Goal: Task Accomplishment & Management: Manage account settings

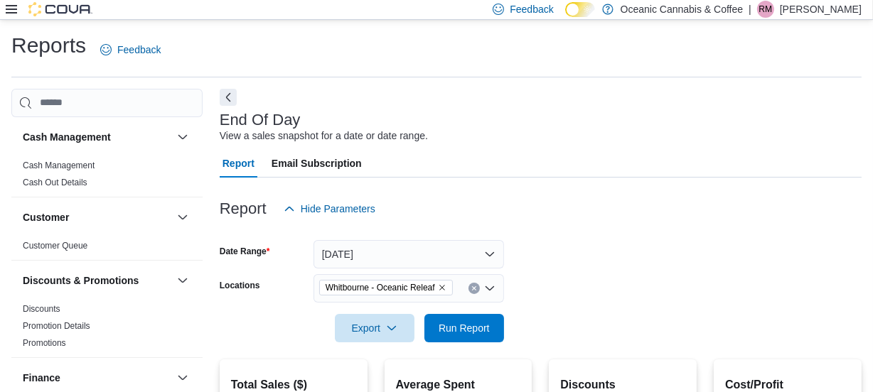
click at [12, 7] on icon at bounding box center [11, 9] width 11 height 11
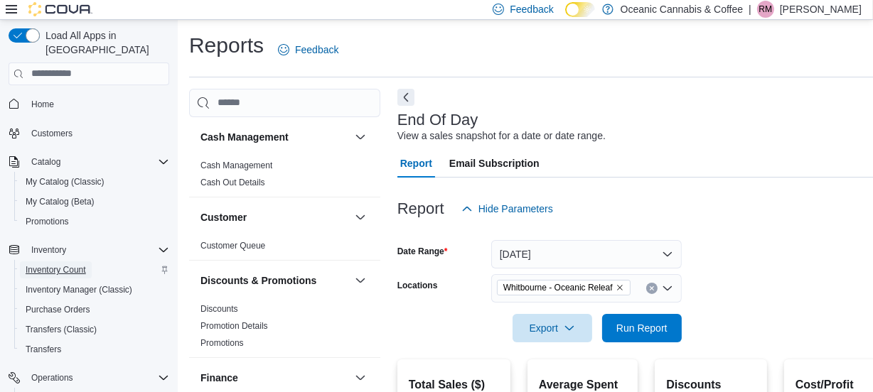
click at [68, 264] on span "Inventory Count" at bounding box center [56, 269] width 60 height 11
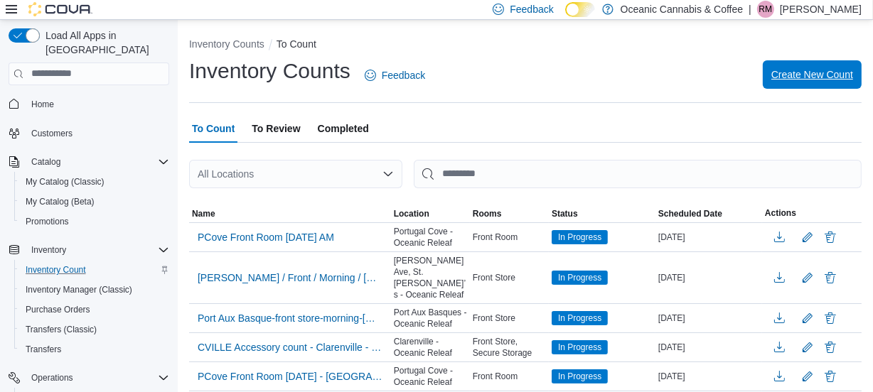
click at [822, 77] on span "Create New Count" at bounding box center [812, 75] width 82 height 14
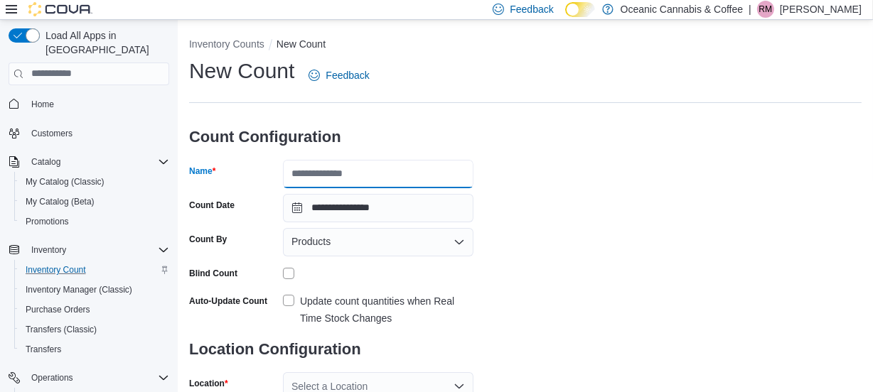
click at [308, 178] on input "Name" at bounding box center [378, 174] width 190 height 28
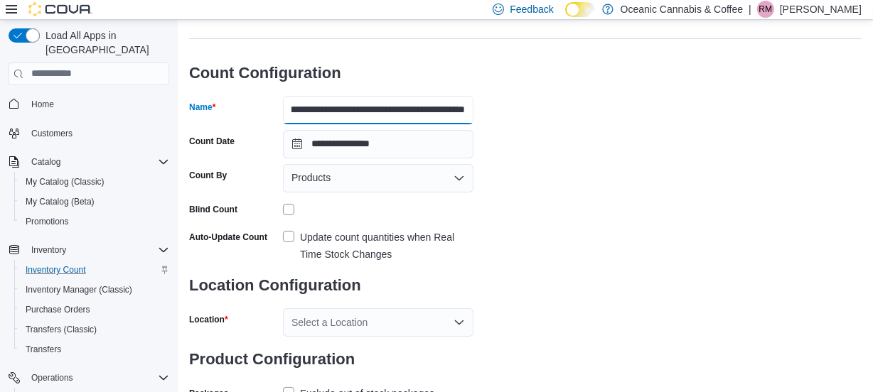
scroll to position [115, 0]
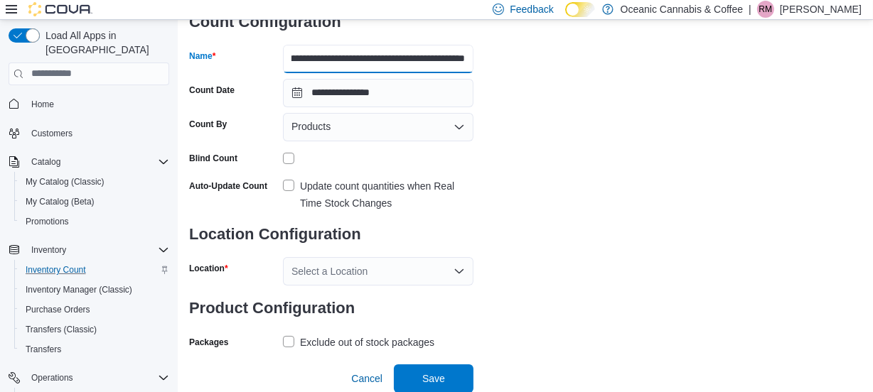
type input "**********"
click at [461, 267] on icon "Open list of options" at bounding box center [458, 271] width 11 height 11
click at [457, 266] on icon "Open list of options" at bounding box center [458, 271] width 11 height 11
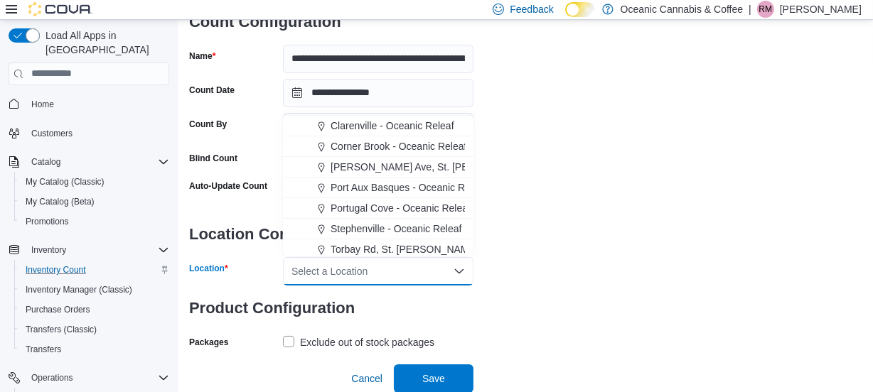
scroll to position [85, 0]
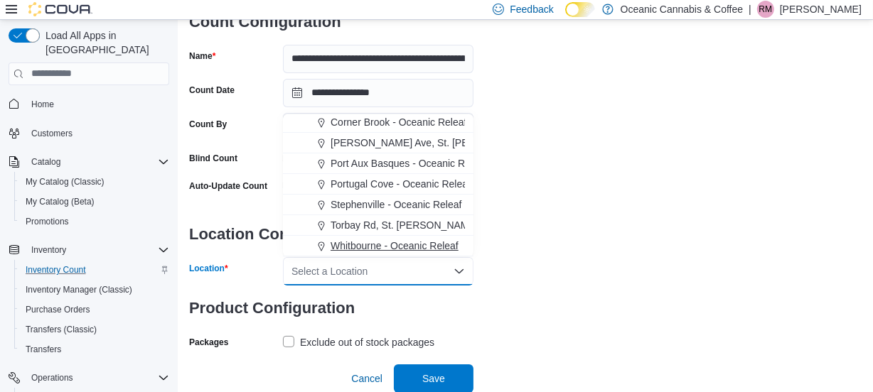
click at [364, 245] on span "Whitbourne - Oceanic Releaf" at bounding box center [395, 246] width 128 height 14
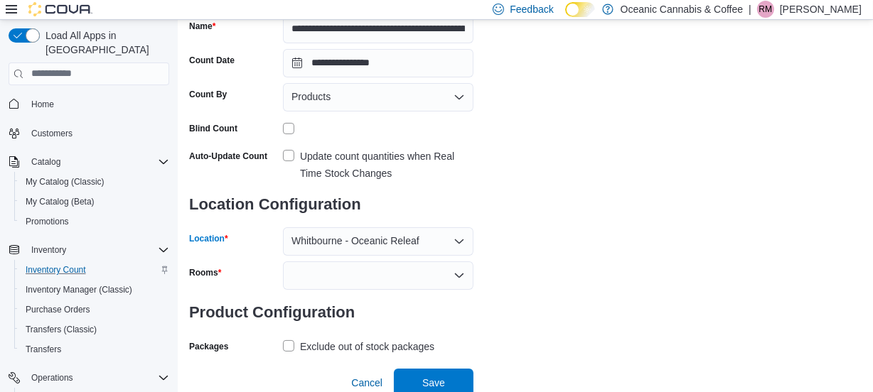
scroll to position [149, 0]
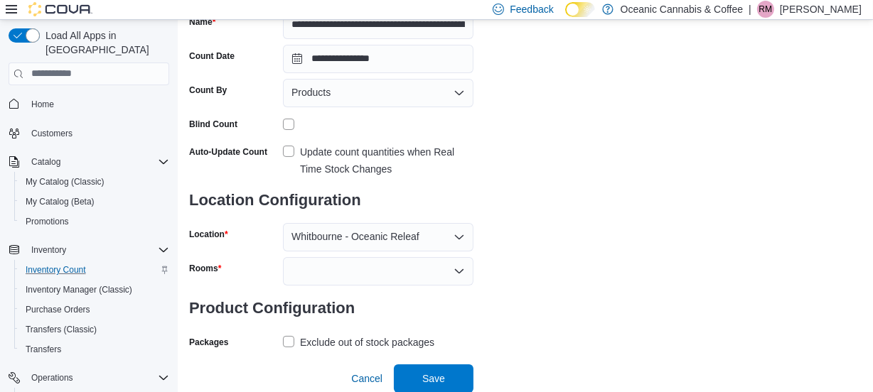
click at [287, 340] on label "Exclude out of stock packages" at bounding box center [358, 342] width 151 height 17
click at [425, 372] on span "Save" at bounding box center [433, 378] width 23 height 14
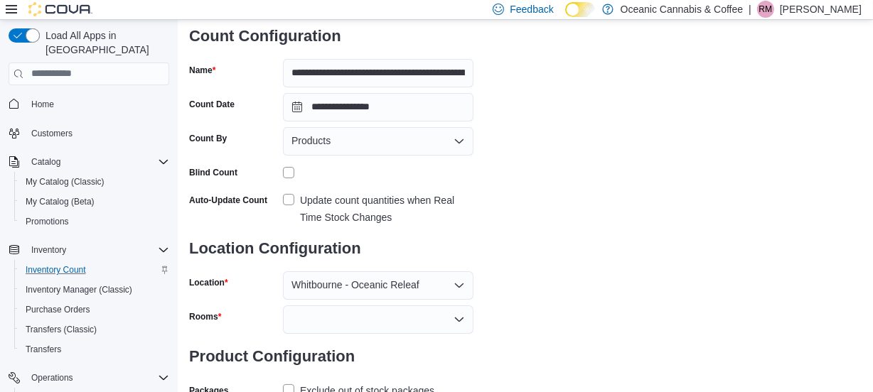
scroll to position [85, 0]
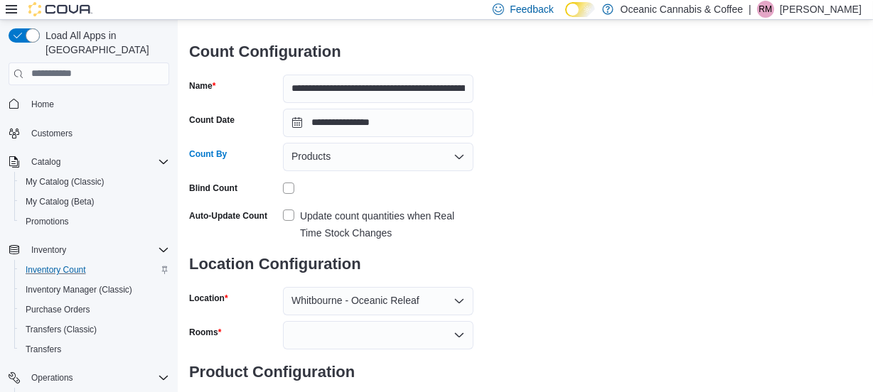
click at [457, 156] on icon "Open list of options" at bounding box center [458, 156] width 11 height 11
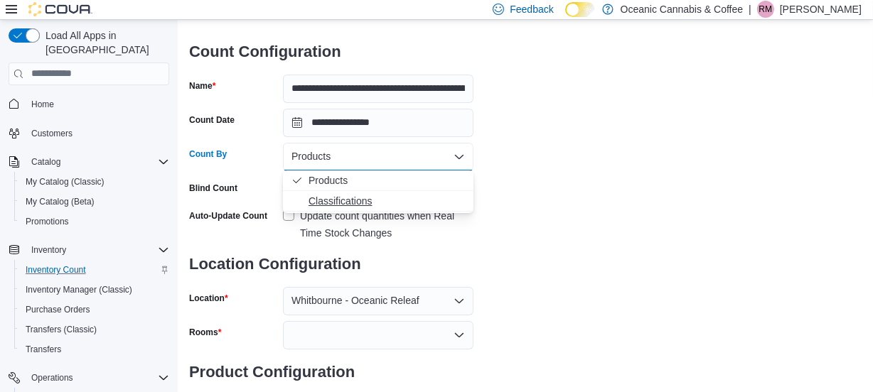
click at [328, 200] on span "Classifications" at bounding box center [386, 201] width 156 height 14
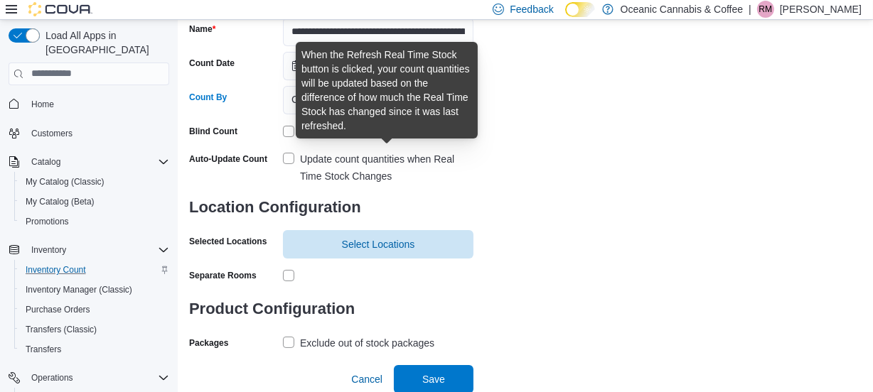
scroll to position [143, 0]
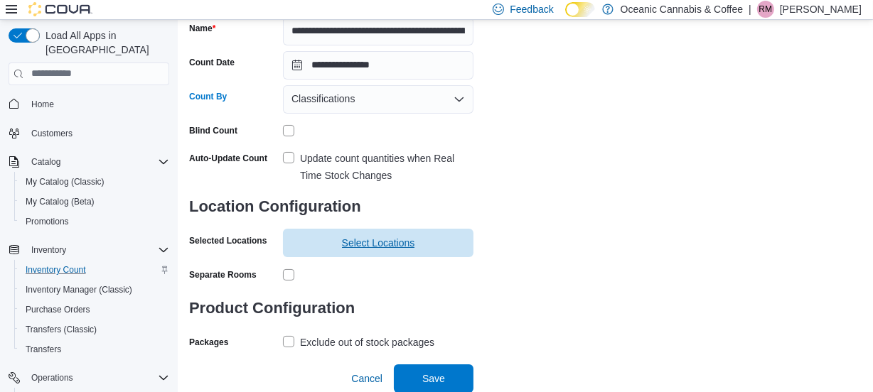
click at [363, 249] on span "Select Locations" at bounding box center [378, 243] width 73 height 14
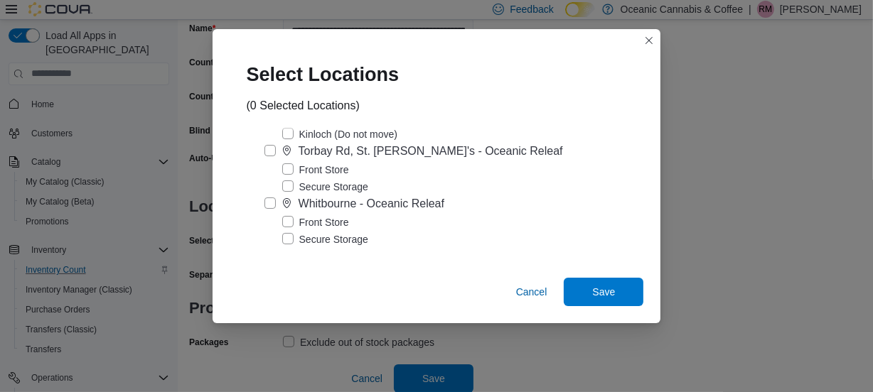
scroll to position [466, 0]
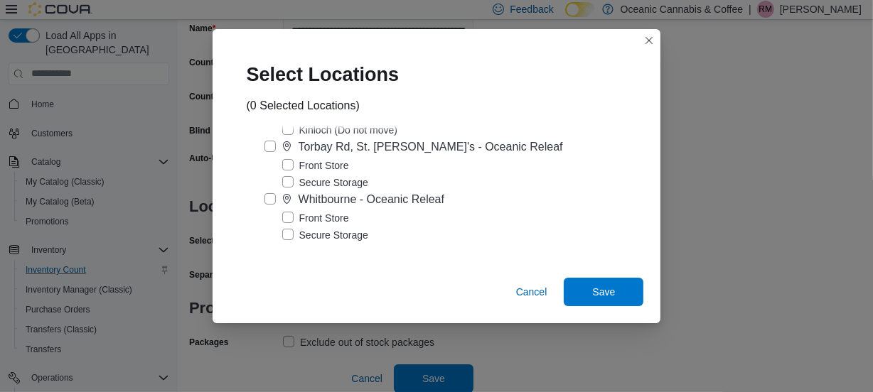
click at [298, 233] on label "Secure Storage" at bounding box center [325, 235] width 86 height 17
click at [599, 289] on span "Save" at bounding box center [603, 291] width 23 height 14
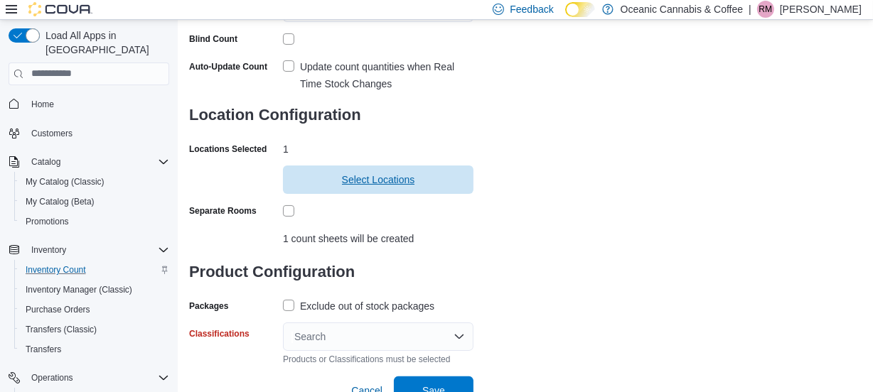
scroll to position [247, 0]
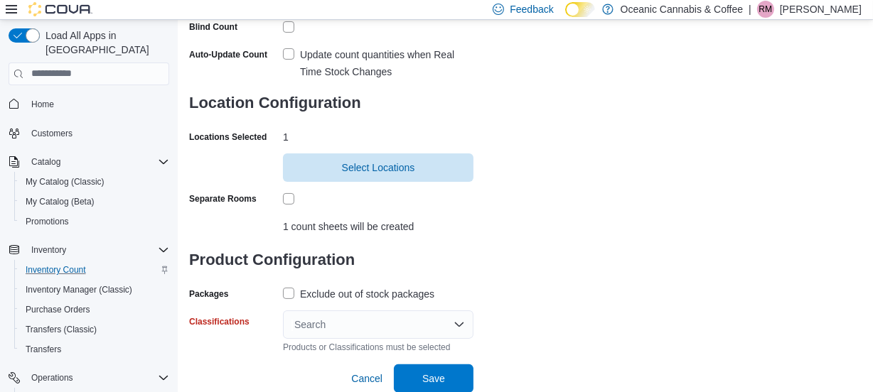
click at [456, 319] on div "Search" at bounding box center [378, 325] width 190 height 28
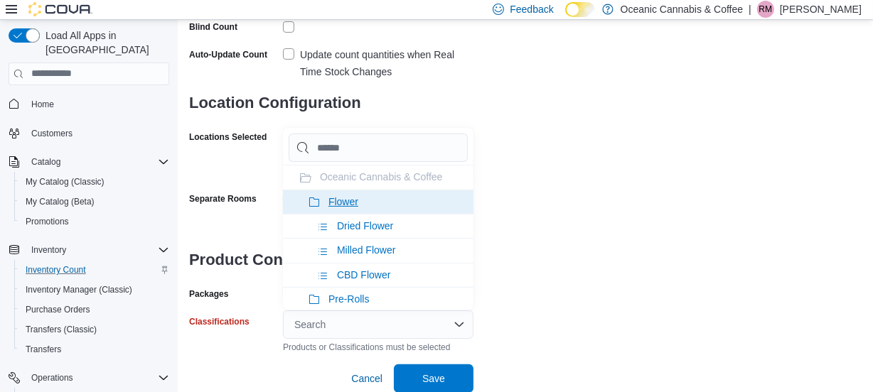
click at [308, 200] on icon at bounding box center [313, 202] width 11 height 11
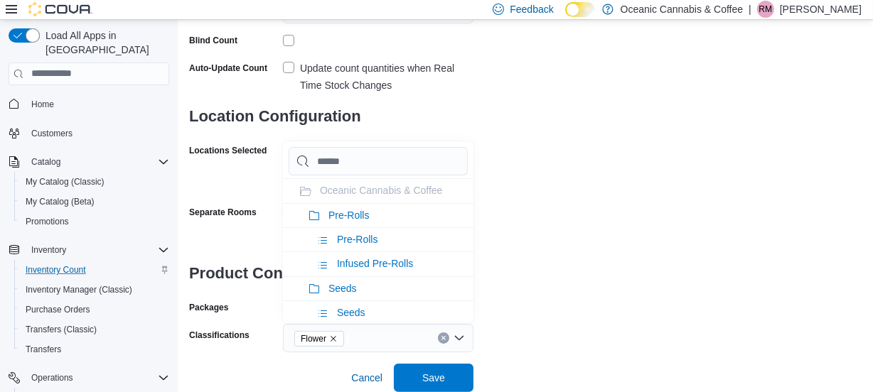
scroll to position [233, 0]
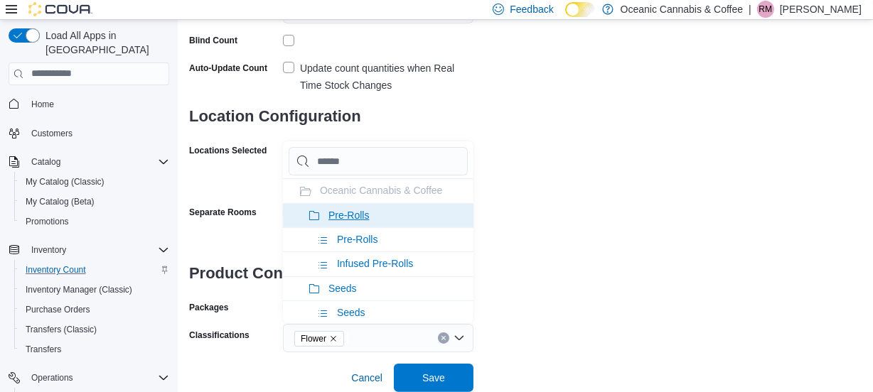
click at [316, 215] on icon at bounding box center [313, 215] width 11 height 11
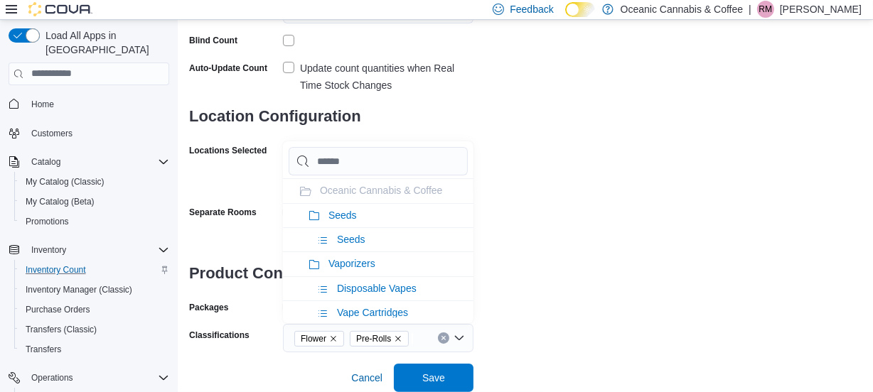
click at [316, 215] on icon at bounding box center [313, 215] width 11 height 11
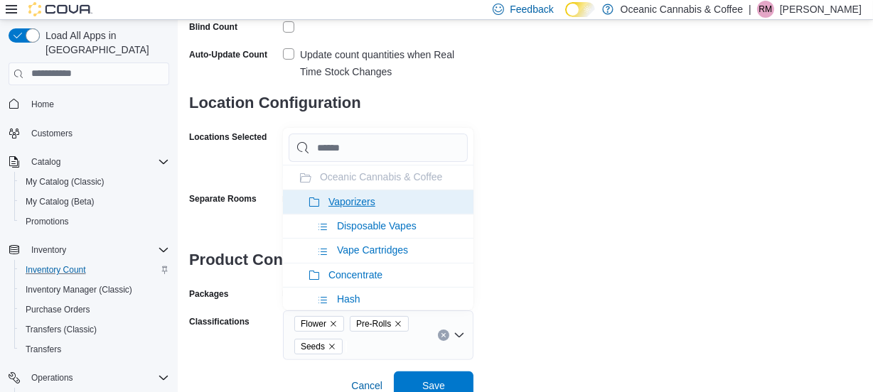
click at [318, 201] on icon at bounding box center [313, 202] width 11 height 11
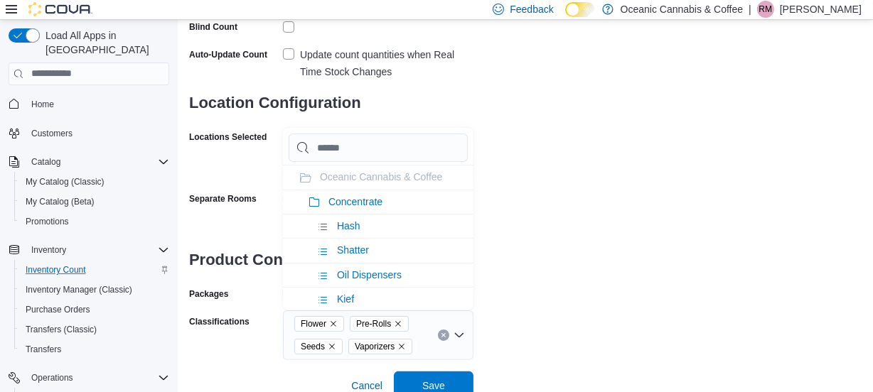
click at [318, 201] on icon at bounding box center [313, 202] width 11 height 11
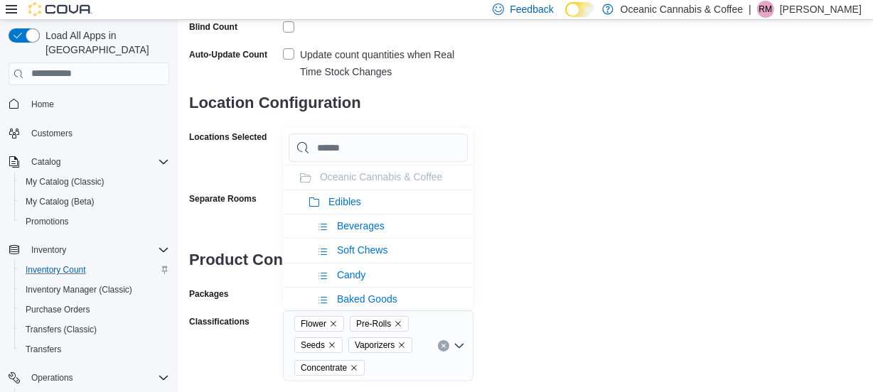
click at [318, 201] on icon at bounding box center [313, 202] width 11 height 11
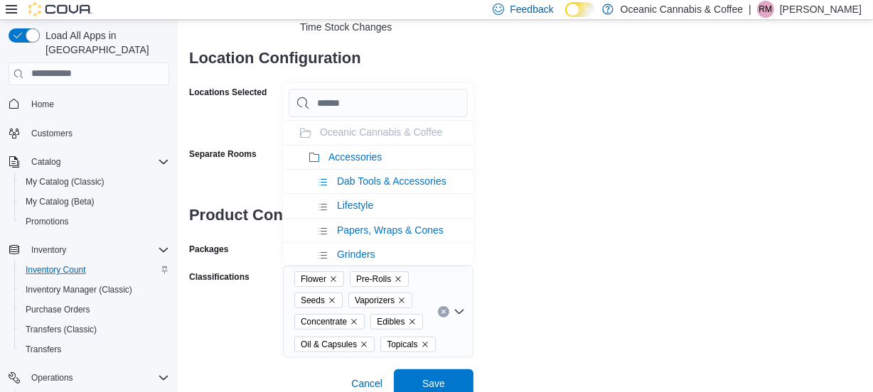
scroll to position [296, 0]
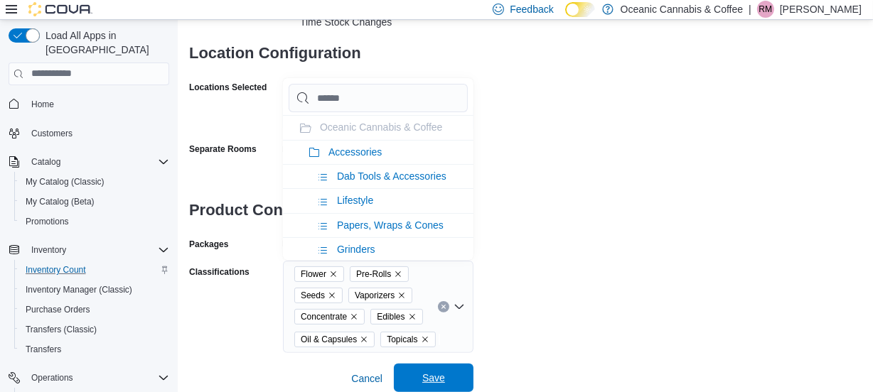
click at [435, 374] on span "Save" at bounding box center [433, 378] width 23 height 14
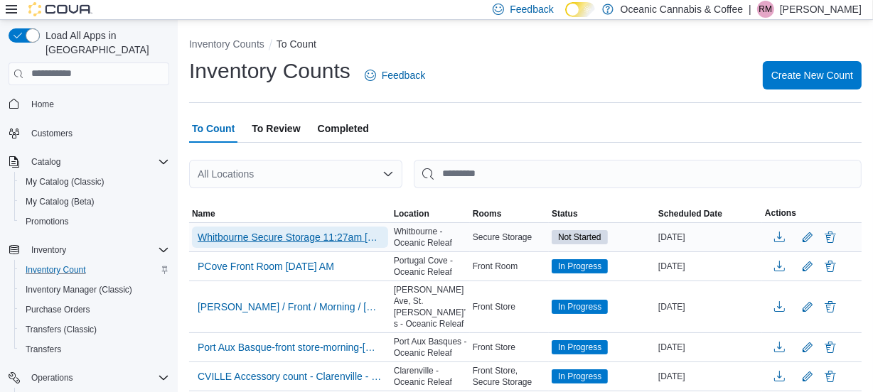
click at [284, 239] on span "Whitbourne Secure Storage 11:27am [DATE] - [GEOGRAPHIC_DATA] - [GEOGRAPHIC_DATA…" at bounding box center [290, 237] width 185 height 14
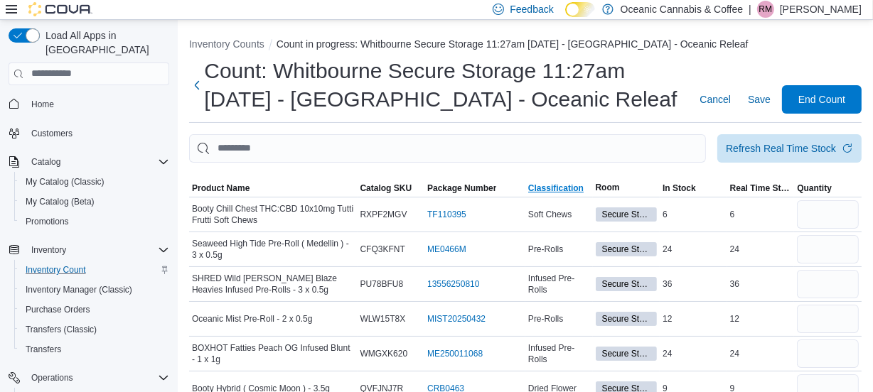
click at [552, 188] on span "Classification" at bounding box center [555, 188] width 55 height 11
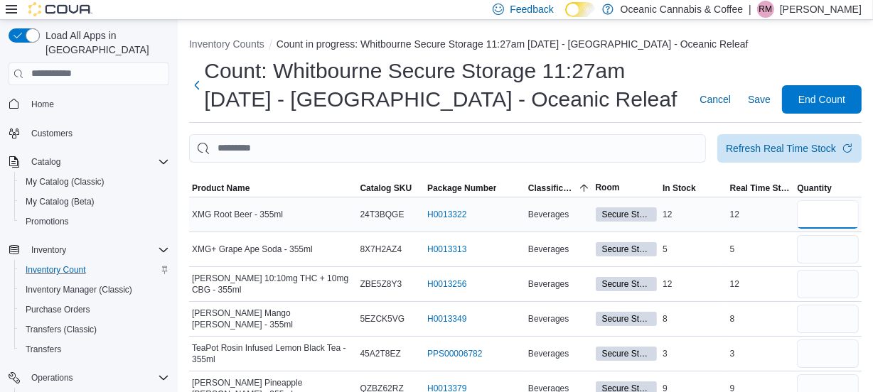
click at [808, 212] on input "number" at bounding box center [828, 214] width 62 height 28
type input "**"
click at [4, 11] on div "Feedback Dark Mode Oceanic Cannabis & Coffee | RM [PERSON_NAME] March" at bounding box center [436, 10] width 873 height 20
click at [8, 7] on icon at bounding box center [11, 9] width 11 height 11
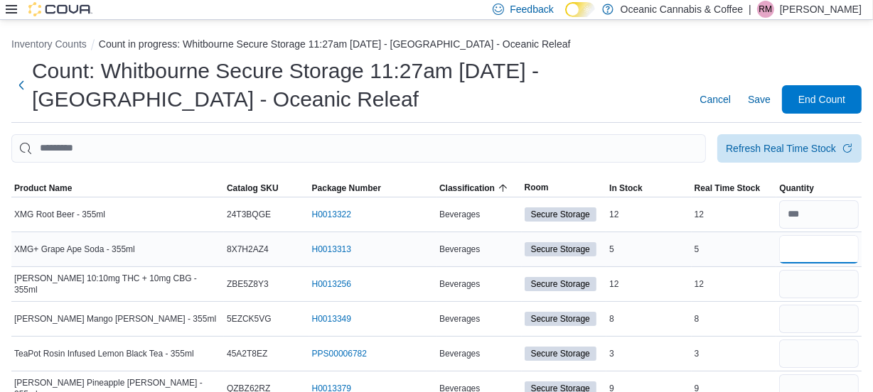
click at [807, 249] on input "number" at bounding box center [819, 249] width 80 height 28
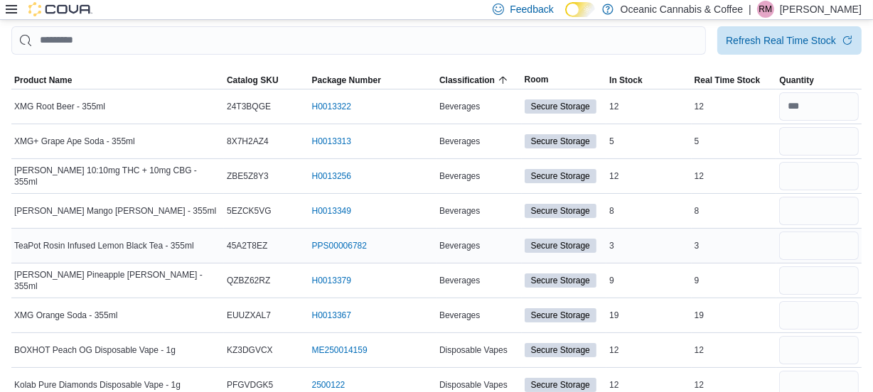
scroll to position [129, 0]
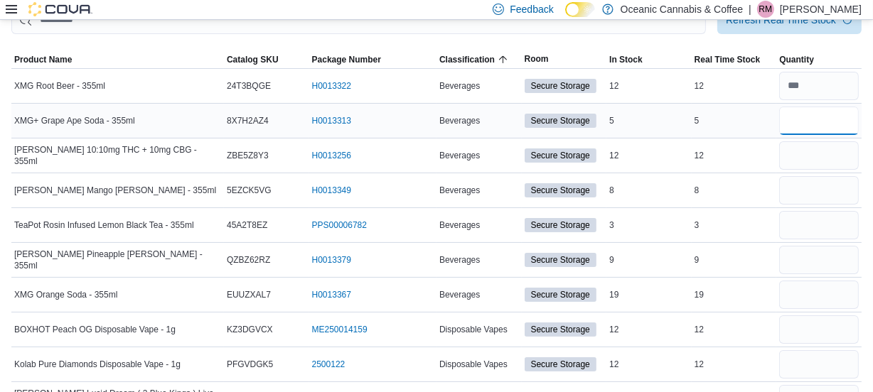
click at [803, 109] on input "number" at bounding box center [819, 121] width 80 height 28
type input "*"
click at [820, 165] on input "number" at bounding box center [819, 155] width 80 height 28
type input "**"
click at [823, 198] on input "number" at bounding box center [819, 190] width 80 height 28
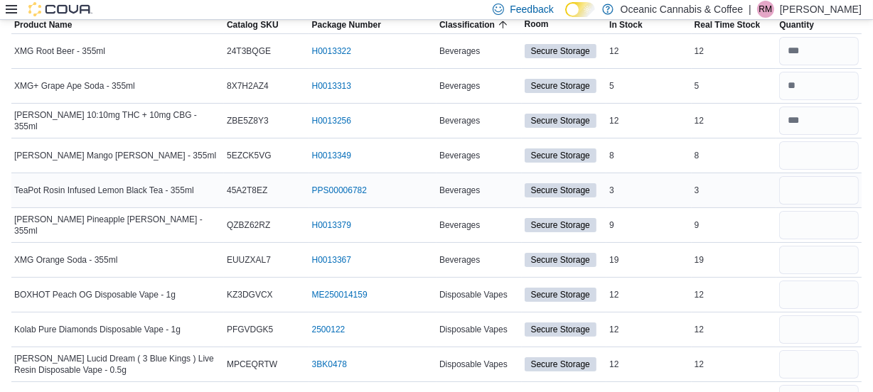
scroll to position [193, 0]
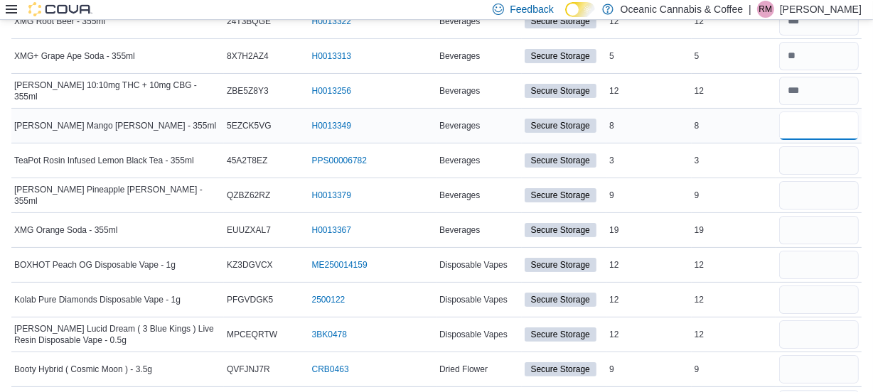
click at [820, 126] on input "number" at bounding box center [819, 126] width 80 height 28
type input "*"
click at [794, 167] on input "number" at bounding box center [819, 160] width 80 height 28
type input "*"
click at [793, 200] on input "number" at bounding box center [819, 195] width 80 height 28
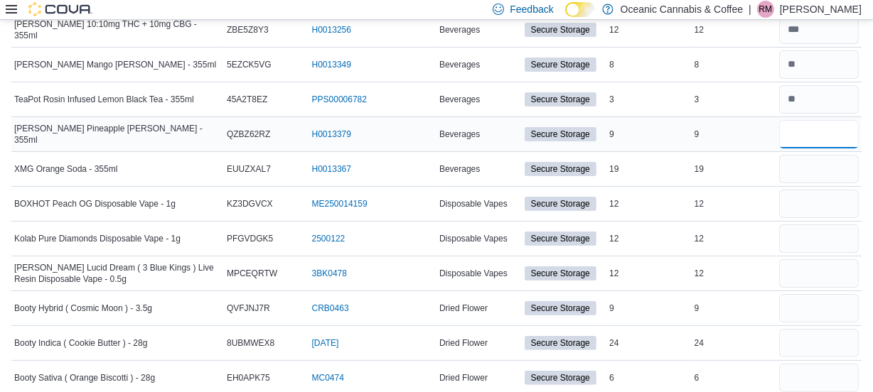
scroll to position [258, 0]
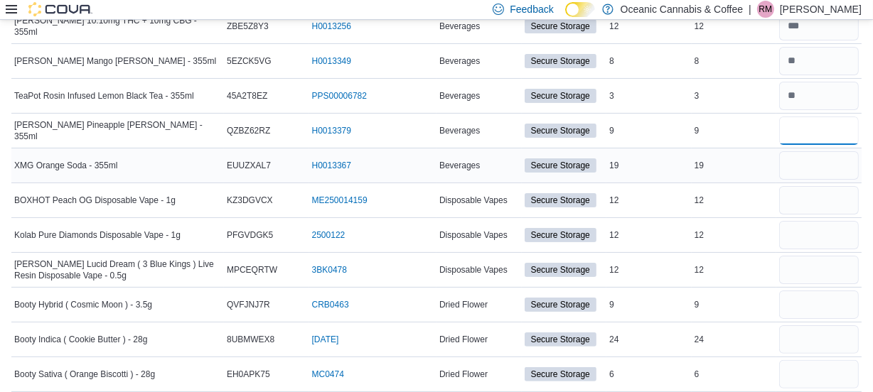
type input "*"
click at [805, 159] on input "number" at bounding box center [819, 165] width 80 height 28
type input "**"
click at [805, 195] on input "number" at bounding box center [819, 200] width 80 height 28
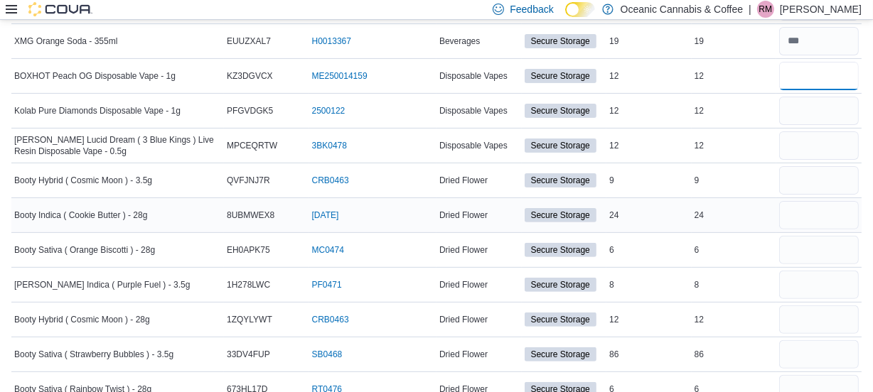
scroll to position [387, 0]
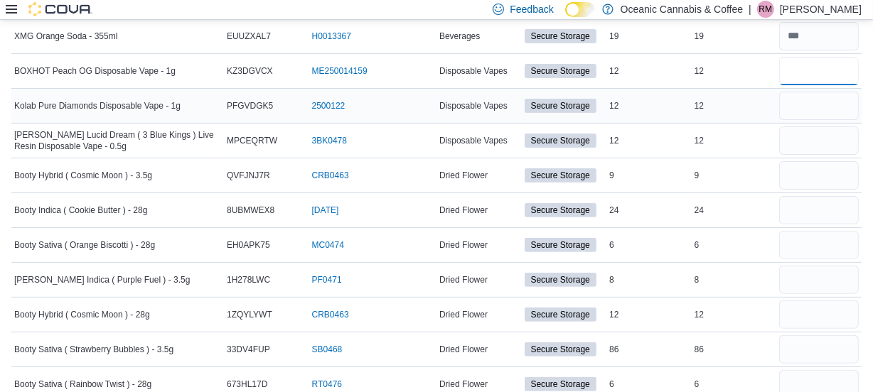
type input "**"
click at [813, 100] on input "number" at bounding box center [819, 106] width 80 height 28
type input "**"
click at [830, 124] on div at bounding box center [818, 141] width 85 height 34
click at [810, 135] on input "number" at bounding box center [819, 141] width 80 height 28
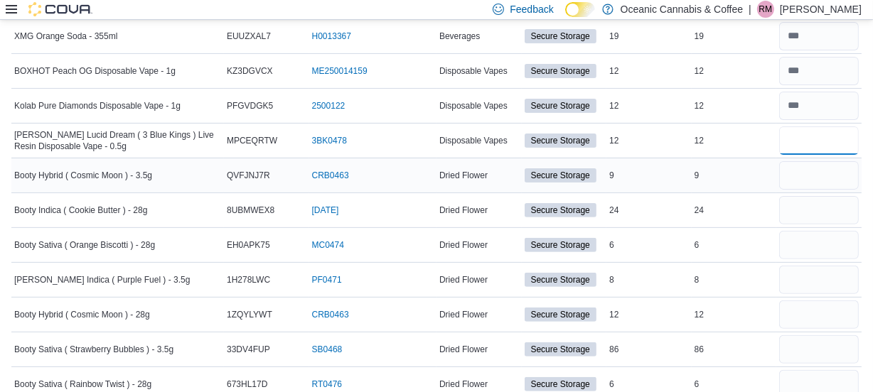
type input "**"
click at [802, 171] on input "number" at bounding box center [819, 175] width 80 height 28
type input "*"
click at [811, 210] on input "number" at bounding box center [819, 210] width 80 height 28
type input "**"
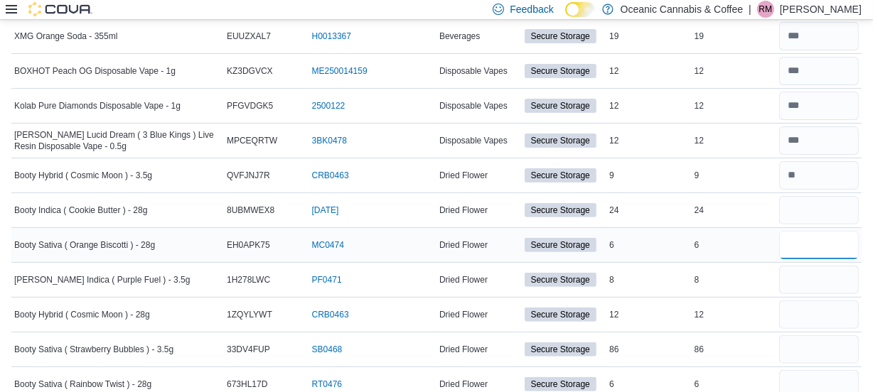
click at [817, 250] on input "number" at bounding box center [819, 245] width 80 height 28
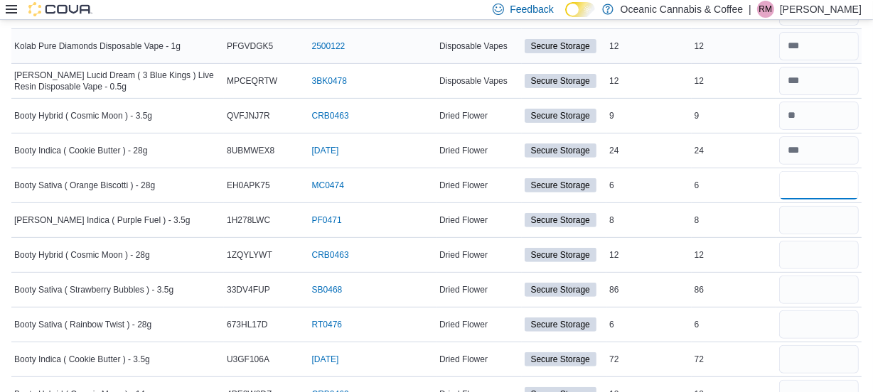
scroll to position [452, 0]
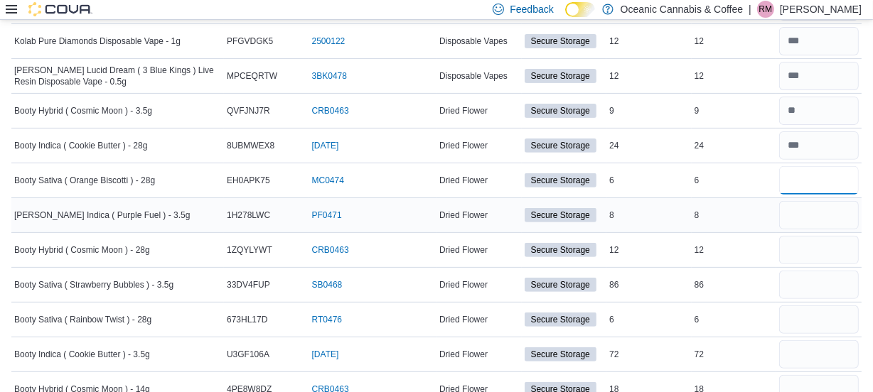
type input "*"
click at [802, 206] on input "number" at bounding box center [819, 215] width 80 height 28
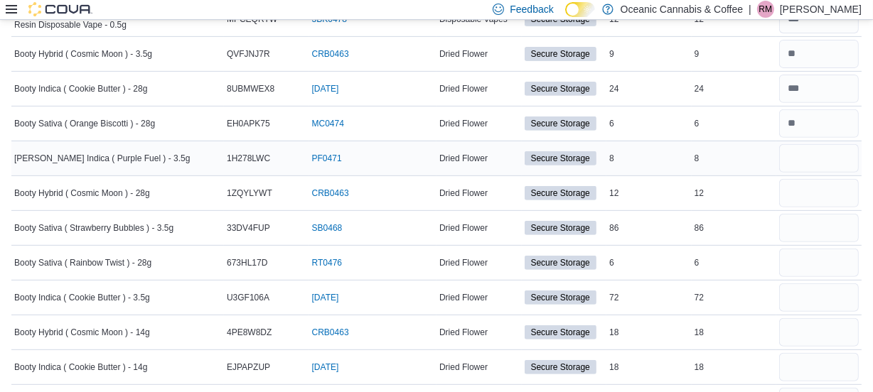
scroll to position [517, 0]
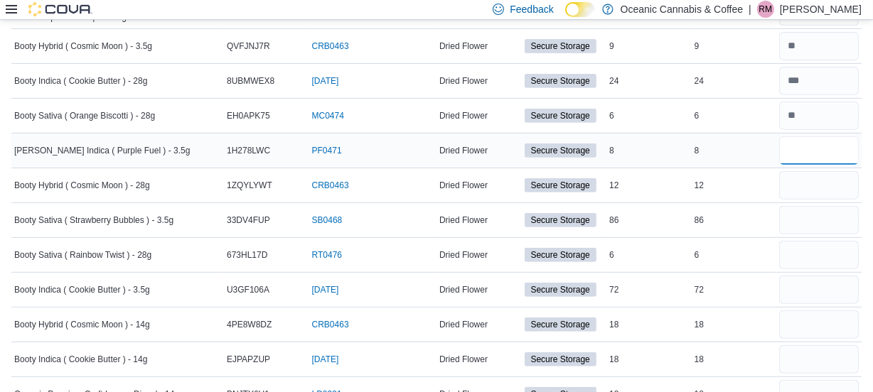
click at [810, 153] on input "number" at bounding box center [819, 150] width 80 height 28
type input "*"
click at [809, 182] on input "number" at bounding box center [819, 185] width 80 height 28
type input "**"
click at [829, 216] on input "number" at bounding box center [819, 220] width 80 height 28
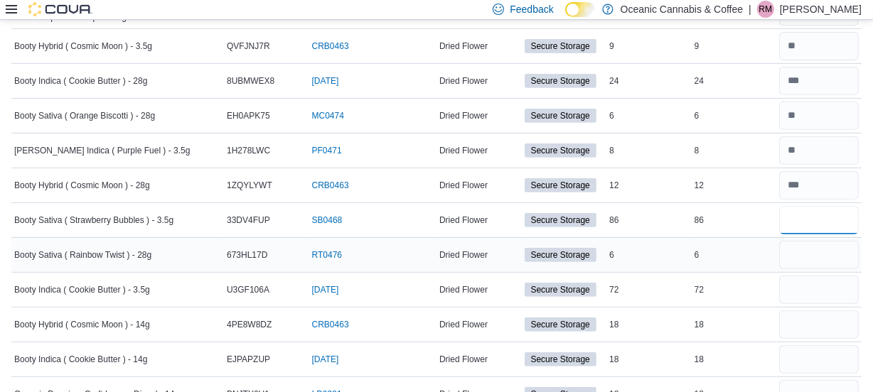
type input "**"
click at [813, 269] on div at bounding box center [818, 255] width 85 height 34
click at [813, 255] on input "number" at bounding box center [819, 255] width 80 height 28
type input "*"
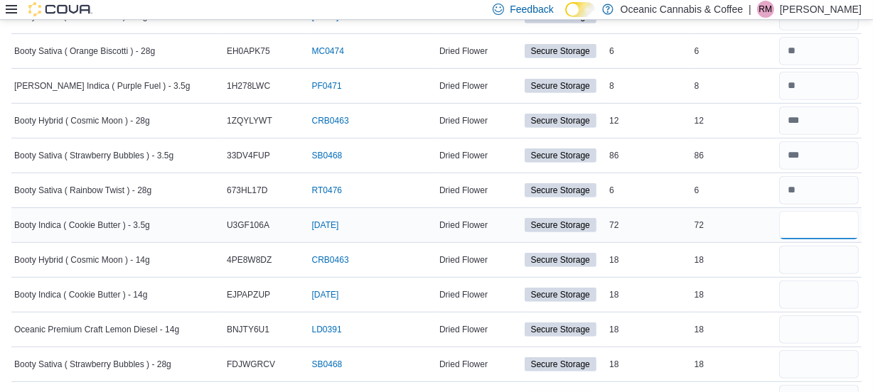
click at [810, 220] on input "number" at bounding box center [819, 225] width 80 height 28
type input "**"
click at [827, 250] on input "number" at bounding box center [819, 260] width 80 height 28
type input "**"
click at [829, 297] on input "number" at bounding box center [819, 295] width 80 height 28
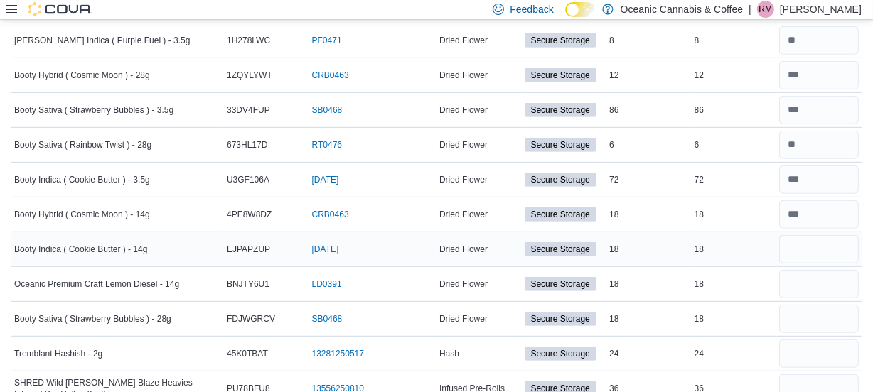
scroll to position [646, 0]
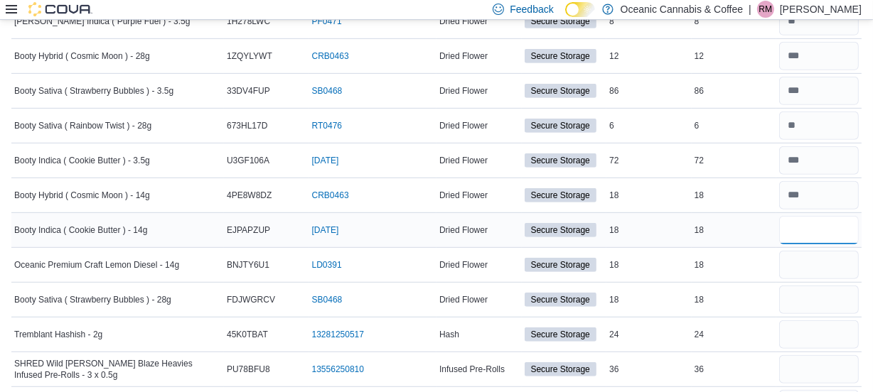
click at [819, 222] on input "number" at bounding box center [819, 230] width 80 height 28
type input "**"
click at [800, 265] on input "number" at bounding box center [819, 265] width 80 height 28
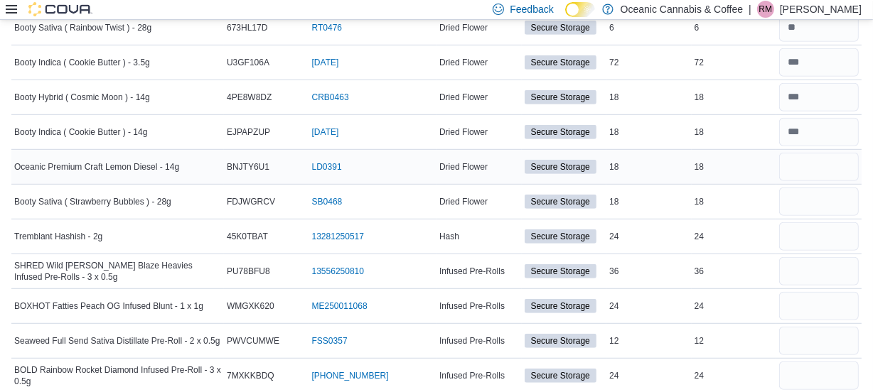
scroll to position [775, 0]
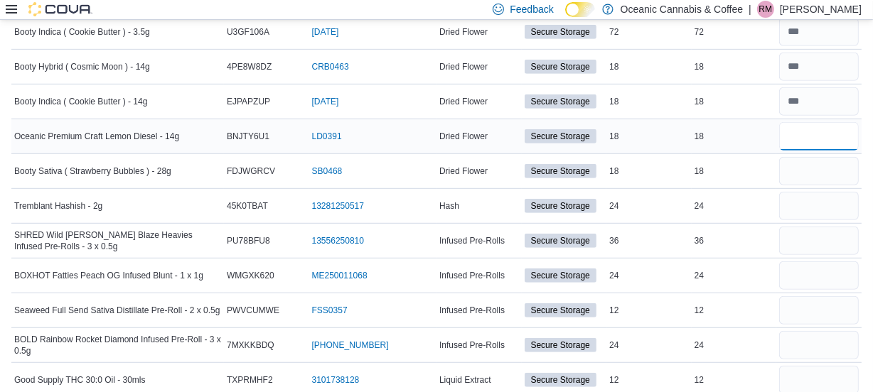
click at [810, 132] on input "number" at bounding box center [819, 136] width 80 height 28
type input "**"
click at [804, 168] on input "number" at bounding box center [819, 171] width 80 height 28
type input "**"
click at [838, 214] on input "number" at bounding box center [819, 206] width 80 height 28
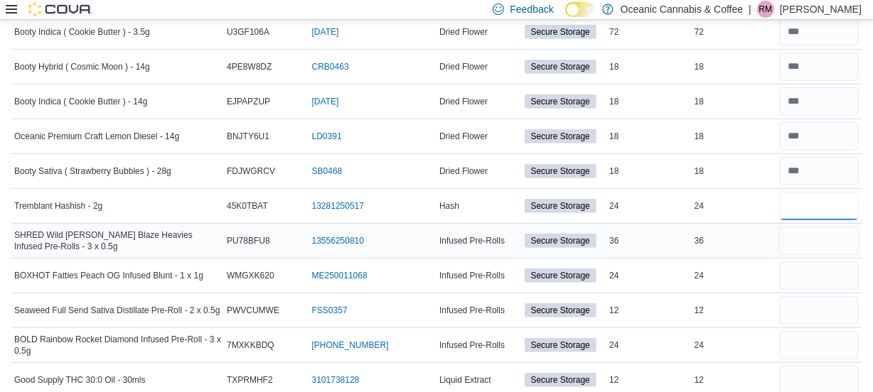
type input "**"
click at [815, 245] on input "number" at bounding box center [819, 241] width 80 height 28
type input "**"
click at [805, 285] on input "number" at bounding box center [819, 276] width 80 height 28
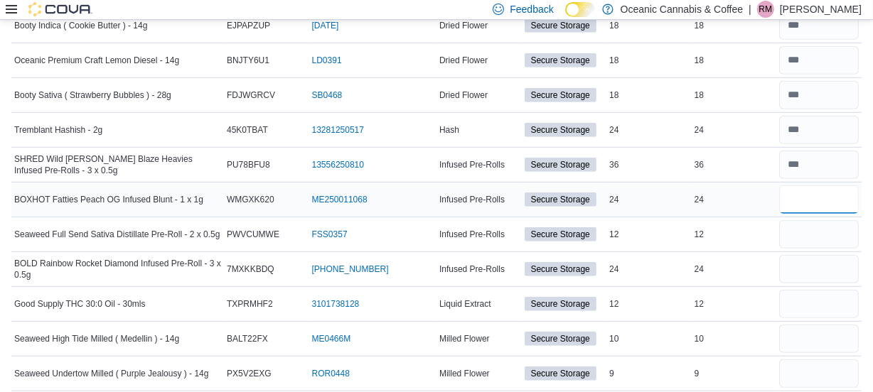
scroll to position [904, 0]
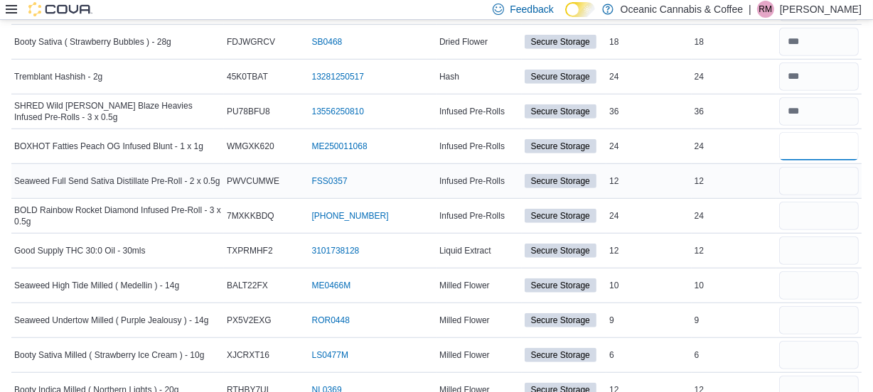
type input "**"
click at [808, 179] on input "number" at bounding box center [819, 181] width 80 height 28
type input "**"
click at [798, 209] on input "number" at bounding box center [819, 216] width 80 height 28
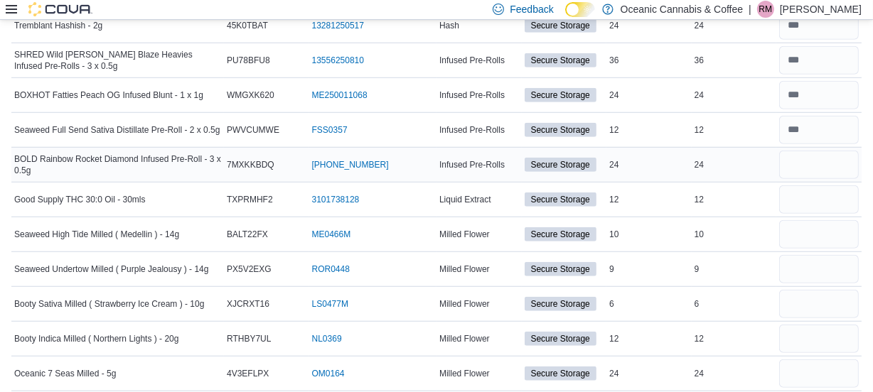
scroll to position [969, 0]
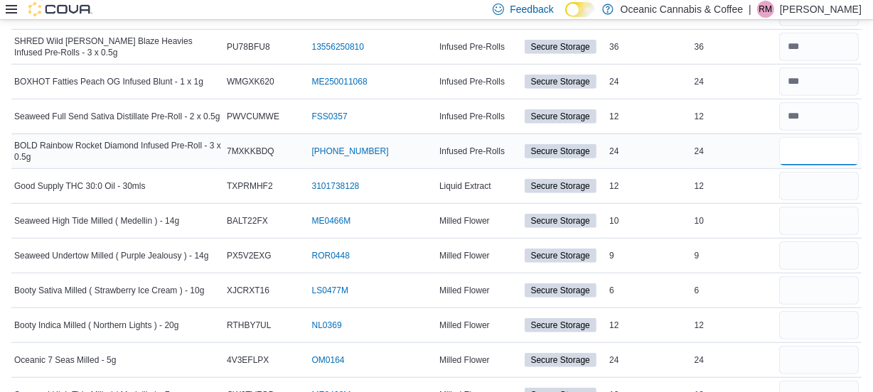
click at [818, 158] on input "number" at bounding box center [819, 151] width 80 height 28
type input "**"
click at [807, 190] on input "number" at bounding box center [819, 186] width 80 height 28
type input "**"
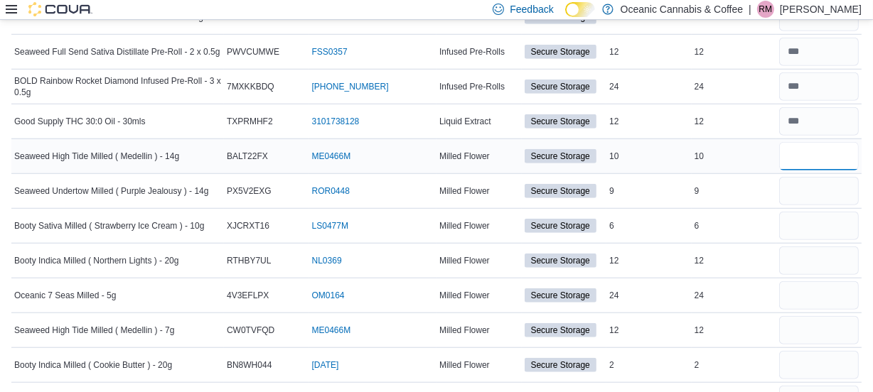
click at [801, 153] on input "number" at bounding box center [819, 156] width 80 height 28
type input "**"
click at [794, 187] on input "number" at bounding box center [819, 191] width 80 height 28
type input "*"
click at [804, 221] on input "number" at bounding box center [819, 226] width 80 height 28
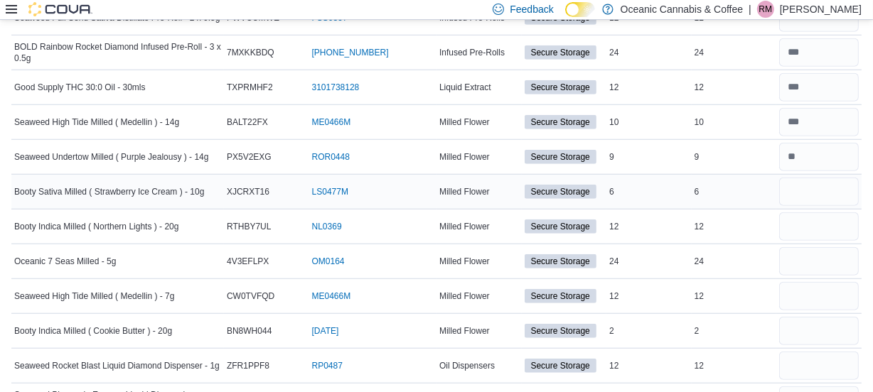
scroll to position [1098, 0]
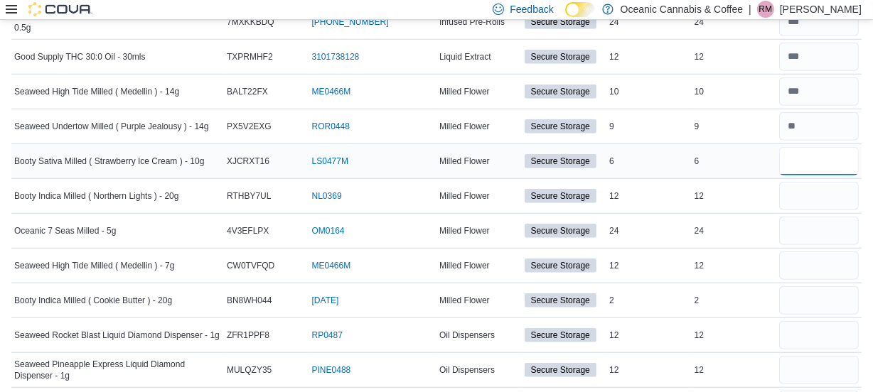
click at [803, 158] on input "number" at bounding box center [819, 161] width 80 height 28
type input "*"
click at [805, 192] on input "number" at bounding box center [819, 196] width 80 height 28
type input "**"
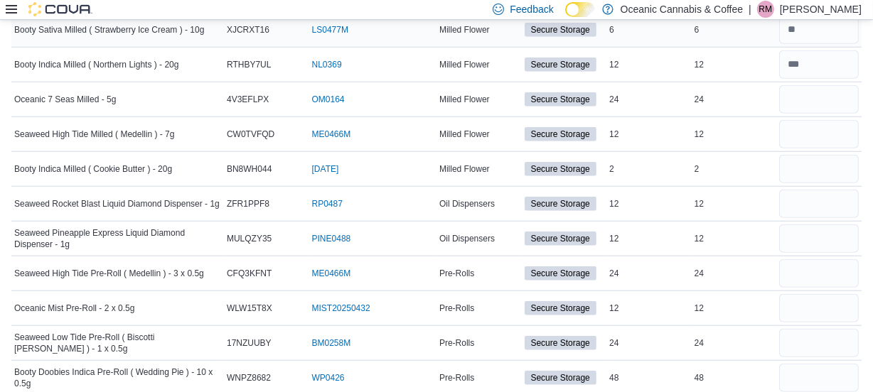
scroll to position [1163, 0]
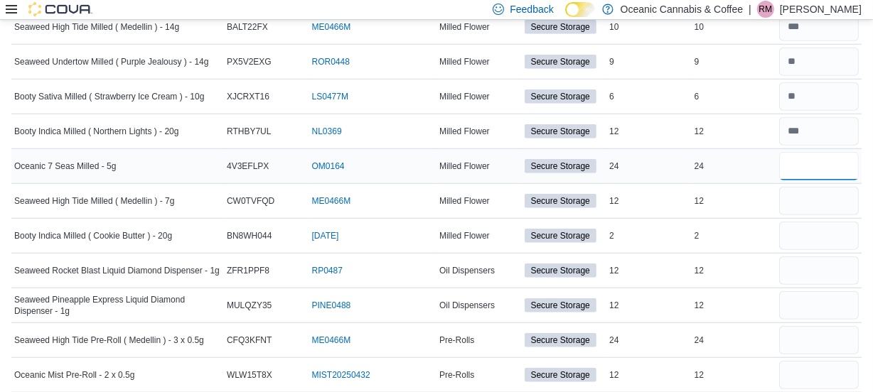
click at [816, 156] on input "number" at bounding box center [819, 166] width 80 height 28
type input "**"
click at [820, 210] on input "number" at bounding box center [819, 201] width 80 height 28
type input "**"
click at [817, 235] on input "number" at bounding box center [819, 236] width 80 height 28
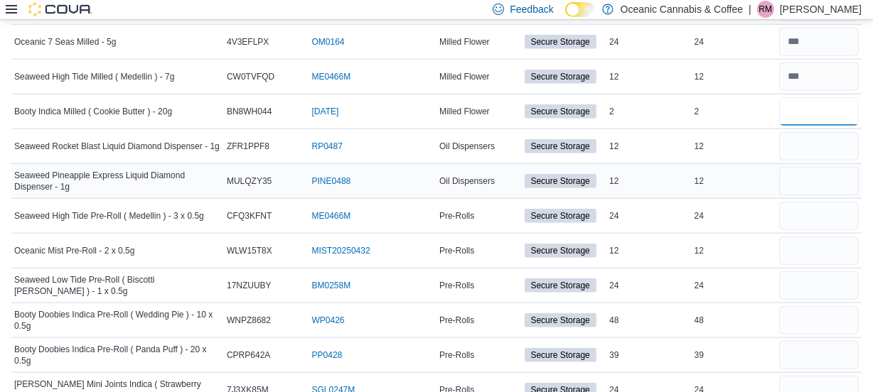
scroll to position [1292, 0]
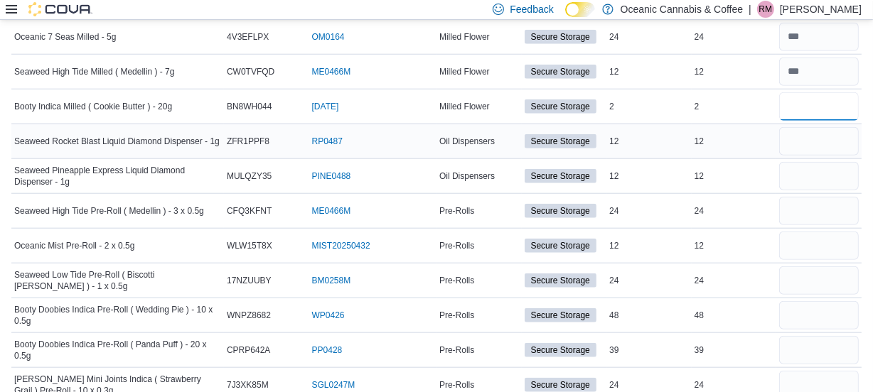
type input "*"
click at [810, 133] on input "number" at bounding box center [819, 141] width 80 height 28
type input "**"
click at [839, 183] on input "number" at bounding box center [819, 176] width 80 height 28
type input "**"
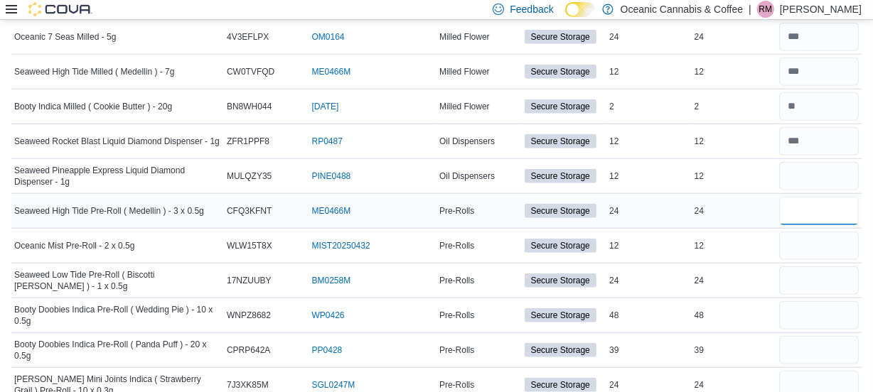
click at [838, 199] on input "number" at bounding box center [819, 211] width 80 height 28
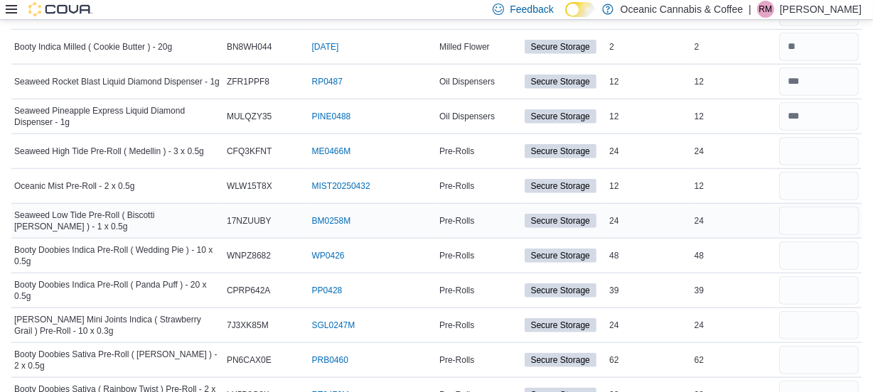
scroll to position [1357, 0]
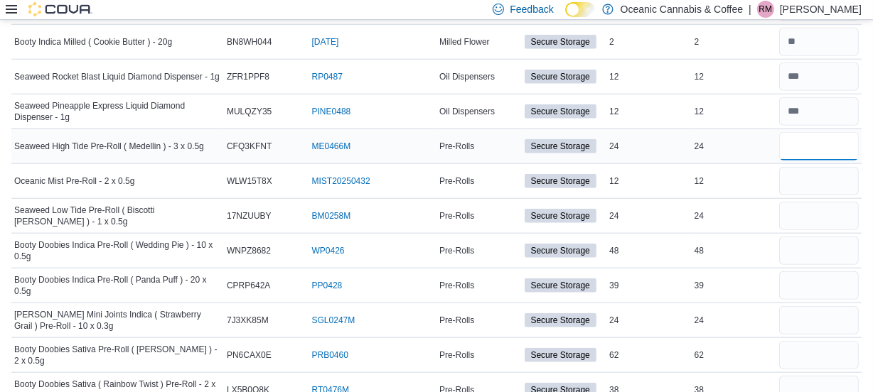
click at [803, 142] on input "number" at bounding box center [819, 146] width 80 height 28
type input "**"
click at [803, 178] on input "number" at bounding box center [819, 181] width 80 height 28
type input "**"
click at [796, 204] on input "number" at bounding box center [819, 216] width 80 height 28
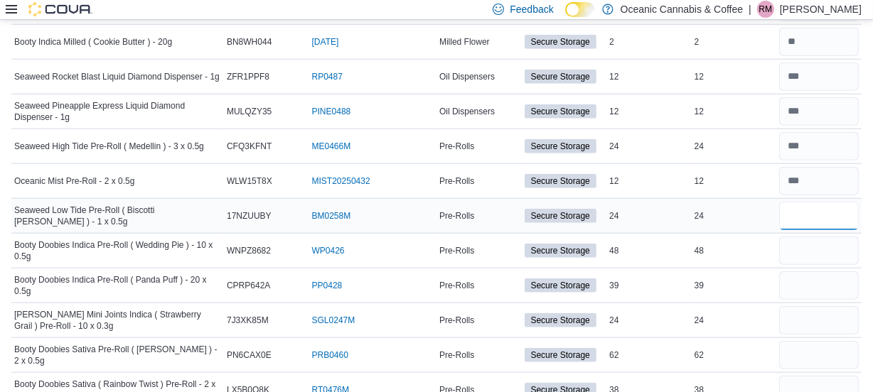
type input "**"
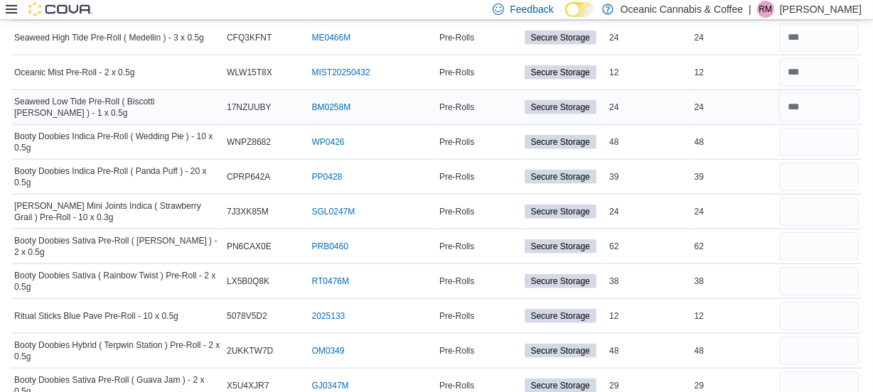
scroll to position [1486, 0]
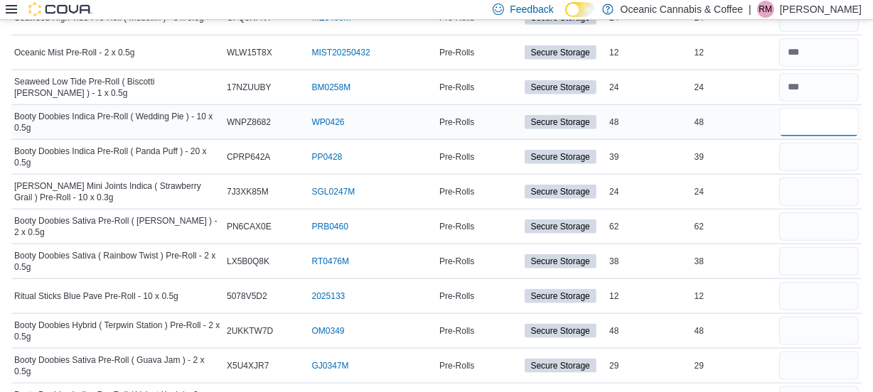
click at [814, 121] on input "number" at bounding box center [819, 122] width 80 height 28
type input "**"
click at [810, 149] on input "number" at bounding box center [819, 157] width 80 height 28
type input "**"
click at [798, 185] on input "number" at bounding box center [819, 192] width 80 height 28
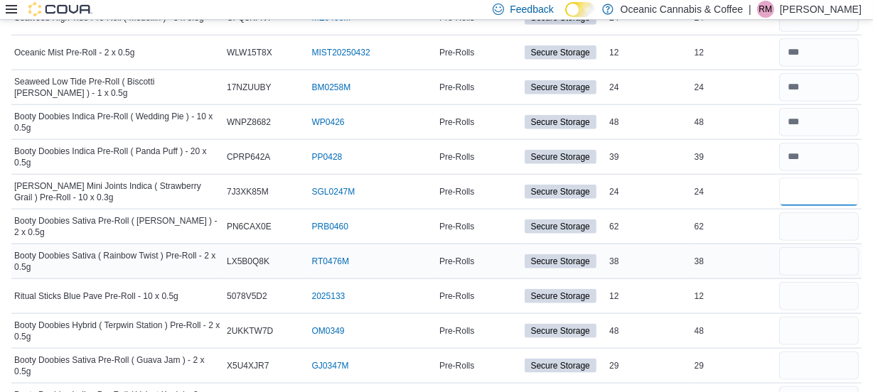
type input "**"
click at [793, 247] on input "number" at bounding box center [819, 261] width 80 height 28
click at [807, 220] on input "number" at bounding box center [819, 227] width 80 height 28
type input "**"
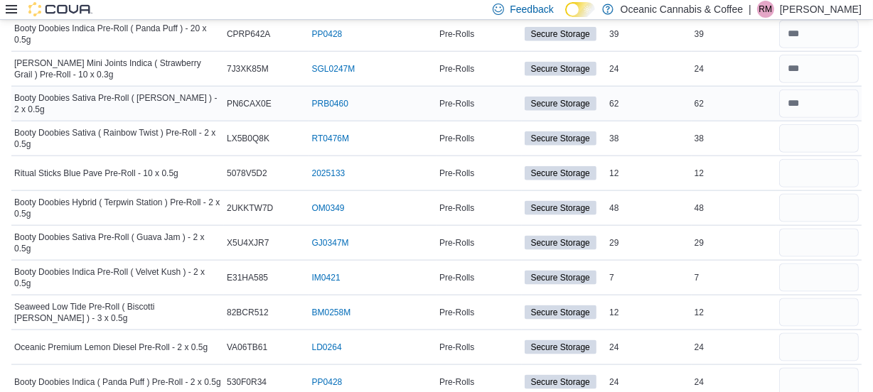
scroll to position [1615, 0]
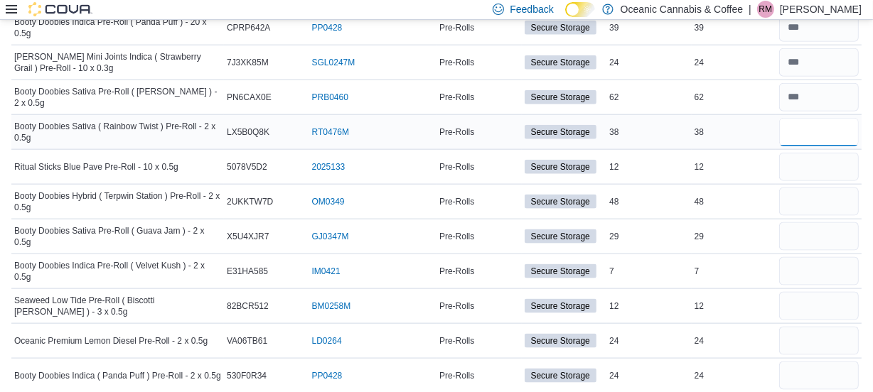
click at [819, 129] on input "number" at bounding box center [819, 132] width 80 height 28
type input "**"
click at [800, 161] on input "number" at bounding box center [819, 167] width 80 height 28
type input "**"
click at [799, 202] on input "number" at bounding box center [819, 202] width 80 height 28
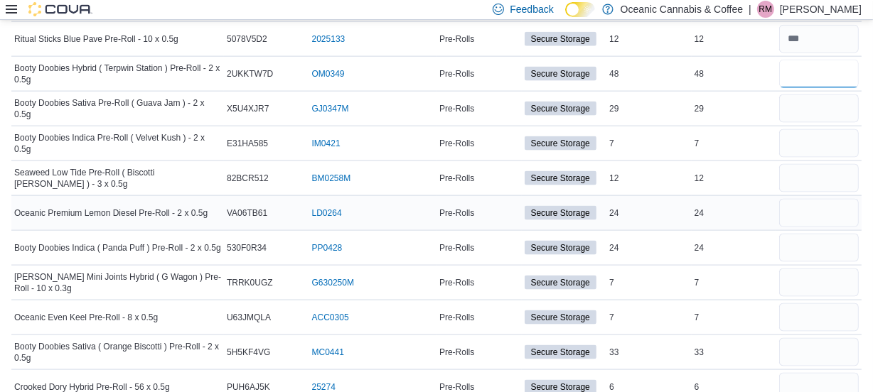
scroll to position [1744, 0]
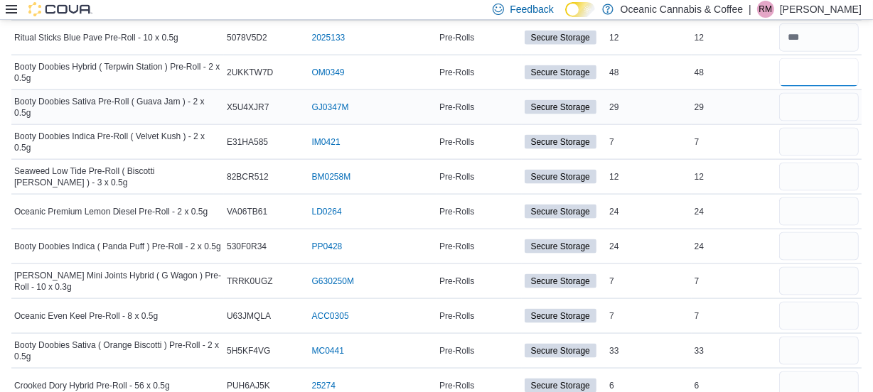
type input "**"
click at [806, 104] on input "number" at bounding box center [819, 107] width 80 height 28
type input "**"
click at [800, 141] on input "number" at bounding box center [819, 142] width 80 height 28
type input "*"
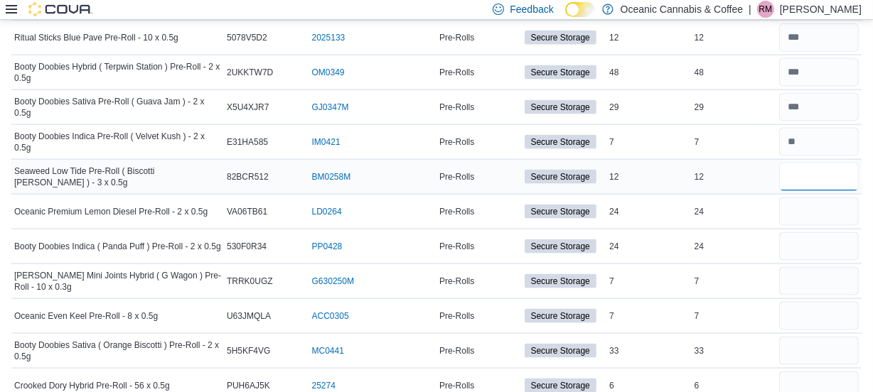
click at [820, 180] on input "number" at bounding box center [819, 177] width 80 height 28
type input "**"
click at [807, 210] on input "number" at bounding box center [819, 212] width 80 height 28
type input "**"
click at [806, 237] on input "number" at bounding box center [819, 246] width 80 height 28
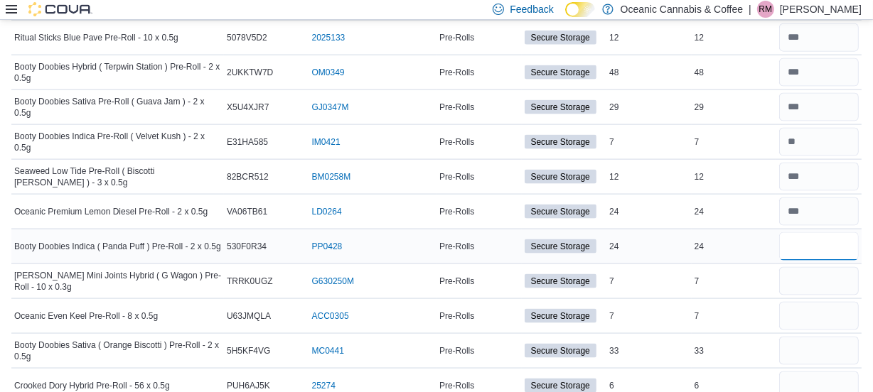
type input "**"
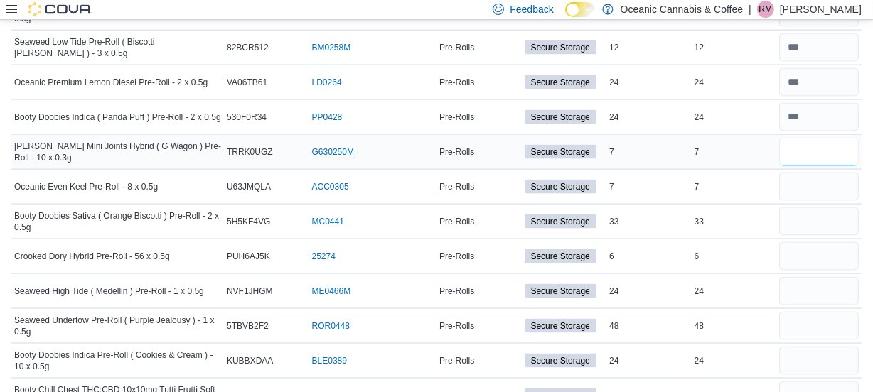
click at [800, 141] on input "number" at bounding box center [819, 152] width 80 height 28
type input "*"
click at [808, 187] on input "number" at bounding box center [819, 187] width 80 height 28
type input "*"
click at [812, 211] on input "number" at bounding box center [819, 222] width 80 height 28
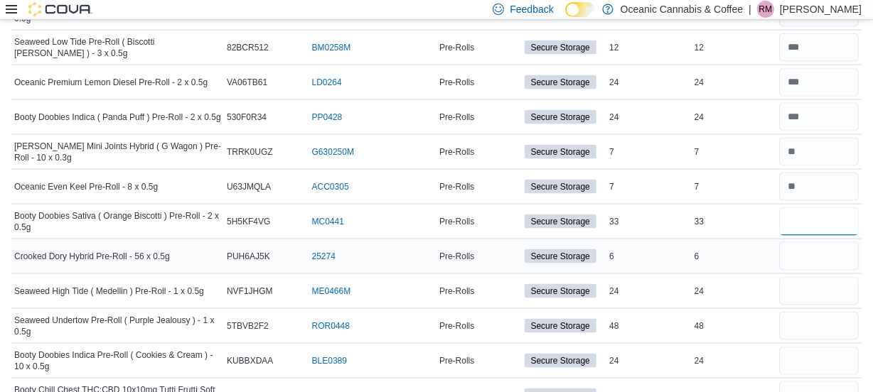
type input "**"
click at [813, 261] on input "number" at bounding box center [819, 256] width 80 height 28
type input "*"
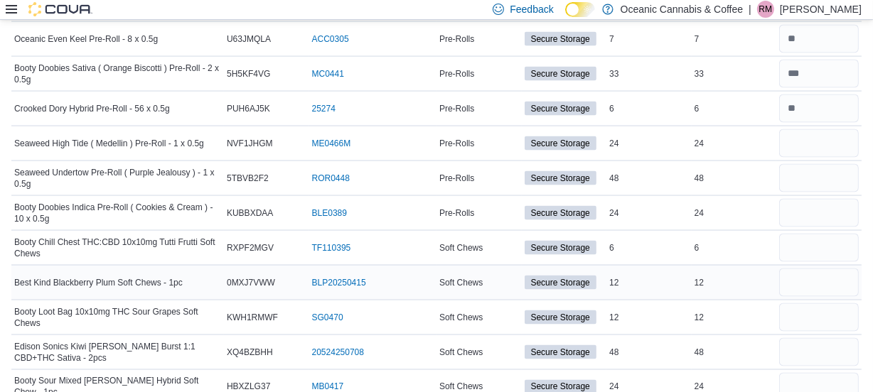
scroll to position [2068, 0]
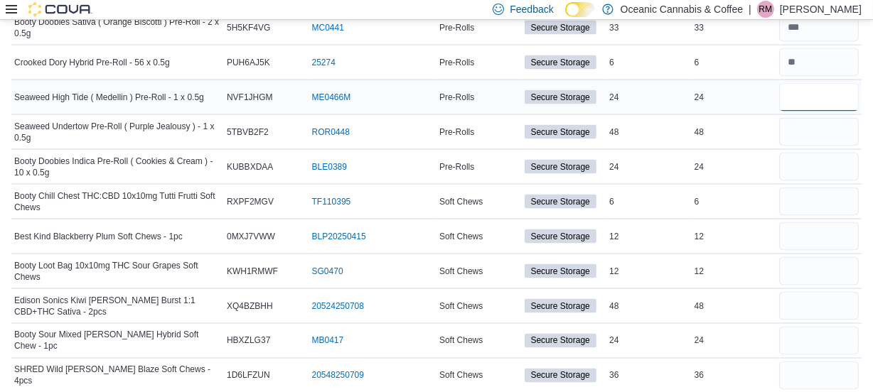
click at [810, 92] on input "number" at bounding box center [819, 97] width 80 height 28
type input "**"
click at [810, 124] on input "number" at bounding box center [819, 132] width 80 height 28
type input "**"
click at [803, 163] on input "number" at bounding box center [819, 167] width 80 height 28
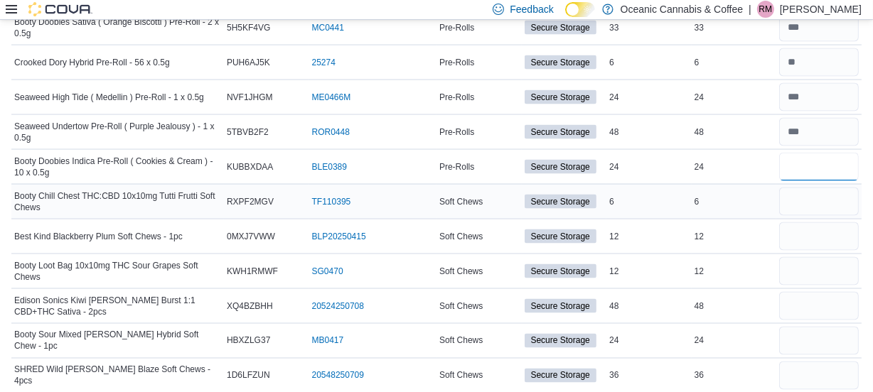
type input "**"
click at [814, 195] on input "number" at bounding box center [819, 202] width 80 height 28
type input "*"
click at [812, 230] on input "number" at bounding box center [819, 236] width 80 height 28
type input "**"
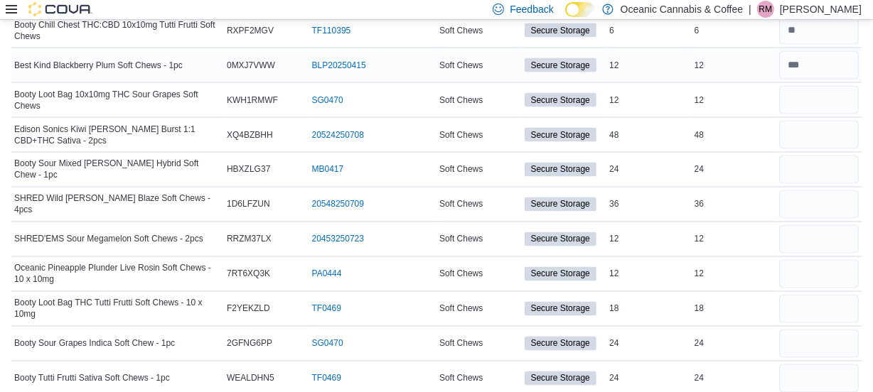
scroll to position [2261, 0]
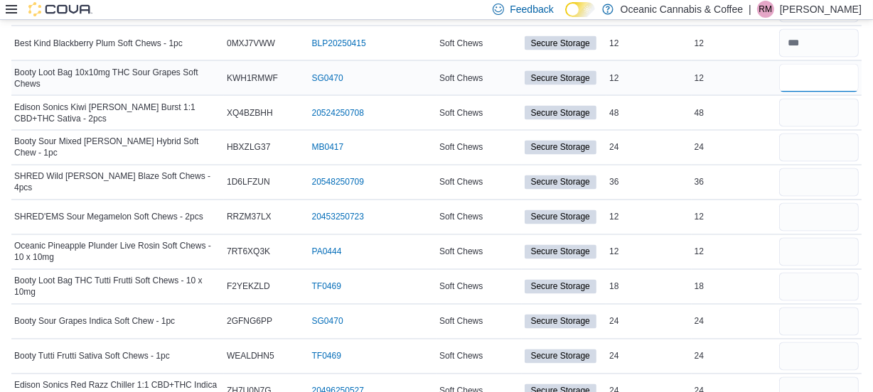
click at [810, 67] on input "number" at bounding box center [819, 78] width 80 height 28
type input "**"
click at [826, 107] on input "number" at bounding box center [819, 113] width 80 height 28
type input "**"
click at [829, 149] on input "number" at bounding box center [819, 148] width 80 height 28
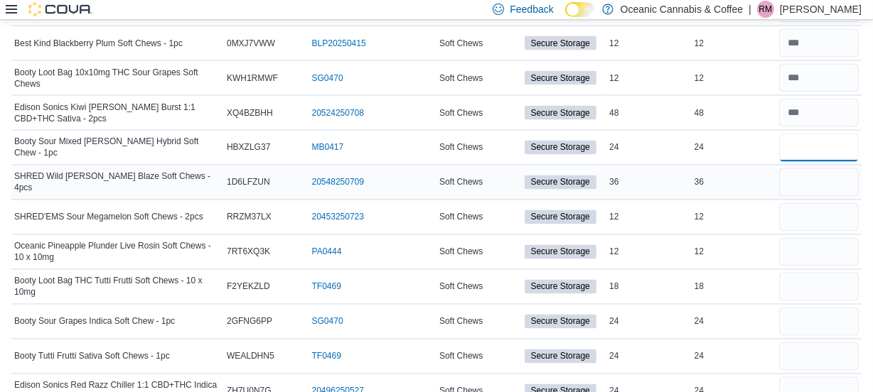
type input "**"
click at [833, 182] on input "number" at bounding box center [819, 182] width 80 height 28
type input "**"
click at [837, 215] on input "number" at bounding box center [819, 217] width 80 height 28
type input "**"
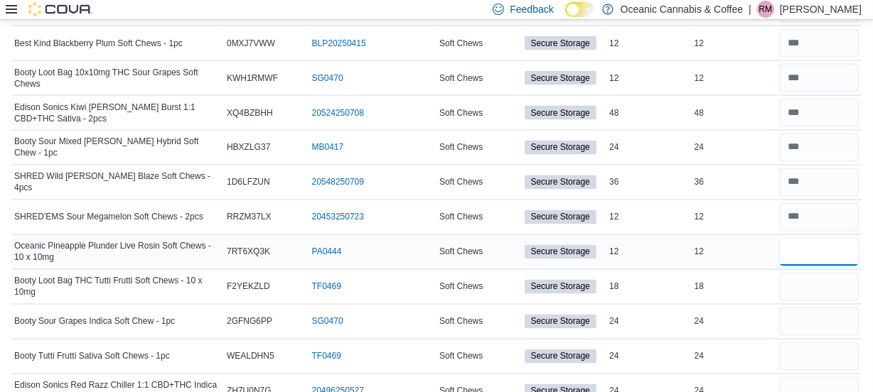
click at [823, 258] on input "number" at bounding box center [819, 252] width 80 height 28
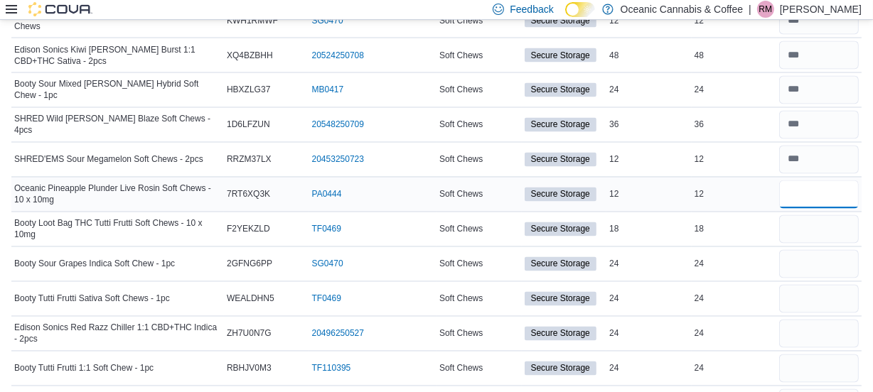
scroll to position [2326, 0]
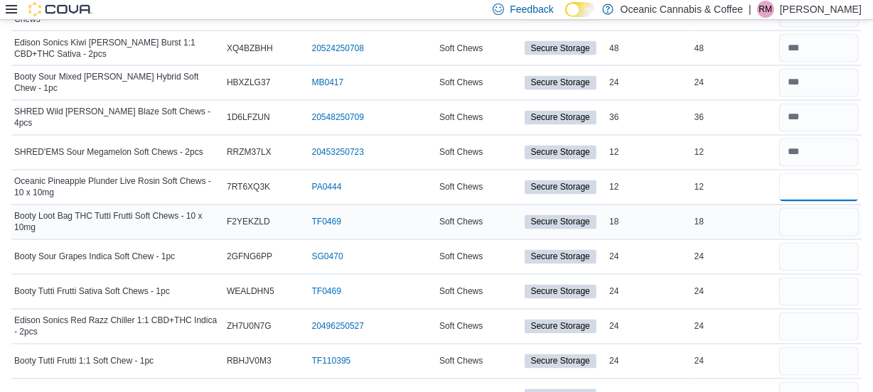
type input "**"
click at [801, 212] on input "number" at bounding box center [819, 222] width 80 height 28
type input "**"
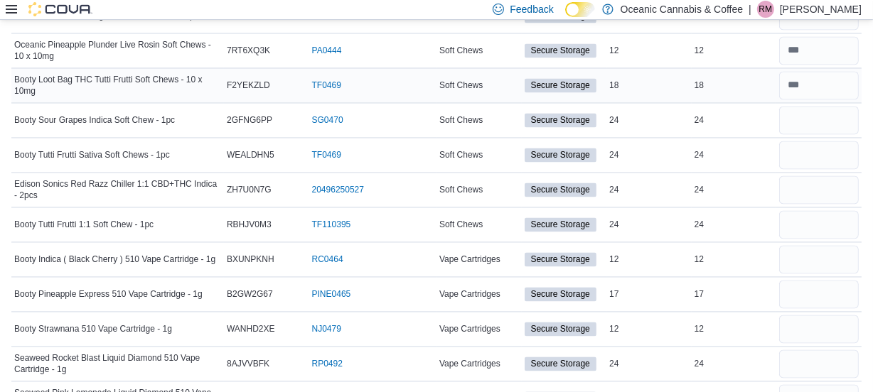
scroll to position [2491, 0]
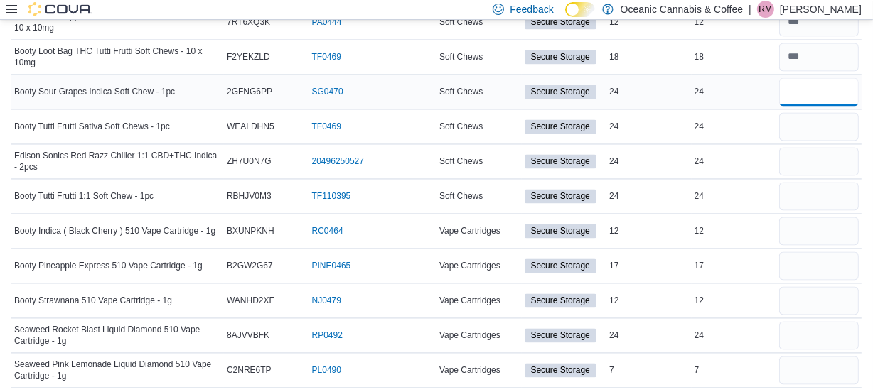
click at [799, 90] on input "number" at bounding box center [819, 91] width 80 height 28
type input "**"
click at [824, 114] on input "number" at bounding box center [819, 126] width 80 height 28
type input "**"
click at [822, 170] on div at bounding box center [818, 161] width 85 height 34
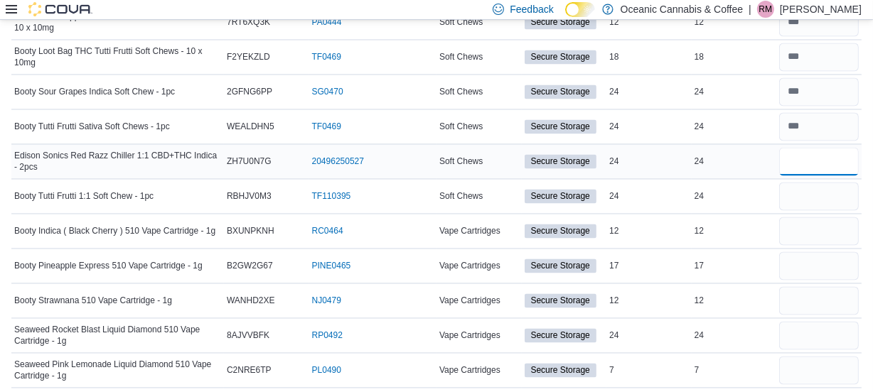
click at [825, 161] on input "number" at bounding box center [819, 161] width 80 height 28
type input "**"
click at [817, 192] on input "number" at bounding box center [819, 196] width 80 height 28
type input "*"
type input "**"
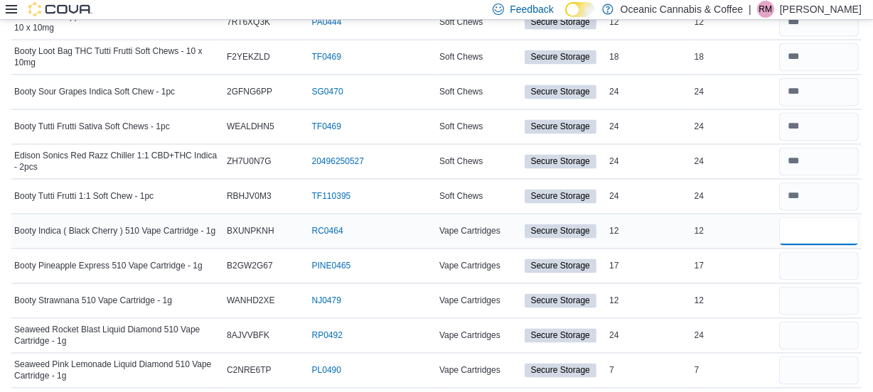
click at [807, 221] on input "number" at bounding box center [819, 231] width 80 height 28
click at [817, 221] on input "number" at bounding box center [819, 231] width 80 height 28
type input "**"
click at [817, 262] on input "number" at bounding box center [819, 266] width 80 height 28
type input "**"
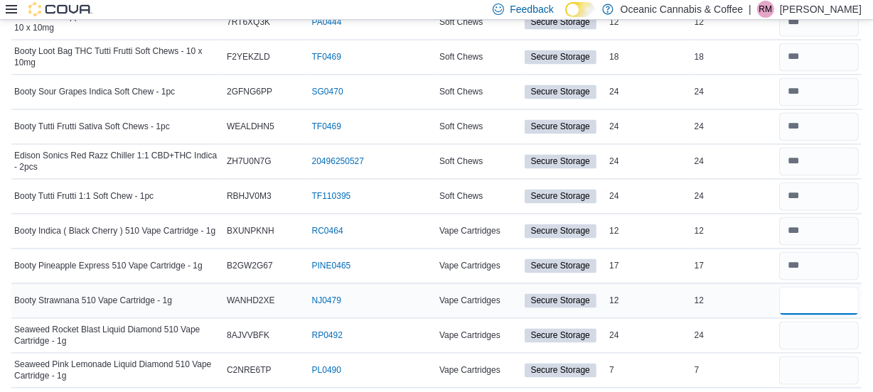
click at [821, 293] on input "number" at bounding box center [819, 300] width 80 height 28
type input "**"
click at [810, 335] on input "number" at bounding box center [819, 335] width 80 height 28
type input "**"
click at [804, 360] on input "number" at bounding box center [819, 370] width 80 height 28
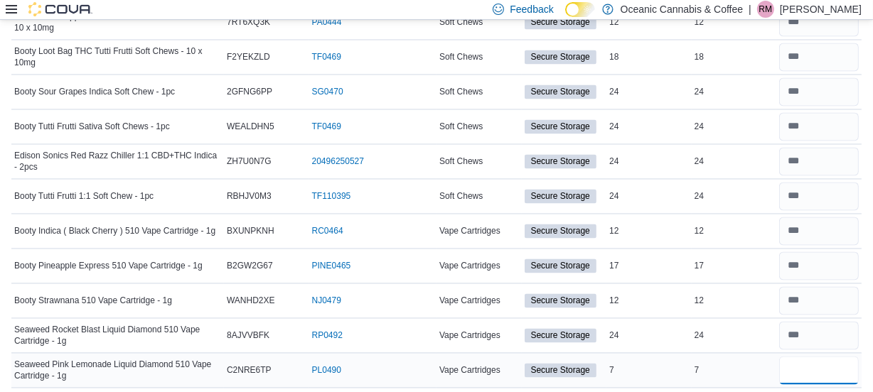
type input "*"
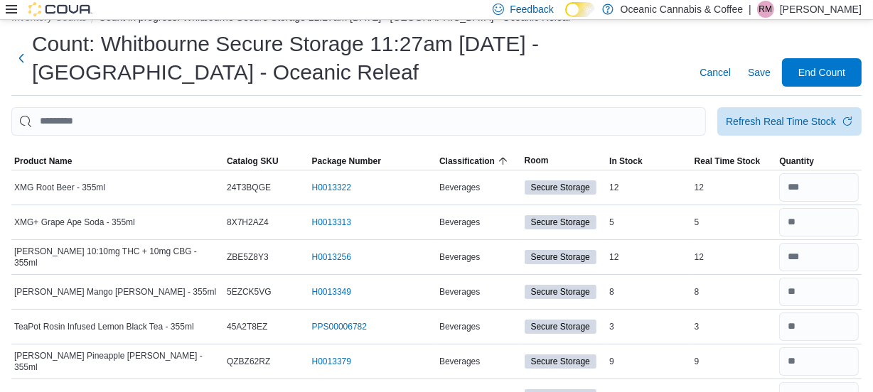
scroll to position [0, 0]
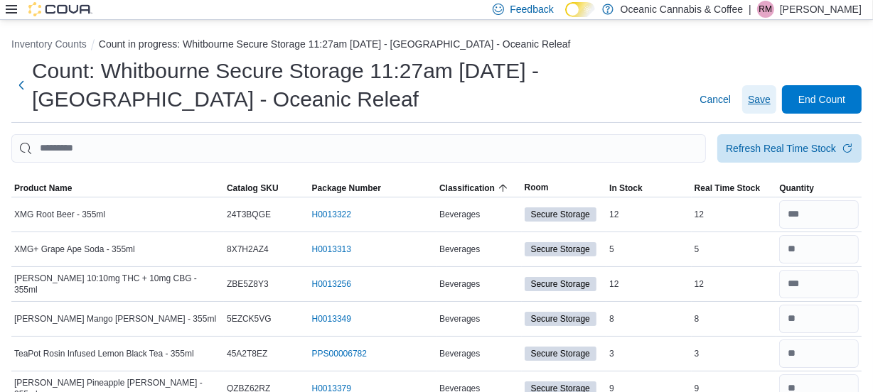
click at [760, 95] on span "Save" at bounding box center [759, 99] width 23 height 14
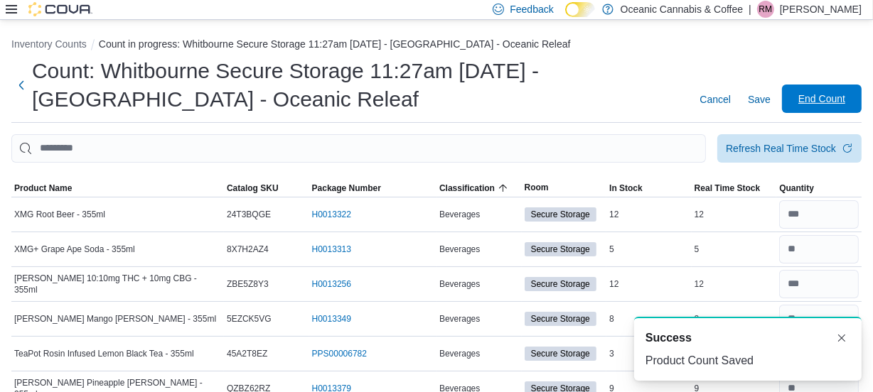
click at [827, 100] on span "End Count" at bounding box center [821, 99] width 47 height 14
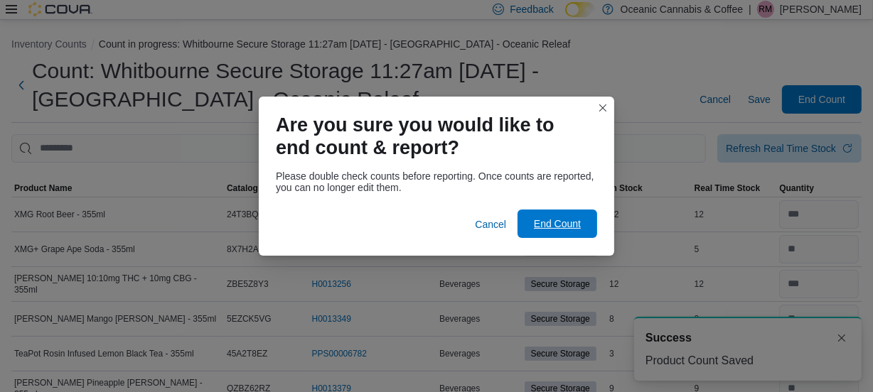
click at [557, 222] on span "End Count" at bounding box center [557, 224] width 47 height 14
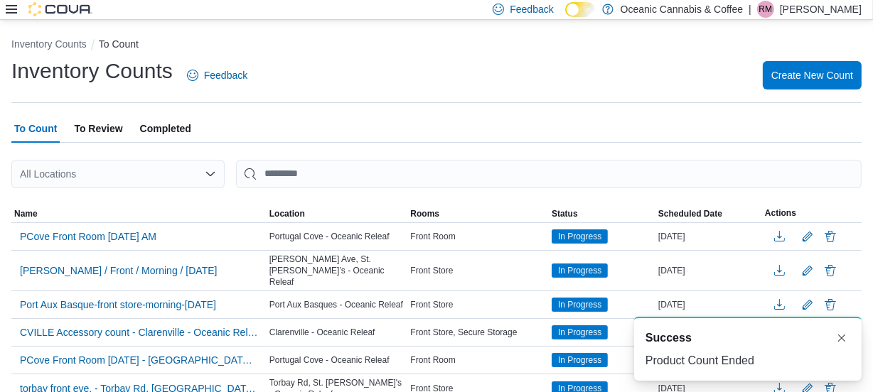
click at [87, 128] on span "To Review" at bounding box center [98, 128] width 48 height 28
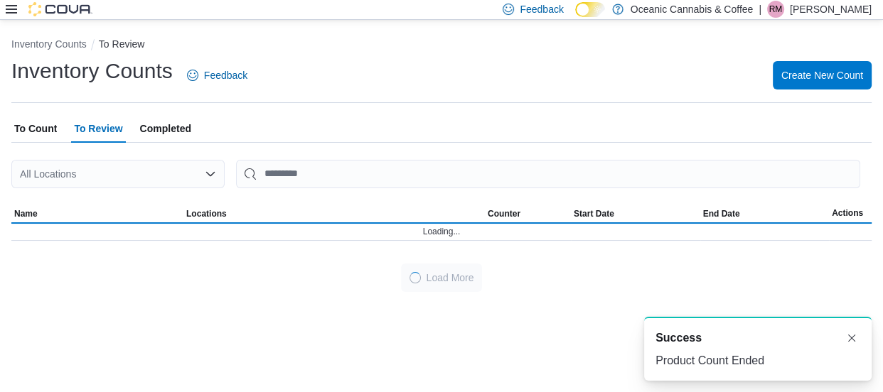
click at [208, 170] on icon "Open list of options" at bounding box center [210, 173] width 11 height 11
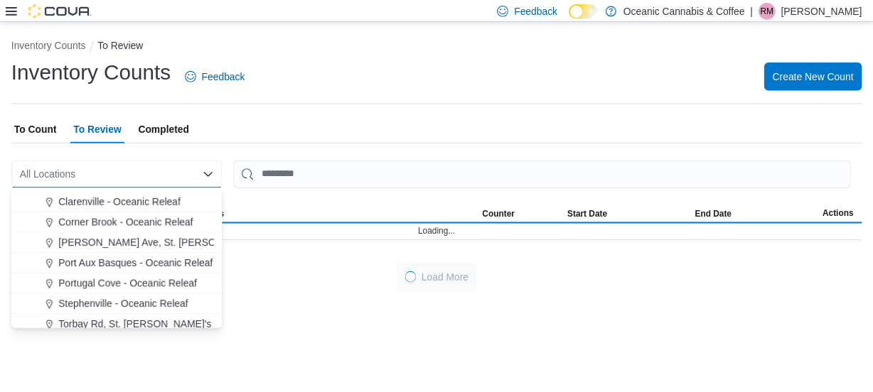
scroll to position [85, 0]
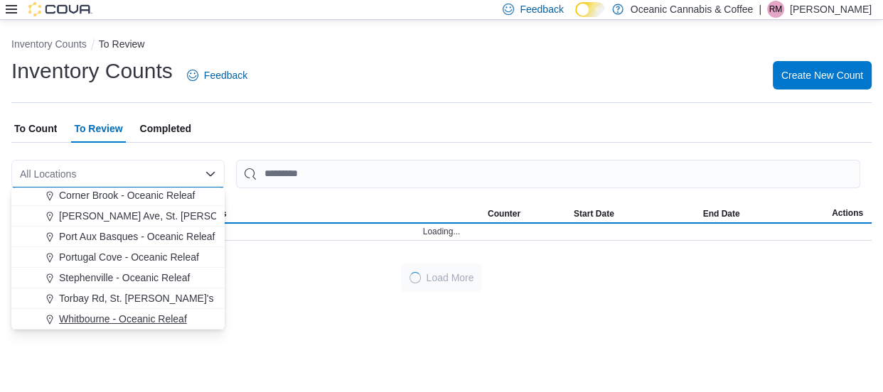
click at [151, 318] on span "Whitbourne - Oceanic Releaf" at bounding box center [123, 319] width 128 height 14
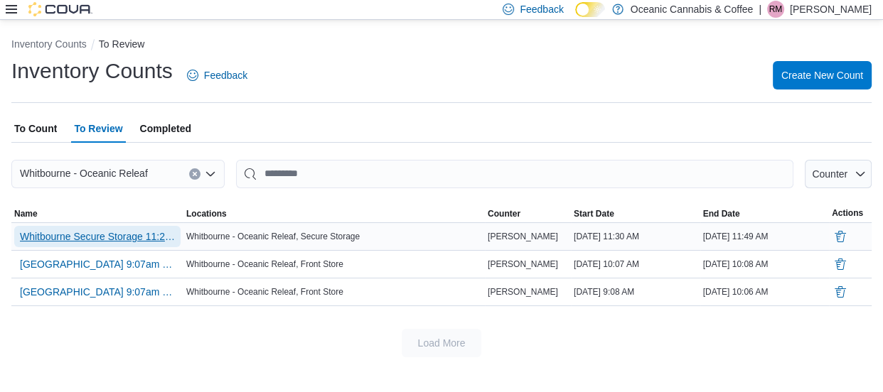
click at [115, 235] on span "Whitbourne Secure Storage 11:27am [DATE] - [GEOGRAPHIC_DATA] - [GEOGRAPHIC_DATA…" at bounding box center [97, 237] width 155 height 14
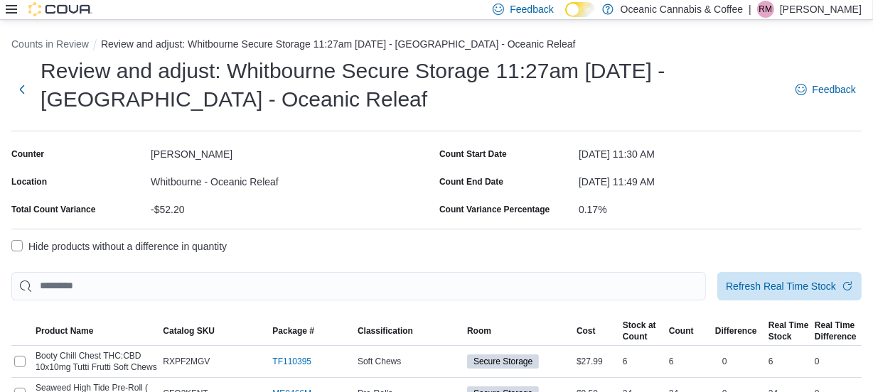
click at [16, 243] on label "Hide products without a difference in quantity" at bounding box center [118, 246] width 215 height 17
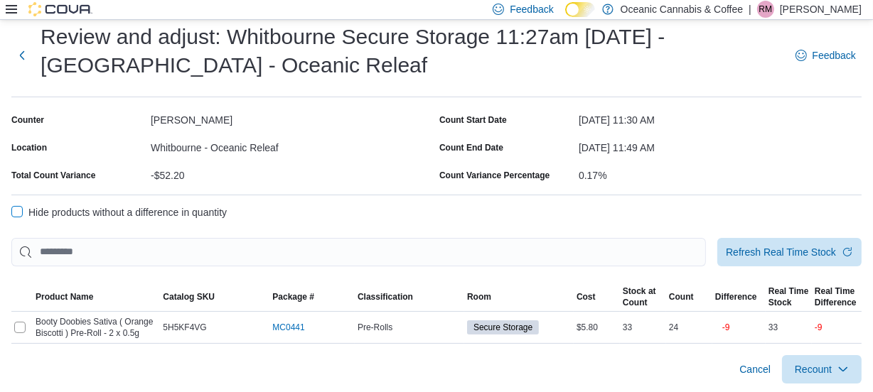
scroll to position [36, 0]
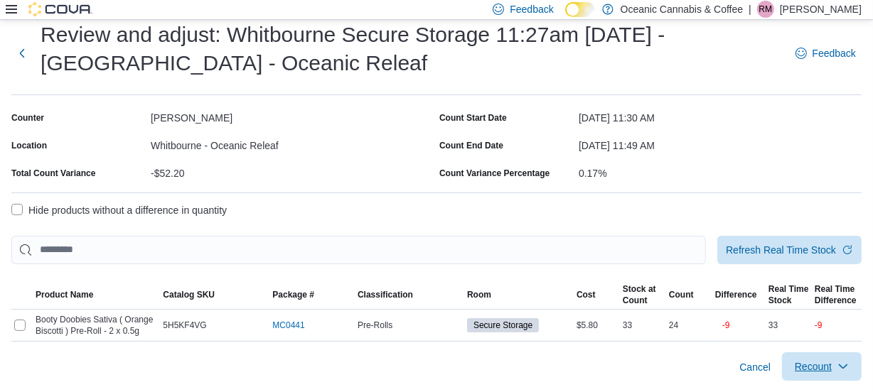
click at [807, 363] on span "Recount" at bounding box center [813, 367] width 37 height 14
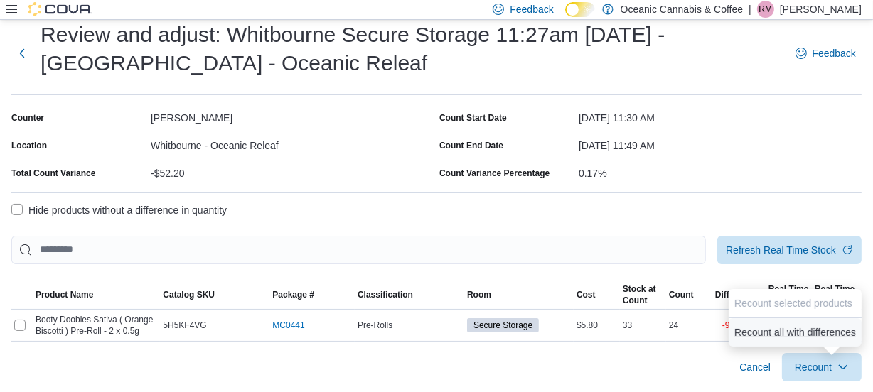
click at [763, 323] on span "Recount all with differences" at bounding box center [795, 332] width 122 height 28
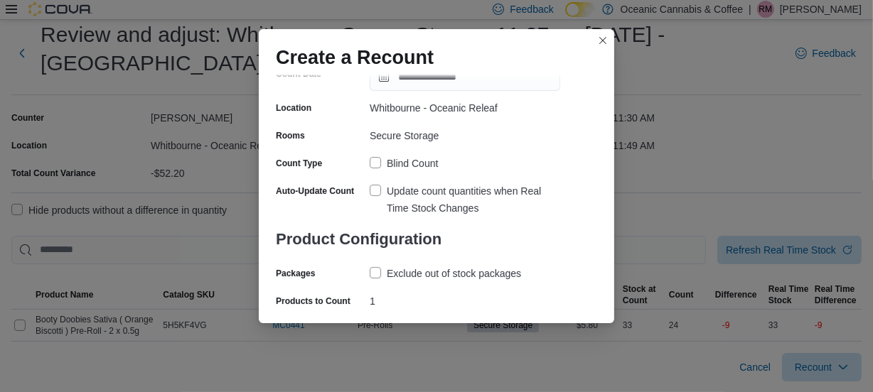
scroll to position [126, 0]
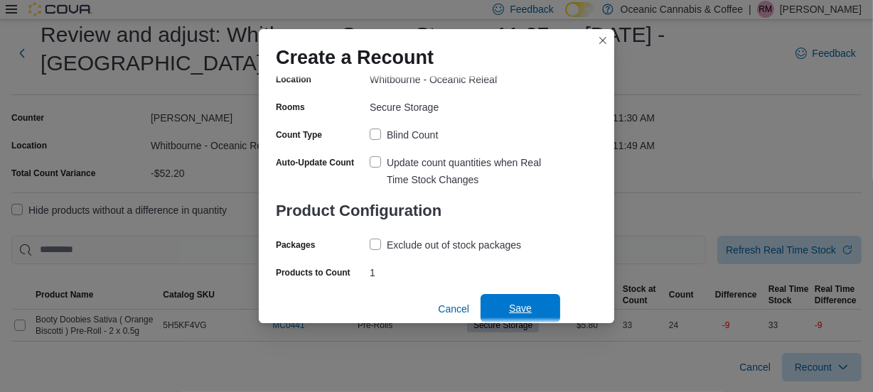
click at [514, 299] on span "Save" at bounding box center [520, 308] width 63 height 28
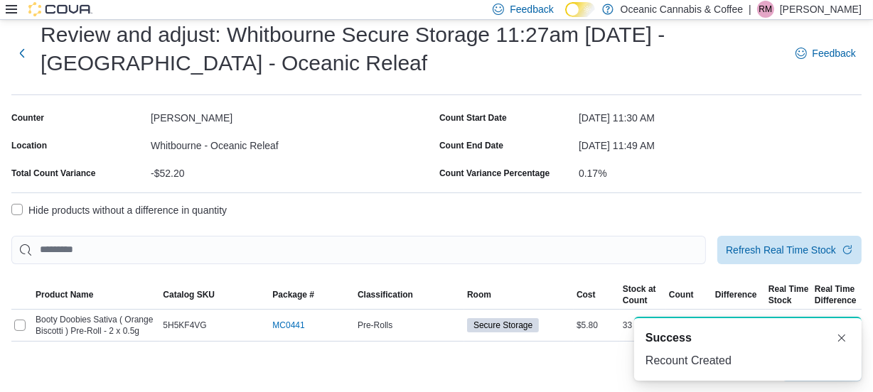
scroll to position [0, 0]
click at [20, 53] on button "Next" at bounding box center [21, 52] width 21 height 28
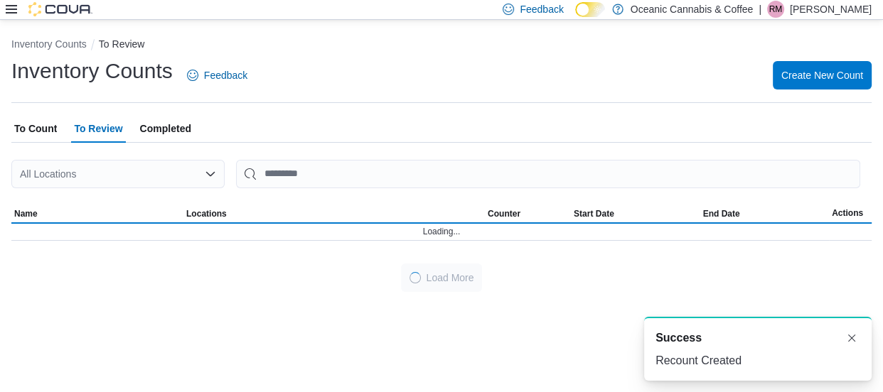
click at [38, 127] on span "To Count" at bounding box center [35, 128] width 43 height 28
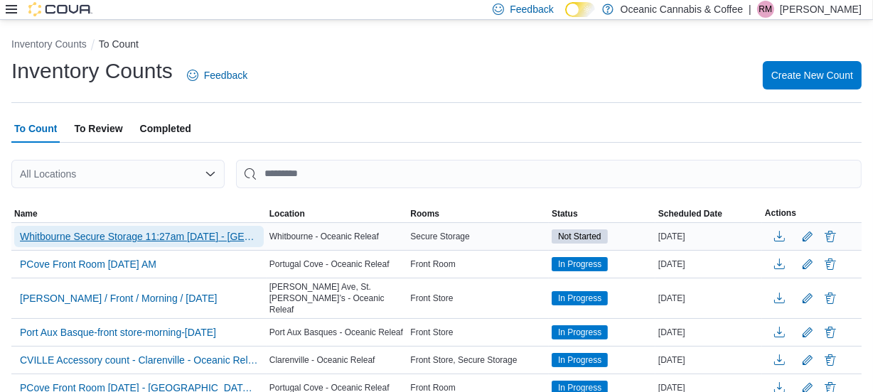
click at [108, 232] on span "Whitbourne Secure Storage 11:27am [DATE] - [GEOGRAPHIC_DATA] - [GEOGRAPHIC_DATA…" at bounding box center [139, 237] width 238 height 14
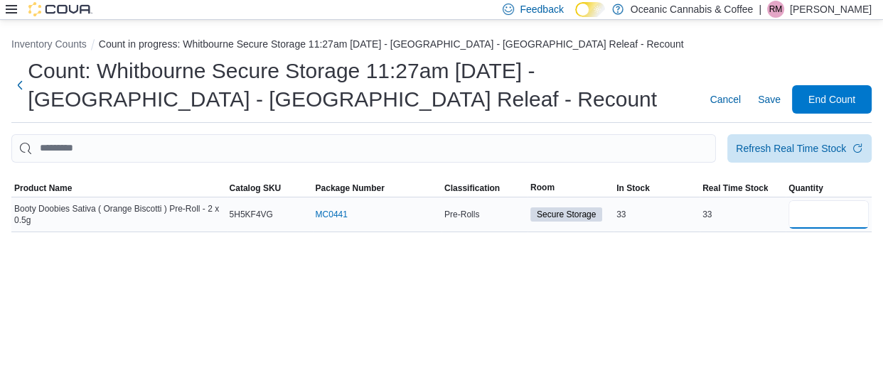
click at [820, 209] on input "number" at bounding box center [828, 214] width 80 height 28
type input "**"
click at [763, 93] on span "Save" at bounding box center [769, 99] width 23 height 14
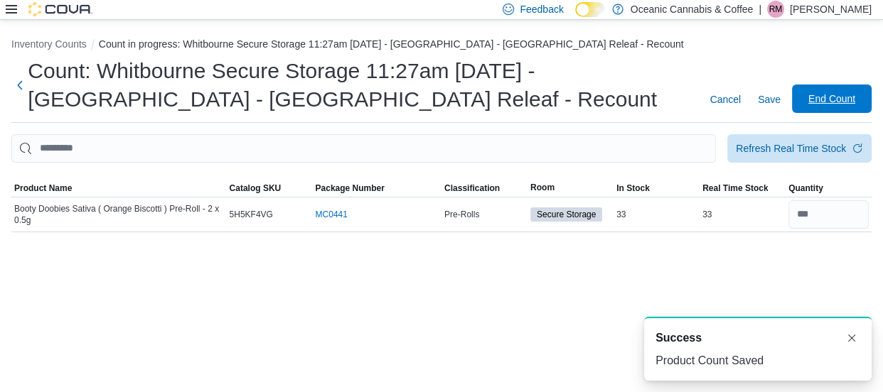
click at [832, 103] on span "End Count" at bounding box center [831, 99] width 47 height 14
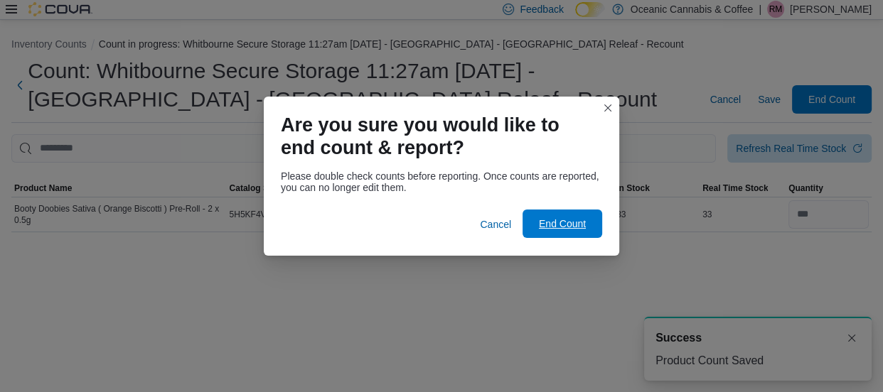
click at [562, 220] on span "End Count" at bounding box center [562, 224] width 47 height 14
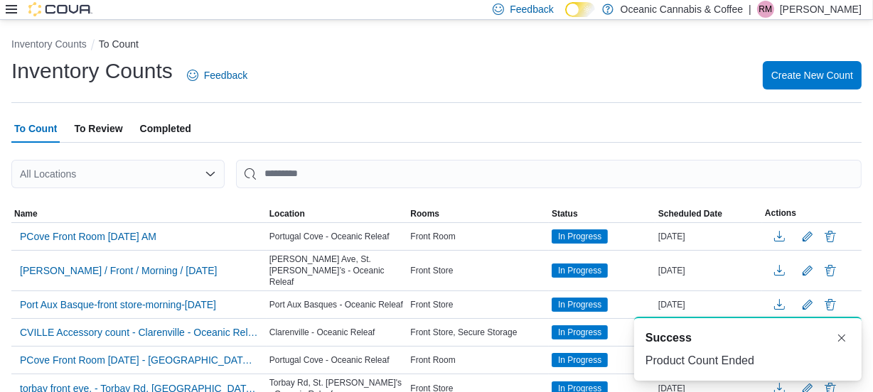
click at [98, 122] on span "To Review" at bounding box center [98, 128] width 48 height 28
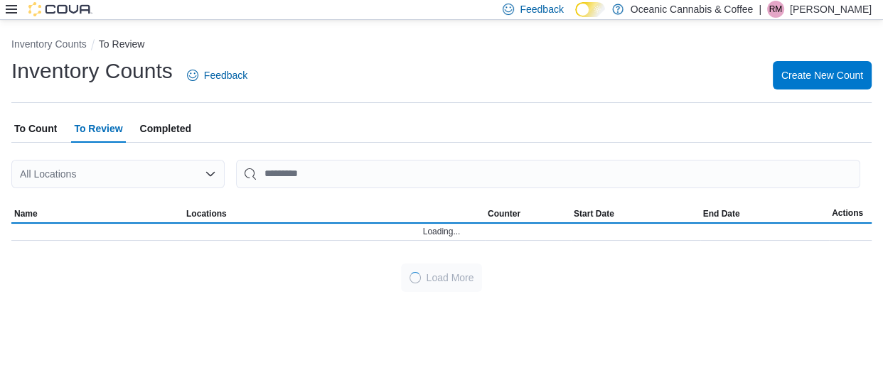
click at [205, 171] on icon "Open list of options" at bounding box center [210, 173] width 11 height 11
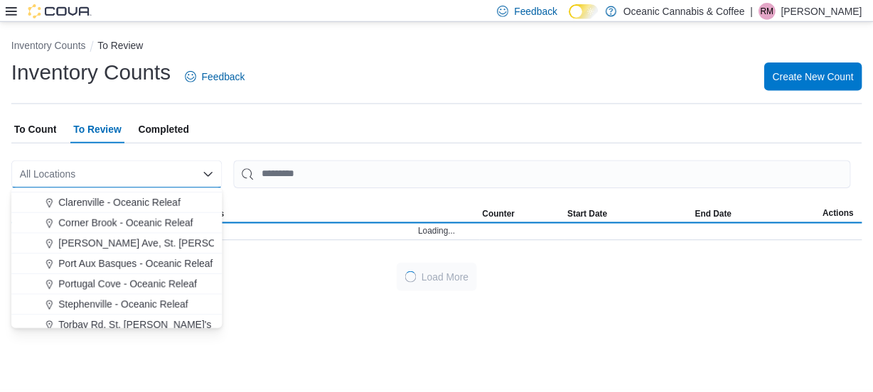
scroll to position [85, 0]
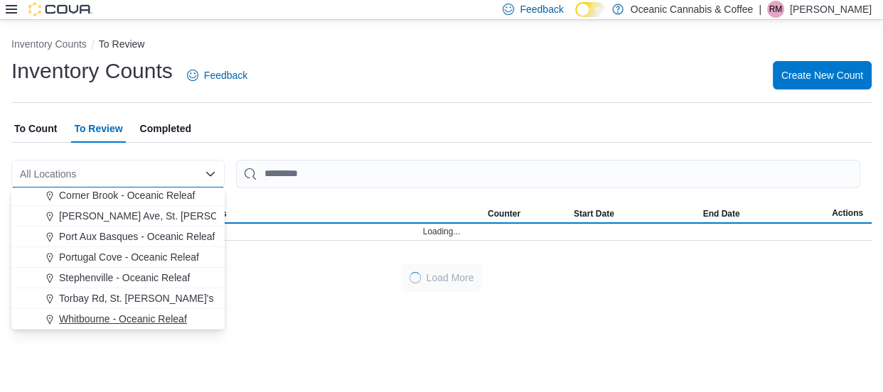
click at [133, 319] on span "Whitbourne - Oceanic Releaf" at bounding box center [123, 319] width 128 height 14
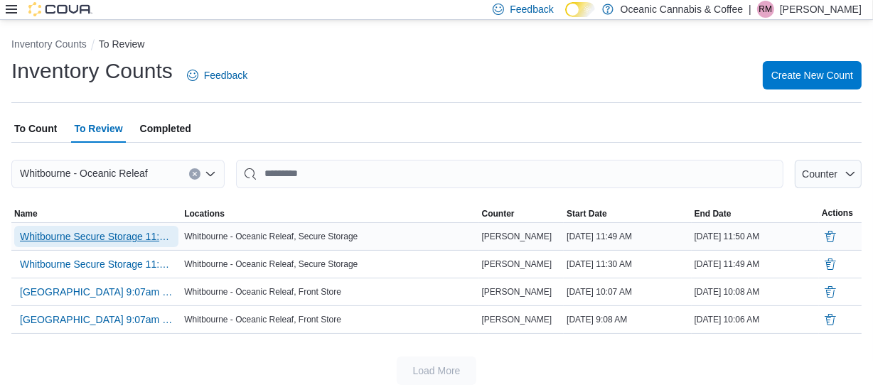
click at [99, 232] on span "Whitbourne Secure Storage 11:27am [DATE] - [GEOGRAPHIC_DATA] - [GEOGRAPHIC_DATA…" at bounding box center [96, 237] width 153 height 14
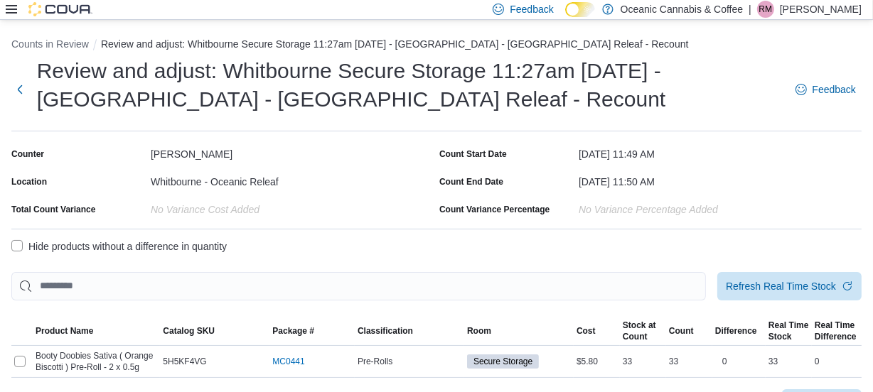
click at [20, 247] on label "Hide products without a difference in quantity" at bounding box center [118, 246] width 215 height 17
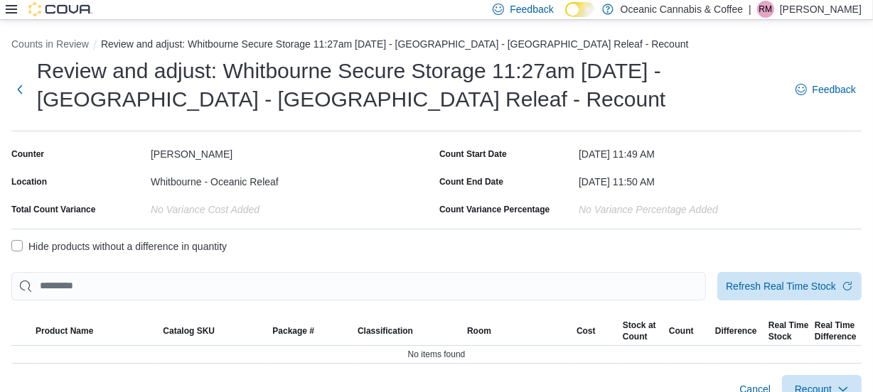
click at [14, 7] on icon at bounding box center [11, 9] width 11 height 11
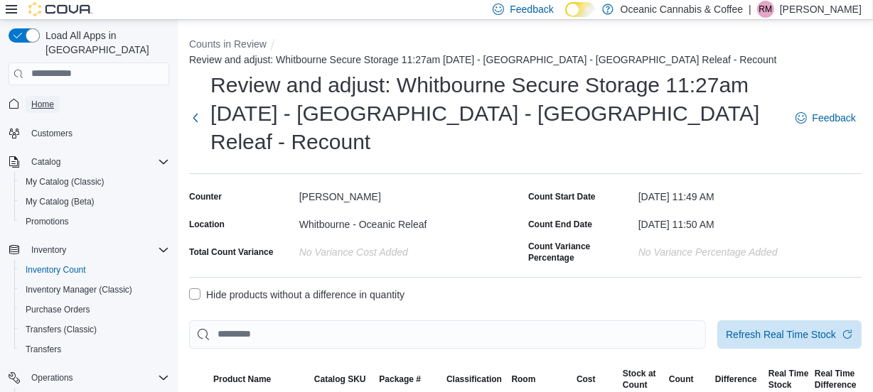
click at [35, 96] on span "Home" at bounding box center [42, 104] width 23 height 17
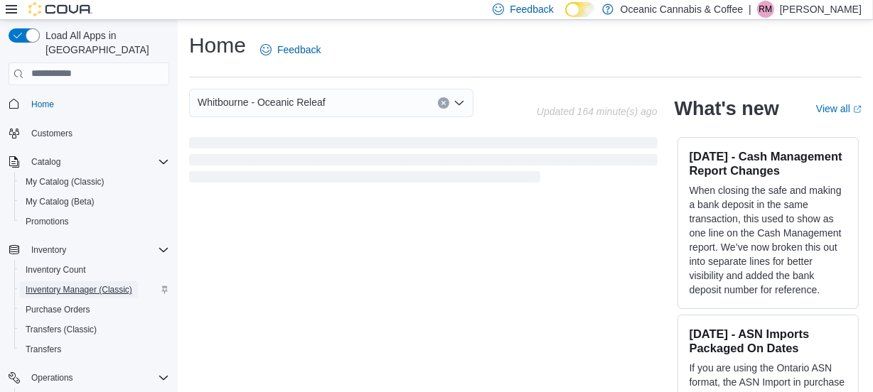
click at [54, 284] on span "Inventory Manager (Classic)" at bounding box center [79, 289] width 107 height 11
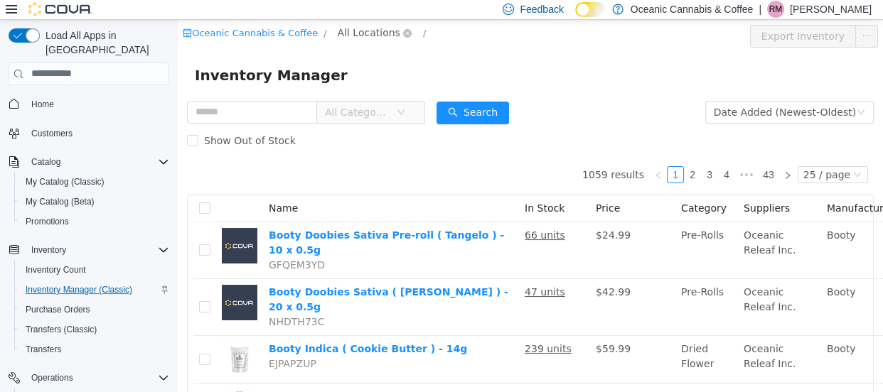
click at [353, 30] on span "All Locations" at bounding box center [369, 32] width 63 height 16
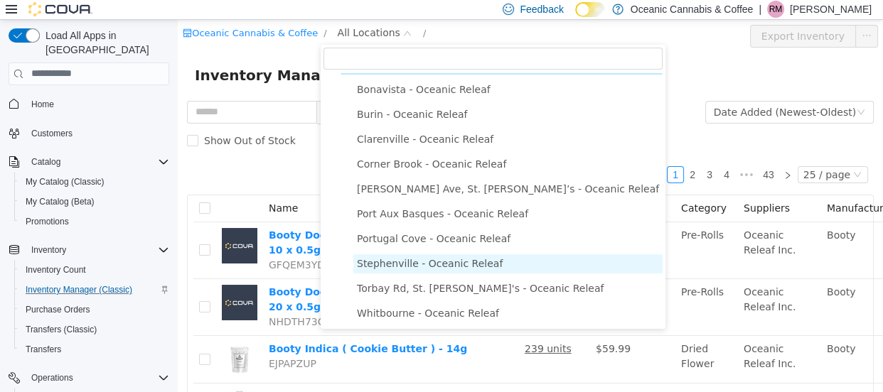
scroll to position [26, 0]
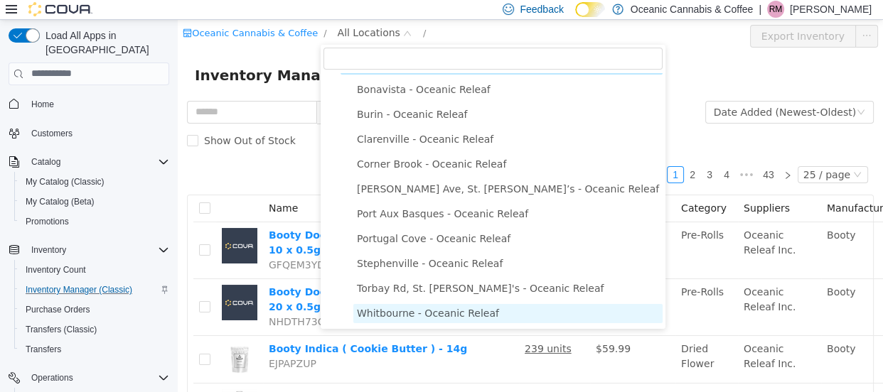
click at [442, 314] on span "Whitbourne - Oceanic Releaf" at bounding box center [428, 312] width 142 height 11
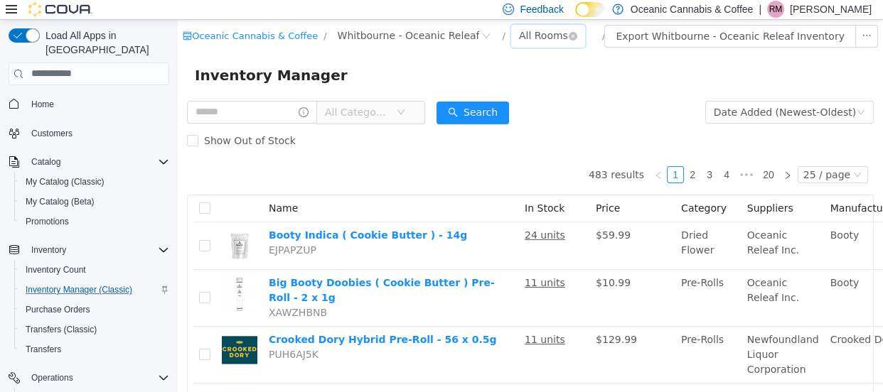
click at [519, 33] on div "All Rooms" at bounding box center [543, 34] width 49 height 21
click at [523, 113] on li "Secure Storage" at bounding box center [526, 109] width 85 height 23
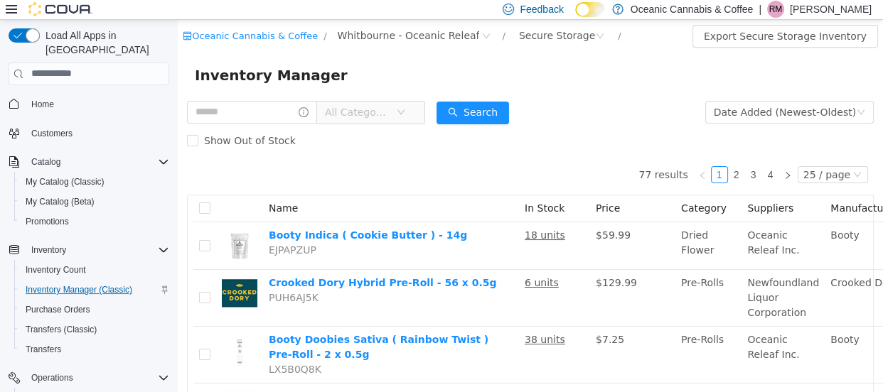
click at [11, 11] on icon at bounding box center [11, 9] width 11 height 11
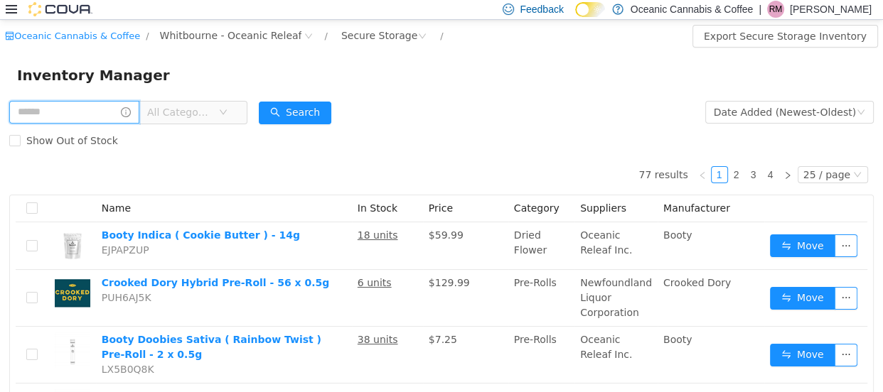
click at [92, 113] on input "text" at bounding box center [74, 111] width 130 height 23
type input "**********"
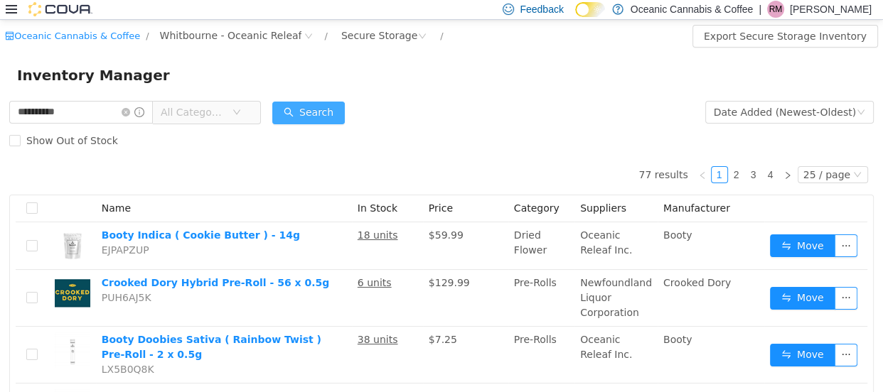
click at [319, 107] on button "Search" at bounding box center [308, 112] width 73 height 23
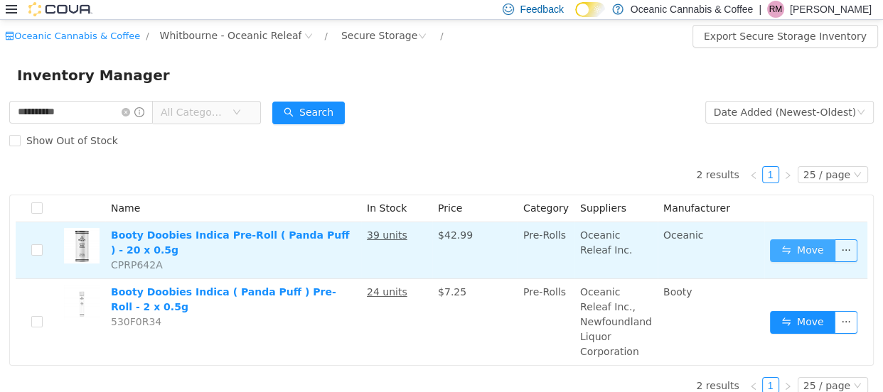
click at [797, 242] on button "Move" at bounding box center [802, 250] width 65 height 23
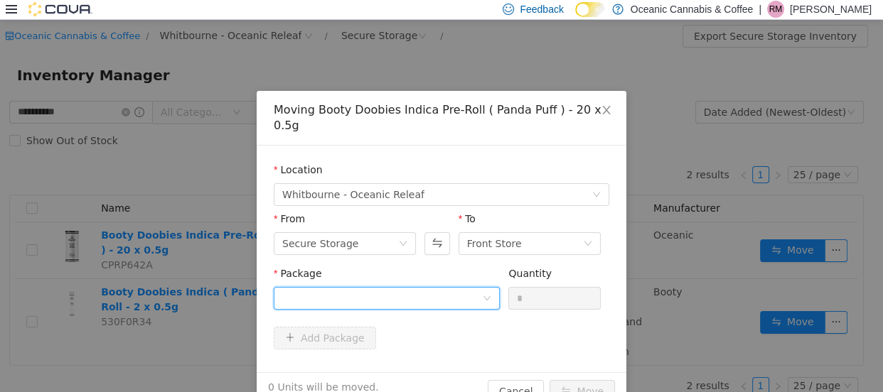
click at [325, 287] on div at bounding box center [382, 297] width 200 height 21
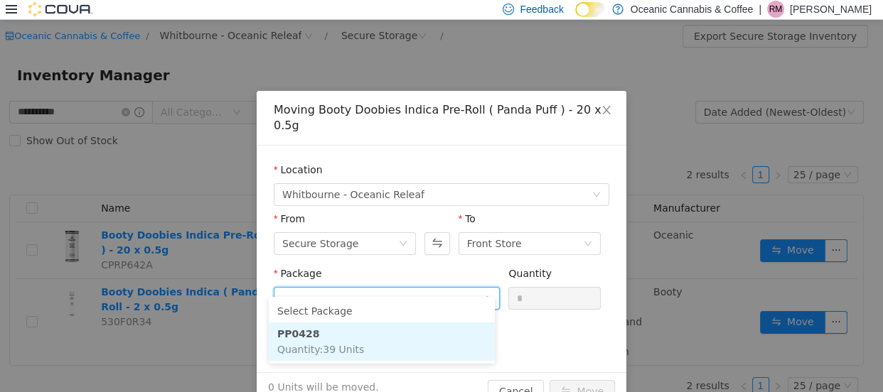
click at [307, 332] on strong "PP0428" at bounding box center [298, 333] width 43 height 11
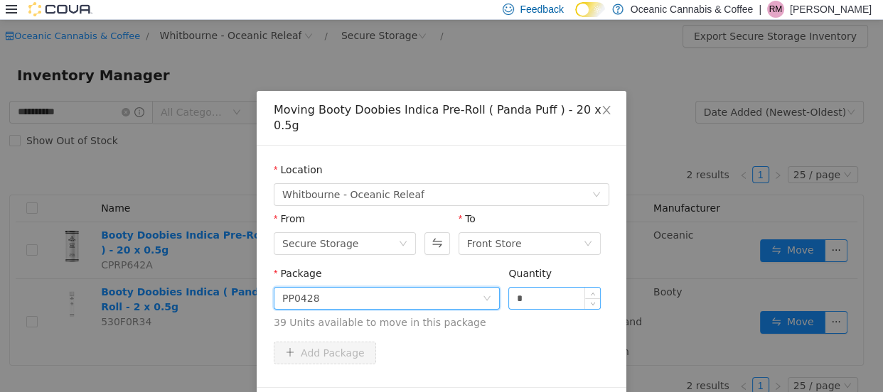
click at [539, 287] on input "*" at bounding box center [554, 297] width 91 height 21
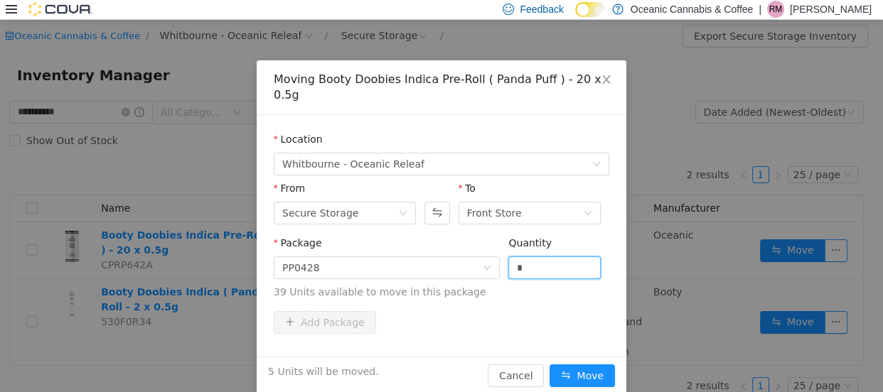
scroll to position [33, 0]
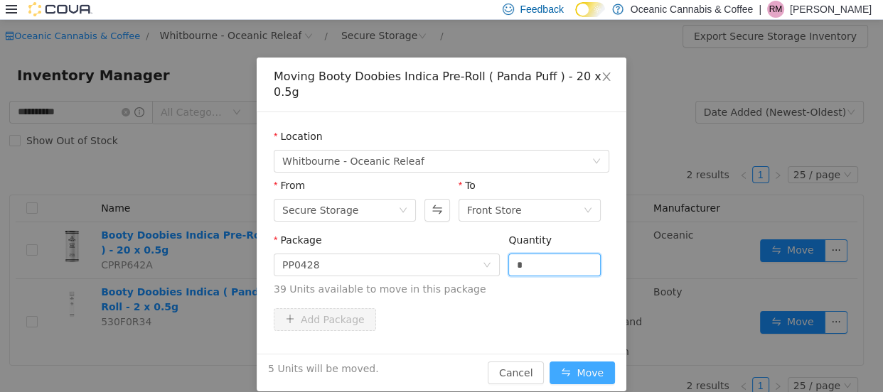
type input "*"
click at [574, 361] on button "Move" at bounding box center [581, 372] width 65 height 23
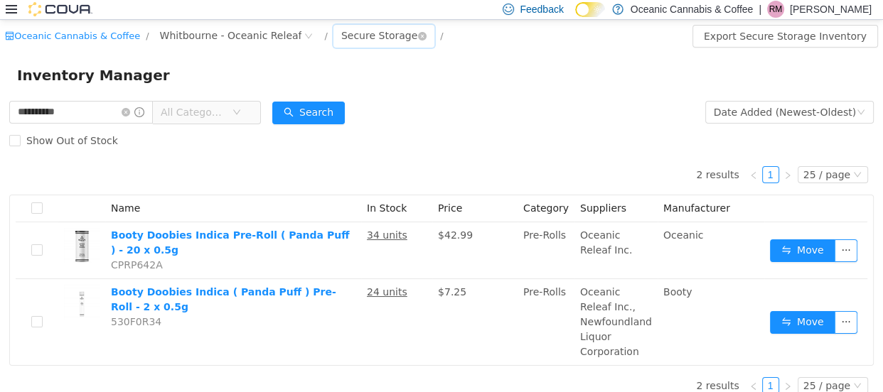
click at [352, 38] on div "Secure Storage" at bounding box center [379, 34] width 76 height 21
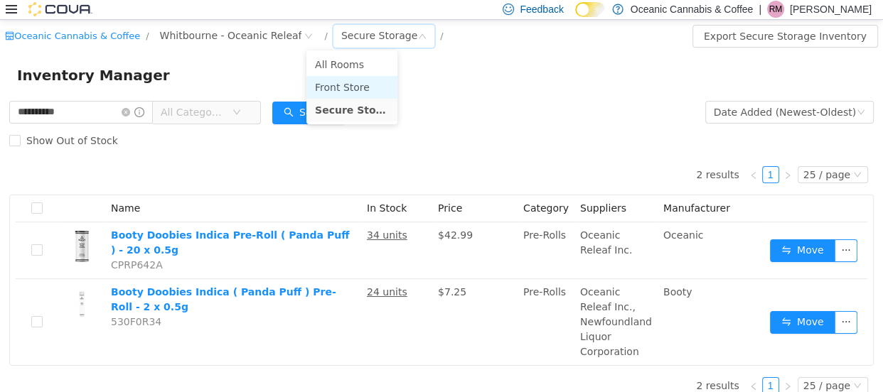
click at [335, 84] on li "Front Store" at bounding box center [351, 86] width 91 height 23
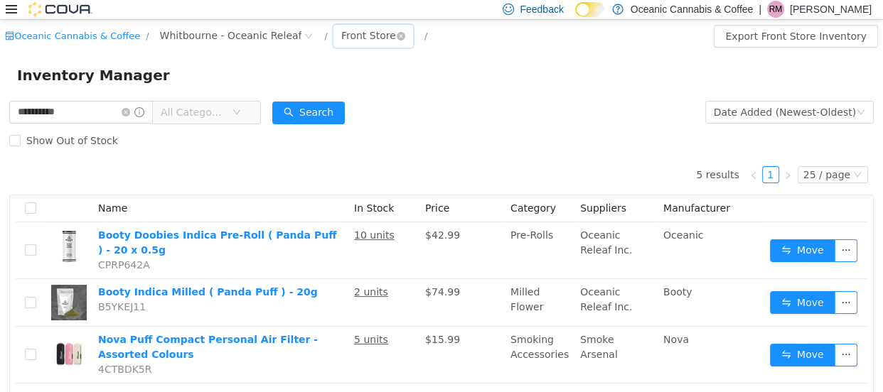
click at [353, 31] on div "Front Store" at bounding box center [368, 34] width 55 height 21
click at [358, 117] on li "Secure Storage" at bounding box center [348, 109] width 85 height 23
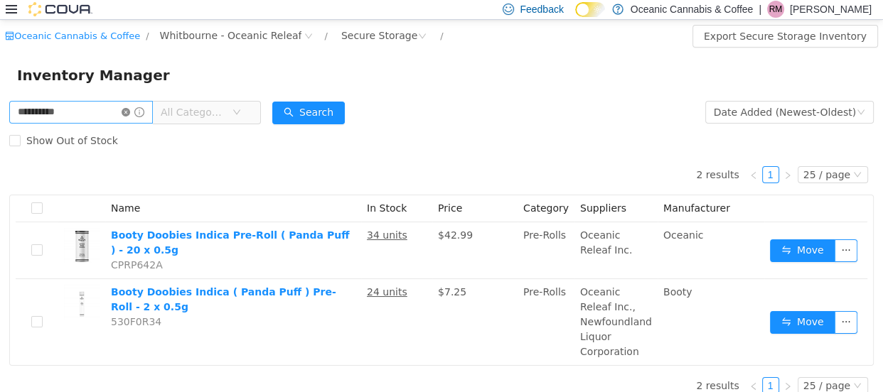
click at [130, 110] on icon "icon: close-circle" at bounding box center [126, 111] width 9 height 9
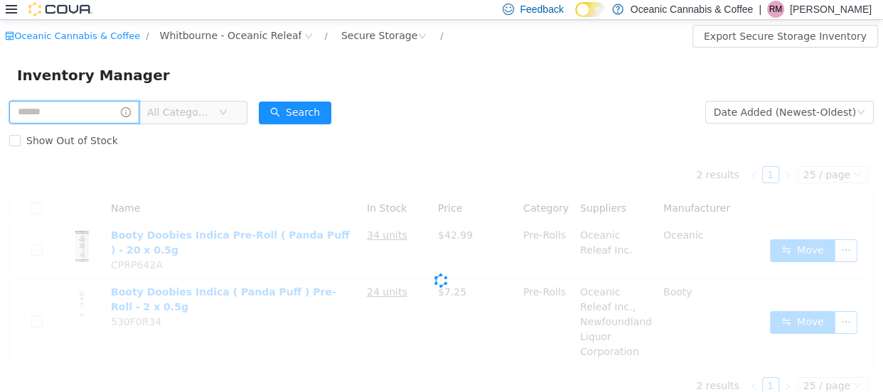
click at [85, 117] on input "text" at bounding box center [74, 111] width 130 height 23
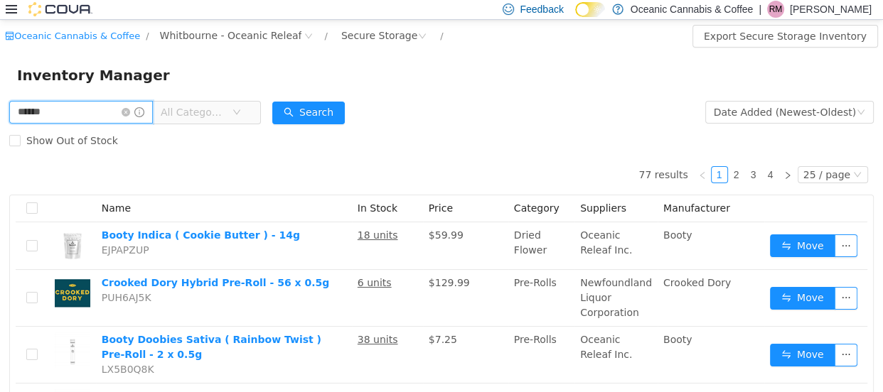
type input "**********"
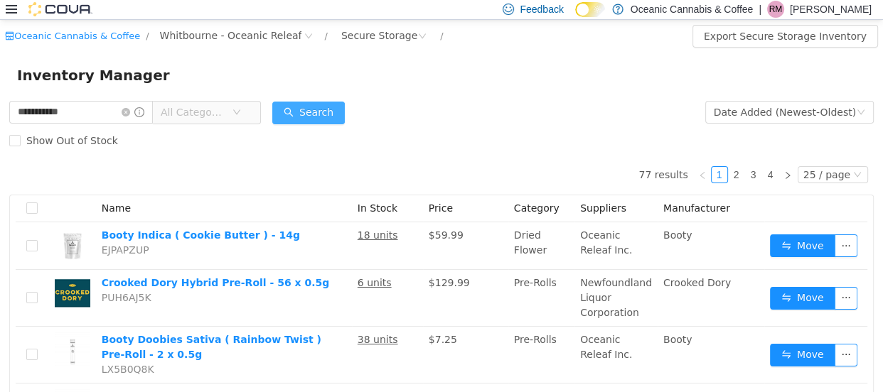
click at [301, 105] on button "Search" at bounding box center [308, 112] width 73 height 23
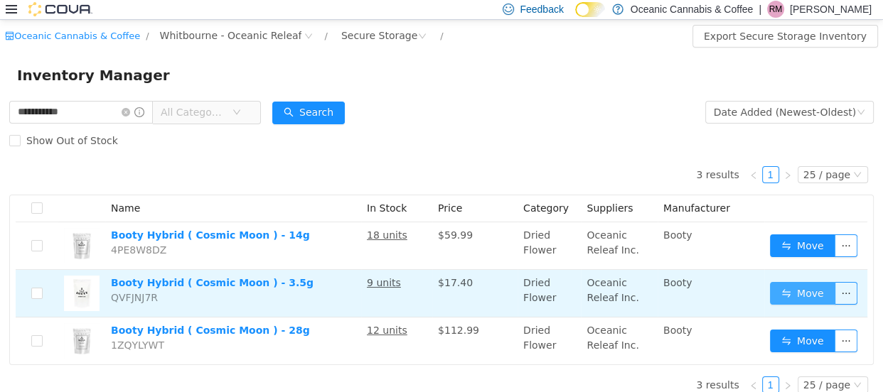
click at [791, 295] on button "Move" at bounding box center [802, 292] width 65 height 23
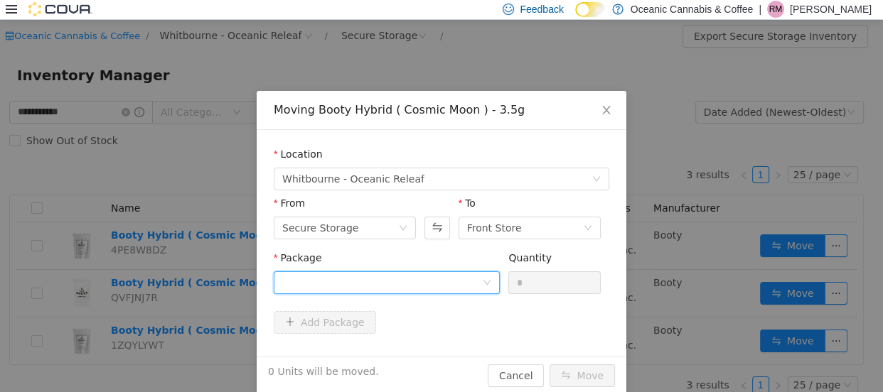
click at [339, 276] on div at bounding box center [382, 282] width 200 height 21
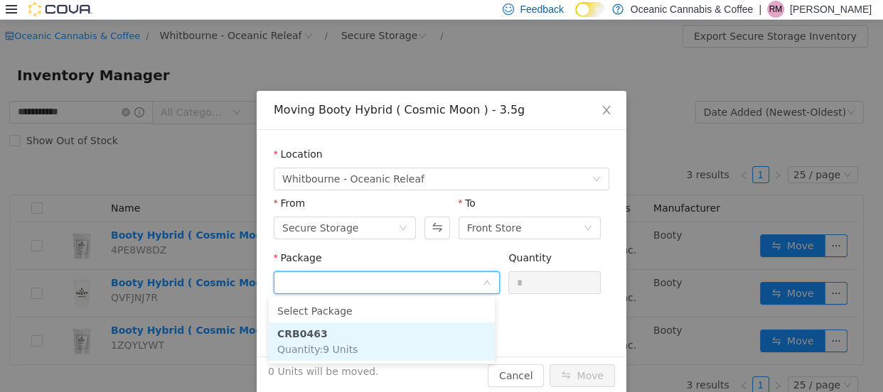
click at [311, 332] on strong "CRB0463" at bounding box center [302, 333] width 50 height 11
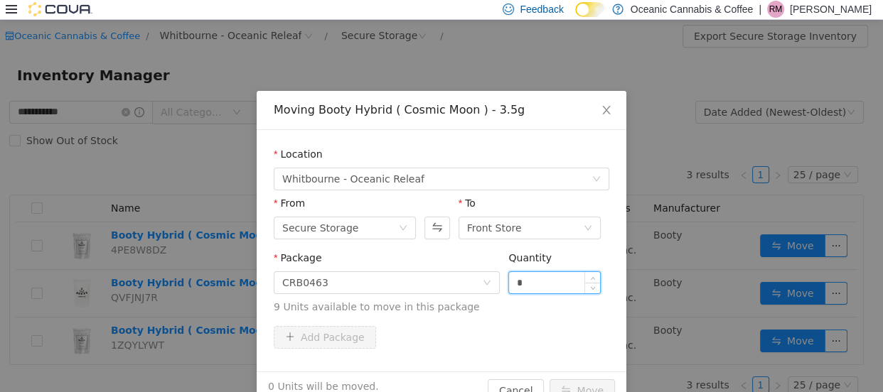
click at [527, 279] on input "*" at bounding box center [554, 282] width 91 height 21
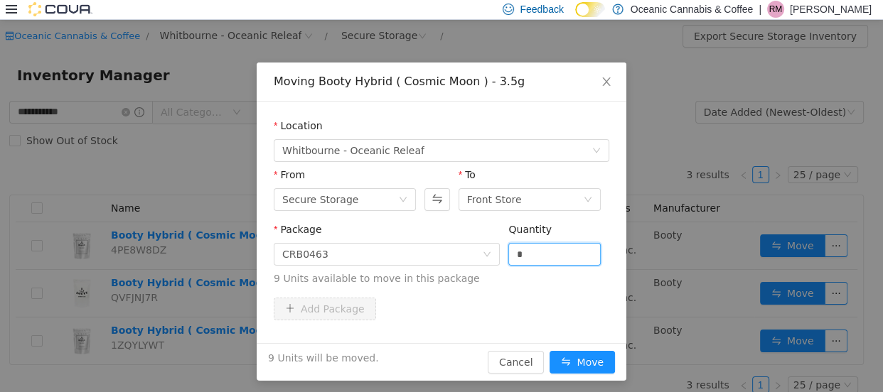
scroll to position [33, 0]
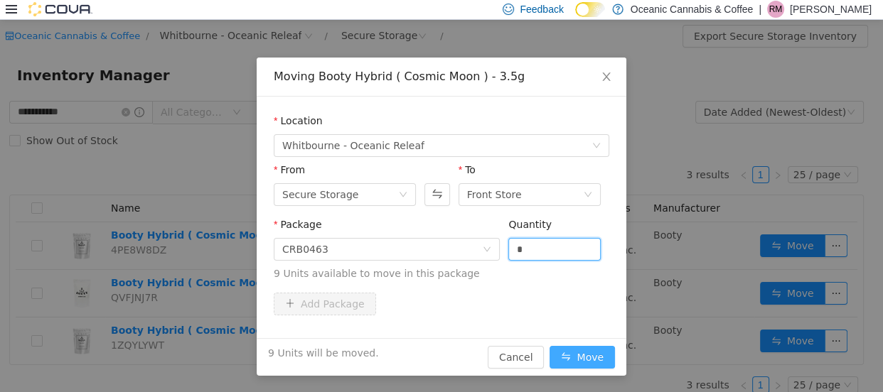
type input "*"
click at [590, 356] on button "Move" at bounding box center [581, 356] width 65 height 23
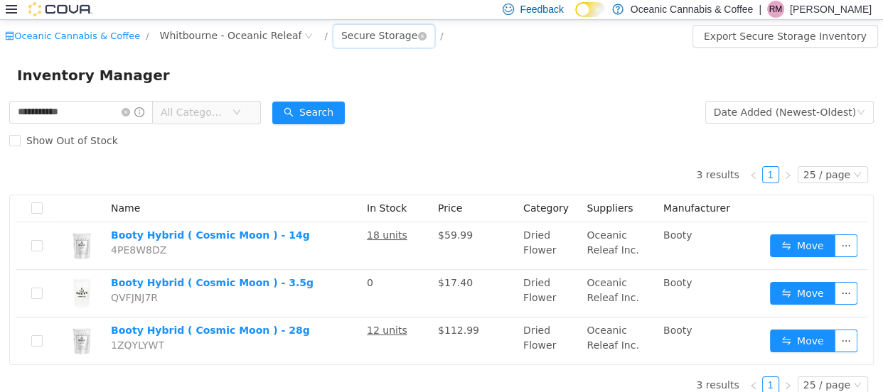
click at [358, 31] on div "Secure Storage" at bounding box center [379, 34] width 76 height 21
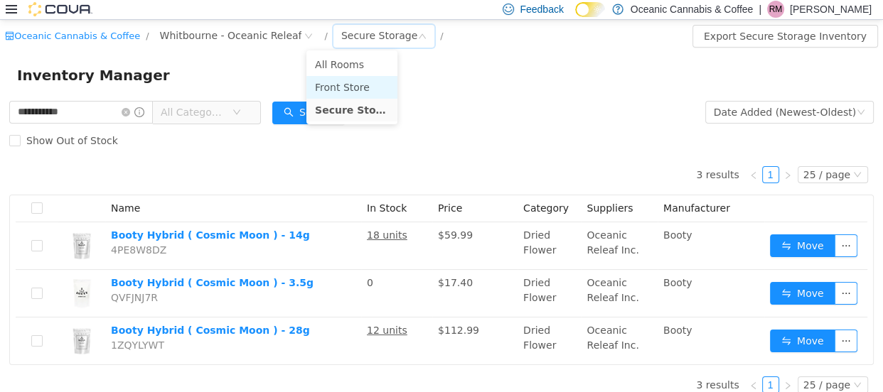
click at [355, 85] on li "Front Store" at bounding box center [351, 86] width 91 height 23
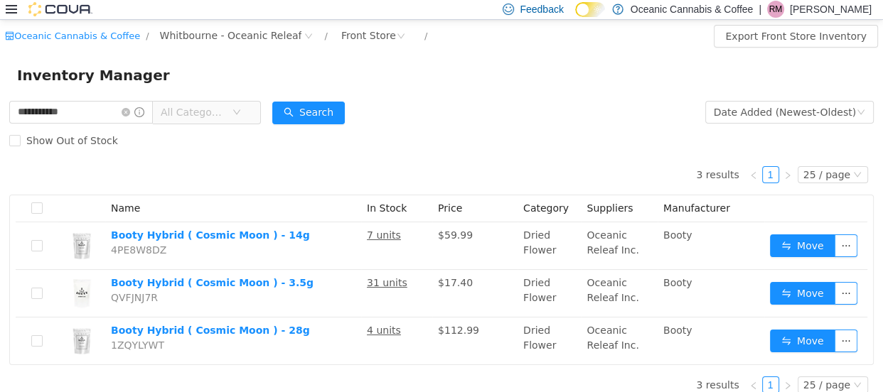
scroll to position [14, 0]
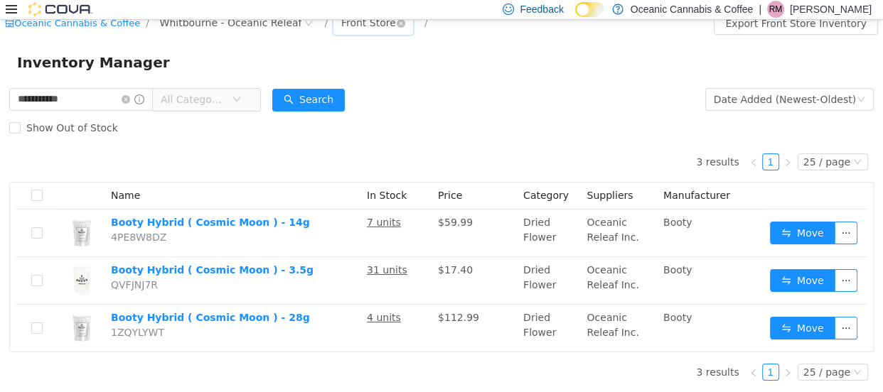
click at [341, 26] on div "Front Store" at bounding box center [368, 21] width 55 height 21
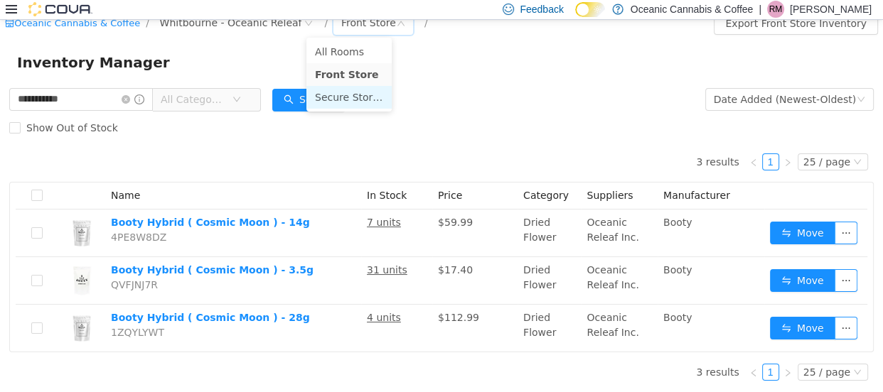
click at [350, 93] on li "Secure Storage" at bounding box center [348, 96] width 85 height 23
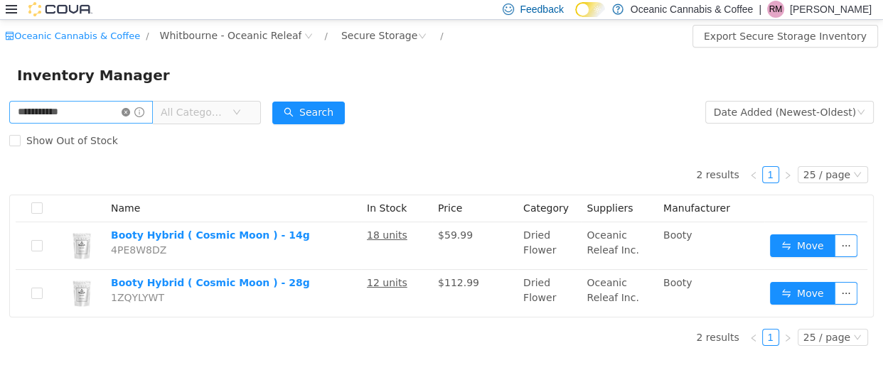
click at [130, 111] on icon "icon: close-circle" at bounding box center [126, 111] width 9 height 9
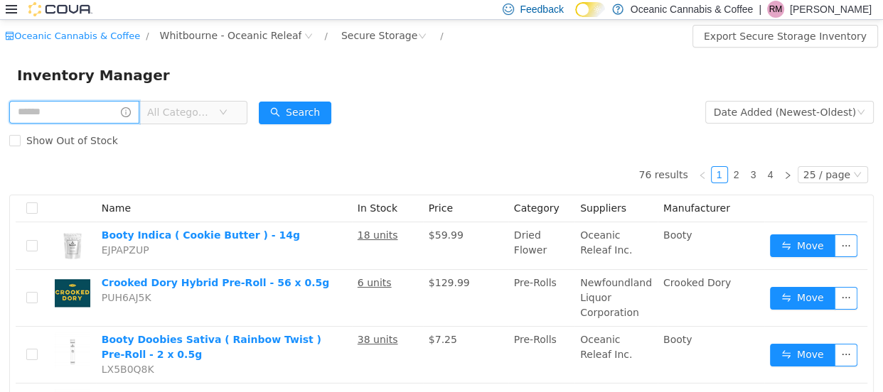
click at [71, 114] on input "text" at bounding box center [74, 111] width 130 height 23
type input "**********"
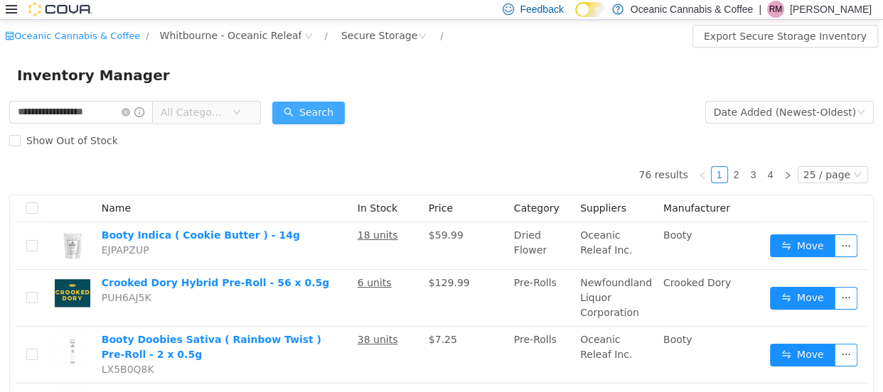
click at [328, 102] on button "Search" at bounding box center [308, 112] width 73 height 23
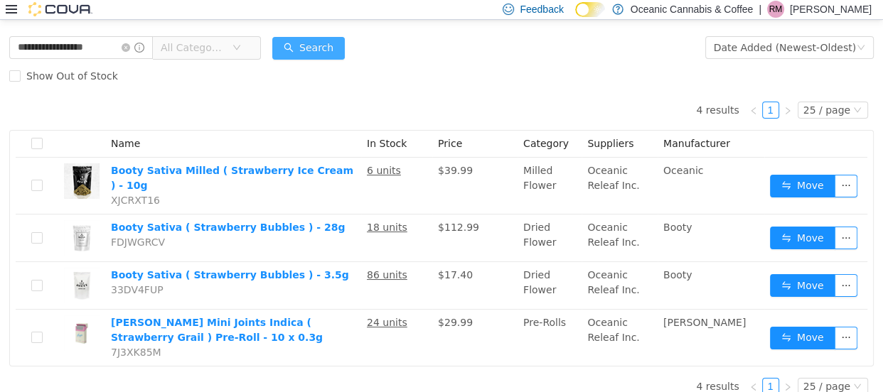
scroll to position [70, 0]
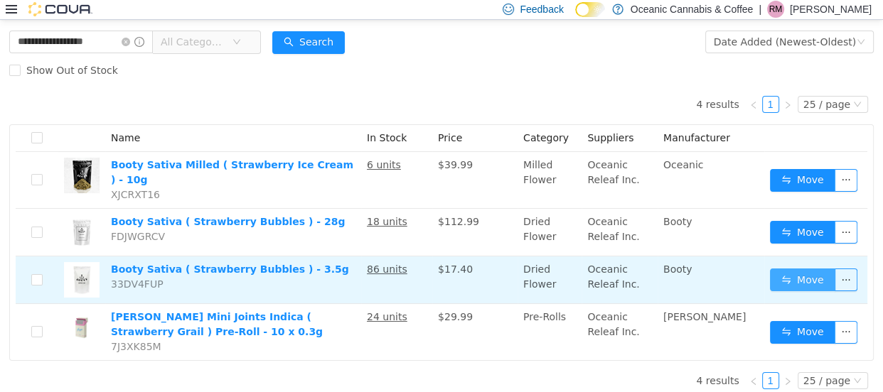
click at [792, 270] on button "Move" at bounding box center [802, 279] width 65 height 23
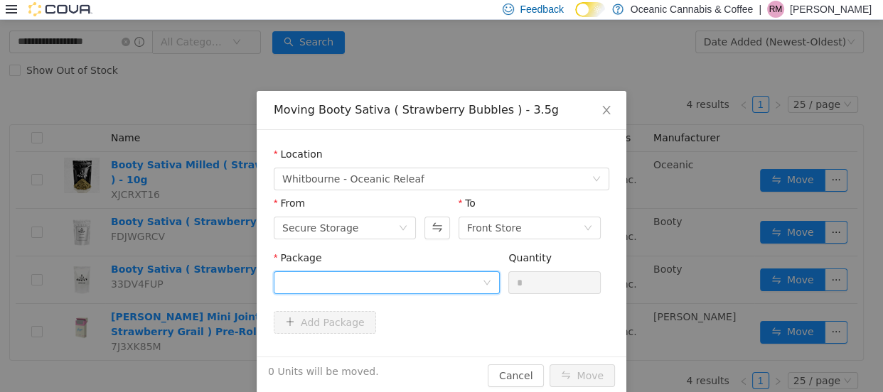
click at [335, 287] on div at bounding box center [382, 282] width 200 height 21
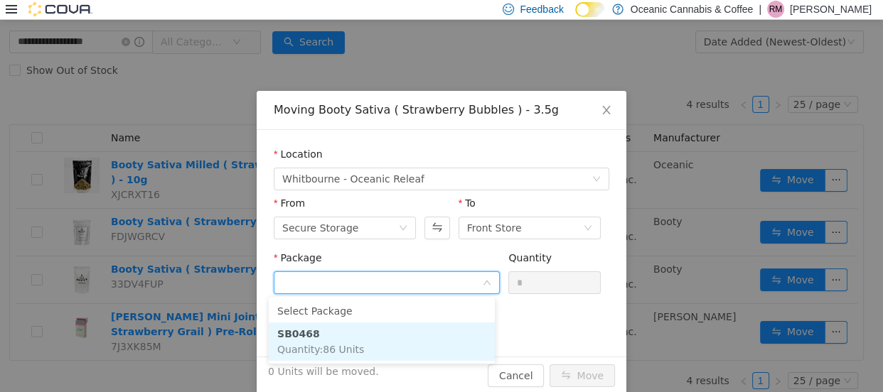
click at [299, 335] on strong "SB0468" at bounding box center [298, 333] width 43 height 11
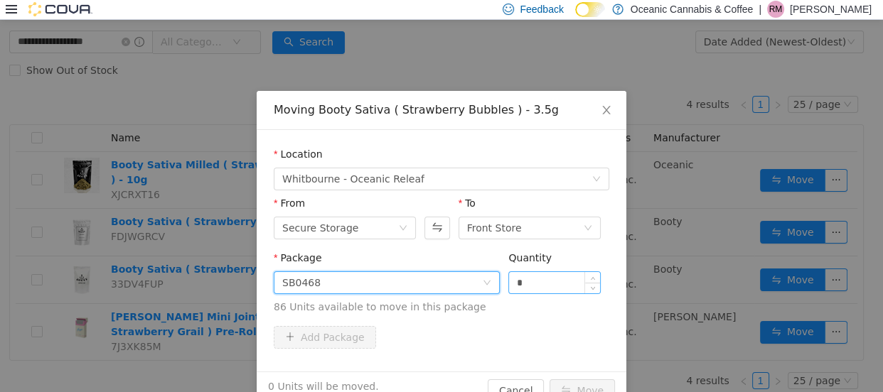
click at [544, 286] on input "*" at bounding box center [554, 282] width 91 height 21
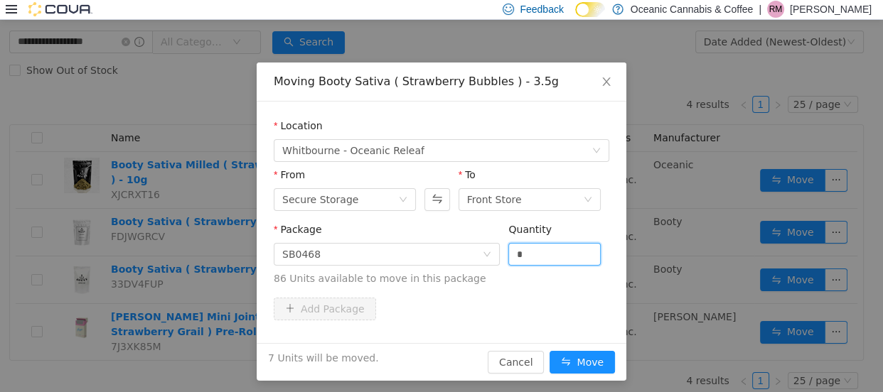
scroll to position [33, 0]
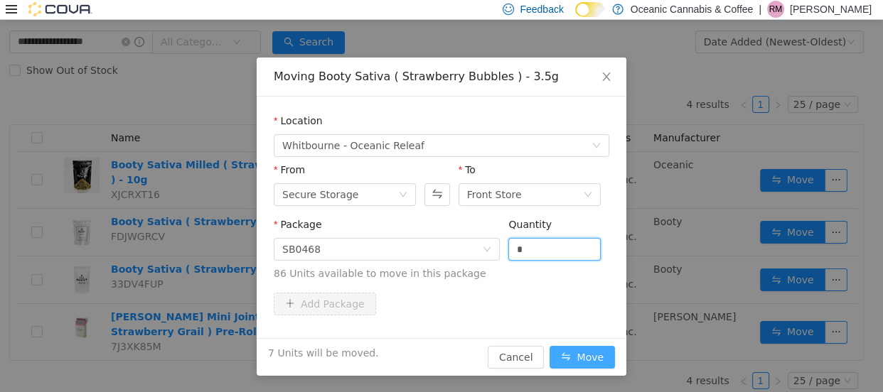
type input "*"
click at [586, 350] on button "Move" at bounding box center [581, 356] width 65 height 23
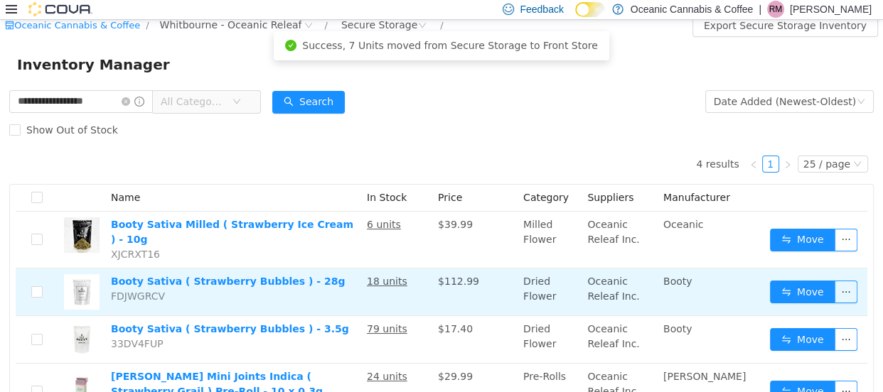
scroll to position [0, 0]
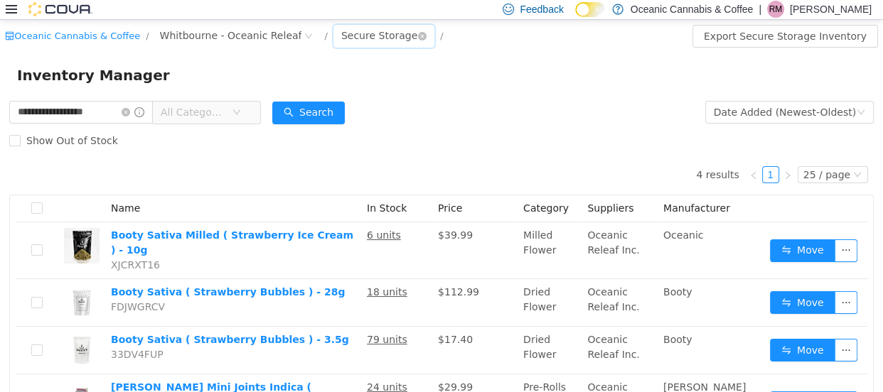
click at [344, 35] on div "Secure Storage" at bounding box center [379, 34] width 76 height 21
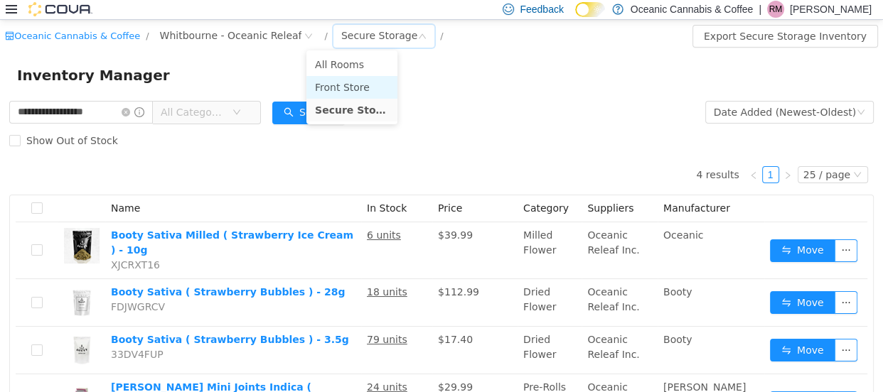
click at [352, 85] on li "Front Store" at bounding box center [351, 86] width 91 height 23
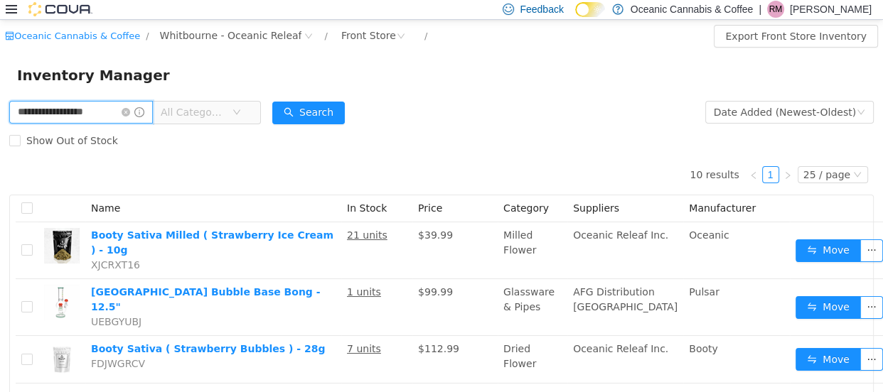
click at [94, 104] on input "**********" at bounding box center [81, 111] width 144 height 23
type input "*******"
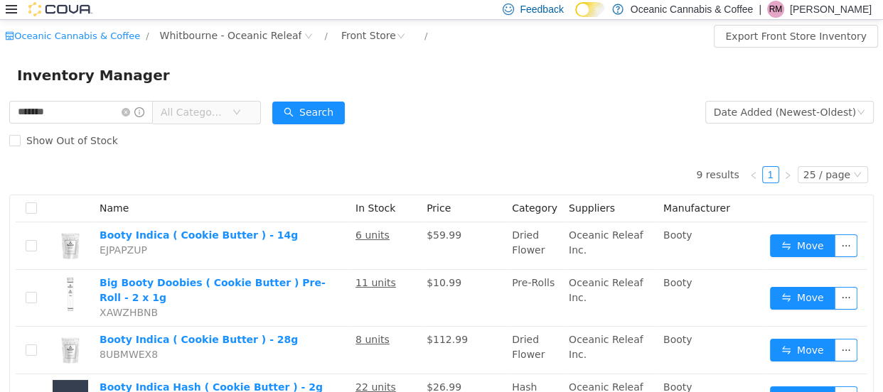
click at [463, 95] on div "Inventory Manager" at bounding box center [441, 74] width 883 height 45
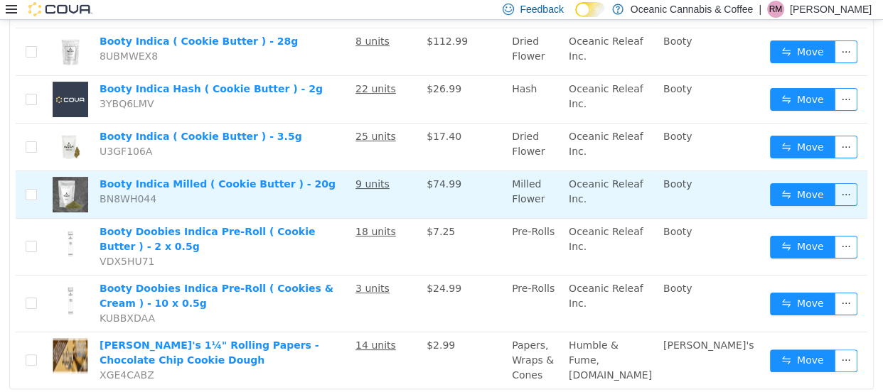
scroll to position [323, 0]
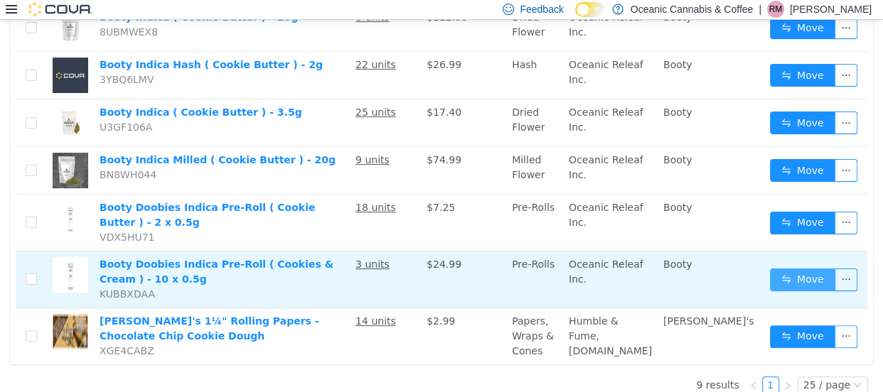
click at [775, 268] on button "Move" at bounding box center [802, 279] width 65 height 23
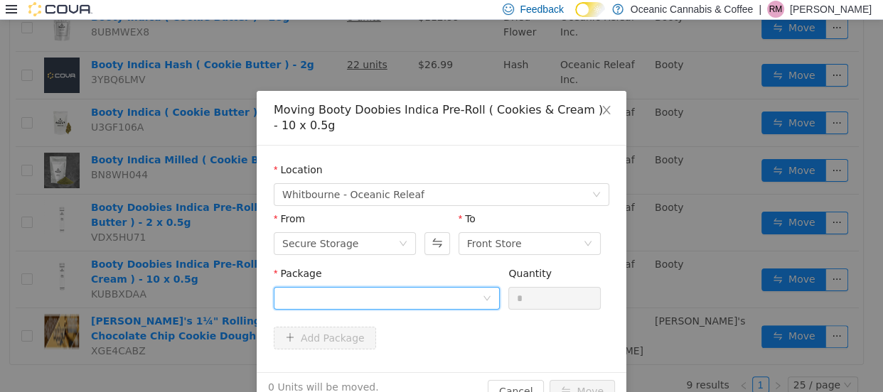
click at [370, 303] on div at bounding box center [382, 297] width 200 height 21
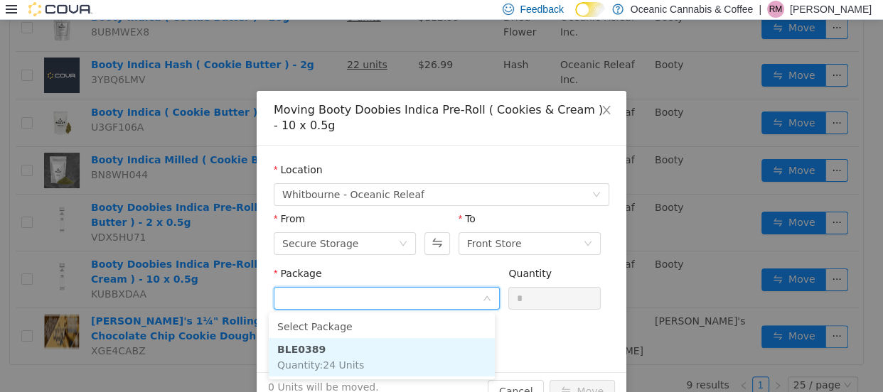
click at [362, 348] on li "BLE0389 Quantity : 24 Units" at bounding box center [382, 357] width 226 height 38
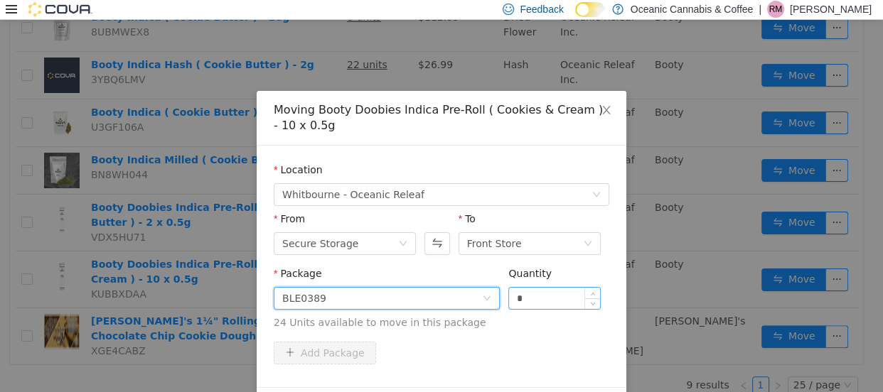
click at [520, 299] on input "*" at bounding box center [554, 297] width 91 height 21
type input "**"
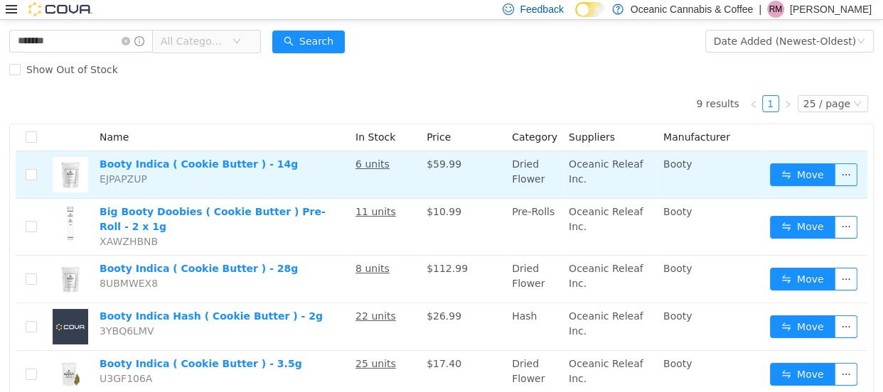
scroll to position [64, 0]
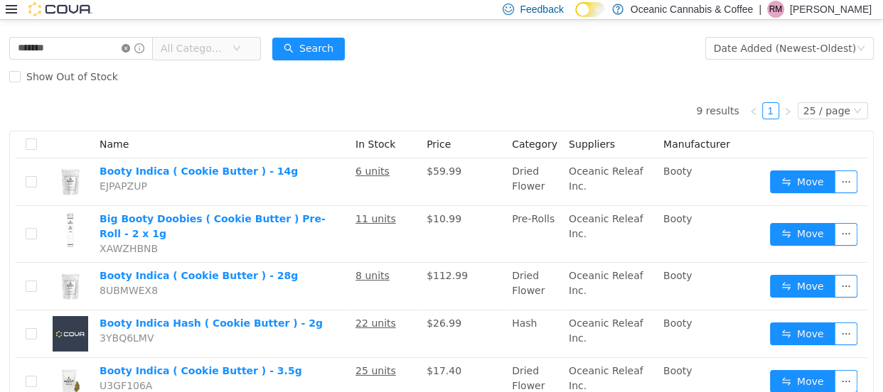
click at [130, 44] on icon "icon: close-circle" at bounding box center [126, 47] width 9 height 9
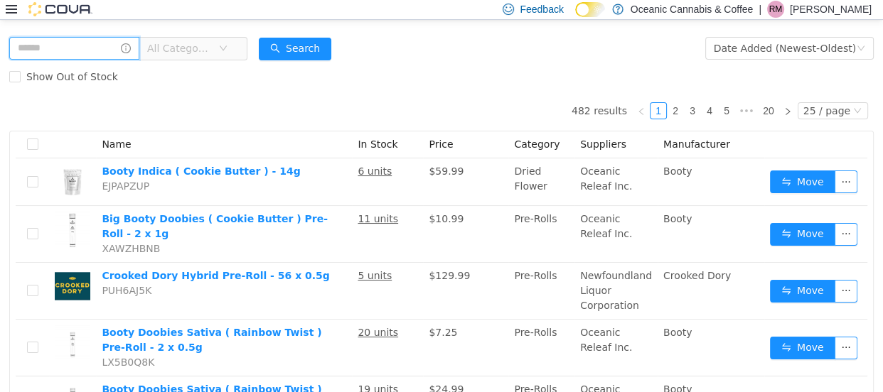
click at [42, 48] on input "text" at bounding box center [74, 47] width 130 height 23
type input "**********"
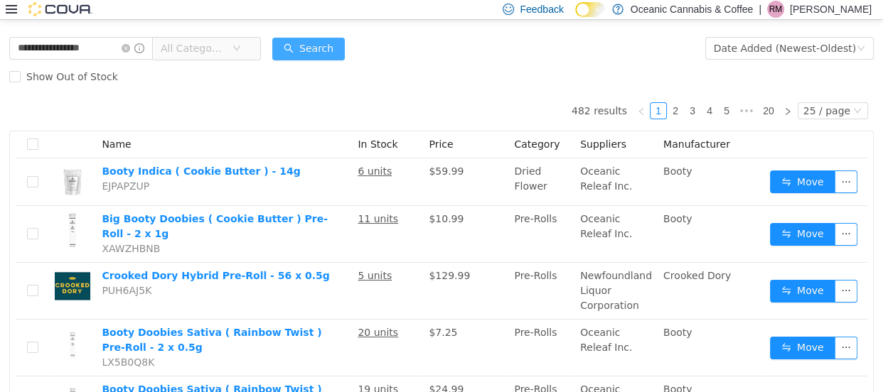
click at [322, 47] on button "Search" at bounding box center [308, 48] width 73 height 23
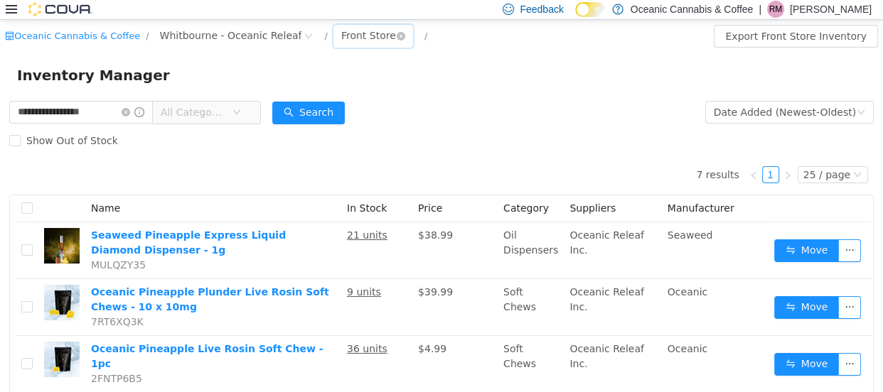
click at [345, 43] on div "Front Store" at bounding box center [368, 34] width 55 height 21
click at [341, 38] on div "Front Store" at bounding box center [368, 34] width 55 height 21
click at [370, 100] on li "Secure Storage" at bounding box center [348, 109] width 85 height 23
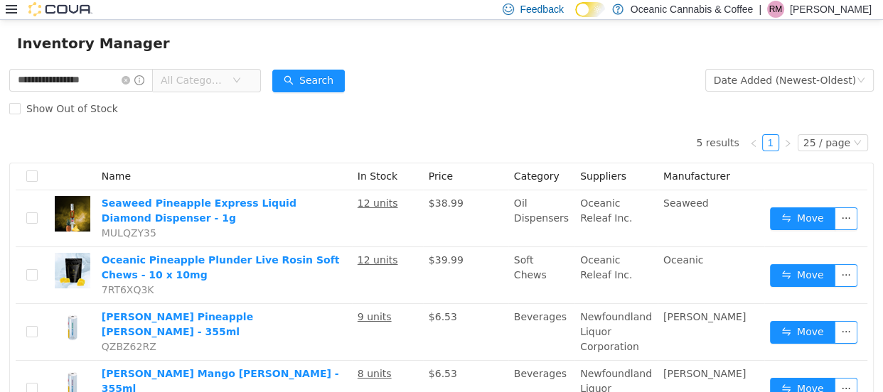
scroll to position [64, 0]
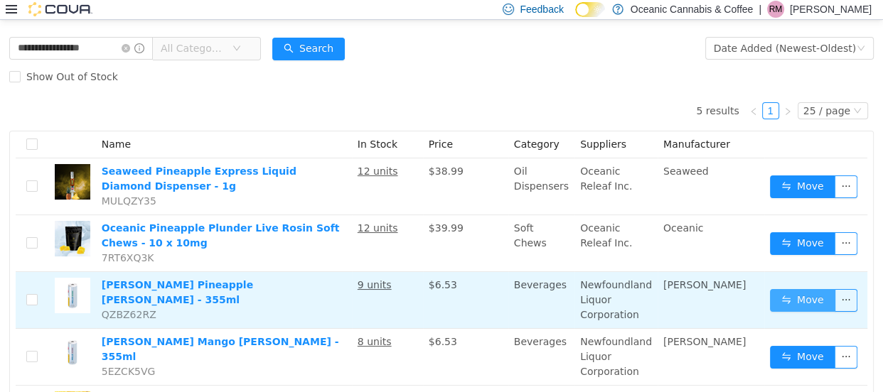
click at [778, 290] on button "Move" at bounding box center [802, 300] width 65 height 23
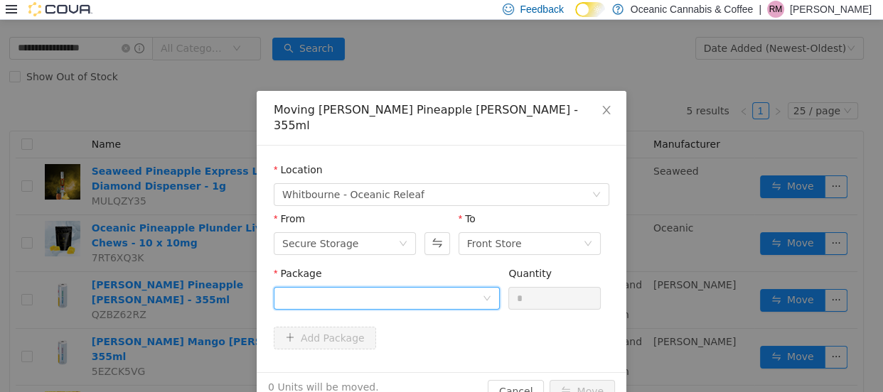
click at [296, 287] on div at bounding box center [382, 297] width 200 height 21
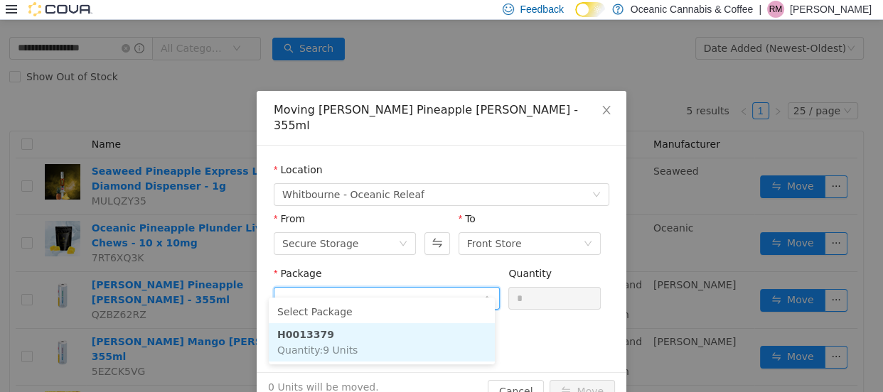
click at [299, 331] on strong "H0013379" at bounding box center [305, 333] width 57 height 11
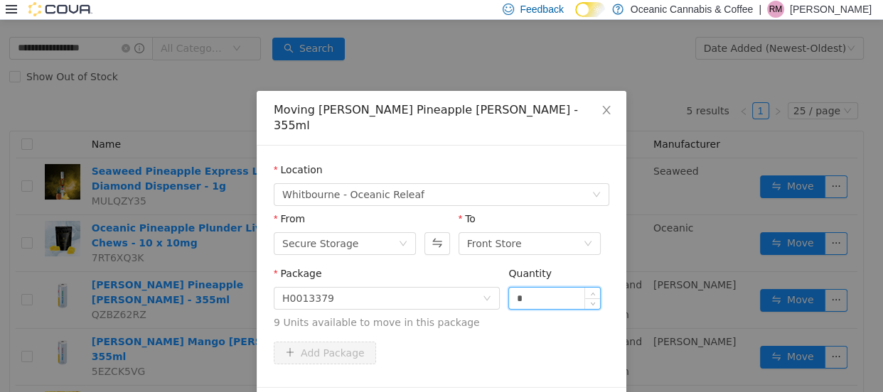
click at [545, 287] on input "*" at bounding box center [554, 297] width 91 height 21
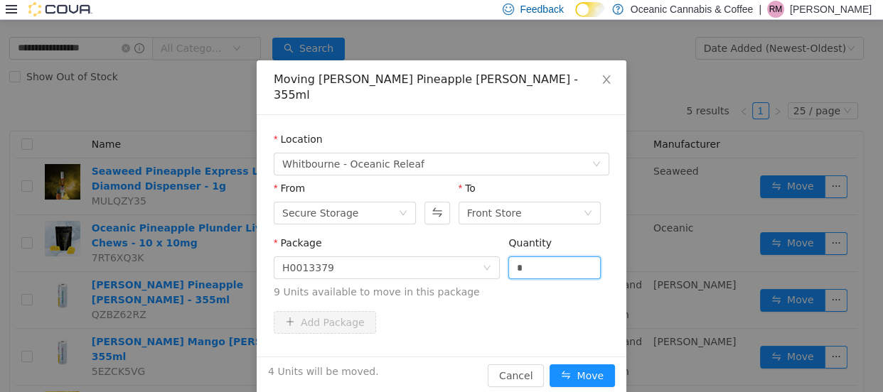
scroll to position [33, 0]
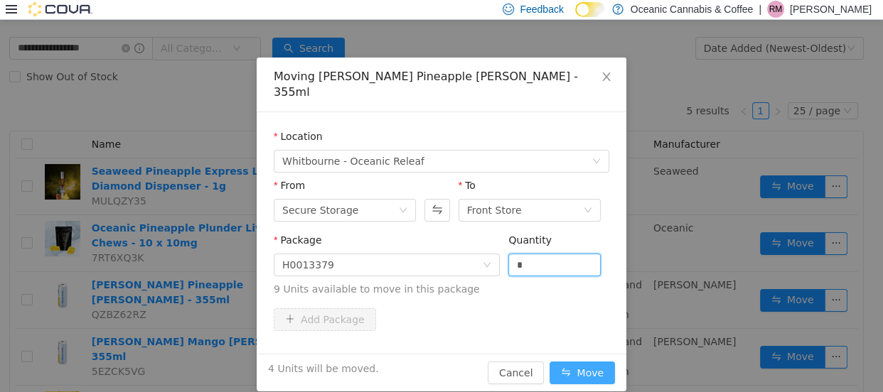
type input "*"
click at [577, 361] on button "Move" at bounding box center [581, 372] width 65 height 23
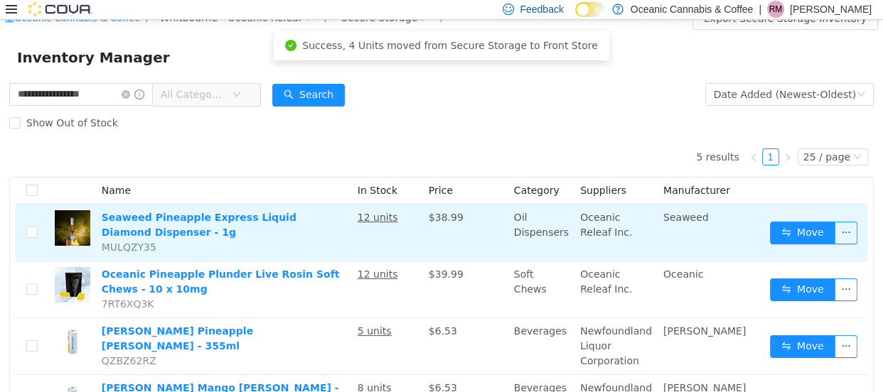
scroll to position [0, 0]
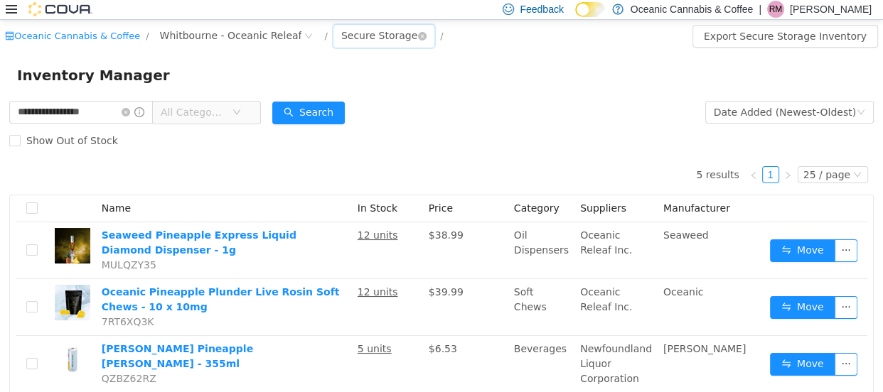
click at [360, 36] on div "Secure Storage" at bounding box center [379, 34] width 76 height 21
click at [341, 35] on div "Secure Storage" at bounding box center [379, 34] width 76 height 21
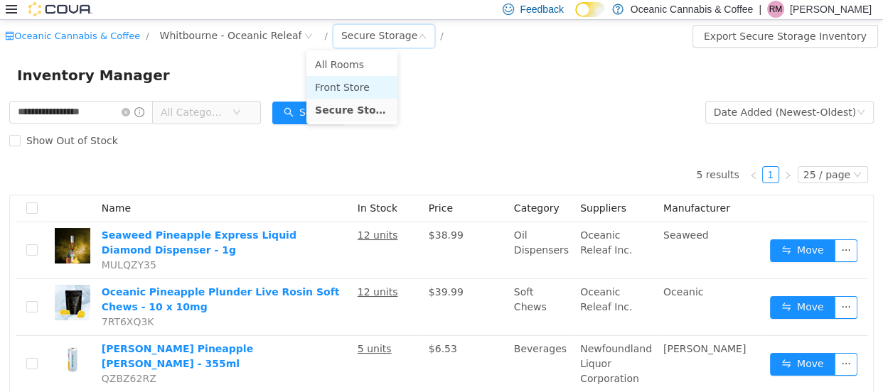
click at [341, 86] on li "Front Store" at bounding box center [351, 86] width 91 height 23
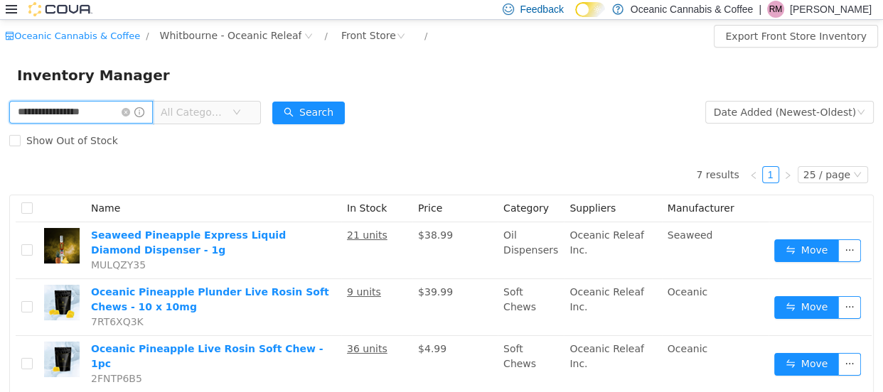
click at [87, 117] on input "**********" at bounding box center [81, 111] width 144 height 23
type input "**********"
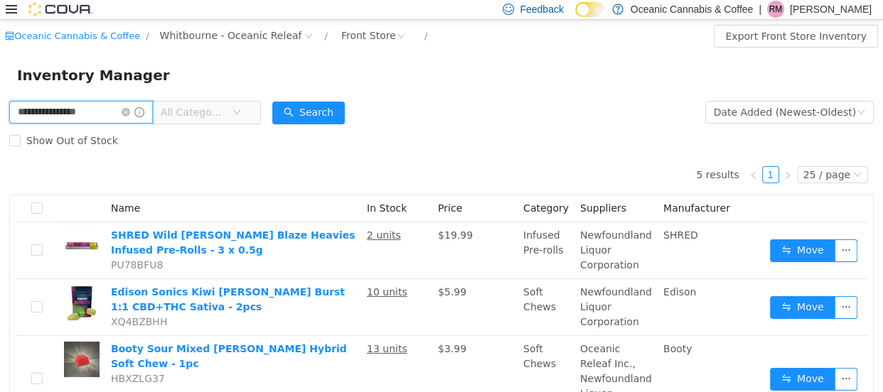
scroll to position [64, 0]
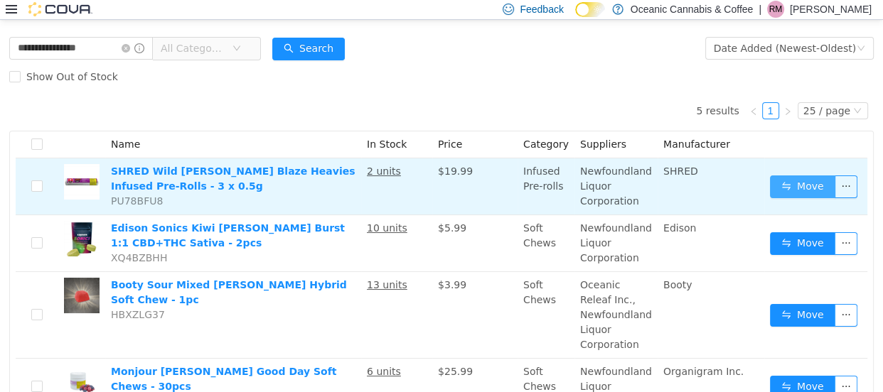
click at [796, 183] on button "Move" at bounding box center [802, 186] width 65 height 23
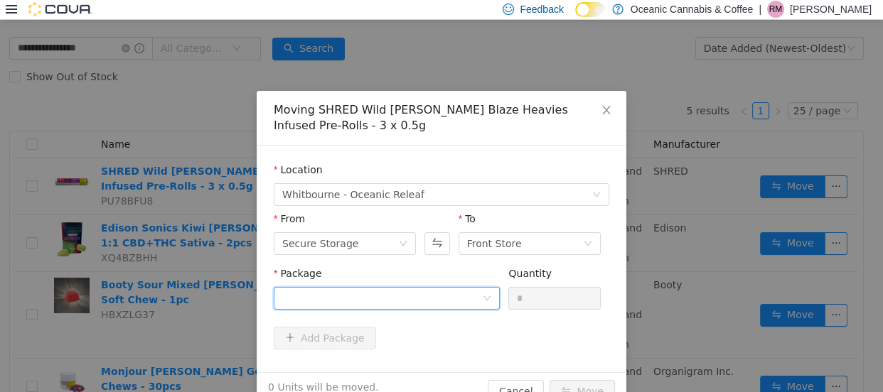
click at [337, 301] on div at bounding box center [382, 297] width 200 height 21
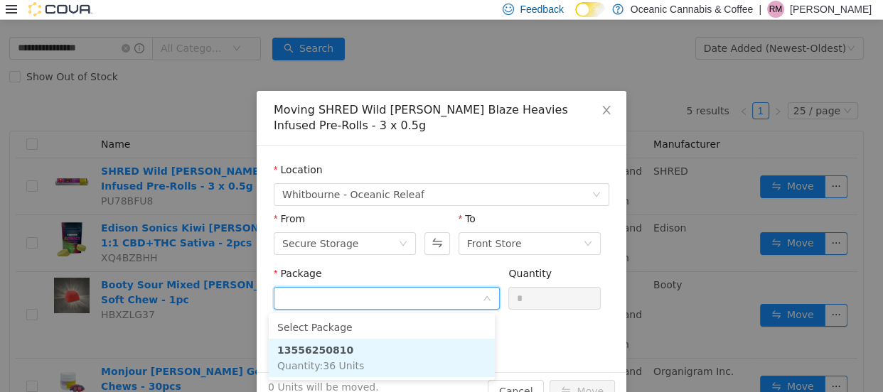
click at [350, 363] on span "Quantity : 36 Units" at bounding box center [320, 365] width 87 height 11
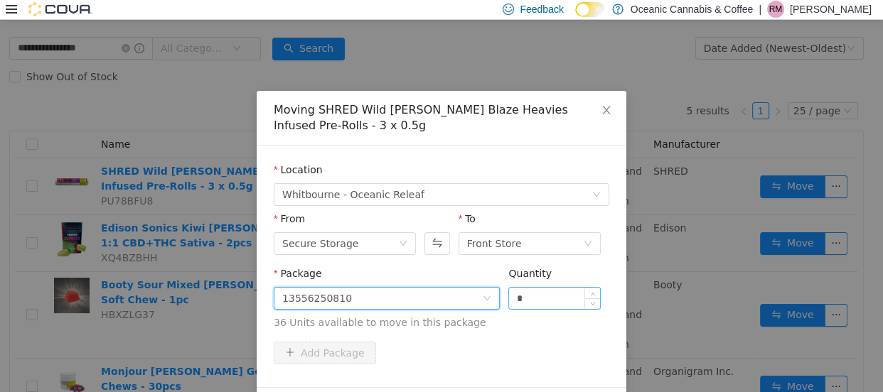
click at [520, 301] on input "*" at bounding box center [554, 297] width 91 height 21
type input "**"
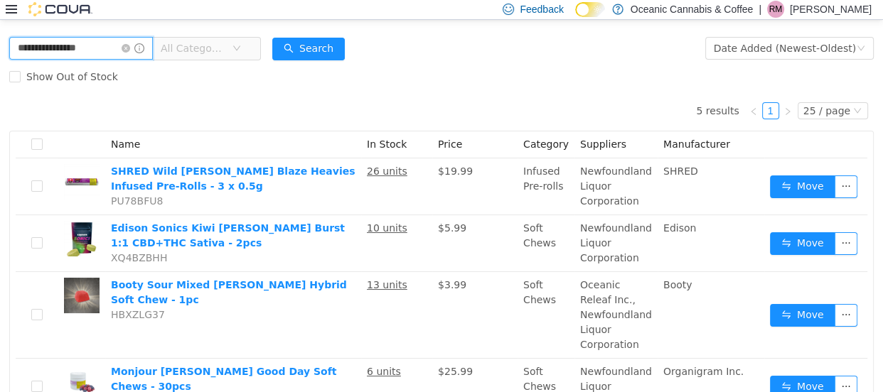
click at [45, 43] on input "**********" at bounding box center [81, 47] width 144 height 23
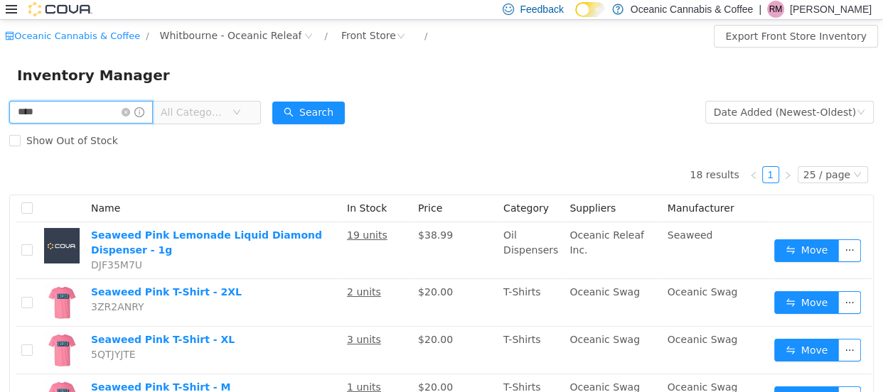
click at [101, 117] on input "****" at bounding box center [81, 111] width 144 height 23
type input "**********"
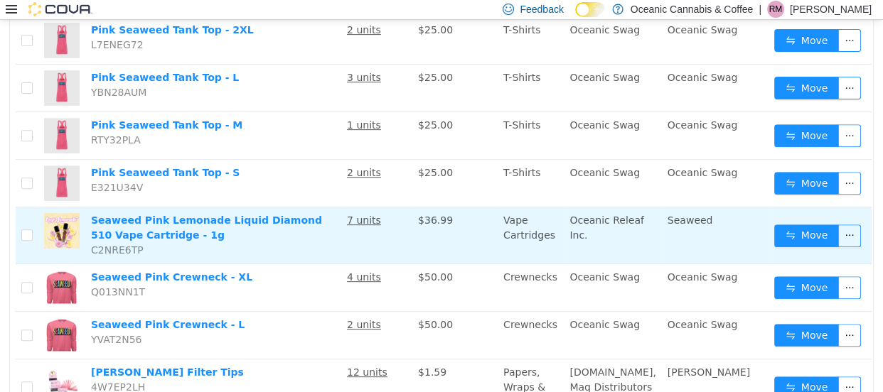
scroll to position [524, 0]
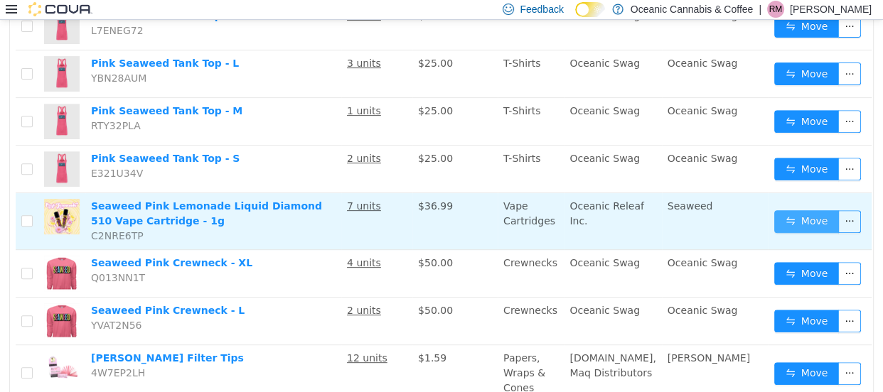
click at [778, 215] on button "Move" at bounding box center [806, 221] width 65 height 23
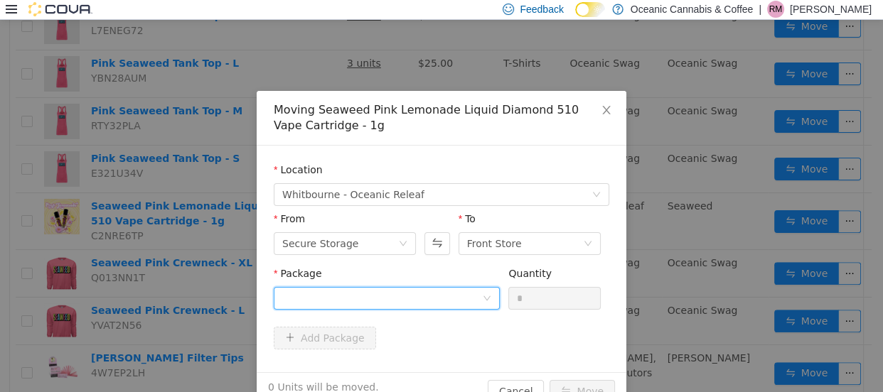
click at [316, 292] on div at bounding box center [382, 297] width 200 height 21
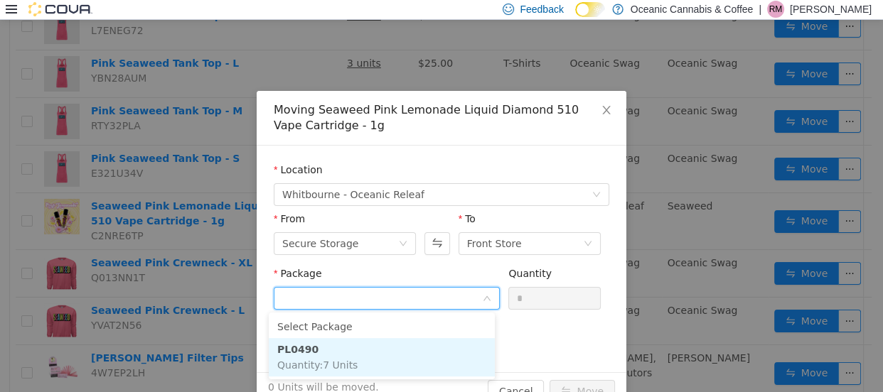
click at [310, 359] on span "Quantity : 7 Units" at bounding box center [317, 364] width 80 height 11
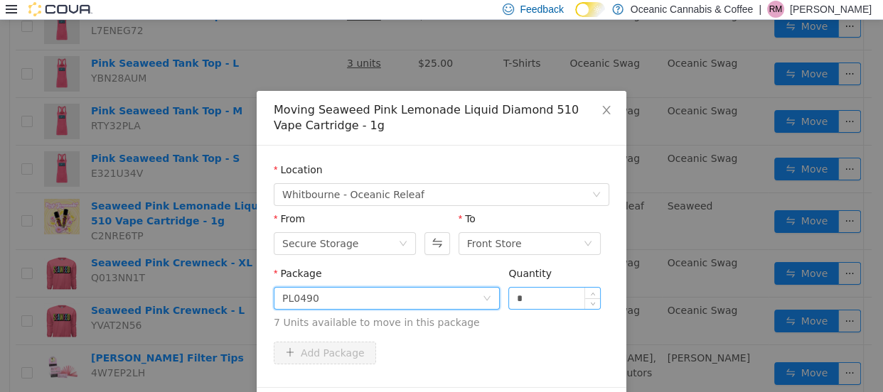
click at [557, 294] on input "*" at bounding box center [554, 297] width 91 height 21
type input "*"
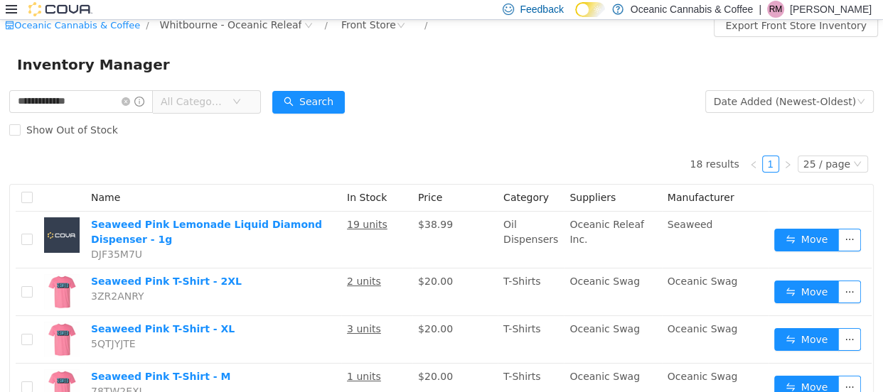
scroll to position [0, 0]
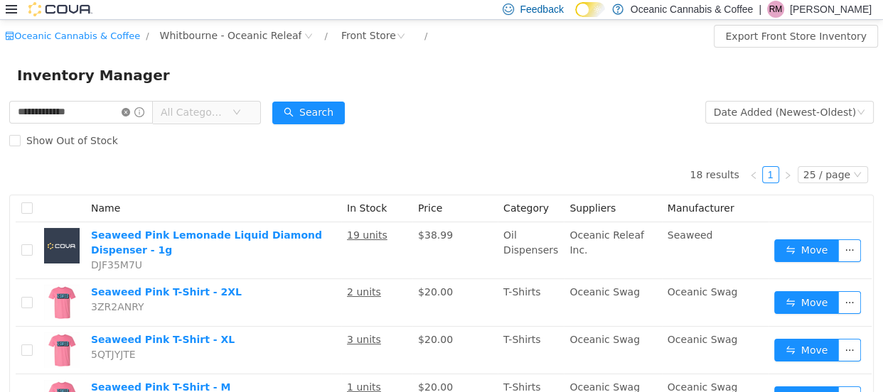
click at [130, 114] on icon "icon: close-circle" at bounding box center [126, 111] width 9 height 9
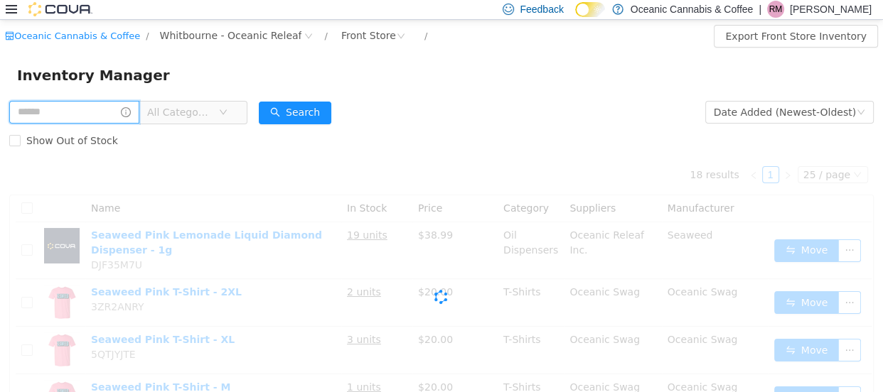
click at [57, 114] on input "text" at bounding box center [74, 111] width 130 height 23
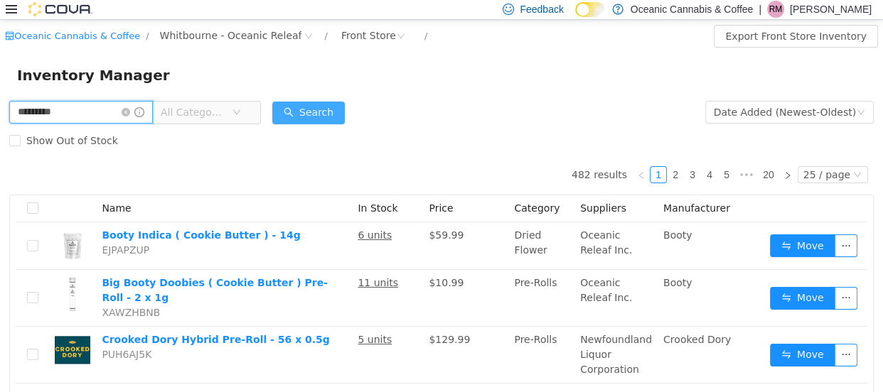
type input "*********"
click at [328, 102] on button "Search" at bounding box center [308, 112] width 73 height 23
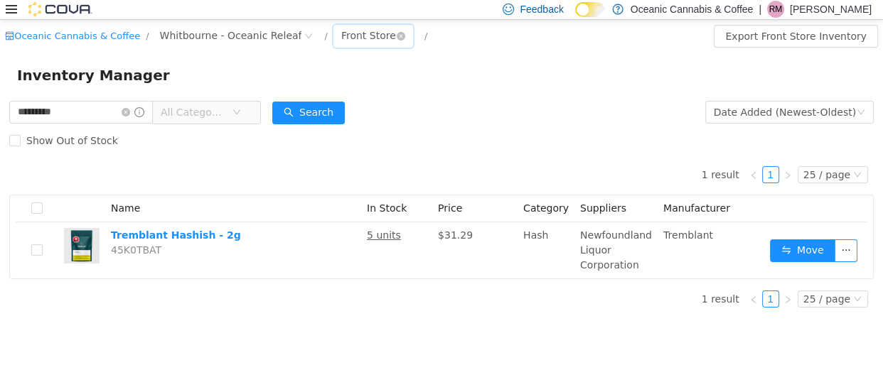
click at [343, 38] on div "Front Store" at bounding box center [368, 34] width 55 height 21
click at [357, 107] on li "Secure Storage" at bounding box center [348, 109] width 85 height 23
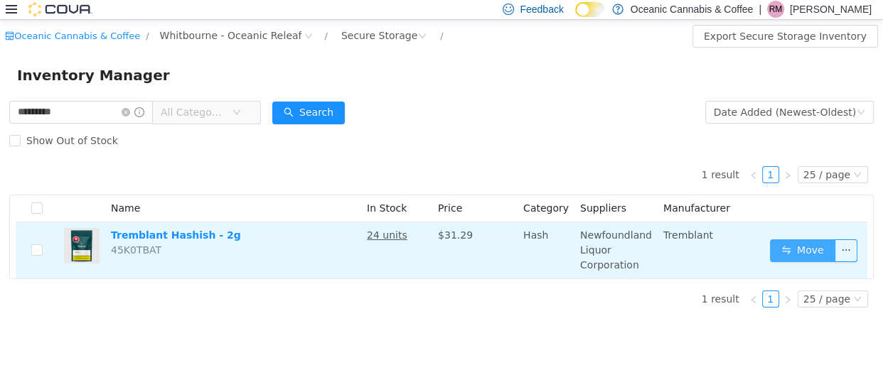
click at [820, 245] on button "Move" at bounding box center [802, 250] width 65 height 23
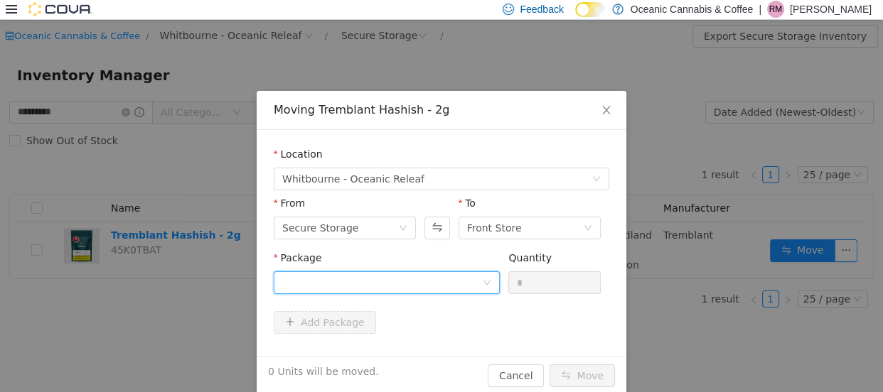
click at [333, 279] on div at bounding box center [382, 282] width 200 height 21
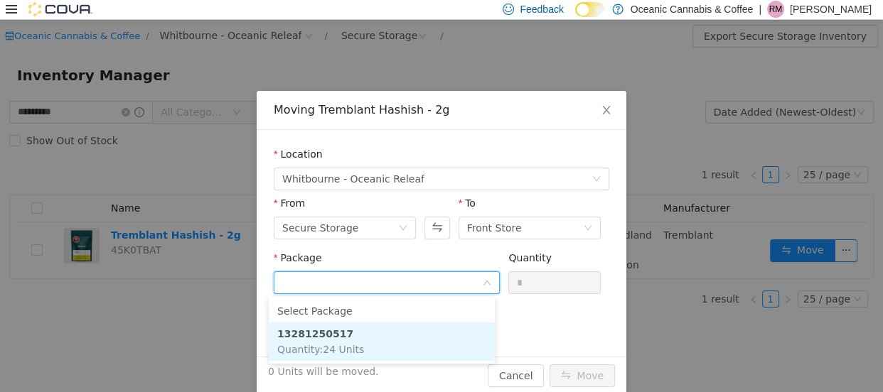
click at [308, 334] on strong "13281250517" at bounding box center [315, 333] width 76 height 11
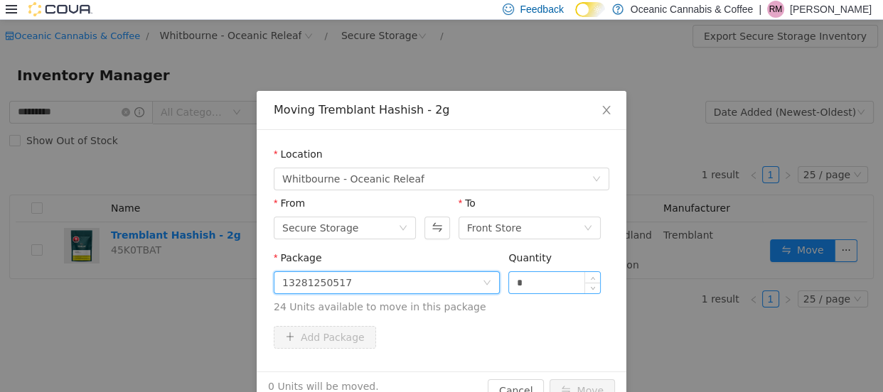
click at [540, 274] on input "*" at bounding box center [554, 282] width 91 height 21
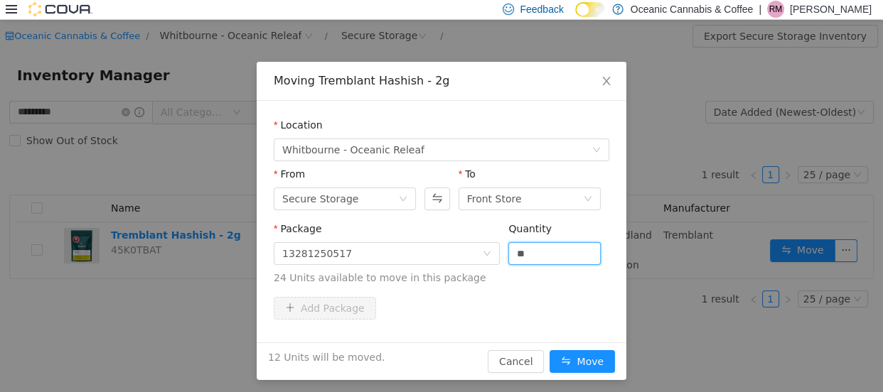
scroll to position [33, 0]
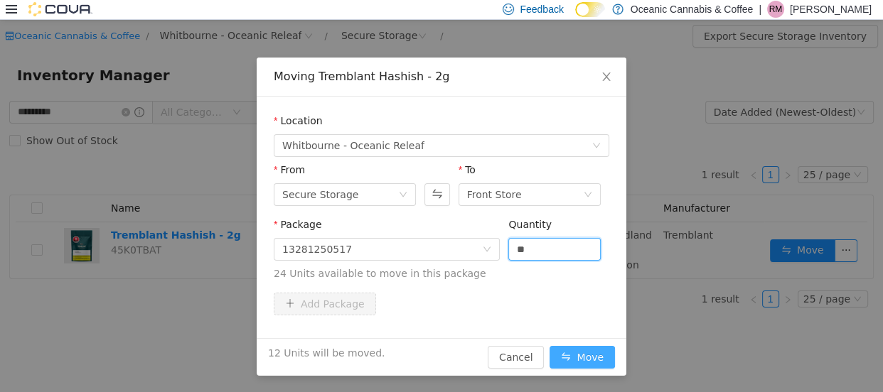
type input "**"
click at [583, 359] on button "Move" at bounding box center [581, 356] width 65 height 23
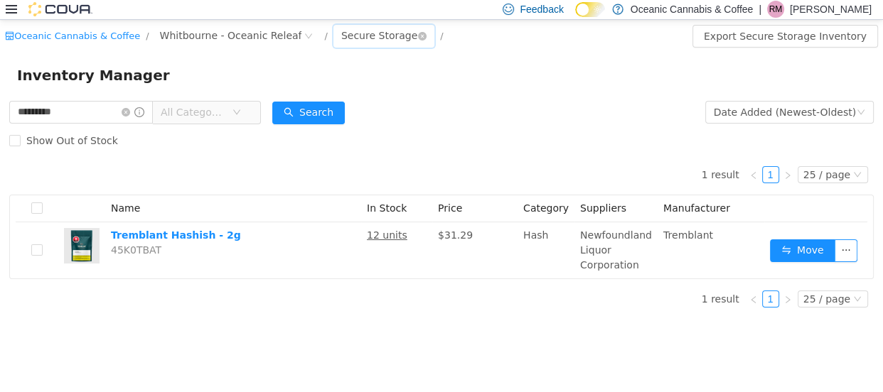
click at [341, 40] on div "Secure Storage" at bounding box center [379, 34] width 76 height 21
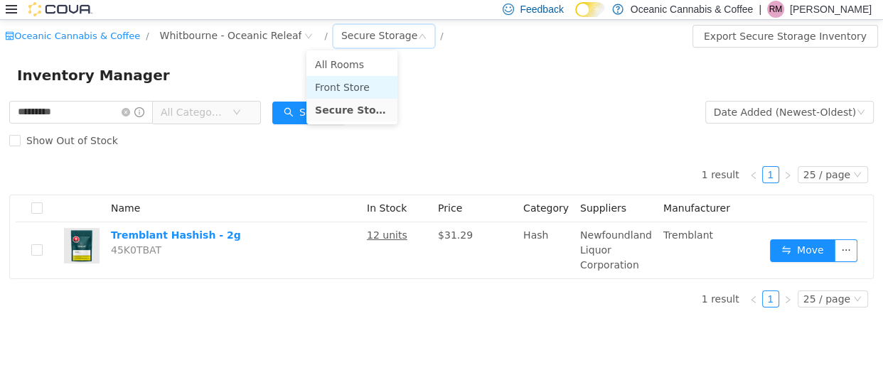
click at [348, 83] on li "Front Store" at bounding box center [351, 86] width 91 height 23
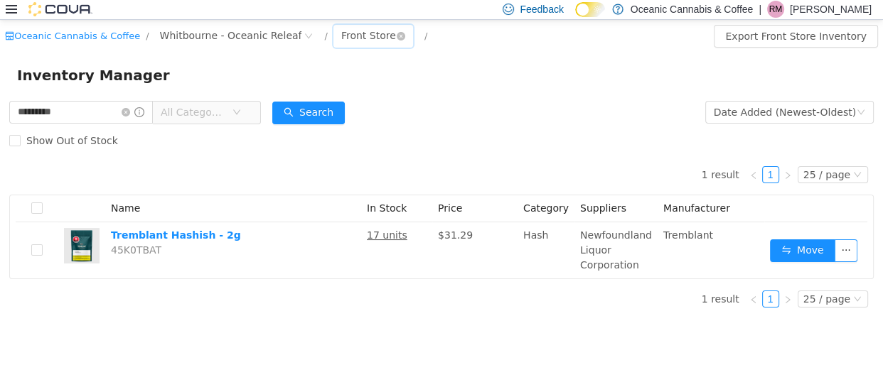
drag, startPoint x: 339, startPoint y: 31, endPoint x: 344, endPoint y: 45, distance: 15.1
click at [341, 31] on div "Front Store" at bounding box center [368, 34] width 55 height 21
click at [367, 107] on li "Secure Storage" at bounding box center [348, 109] width 85 height 23
click at [130, 114] on icon "icon: close-circle" at bounding box center [126, 111] width 9 height 9
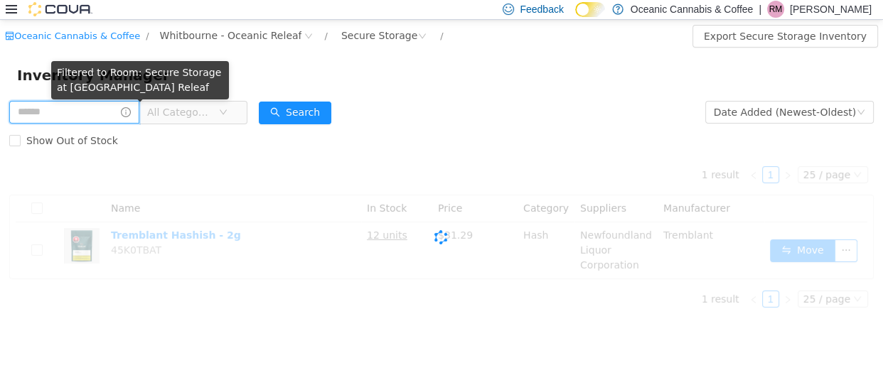
click at [139, 114] on span at bounding box center [74, 111] width 130 height 23
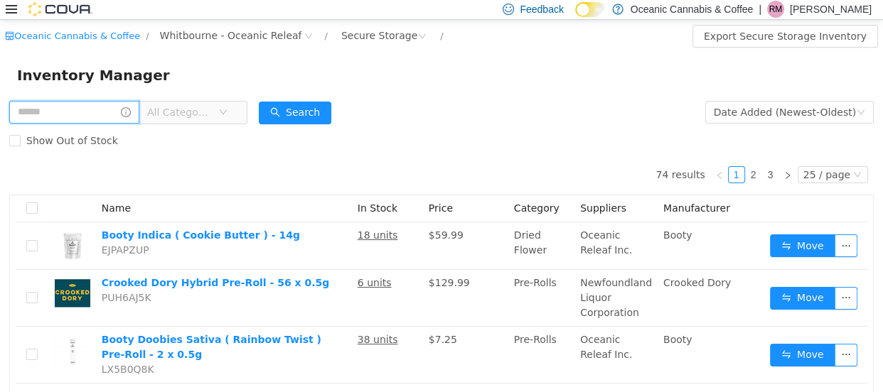
click at [45, 108] on input "text" at bounding box center [74, 111] width 130 height 23
type input "**********"
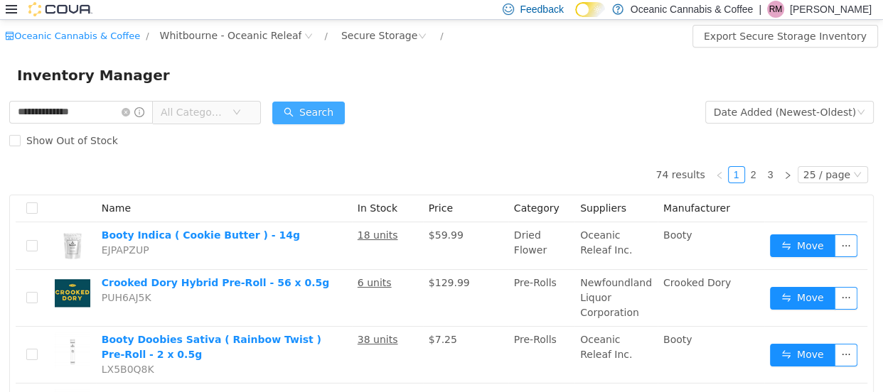
click at [339, 114] on button "Search" at bounding box center [308, 112] width 73 height 23
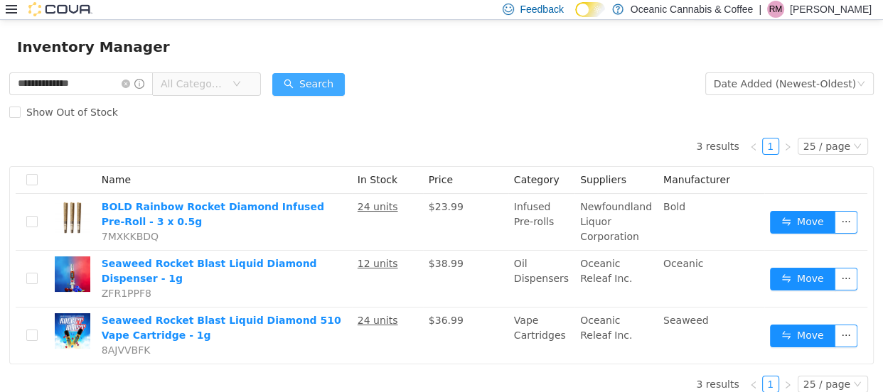
scroll to position [32, 0]
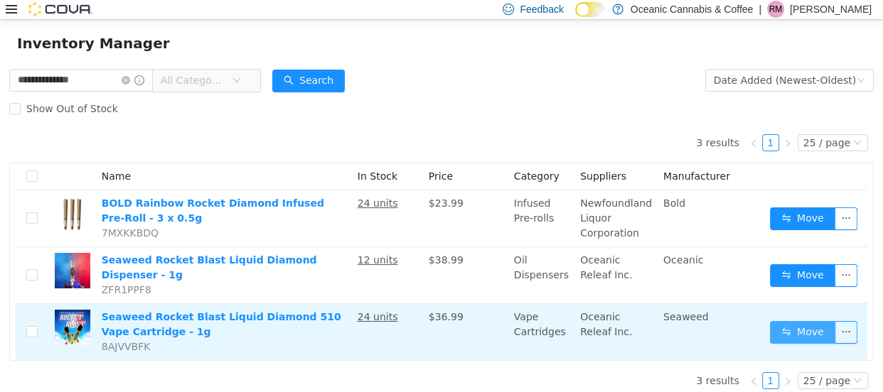
click at [791, 327] on button "Move" at bounding box center [802, 332] width 65 height 23
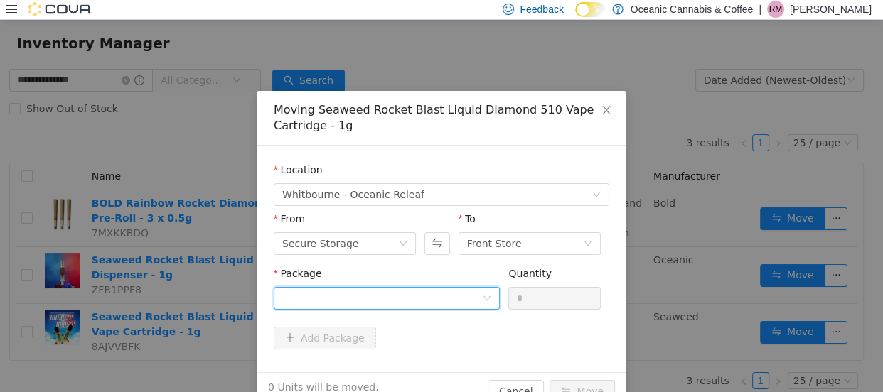
click at [304, 293] on div at bounding box center [382, 297] width 200 height 21
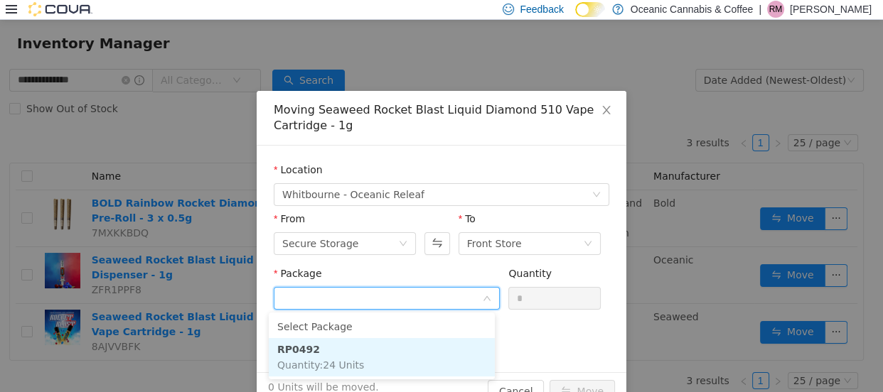
click at [278, 343] on strong "RP0492" at bounding box center [298, 348] width 43 height 11
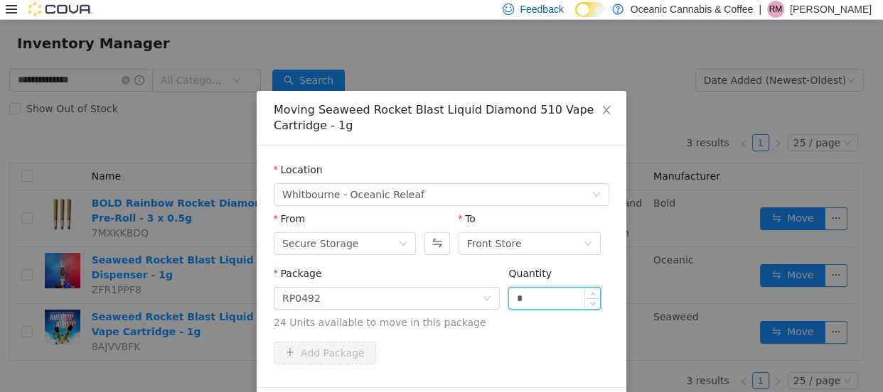
click at [538, 293] on input "*" at bounding box center [554, 297] width 91 height 21
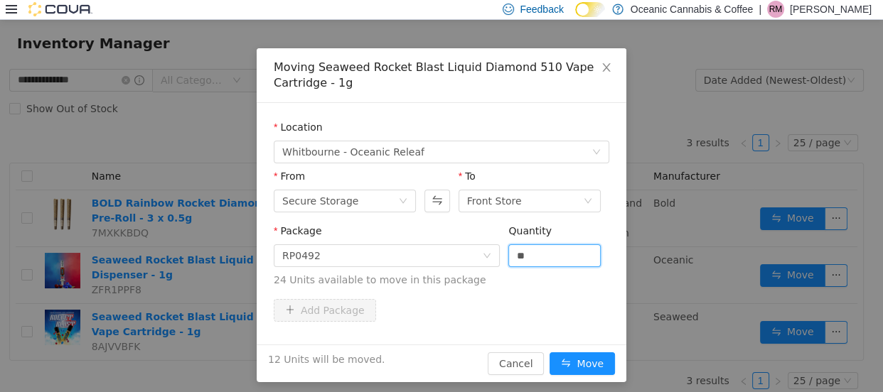
scroll to position [49, 0]
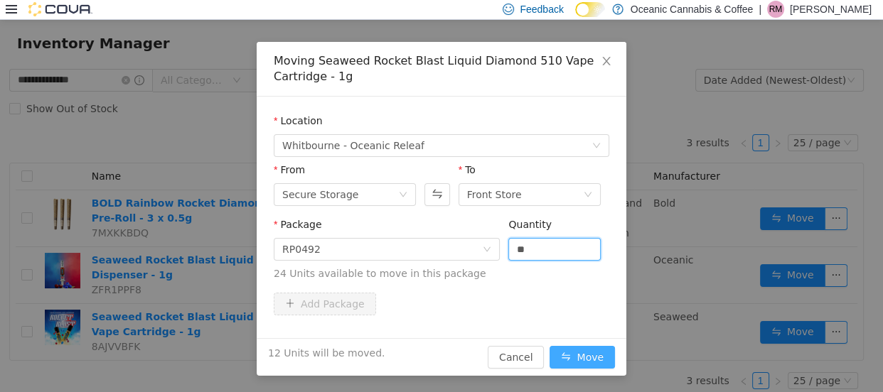
type input "**"
click at [567, 359] on button "Move" at bounding box center [581, 356] width 65 height 23
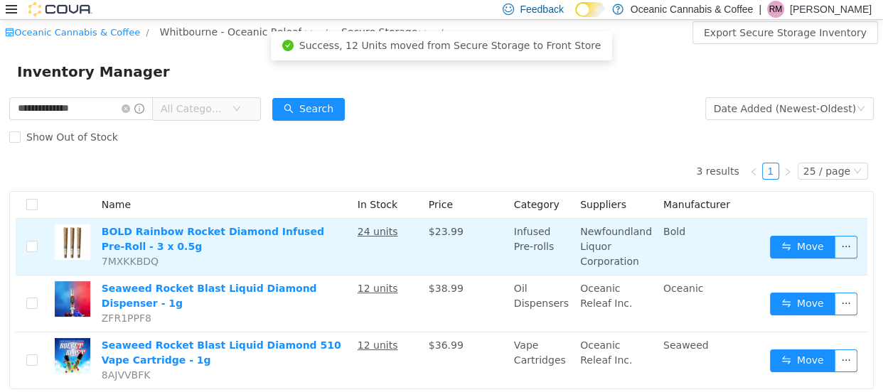
scroll to position [0, 0]
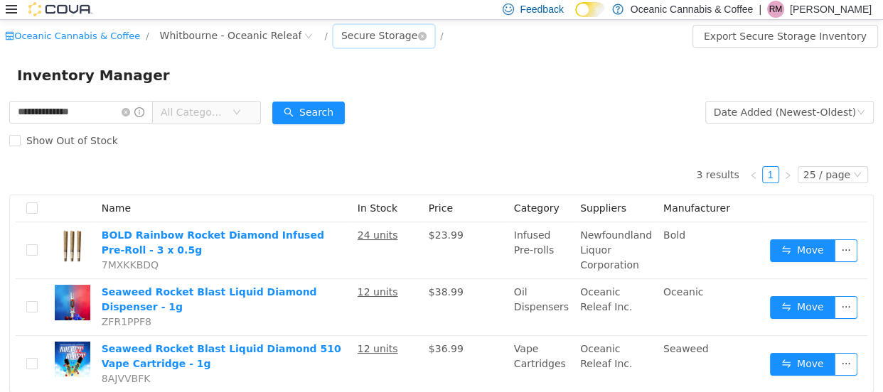
click at [355, 30] on div "Secure Storage" at bounding box center [379, 34] width 76 height 21
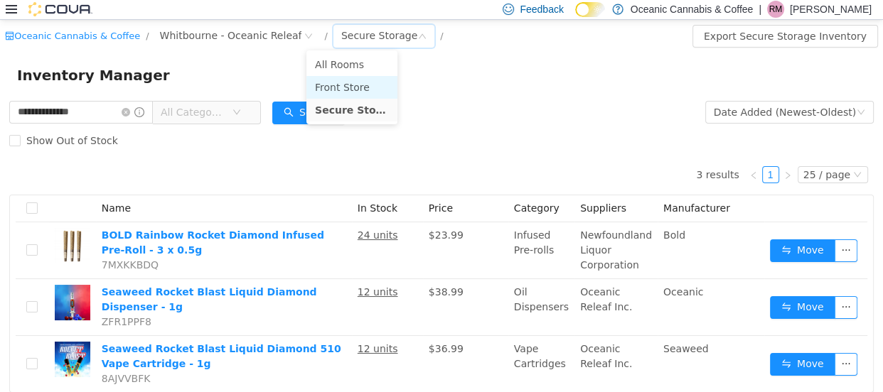
click at [336, 83] on li "Front Store" at bounding box center [351, 86] width 91 height 23
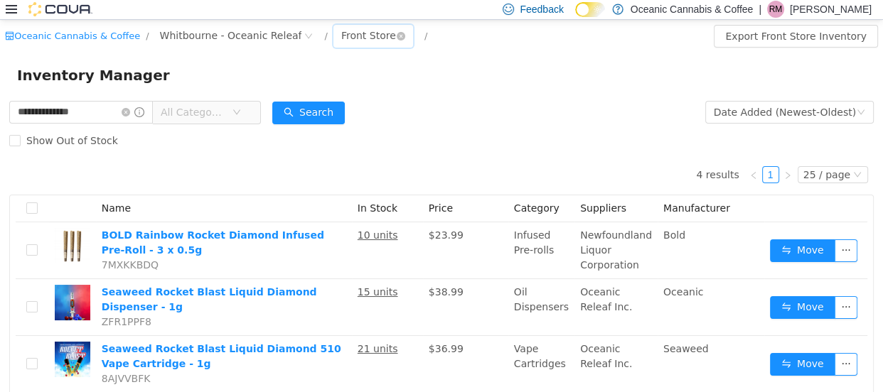
click at [359, 36] on div "Front Store" at bounding box center [368, 34] width 55 height 21
click at [338, 110] on li "Secure Storage" at bounding box center [348, 109] width 85 height 23
click at [130, 108] on icon "icon: close-circle" at bounding box center [126, 111] width 9 height 9
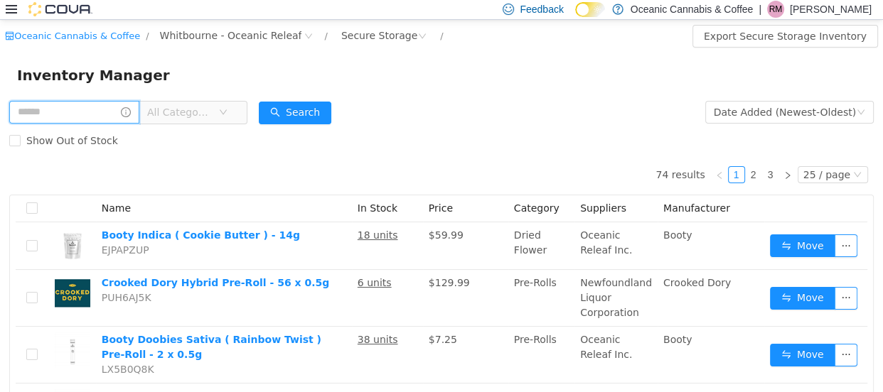
click at [78, 110] on input "text" at bounding box center [74, 111] width 130 height 23
type input "**********"
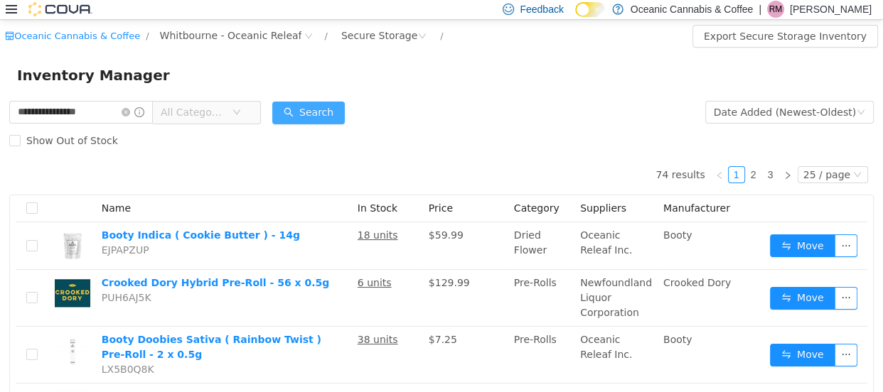
click at [330, 116] on button "Search" at bounding box center [308, 112] width 73 height 23
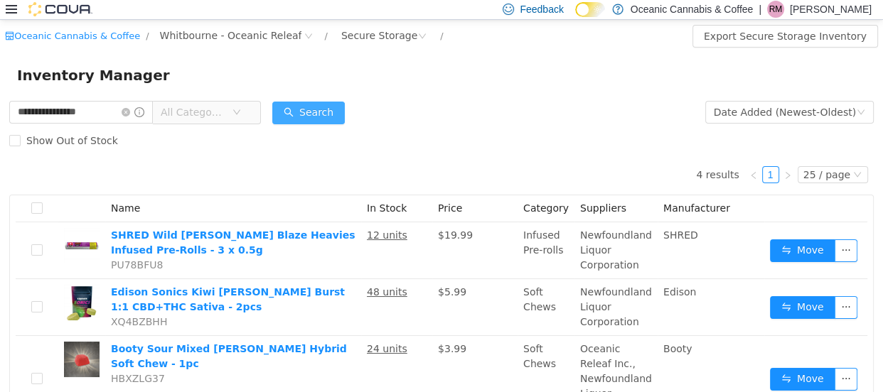
scroll to position [64, 0]
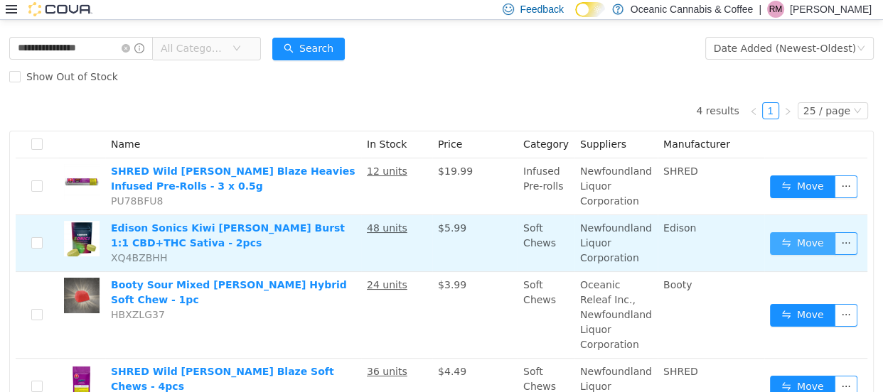
click at [804, 240] on button "Move" at bounding box center [802, 243] width 65 height 23
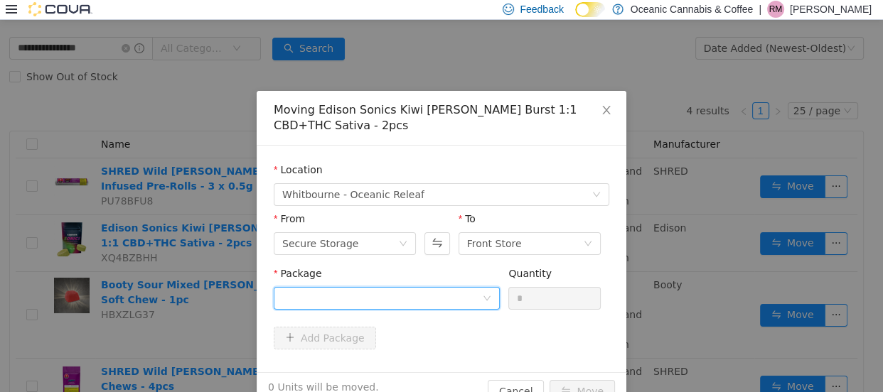
click at [308, 299] on div at bounding box center [382, 297] width 200 height 21
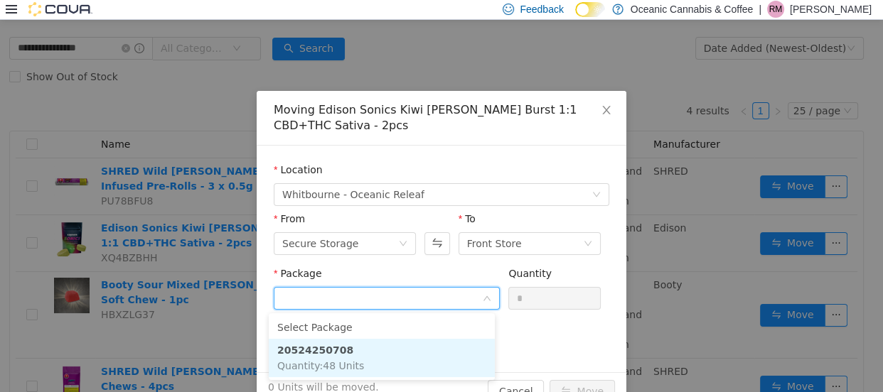
click at [317, 350] on strong "20524250708" at bounding box center [315, 349] width 76 height 11
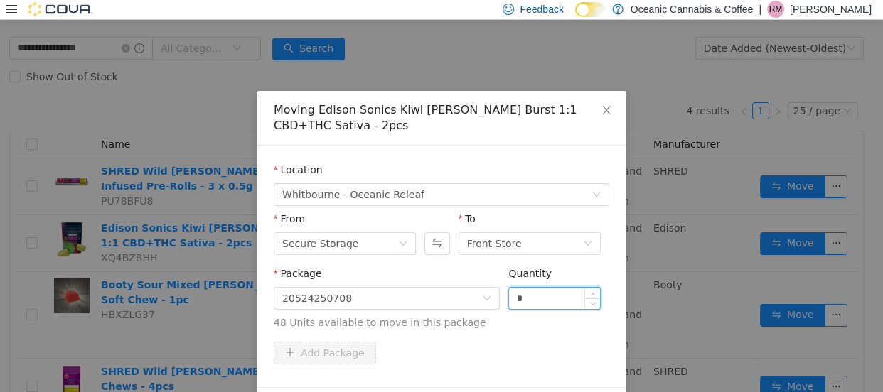
click at [549, 301] on input "*" at bounding box center [554, 297] width 91 height 21
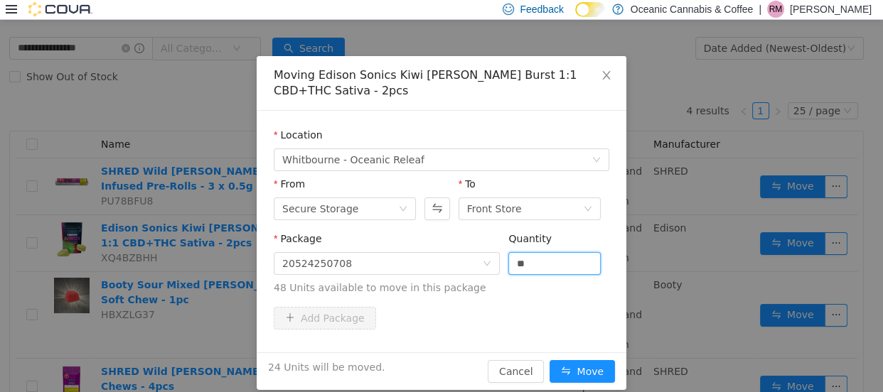
scroll to position [49, 0]
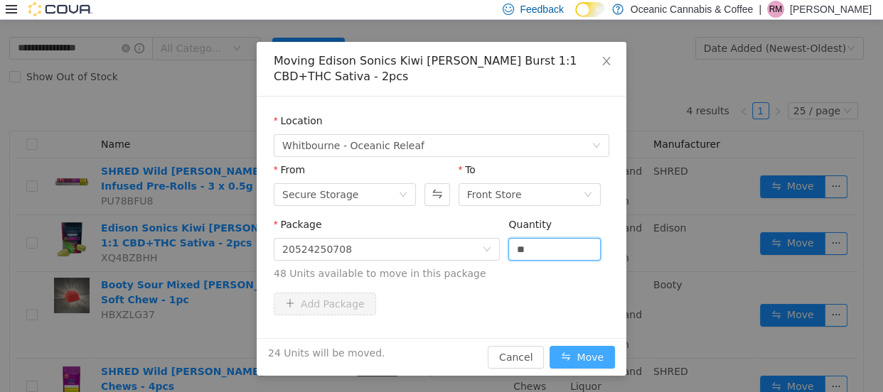
type input "**"
click at [571, 362] on button "Move" at bounding box center [581, 356] width 65 height 23
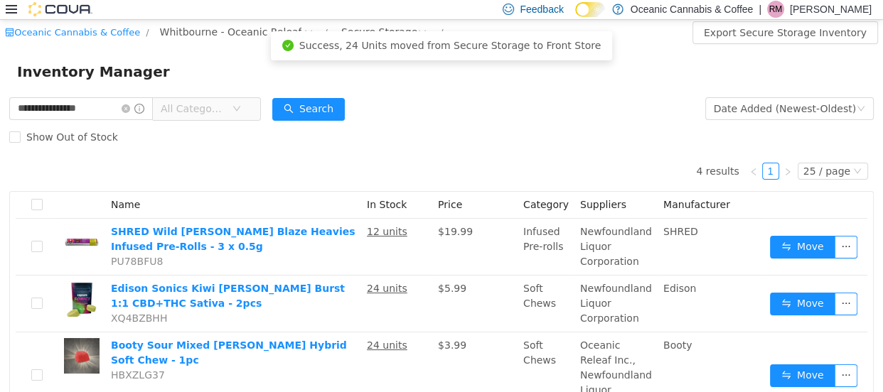
scroll to position [0, 0]
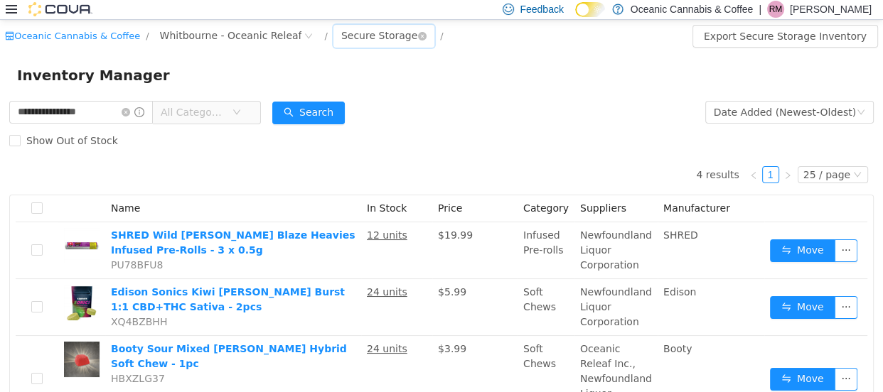
click at [346, 41] on div "Secure Storage" at bounding box center [379, 34] width 76 height 21
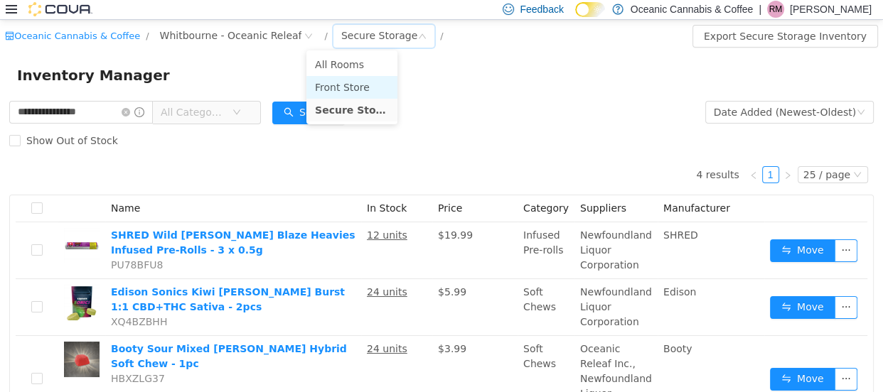
click at [353, 91] on li "Front Store" at bounding box center [351, 86] width 91 height 23
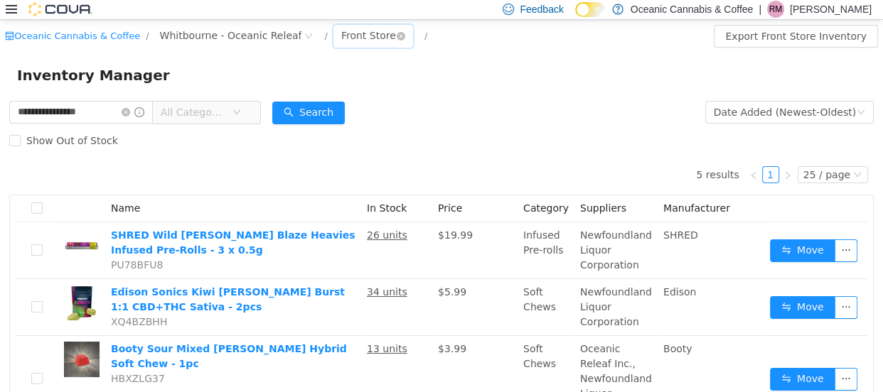
click at [342, 30] on div "Front Store" at bounding box center [368, 34] width 55 height 21
click at [363, 109] on li "Secure Storage" at bounding box center [348, 109] width 85 height 23
click at [130, 111] on icon "icon: close-circle" at bounding box center [126, 111] width 9 height 9
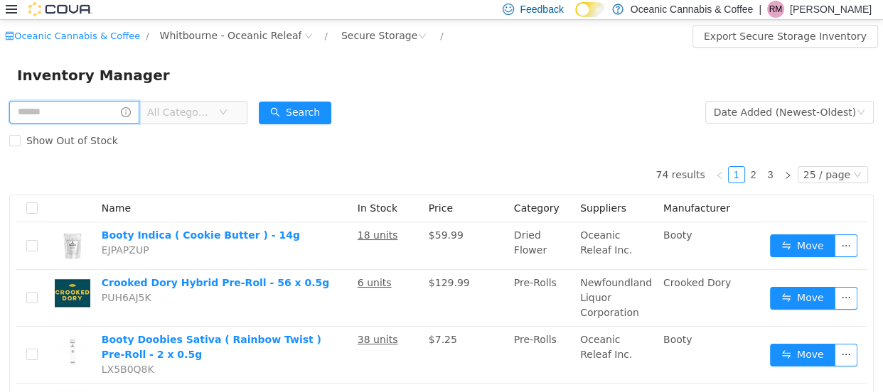
click at [66, 115] on input "text" at bounding box center [74, 111] width 130 height 23
type input "******"
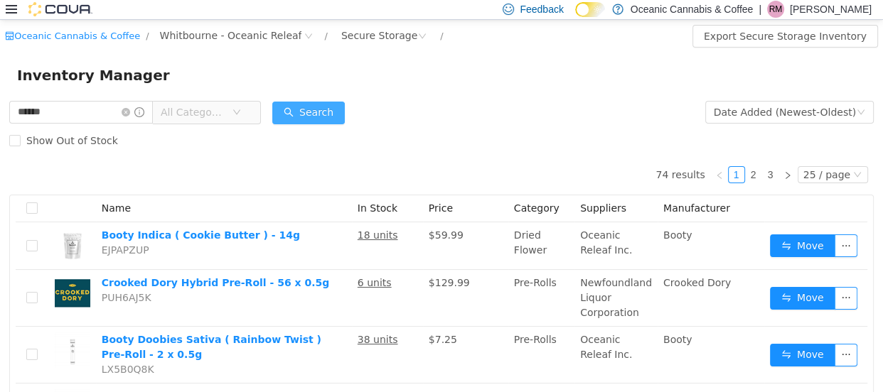
click at [330, 118] on button "Search" at bounding box center [308, 112] width 73 height 23
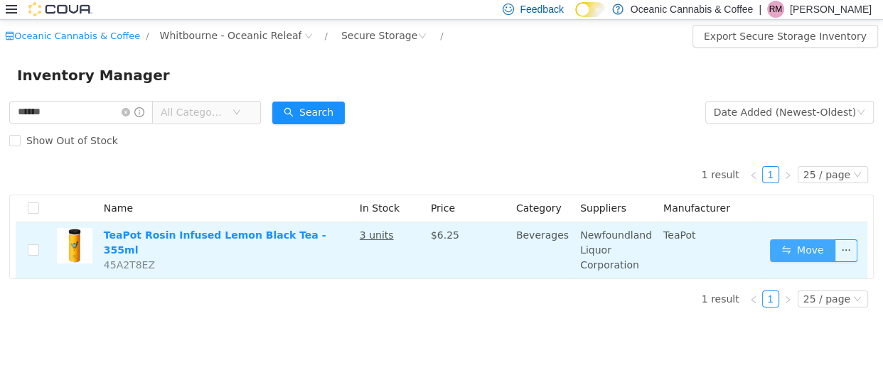
click at [807, 246] on button "Move" at bounding box center [802, 250] width 65 height 23
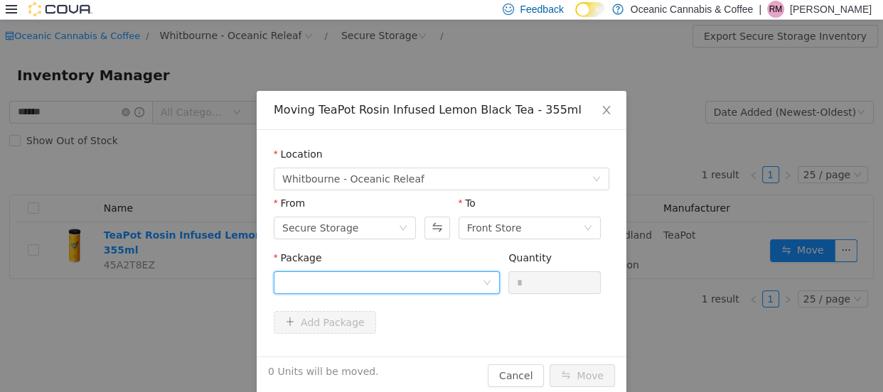
click at [308, 286] on div at bounding box center [382, 282] width 200 height 21
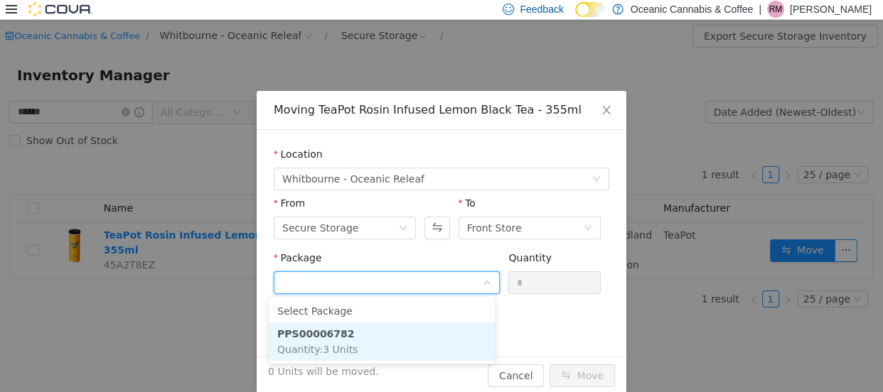
click at [319, 328] on strong "PPS00006782" at bounding box center [315, 333] width 77 height 11
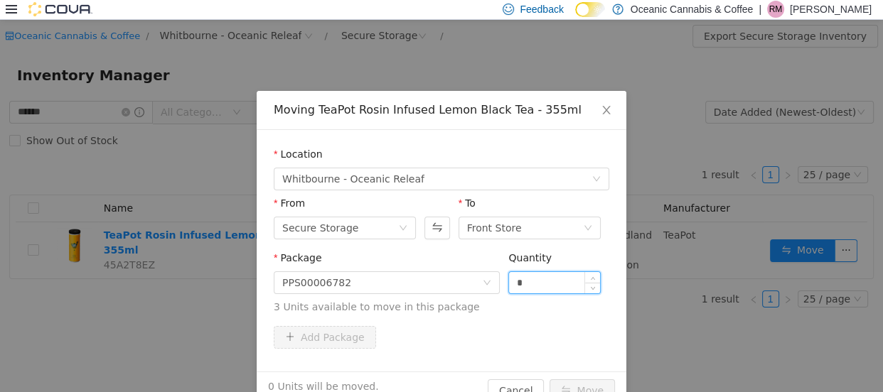
click at [538, 274] on input "*" at bounding box center [554, 282] width 91 height 21
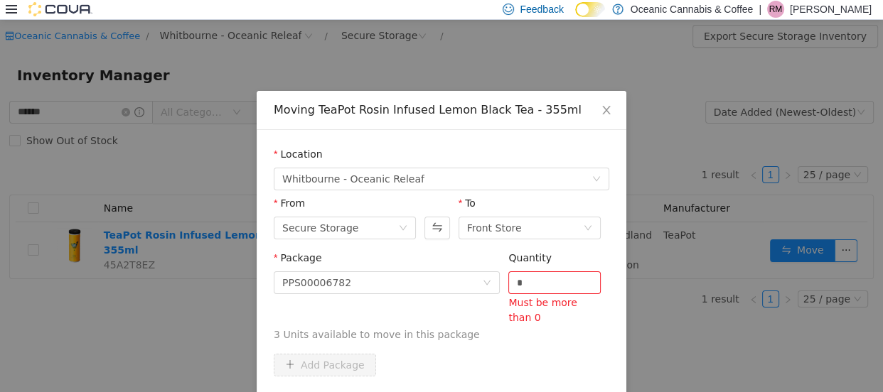
click at [522, 268] on div "Quantity" at bounding box center [554, 260] width 92 height 21
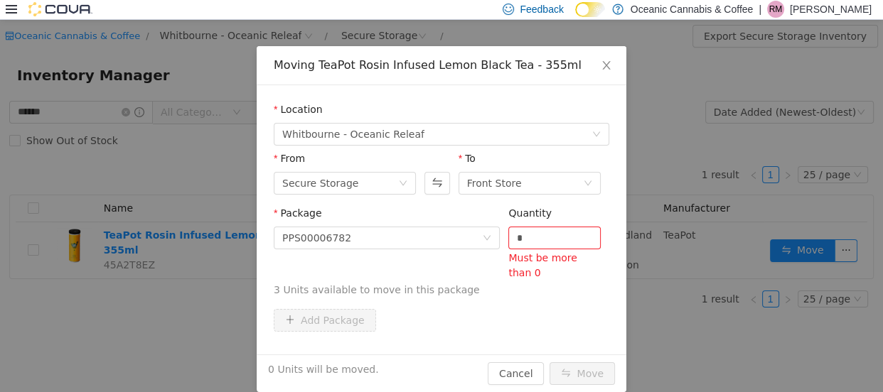
scroll to position [61, 0]
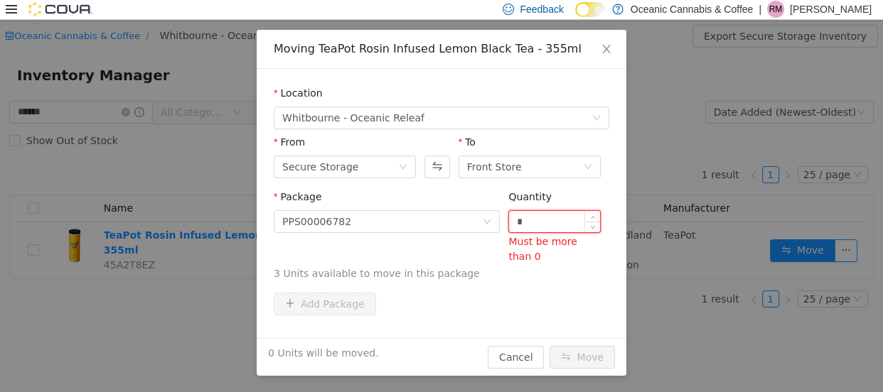
click at [550, 215] on input "*" at bounding box center [554, 220] width 91 height 21
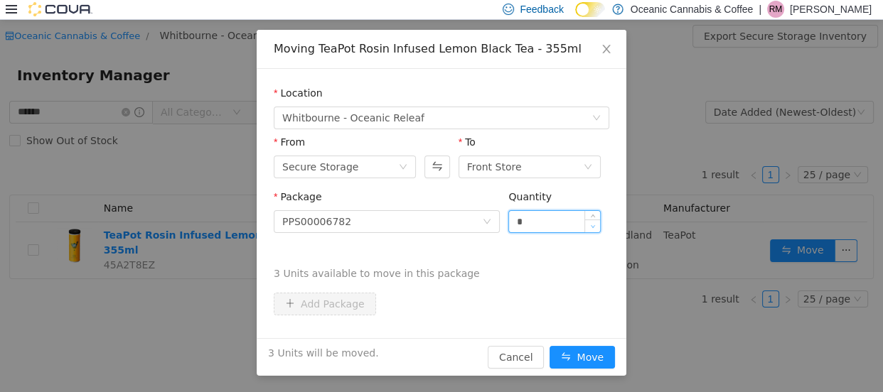
scroll to position [33, 0]
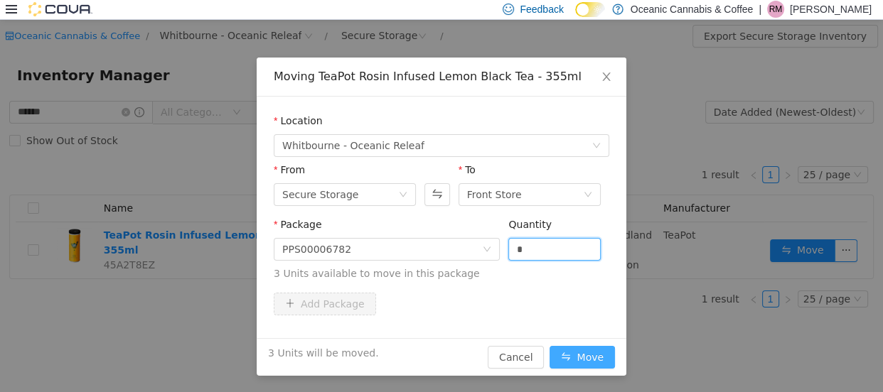
type input "*"
click at [566, 350] on button "Move" at bounding box center [581, 356] width 65 height 23
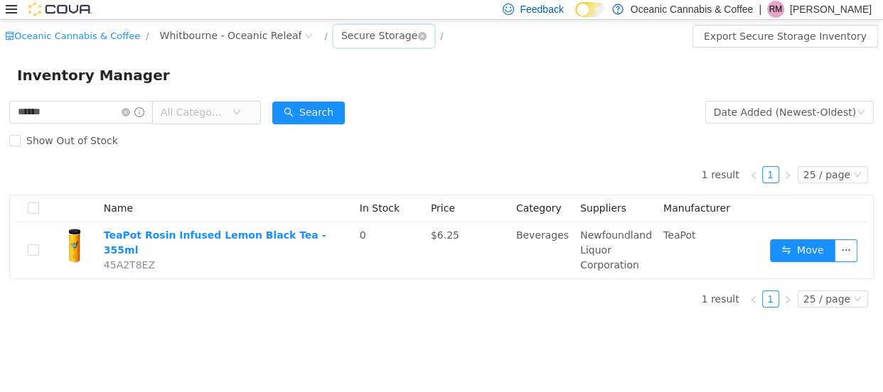
click at [352, 38] on div "Secure Storage" at bounding box center [379, 34] width 76 height 21
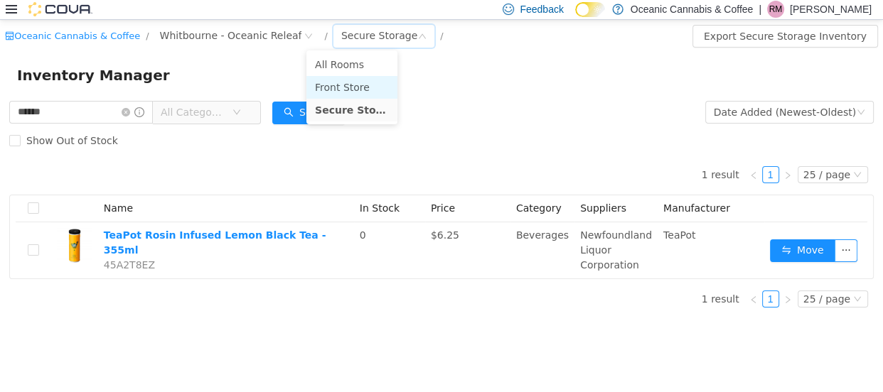
click at [353, 85] on li "Front Store" at bounding box center [351, 86] width 91 height 23
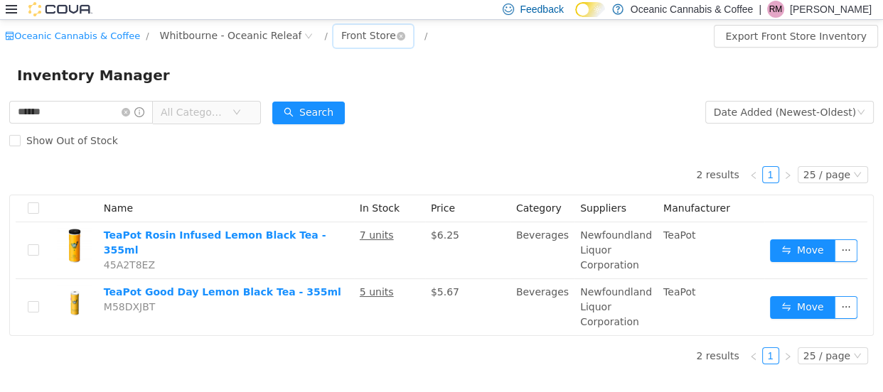
click at [342, 34] on div "Front Store" at bounding box center [368, 34] width 55 height 21
click at [340, 103] on li "Secure Storage" at bounding box center [348, 109] width 85 height 23
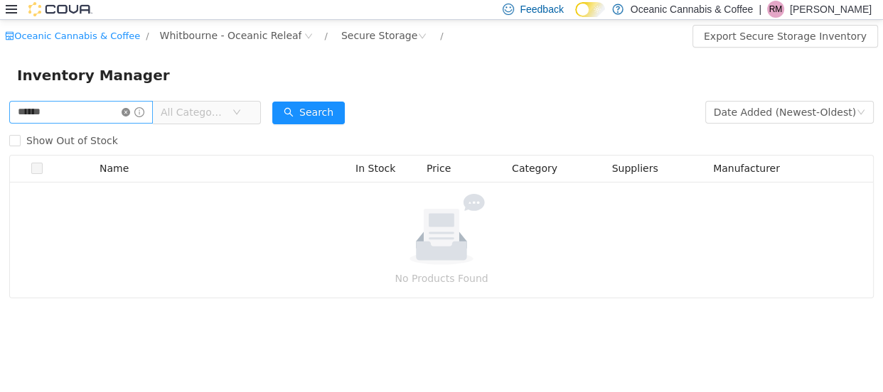
click at [130, 109] on icon "icon: close-circle" at bounding box center [126, 111] width 9 height 9
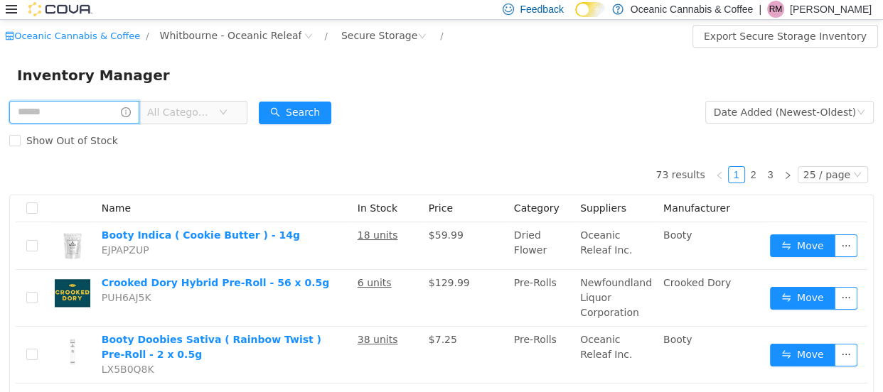
click at [26, 107] on input "text" at bounding box center [74, 111] width 130 height 23
type input "**********"
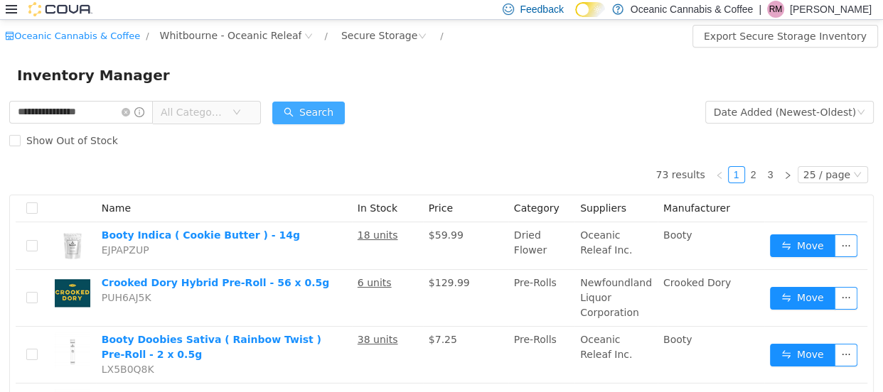
click at [331, 109] on button "Search" at bounding box center [308, 112] width 73 height 23
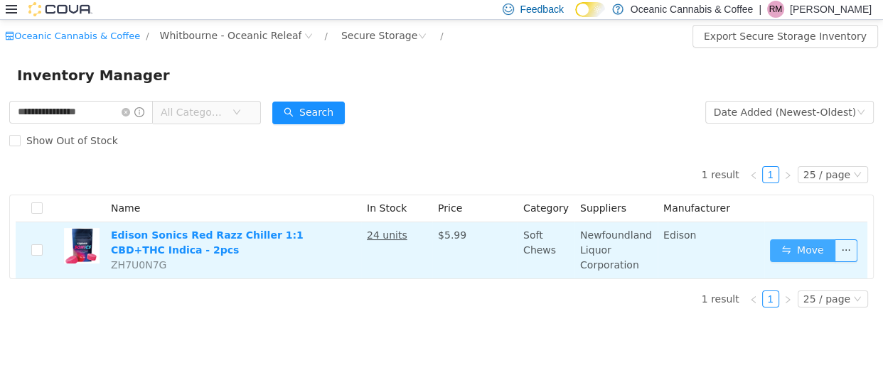
click at [808, 251] on button "Move" at bounding box center [802, 250] width 65 height 23
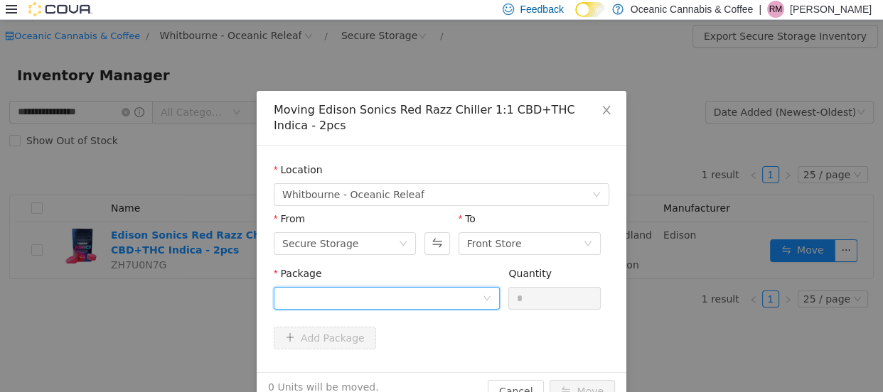
click at [341, 300] on div at bounding box center [382, 297] width 200 height 21
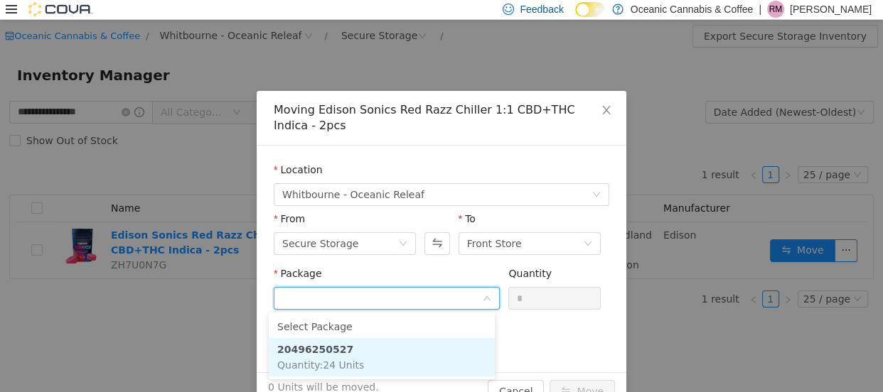
click at [324, 359] on span "Quantity : 24 Units" at bounding box center [320, 364] width 87 height 11
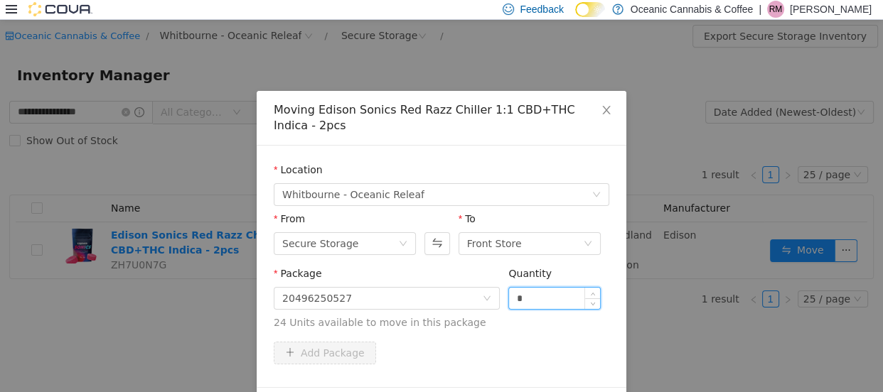
click at [544, 288] on input "*" at bounding box center [554, 297] width 91 height 21
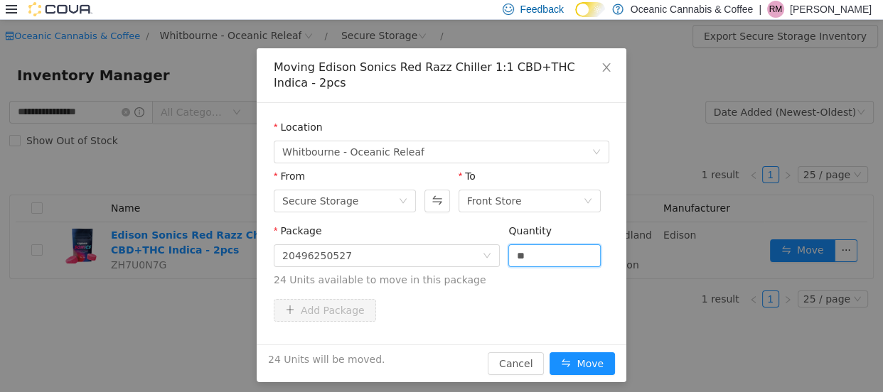
scroll to position [49, 0]
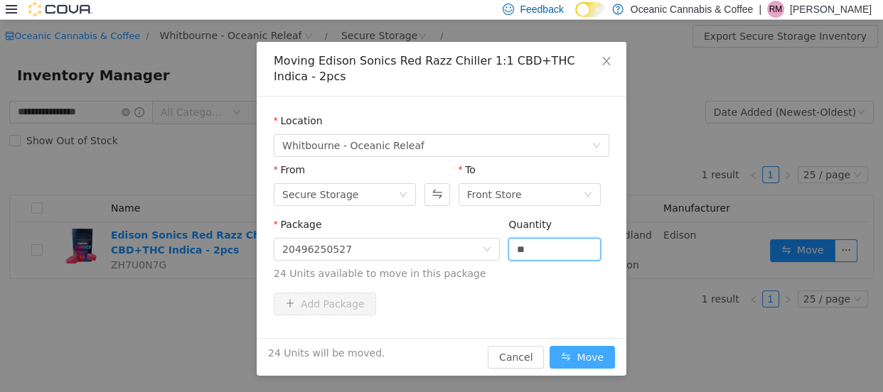
type input "**"
click at [576, 351] on button "Move" at bounding box center [581, 356] width 65 height 23
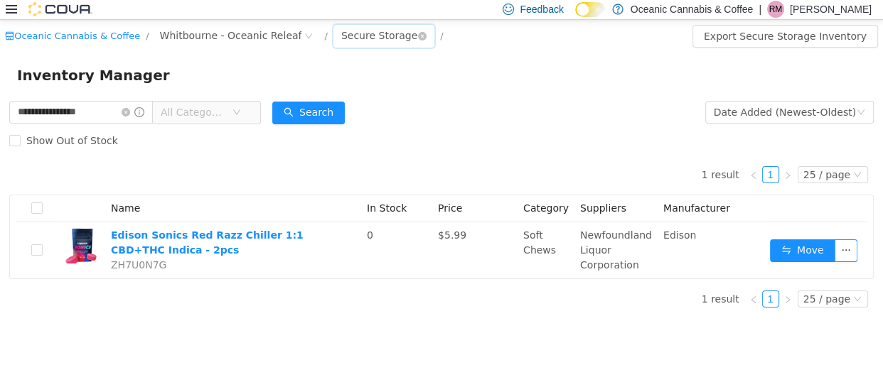
click at [351, 43] on div "Secure Storage" at bounding box center [379, 34] width 76 height 21
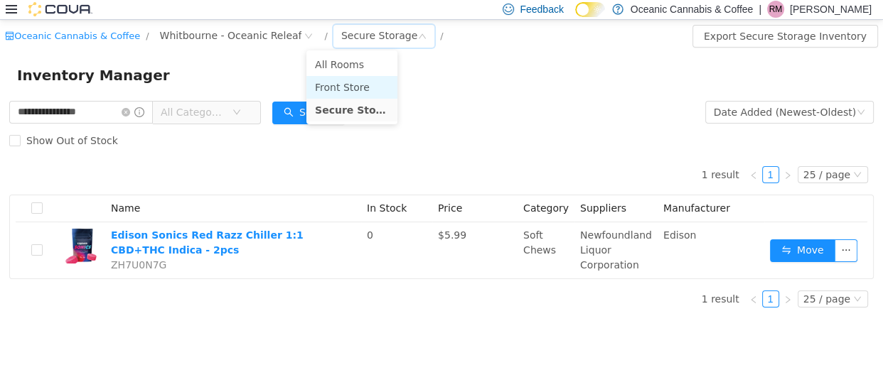
click at [355, 89] on li "Front Store" at bounding box center [351, 86] width 91 height 23
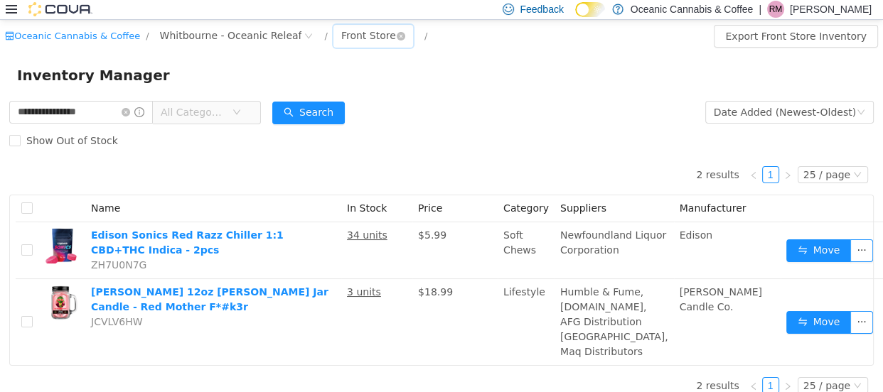
click at [341, 31] on div "Front Store" at bounding box center [368, 34] width 55 height 21
click at [333, 107] on li "Secure Storage" at bounding box center [348, 109] width 85 height 23
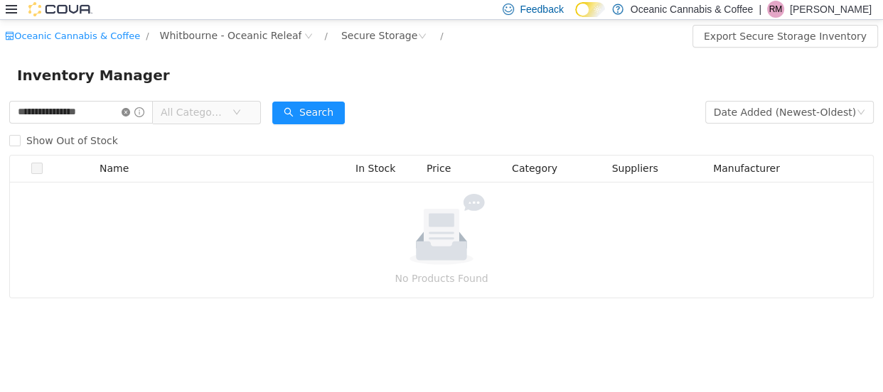
click at [130, 108] on icon "icon: close-circle" at bounding box center [126, 111] width 9 height 9
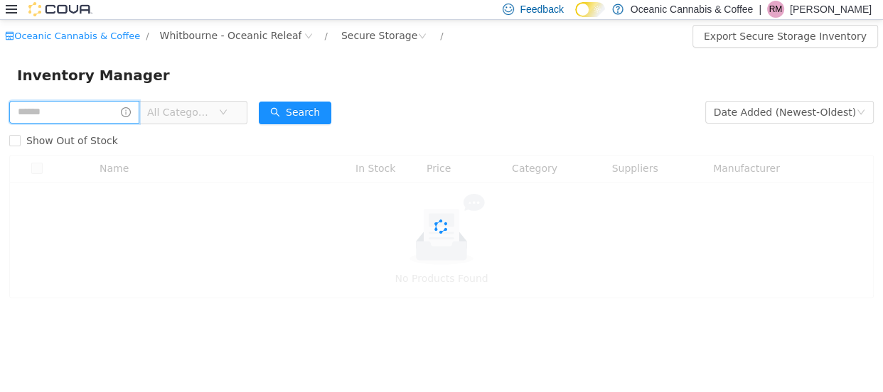
click at [21, 110] on input "text" at bounding box center [74, 111] width 130 height 23
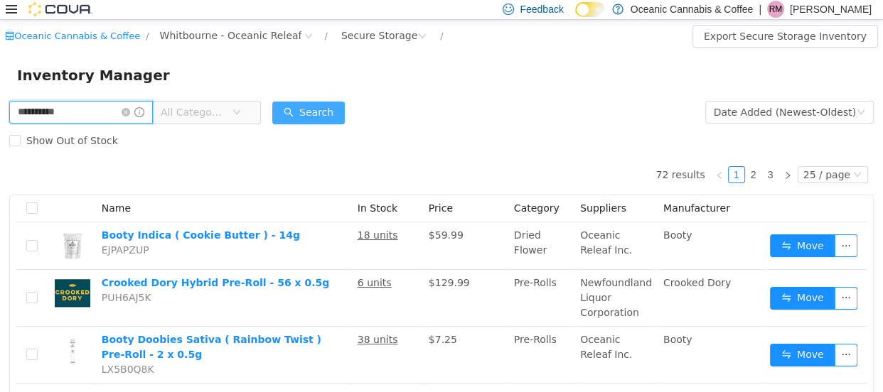
type input "**********"
click at [326, 112] on button "Search" at bounding box center [308, 112] width 73 height 23
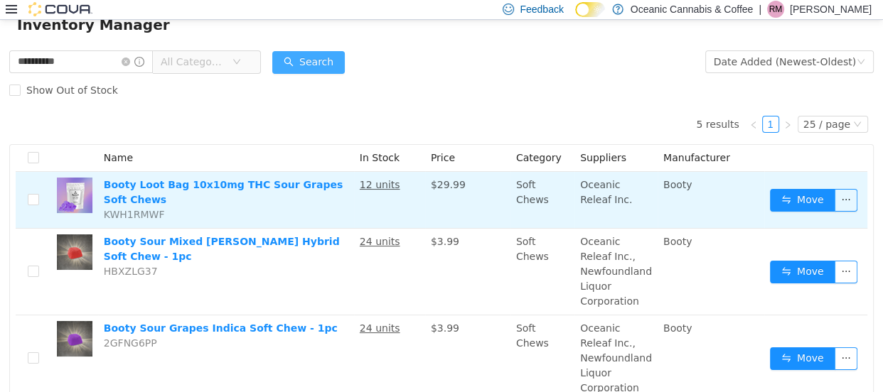
scroll to position [64, 0]
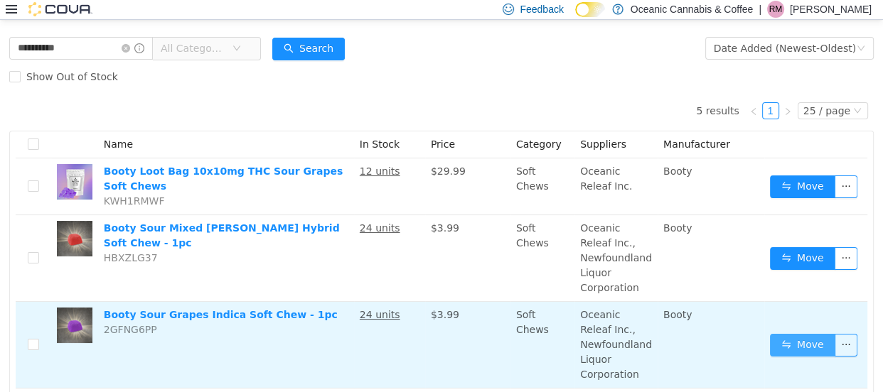
click at [805, 336] on button "Move" at bounding box center [802, 344] width 65 height 23
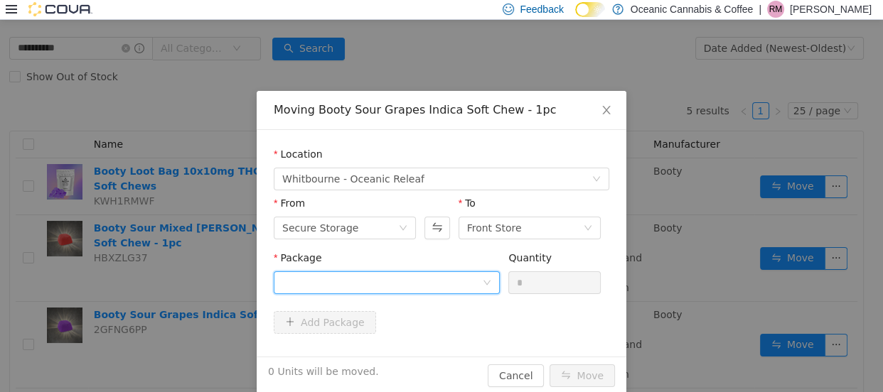
click at [302, 277] on div at bounding box center [382, 282] width 200 height 21
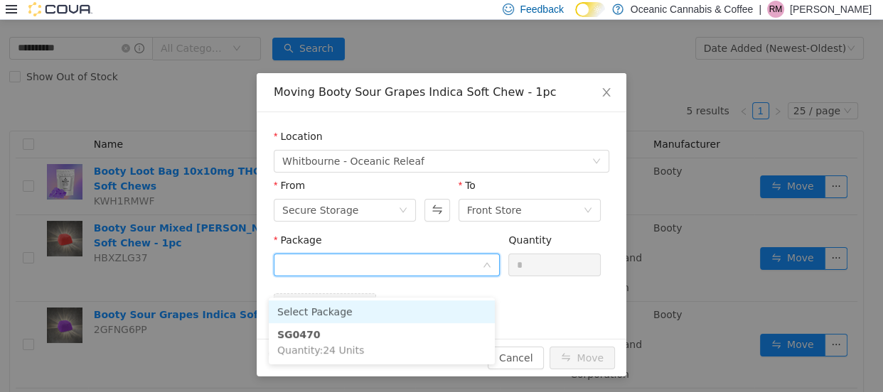
scroll to position [18, 0]
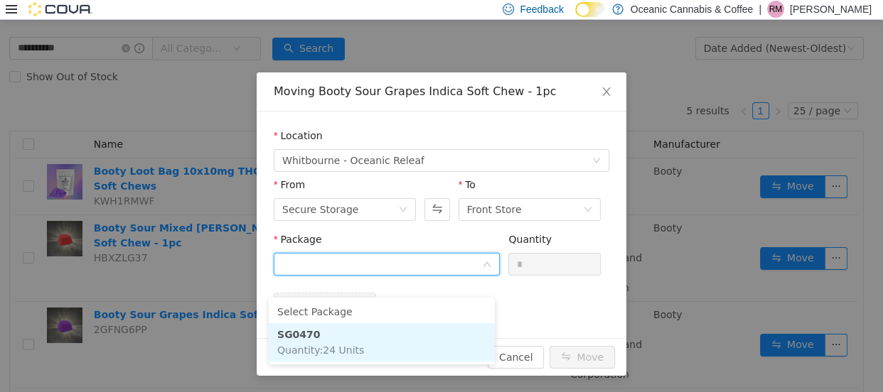
click at [305, 328] on strong "SG0470" at bounding box center [298, 333] width 43 height 11
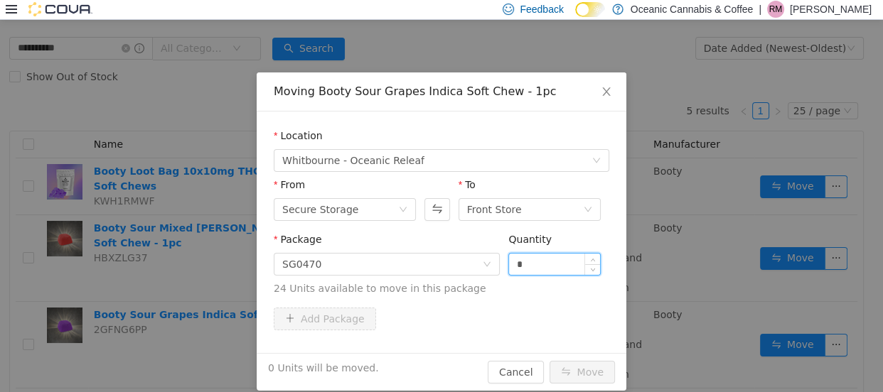
click at [536, 259] on input "*" at bounding box center [554, 263] width 91 height 21
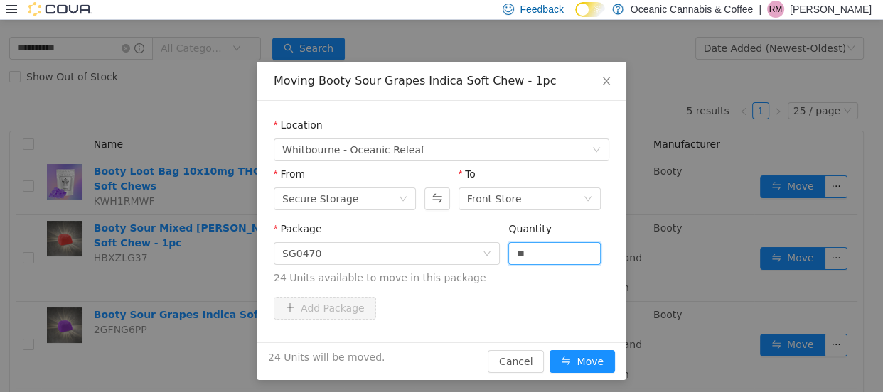
scroll to position [33, 0]
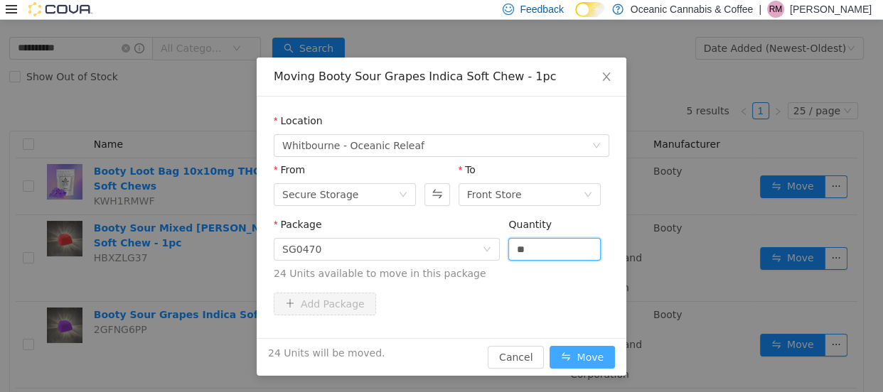
type input "**"
click at [580, 355] on button "Move" at bounding box center [581, 356] width 65 height 23
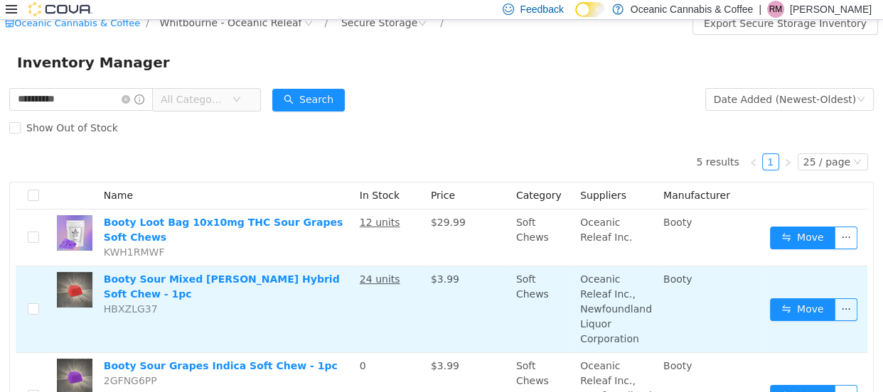
scroll to position [0, 0]
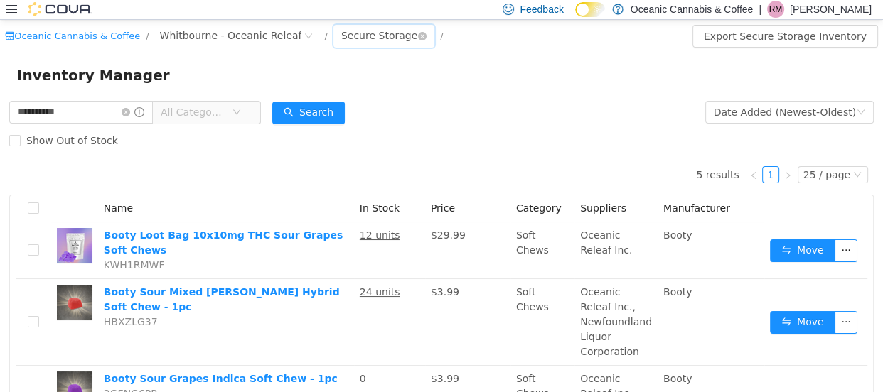
click at [350, 31] on div "Secure Storage" at bounding box center [379, 34] width 76 height 21
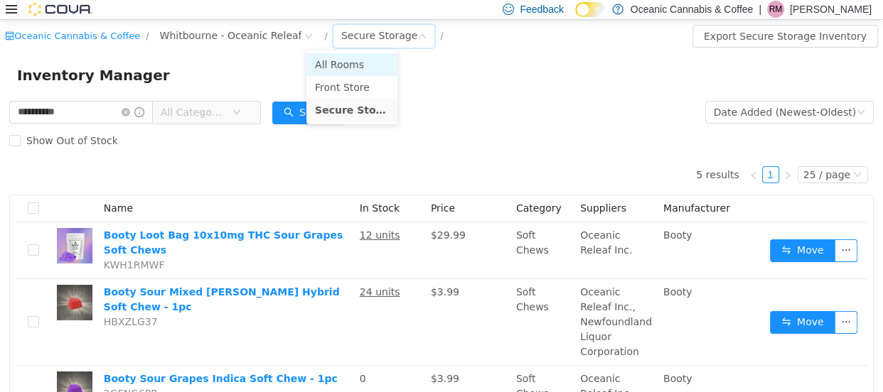
drag, startPoint x: 355, startPoint y: 65, endPoint x: 350, endPoint y: 83, distance: 18.5
click at [355, 66] on li "All Rooms" at bounding box center [351, 64] width 91 height 23
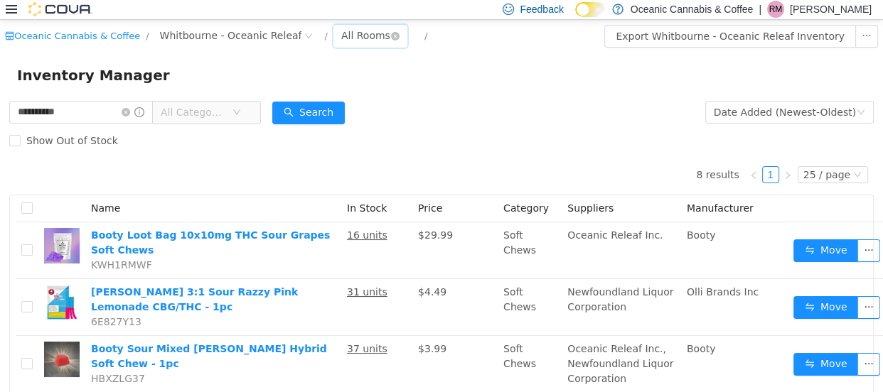
click at [341, 24] on div "All Rooms" at bounding box center [365, 34] width 49 height 21
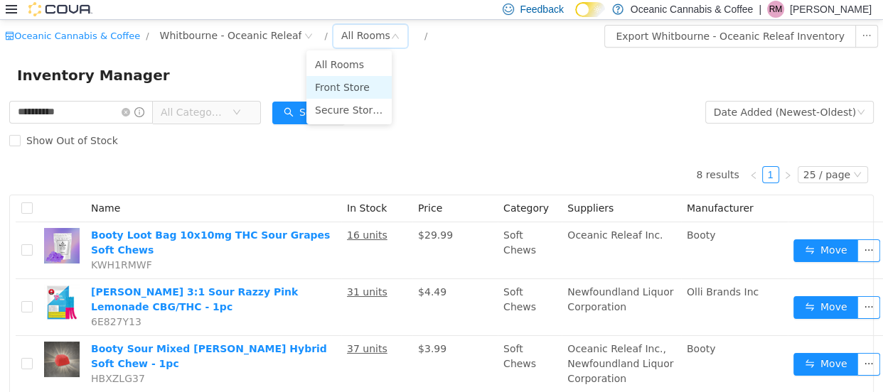
click at [348, 86] on li "Front Store" at bounding box center [348, 86] width 85 height 23
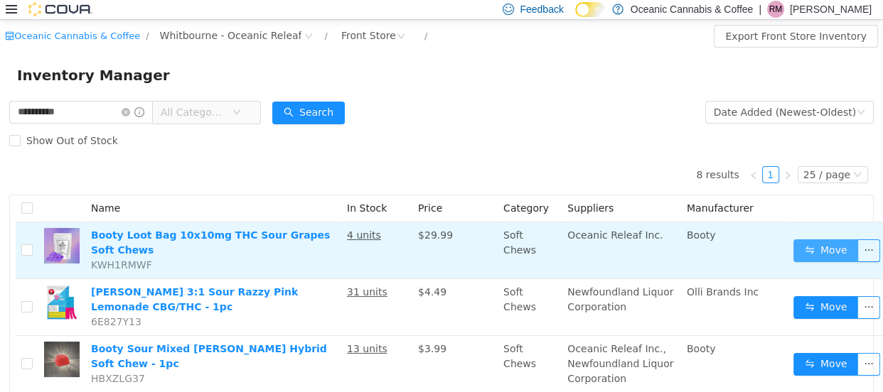
click at [793, 255] on button "Move" at bounding box center [825, 250] width 65 height 23
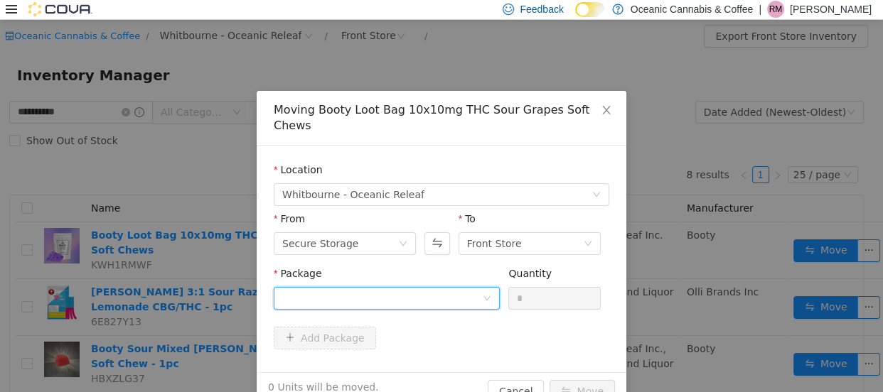
click at [417, 287] on div at bounding box center [382, 297] width 200 height 21
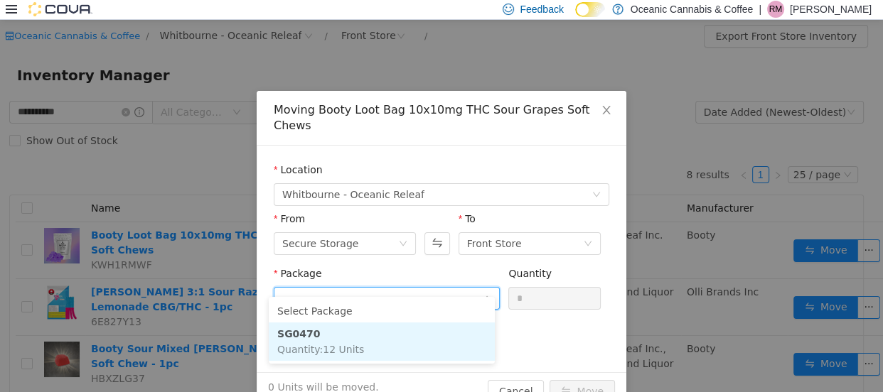
click at [338, 343] on span "Quantity : 12 Units" at bounding box center [320, 348] width 87 height 11
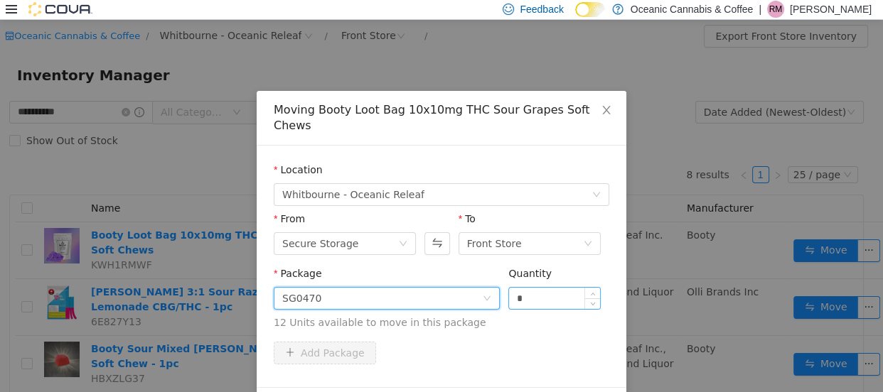
click at [526, 287] on input "*" at bounding box center [554, 297] width 91 height 21
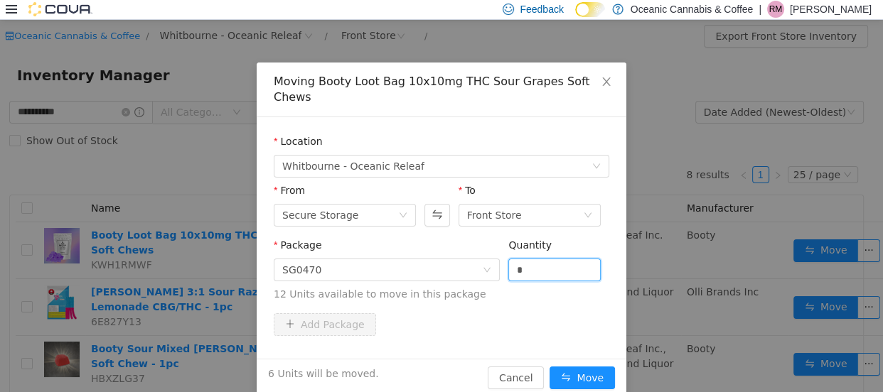
scroll to position [33, 0]
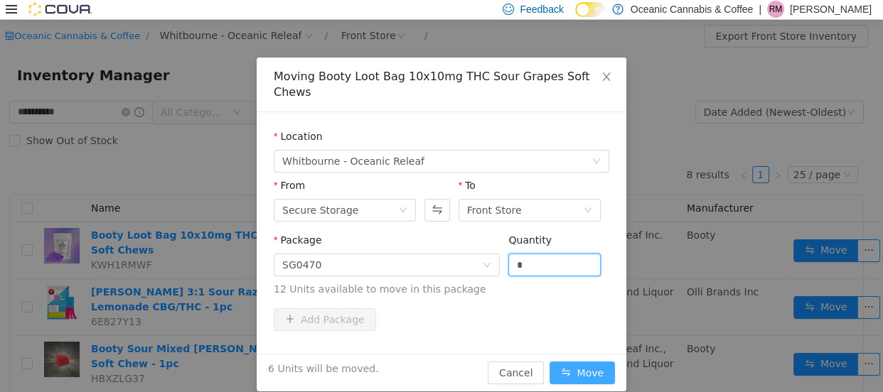
type input "*"
click at [603, 361] on button "Move" at bounding box center [581, 372] width 65 height 23
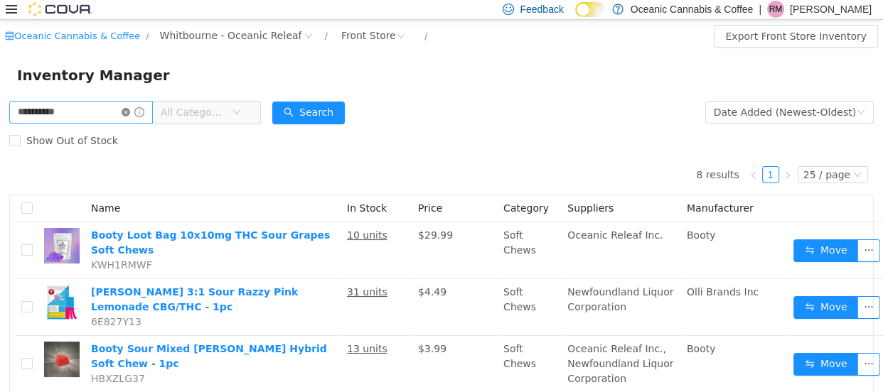
click at [130, 111] on icon "icon: close-circle" at bounding box center [126, 111] width 9 height 9
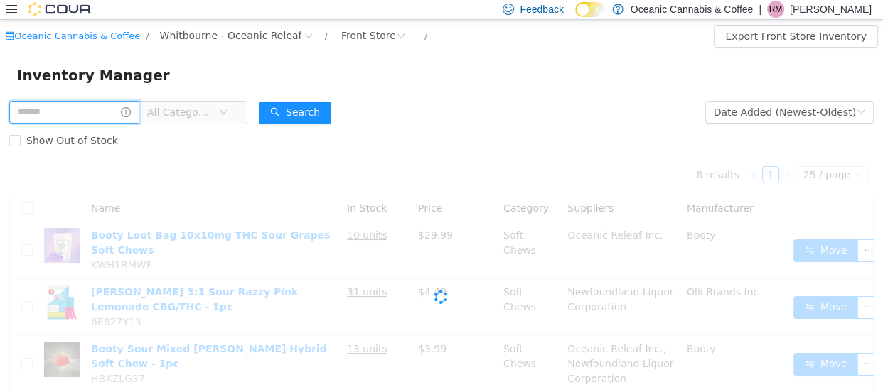
click at [84, 115] on input "text" at bounding box center [74, 111] width 130 height 23
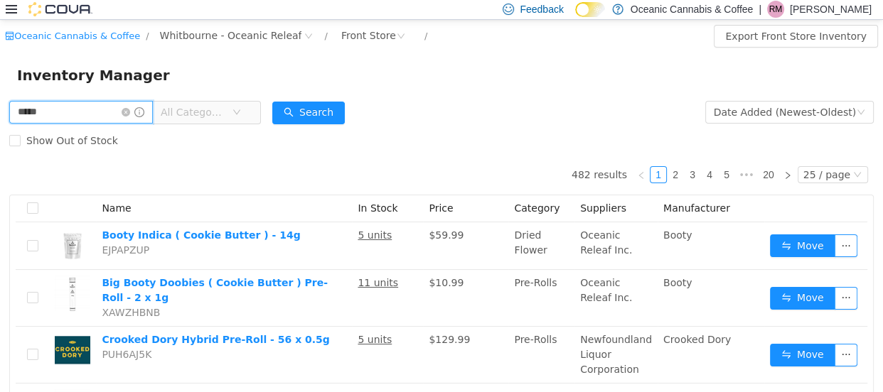
type input "**********"
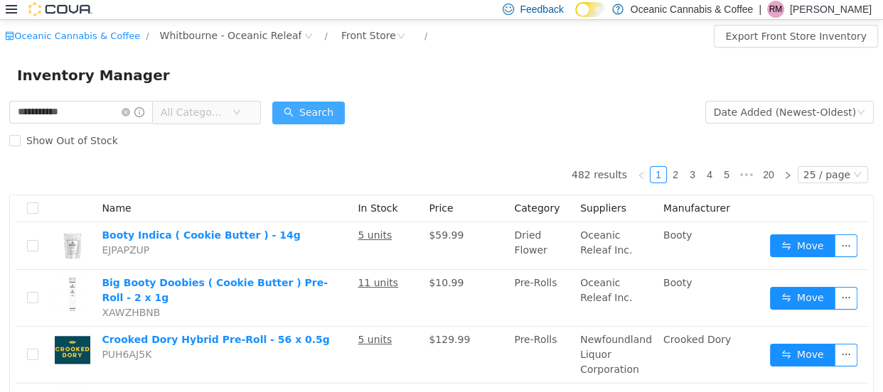
click at [311, 109] on button "Search" at bounding box center [308, 112] width 73 height 23
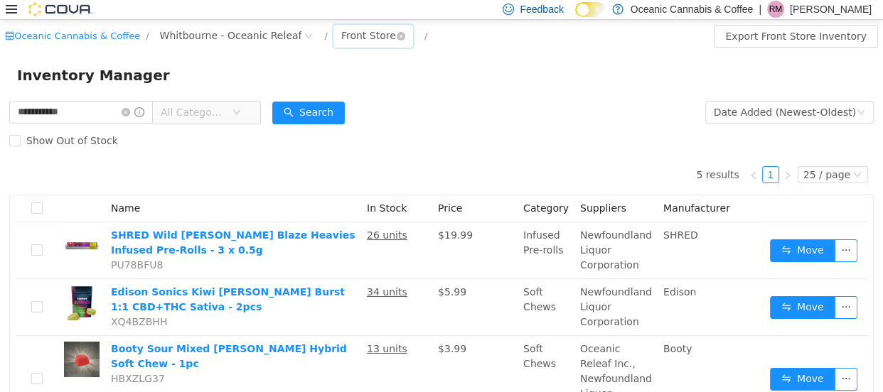
click at [346, 26] on div "Front Store" at bounding box center [368, 34] width 55 height 21
click at [357, 113] on li "Secure Storage" at bounding box center [348, 109] width 85 height 23
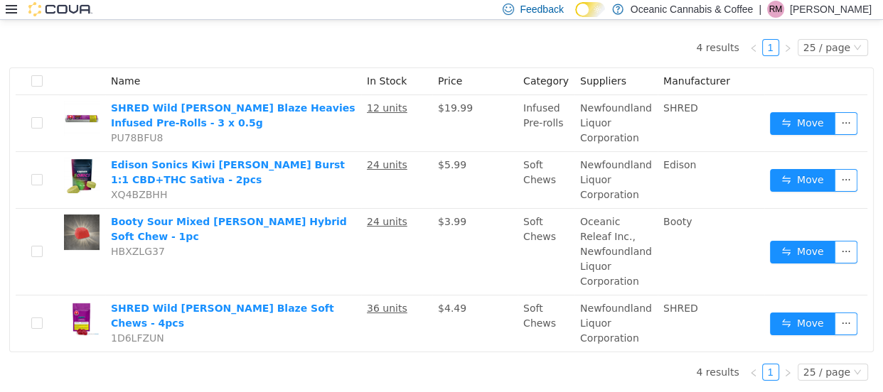
scroll to position [128, 0]
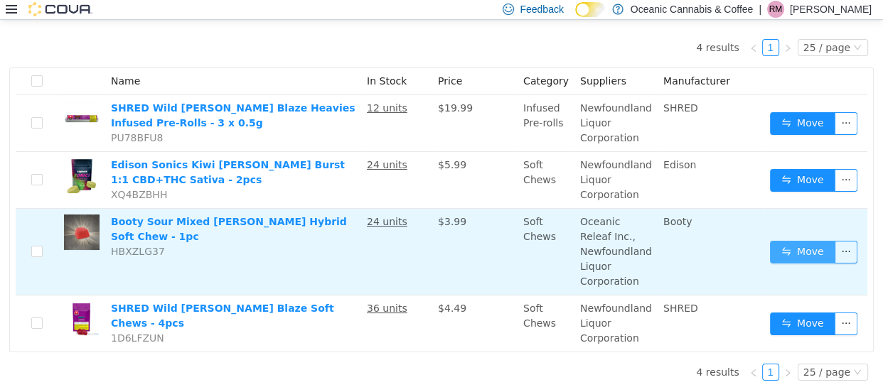
click at [776, 254] on button "Move" at bounding box center [802, 251] width 65 height 23
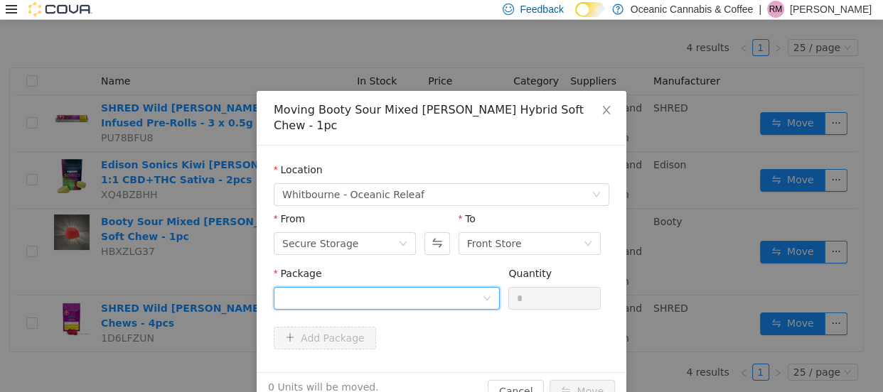
click at [286, 287] on div at bounding box center [382, 297] width 200 height 21
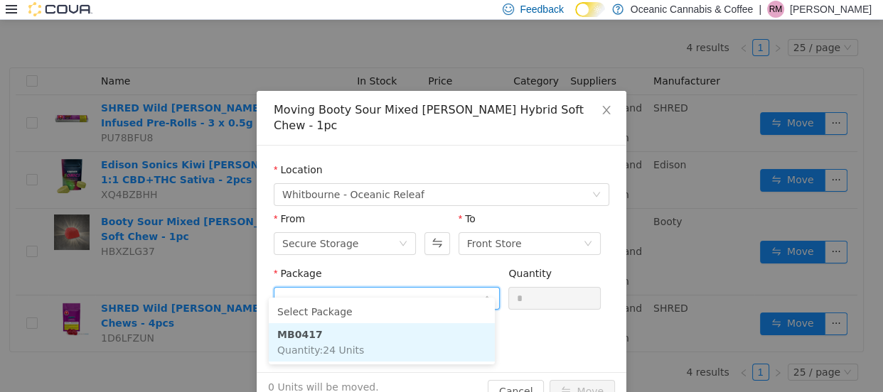
click at [306, 329] on strong "MB0417" at bounding box center [299, 333] width 45 height 11
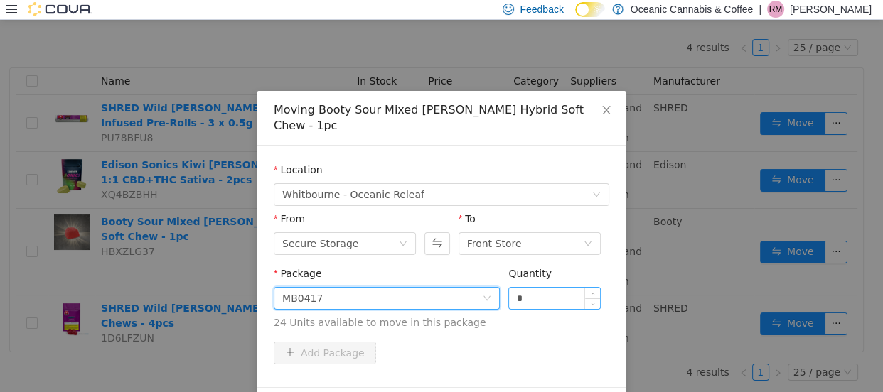
click at [541, 287] on input "*" at bounding box center [554, 297] width 91 height 21
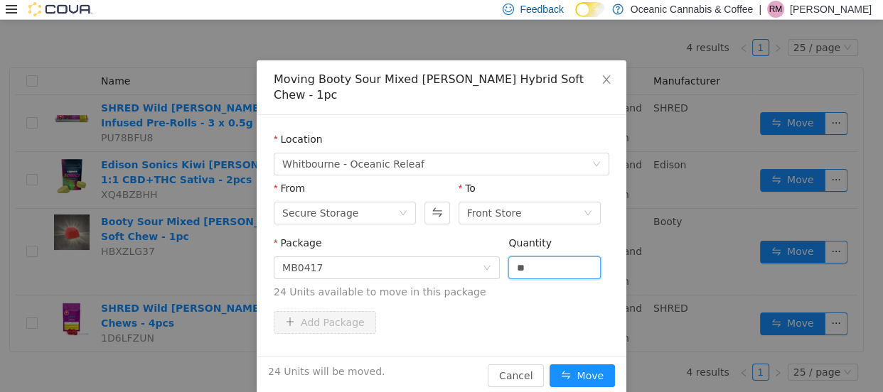
scroll to position [33, 0]
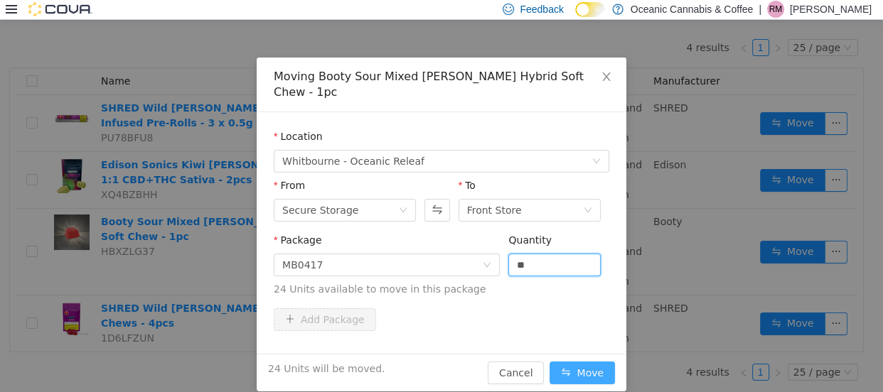
type input "**"
click at [575, 361] on button "Move" at bounding box center [581, 372] width 65 height 23
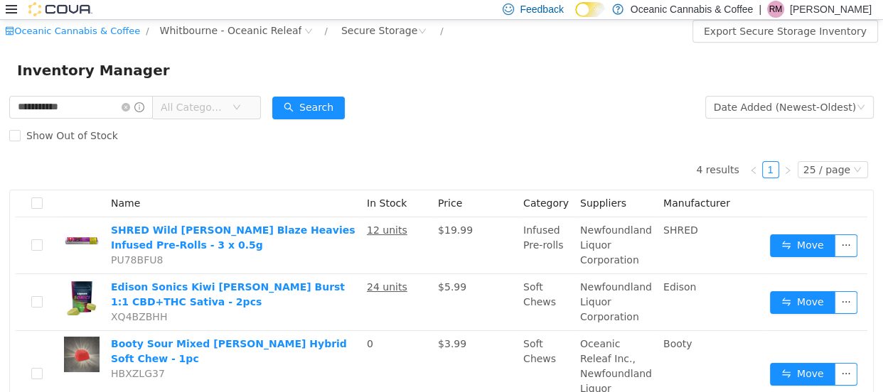
scroll to position [0, 0]
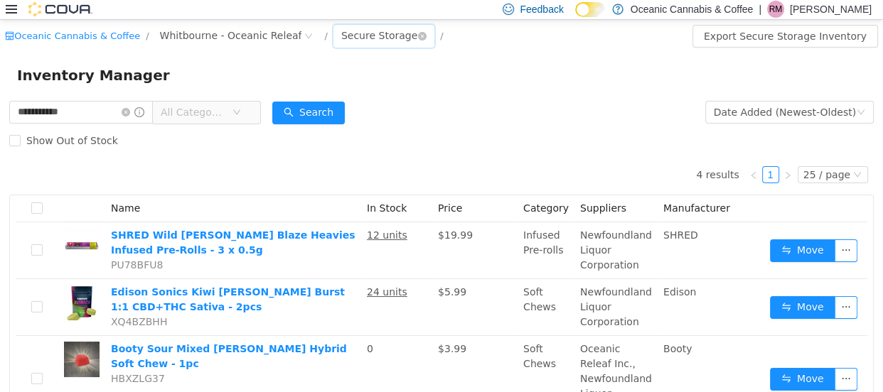
click at [341, 35] on div "Secure Storage" at bounding box center [379, 34] width 76 height 21
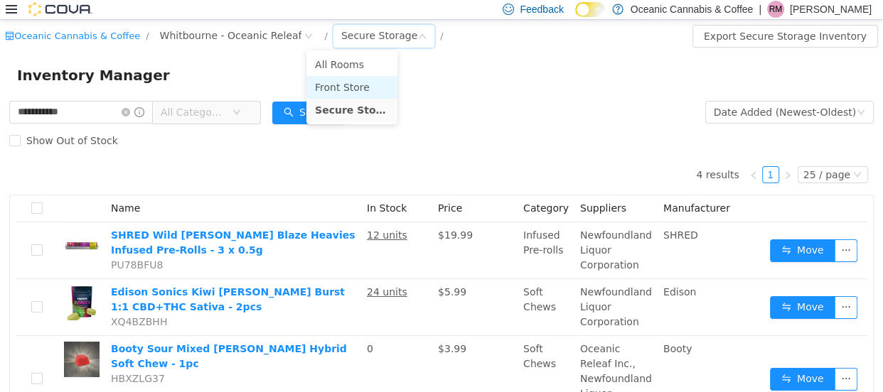
click at [343, 86] on li "Front Store" at bounding box center [351, 86] width 91 height 23
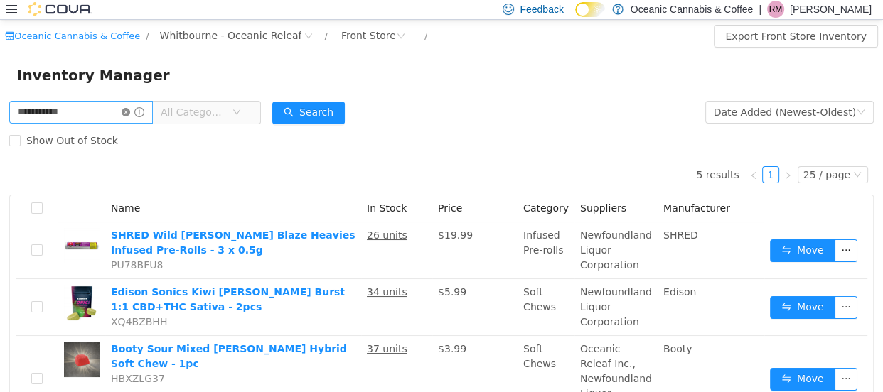
click at [130, 112] on icon "icon: close-circle" at bounding box center [126, 111] width 9 height 9
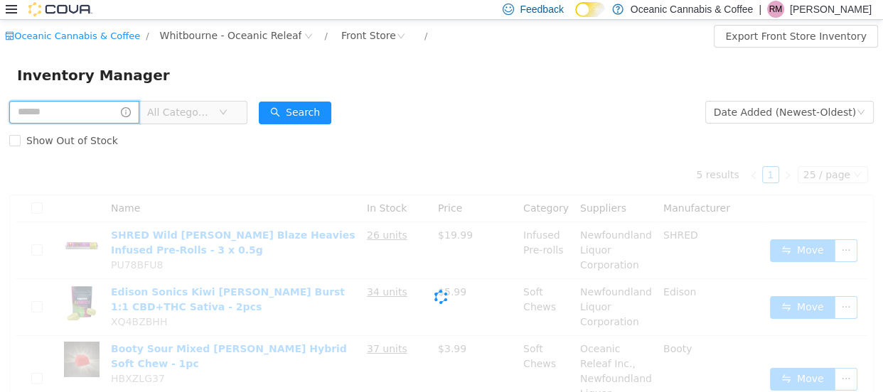
click at [63, 116] on input "text" at bounding box center [74, 111] width 130 height 23
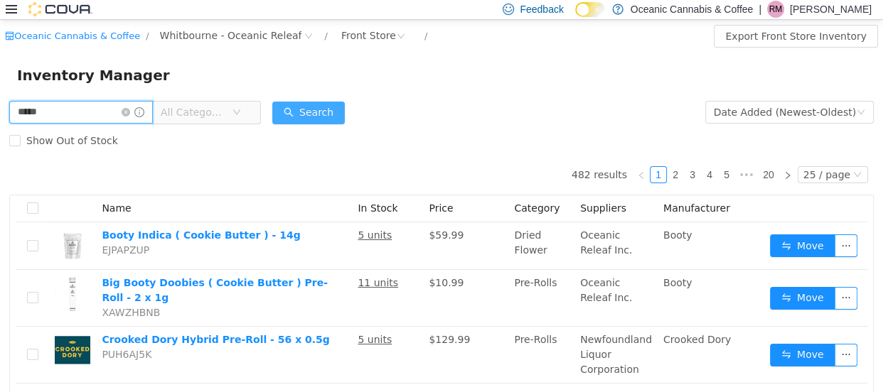
type input "*****"
click at [317, 111] on button "Search" at bounding box center [308, 112] width 73 height 23
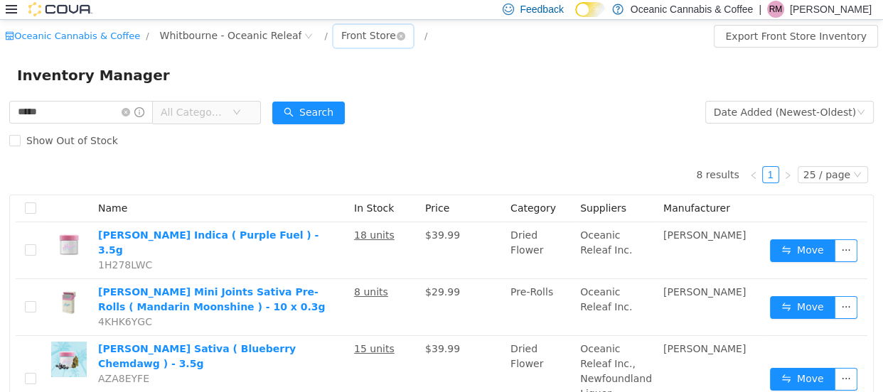
click at [347, 38] on div "Front Store" at bounding box center [368, 34] width 55 height 21
click at [355, 109] on li "Secure Storage" at bounding box center [348, 109] width 85 height 23
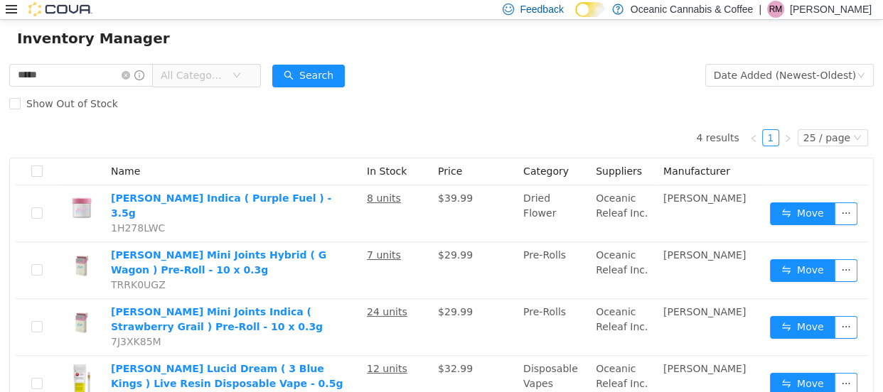
scroll to position [64, 0]
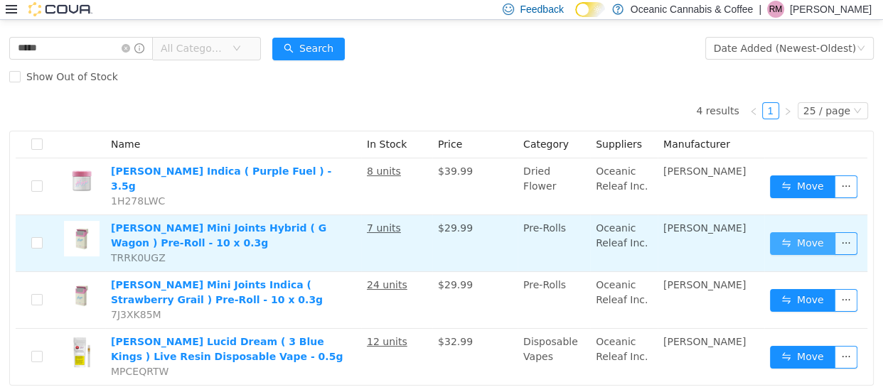
click at [782, 232] on button "Move" at bounding box center [802, 243] width 65 height 23
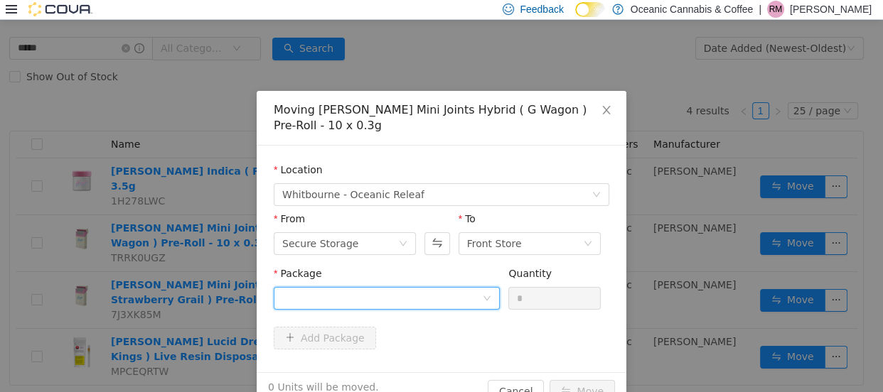
click at [312, 291] on div at bounding box center [382, 297] width 200 height 21
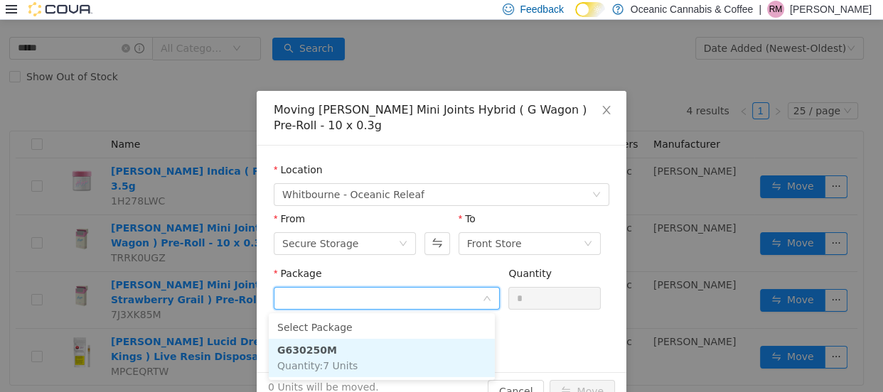
click at [286, 344] on strong "G630250M" at bounding box center [307, 349] width 60 height 11
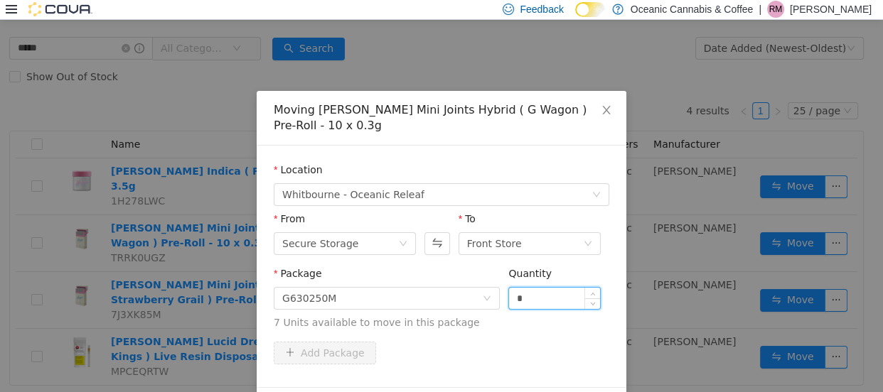
click at [528, 296] on input "*" at bounding box center [554, 297] width 91 height 21
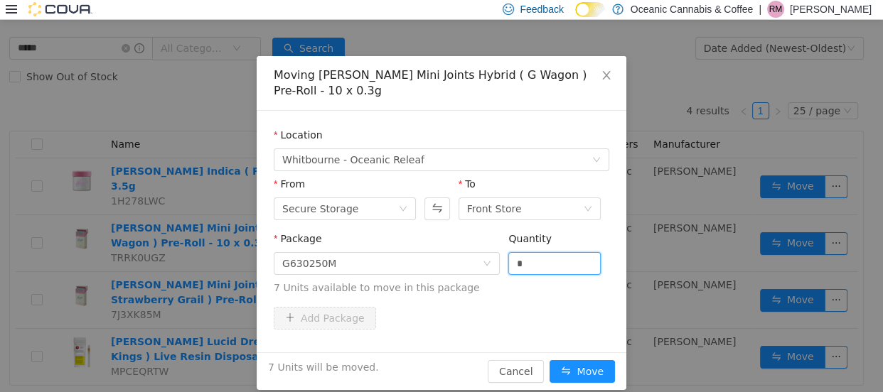
scroll to position [49, 0]
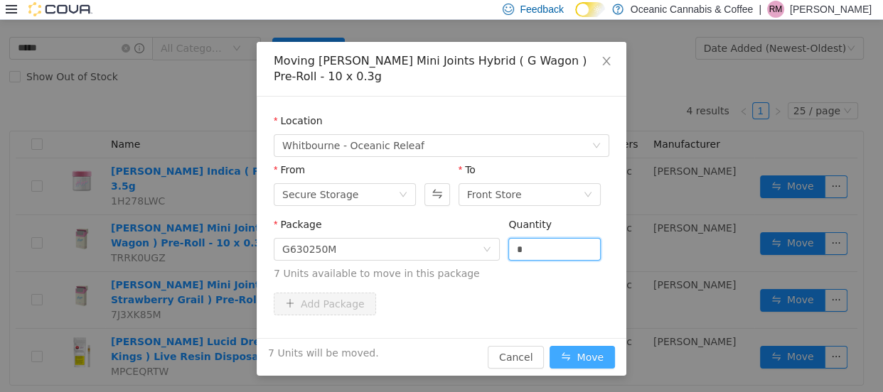
type input "*"
click at [576, 355] on button "Move" at bounding box center [581, 356] width 65 height 23
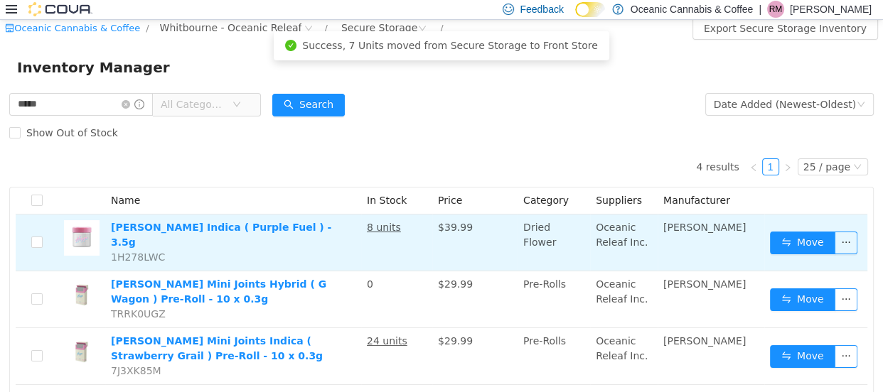
scroll to position [0, 0]
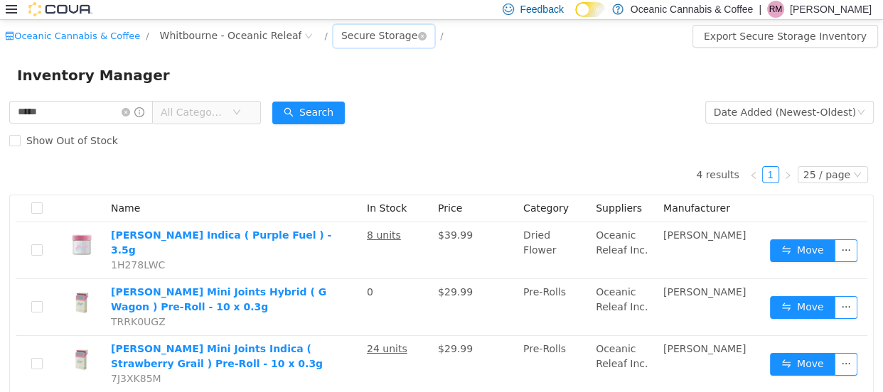
click at [343, 38] on div "Secure Storage" at bounding box center [379, 34] width 76 height 21
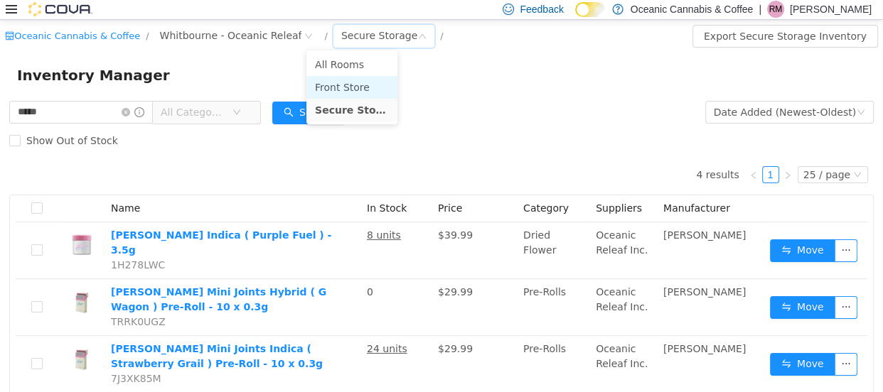
click at [360, 85] on li "Front Store" at bounding box center [351, 86] width 91 height 23
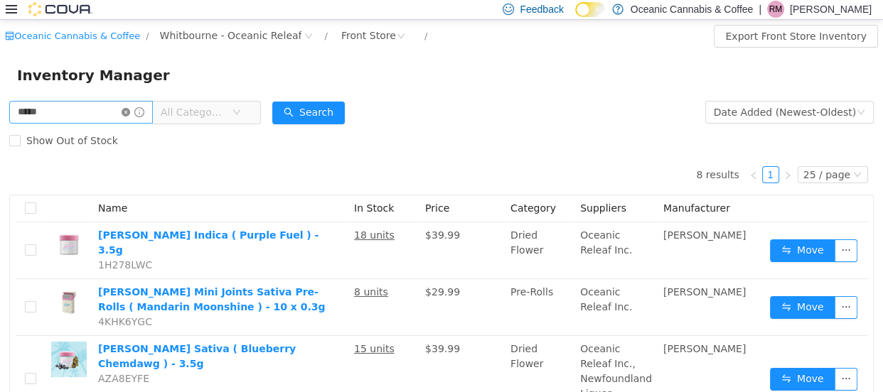
click at [130, 114] on icon "icon: close-circle" at bounding box center [126, 111] width 9 height 9
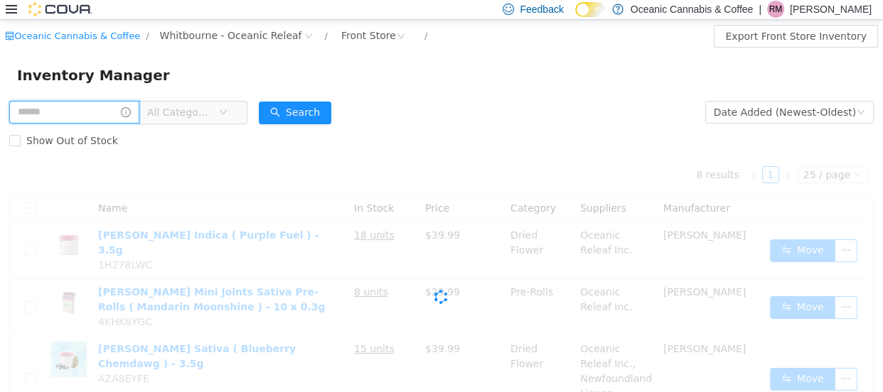
click at [70, 114] on input "text" at bounding box center [74, 111] width 130 height 23
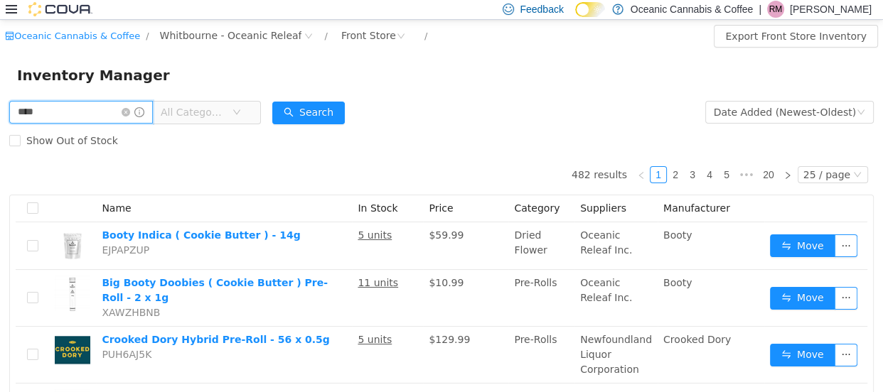
type input "*********"
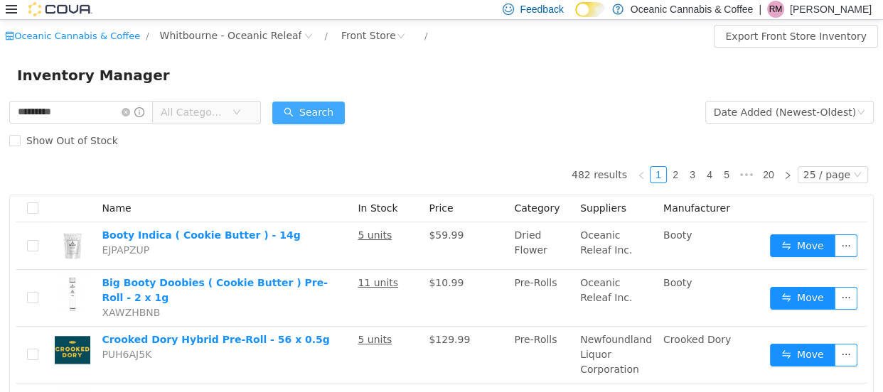
click at [316, 109] on button "Search" at bounding box center [308, 112] width 73 height 23
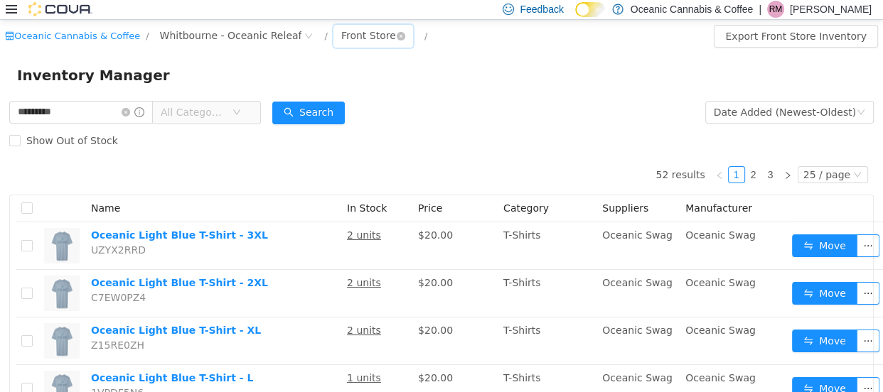
click at [345, 31] on div "Front Store" at bounding box center [368, 34] width 55 height 21
click at [373, 114] on li "Secure Storage" at bounding box center [348, 109] width 85 height 23
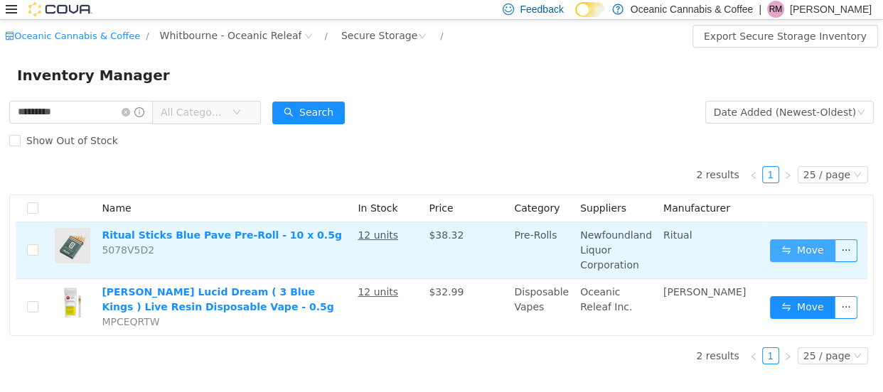
click at [825, 241] on button "Move" at bounding box center [802, 250] width 65 height 23
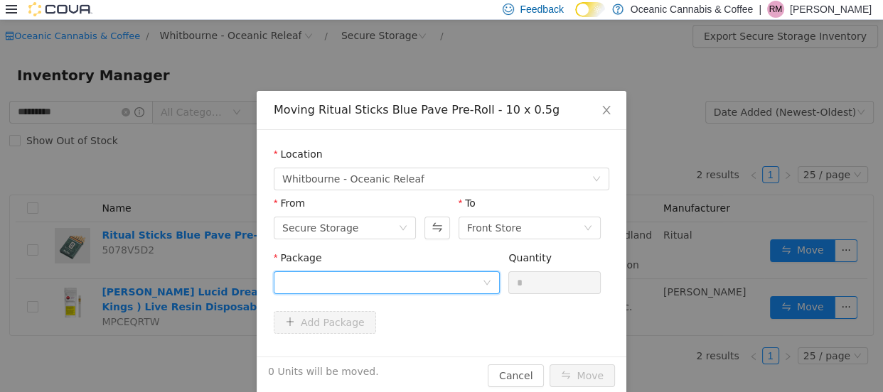
click at [317, 279] on div at bounding box center [382, 282] width 200 height 21
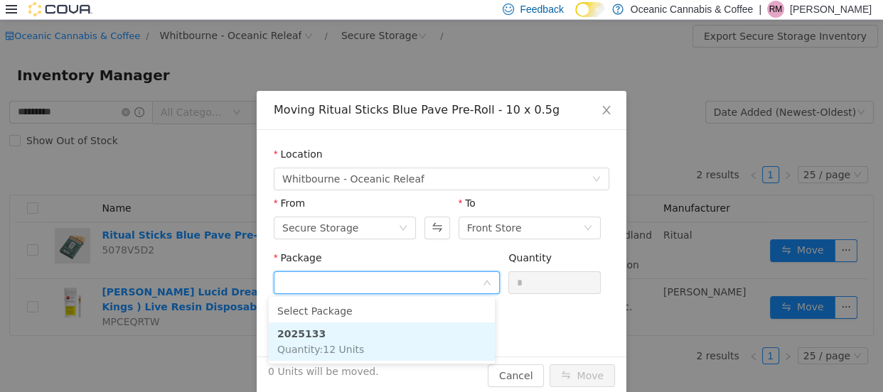
click at [301, 335] on strong "2025133" at bounding box center [301, 333] width 48 height 11
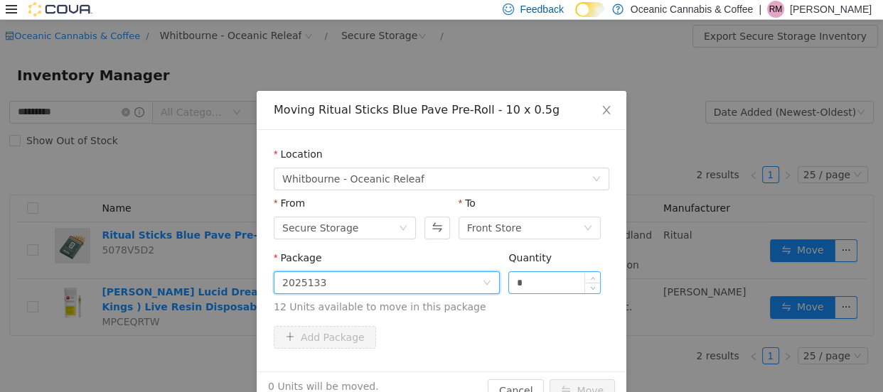
click at [527, 275] on input "*" at bounding box center [554, 282] width 91 height 21
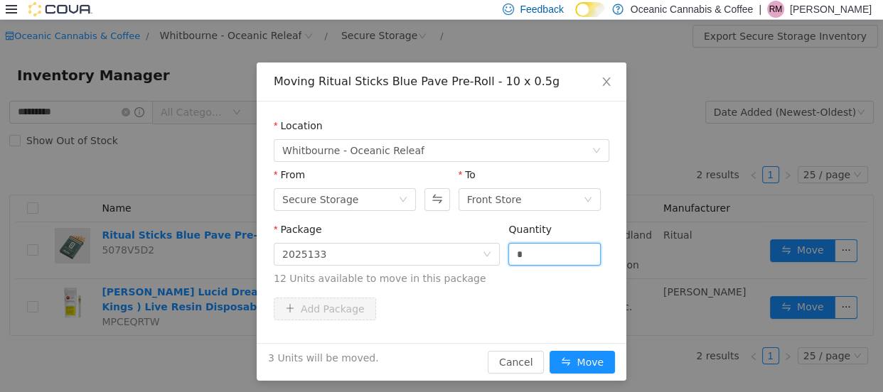
scroll to position [33, 0]
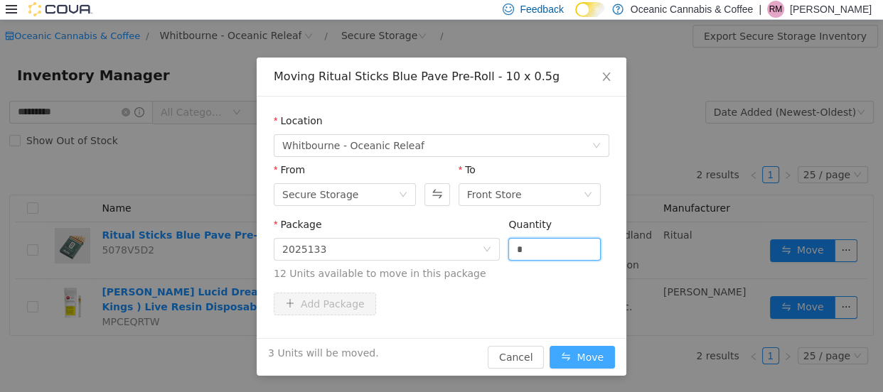
type input "*"
click at [572, 357] on button "Move" at bounding box center [581, 356] width 65 height 23
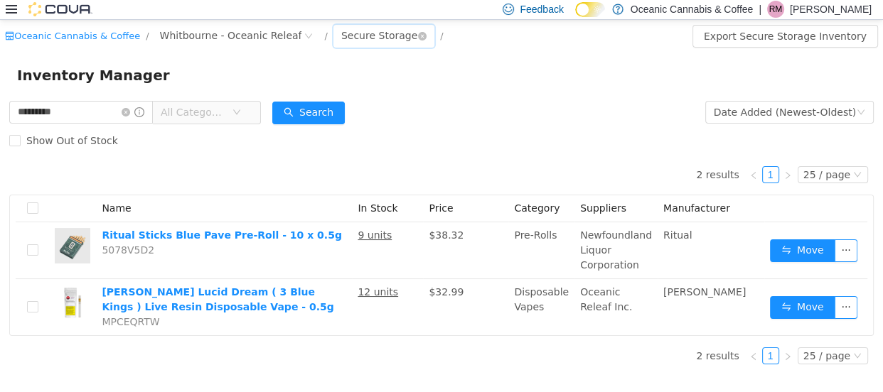
click at [355, 31] on div "Secure Storage" at bounding box center [379, 34] width 76 height 21
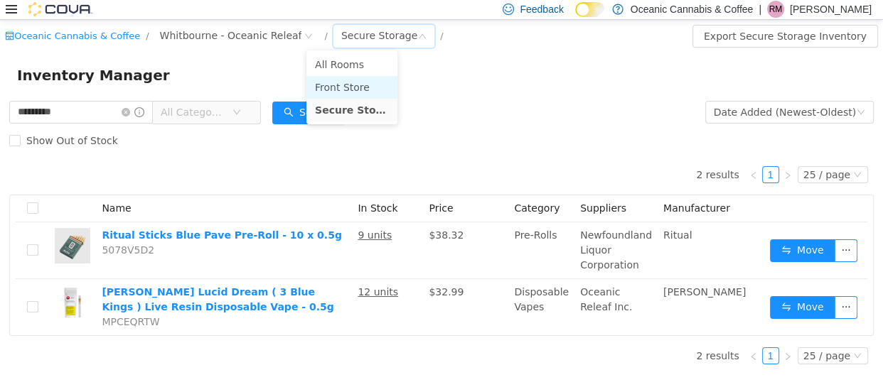
click at [348, 82] on li "Front Store" at bounding box center [351, 86] width 91 height 23
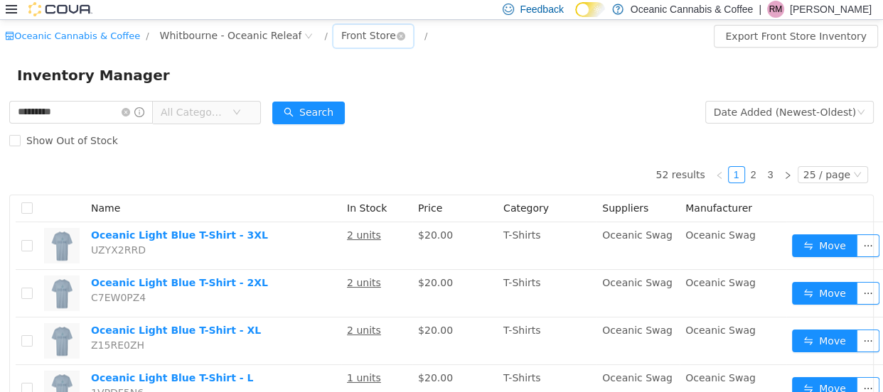
click at [355, 38] on div "Front Store" at bounding box center [368, 34] width 55 height 21
click at [364, 108] on li "Secure Storage" at bounding box center [348, 109] width 85 height 23
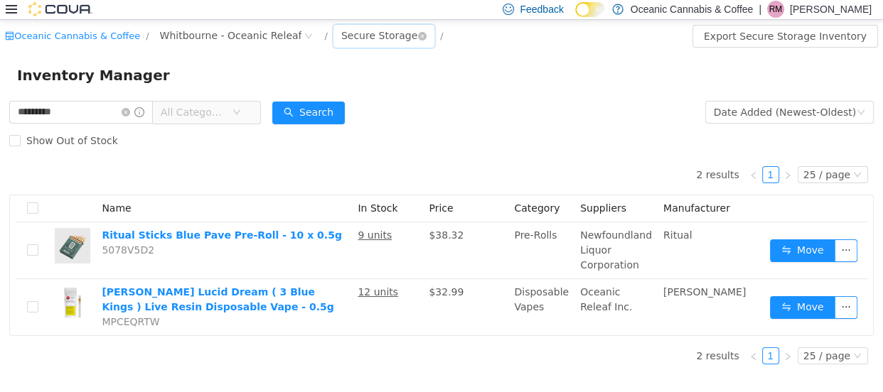
click at [348, 34] on div "Secure Storage" at bounding box center [379, 34] width 76 height 21
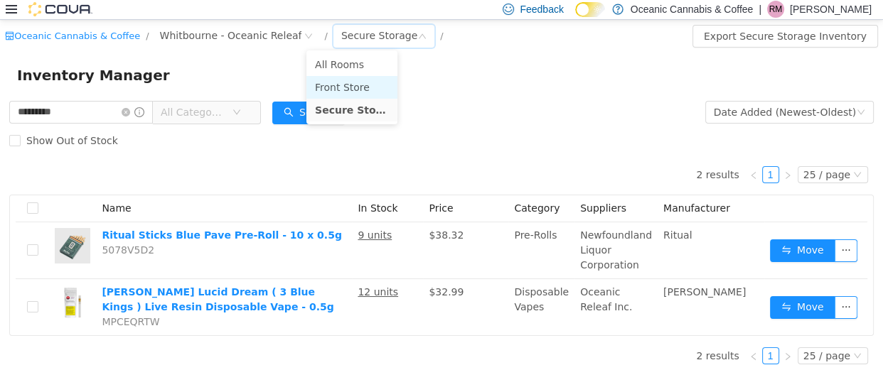
click at [347, 84] on li "Front Store" at bounding box center [351, 86] width 91 height 23
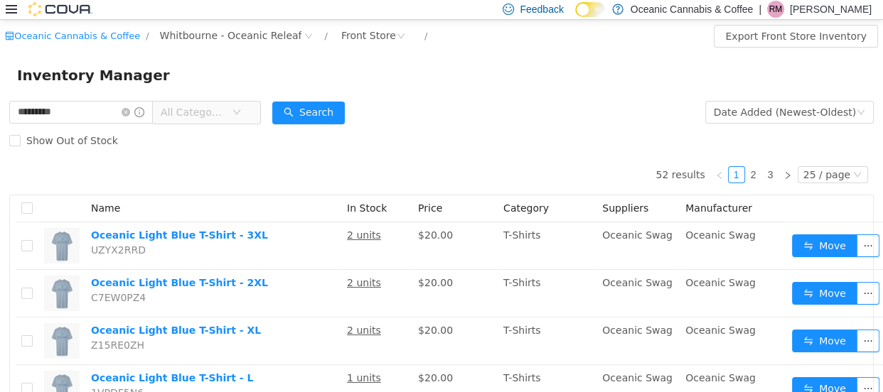
click at [240, 112] on icon "icon: down" at bounding box center [236, 111] width 7 height 5
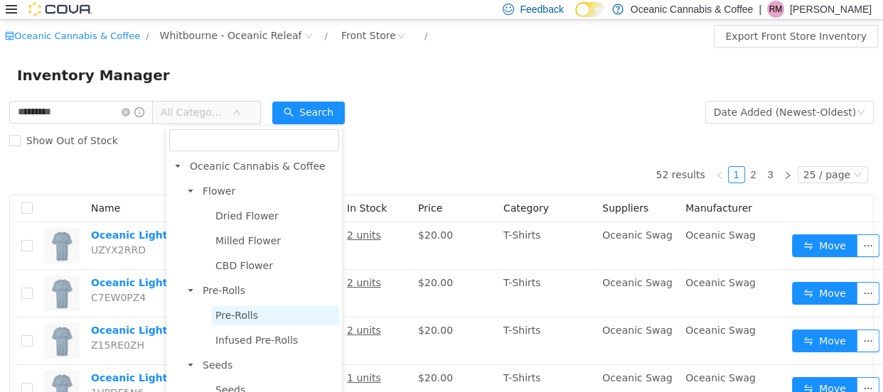
click at [236, 317] on span "Pre-Rolls" at bounding box center [236, 314] width 43 height 11
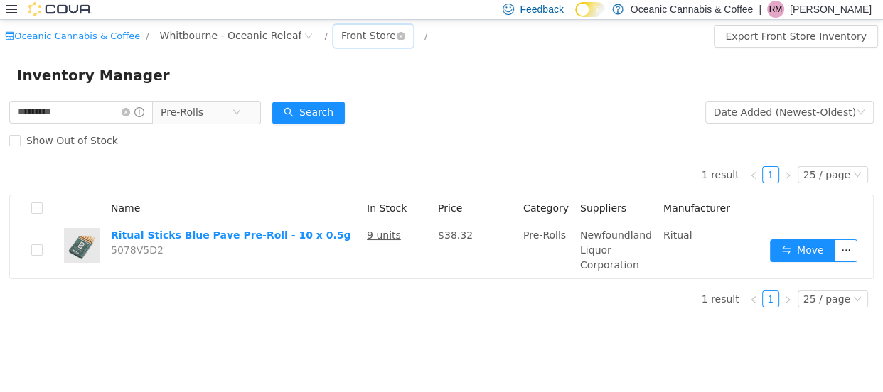
click at [341, 39] on div "Front Store" at bounding box center [368, 34] width 55 height 21
click at [323, 103] on li "Secure Storage" at bounding box center [348, 109] width 85 height 23
click at [241, 110] on icon "icon: close-circle" at bounding box center [236, 111] width 9 height 9
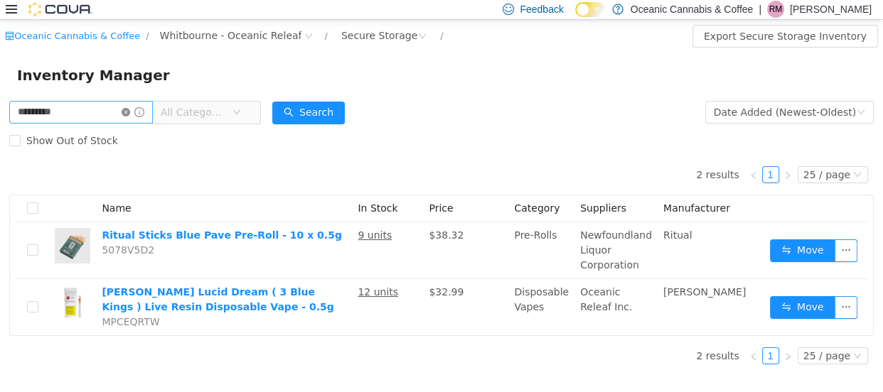
click at [130, 111] on icon "icon: close-circle" at bounding box center [126, 111] width 9 height 9
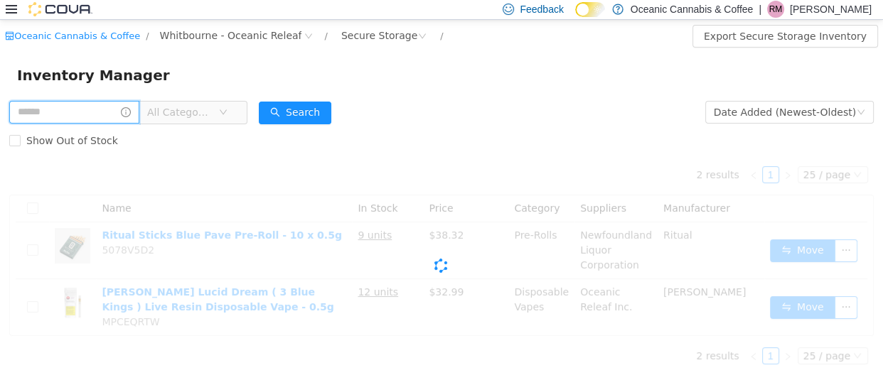
click at [57, 119] on input "text" at bounding box center [74, 111] width 130 height 23
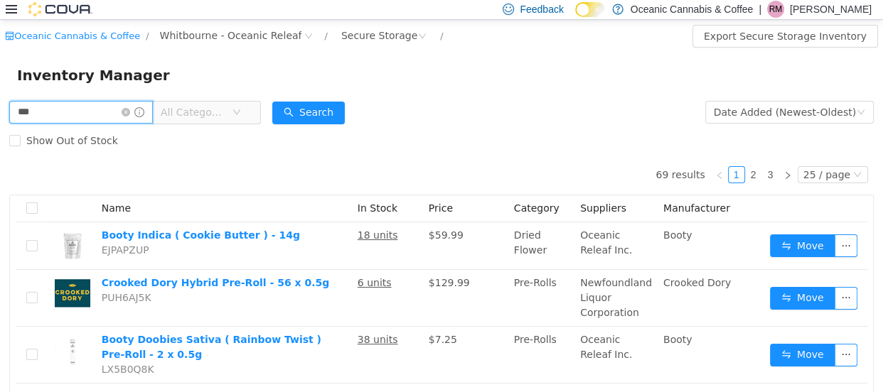
type input "********"
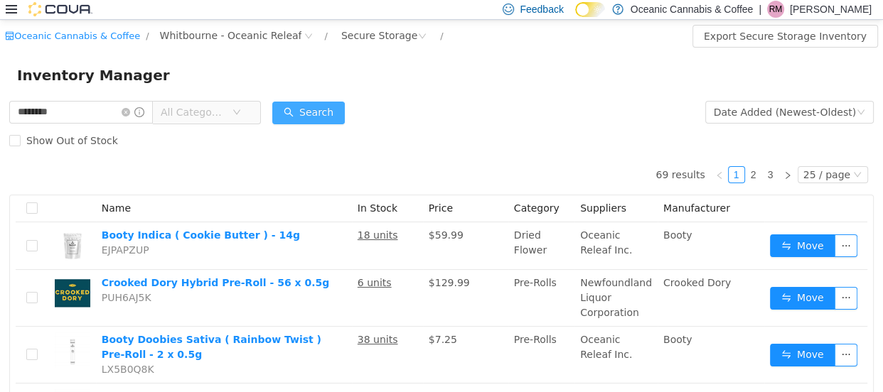
click at [338, 113] on button "Search" at bounding box center [308, 112] width 73 height 23
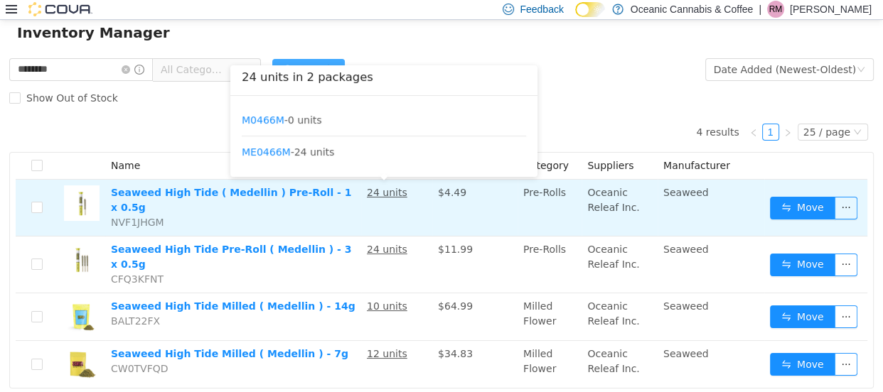
scroll to position [60, 0]
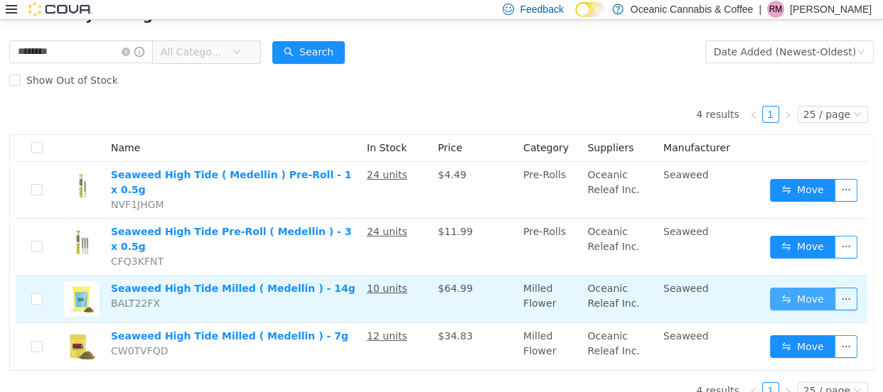
click at [780, 287] on button "Move" at bounding box center [802, 298] width 65 height 23
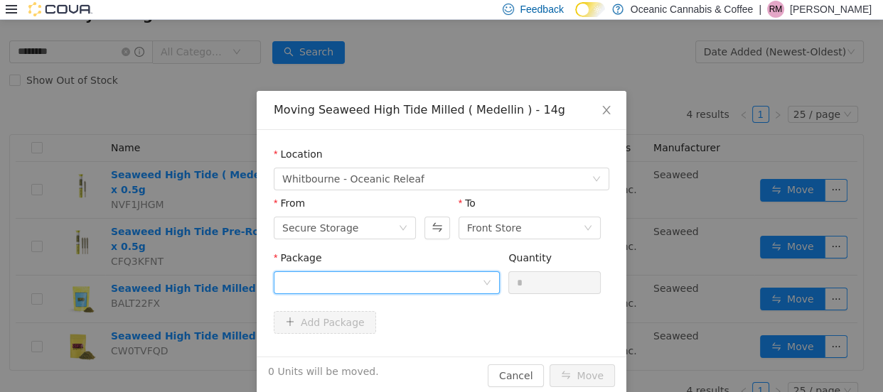
click at [331, 272] on div at bounding box center [382, 282] width 200 height 21
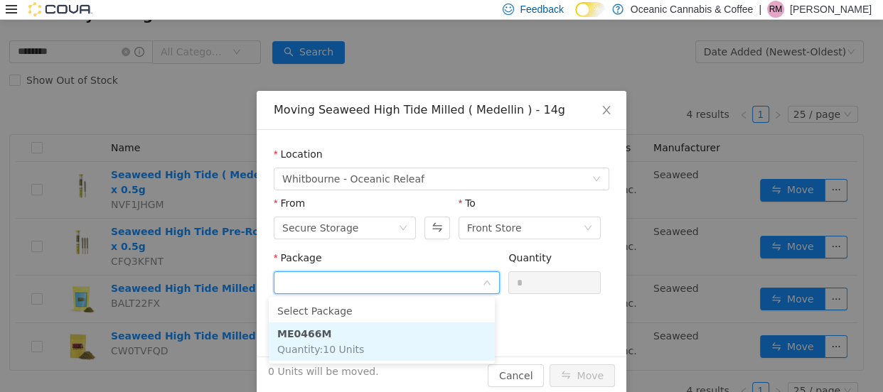
click at [299, 329] on strong "ME0466M" at bounding box center [304, 333] width 54 height 11
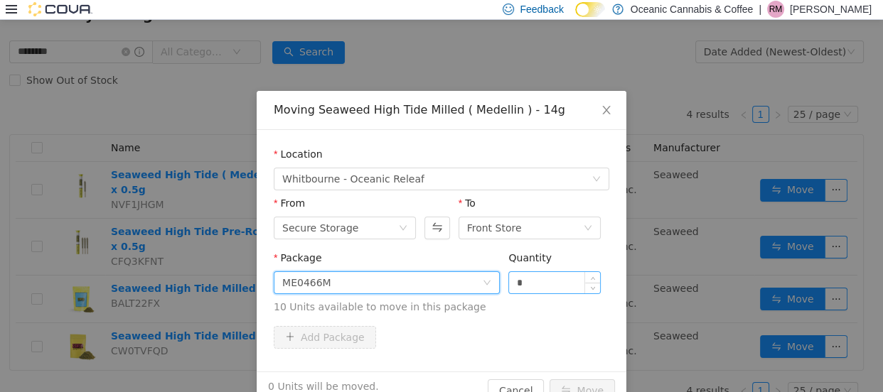
click at [527, 285] on input "*" at bounding box center [554, 282] width 91 height 21
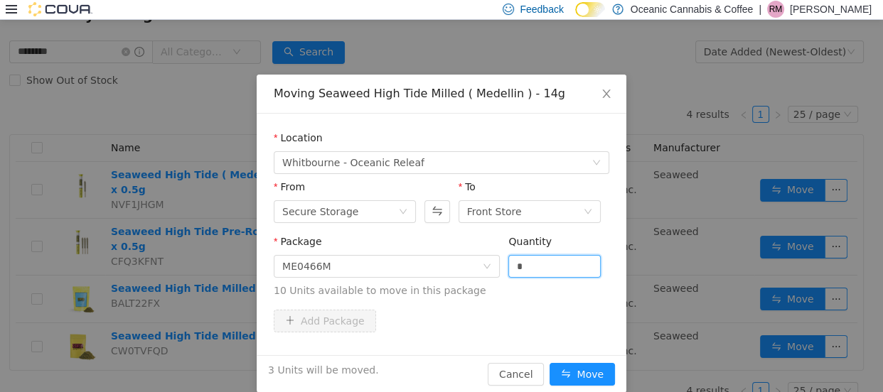
scroll to position [33, 0]
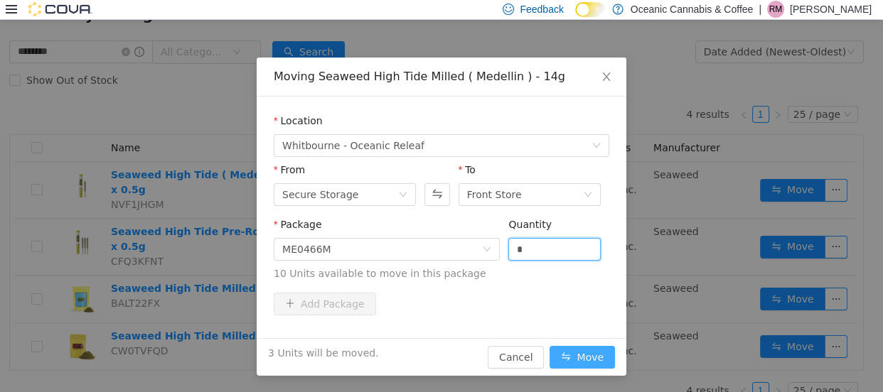
type input "*"
click at [577, 354] on button "Move" at bounding box center [581, 356] width 65 height 23
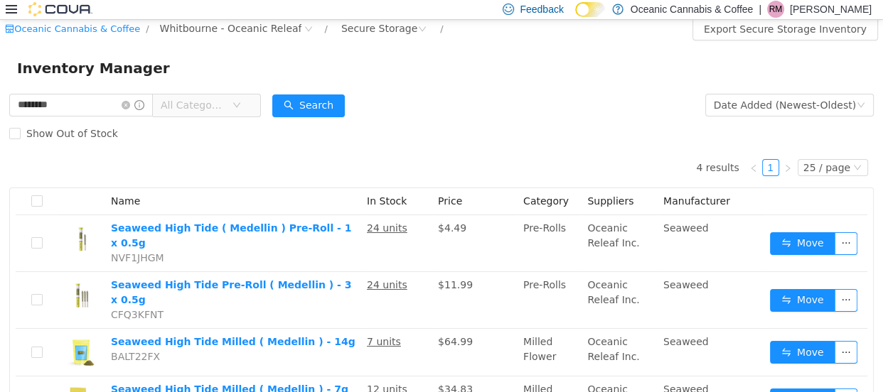
scroll to position [0, 0]
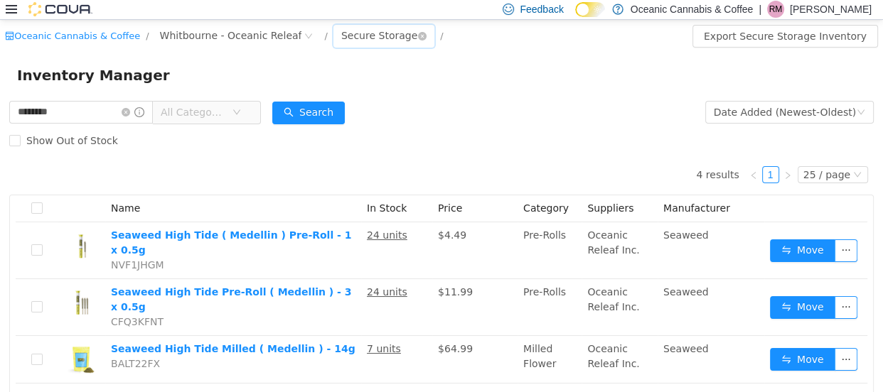
click at [358, 36] on div "Secure Storage" at bounding box center [379, 34] width 76 height 21
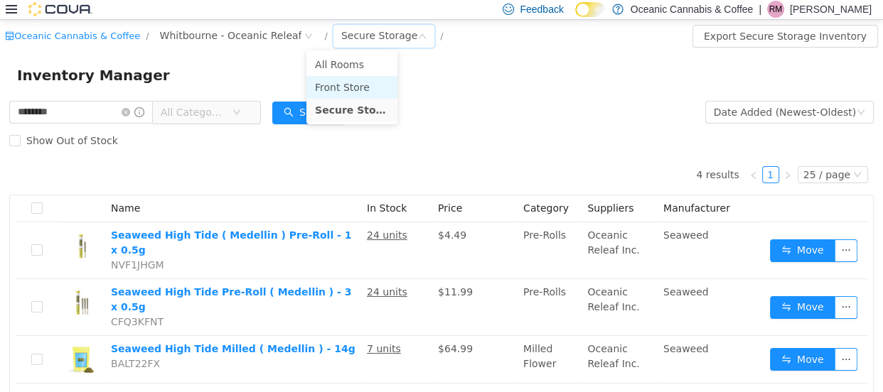
click at [349, 88] on li "Front Store" at bounding box center [351, 86] width 91 height 23
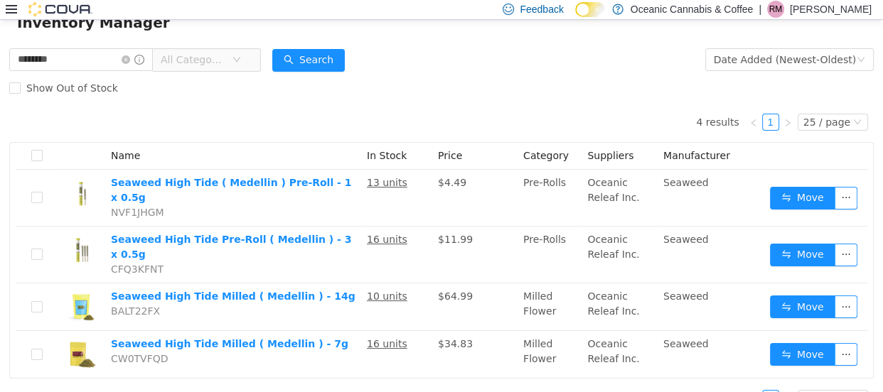
scroll to position [60, 0]
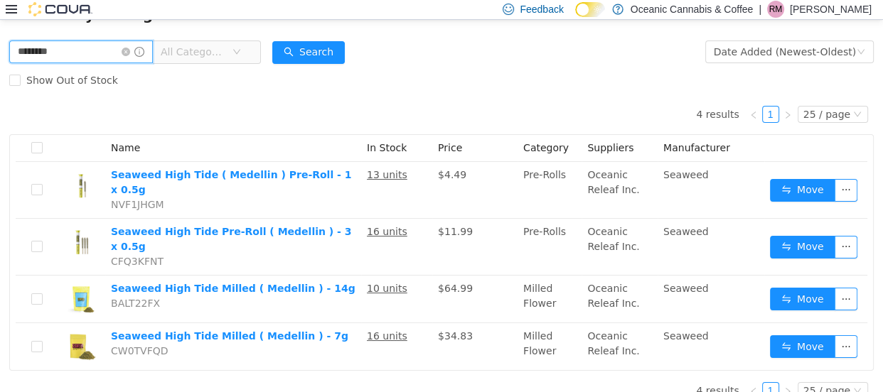
click at [68, 48] on input "********" at bounding box center [81, 51] width 144 height 23
type input "*********"
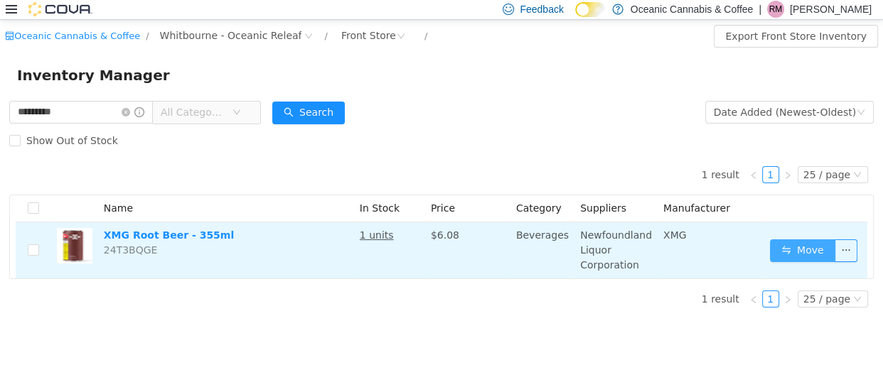
click at [790, 245] on button "Move" at bounding box center [802, 250] width 65 height 23
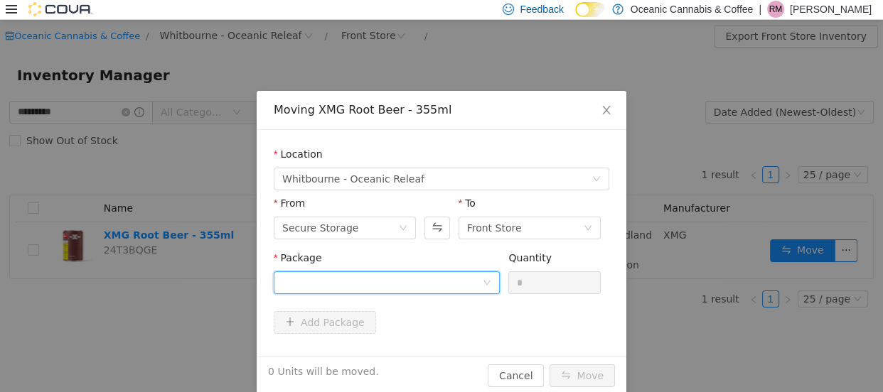
click at [332, 278] on div at bounding box center [382, 282] width 200 height 21
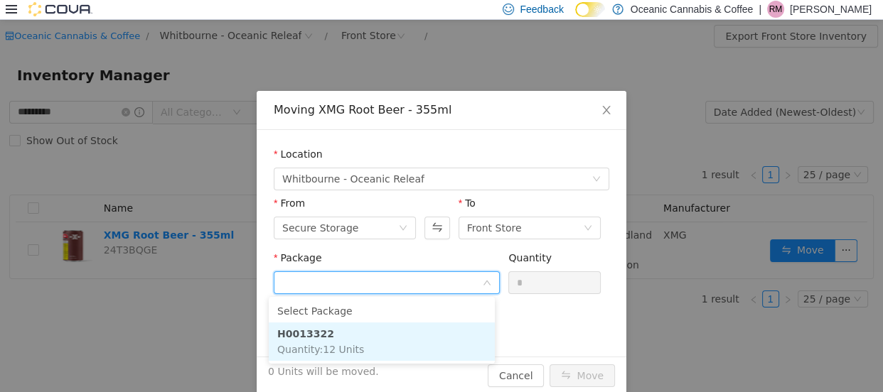
click at [340, 333] on li "H0013322 Quantity : 12 Units" at bounding box center [382, 341] width 226 height 38
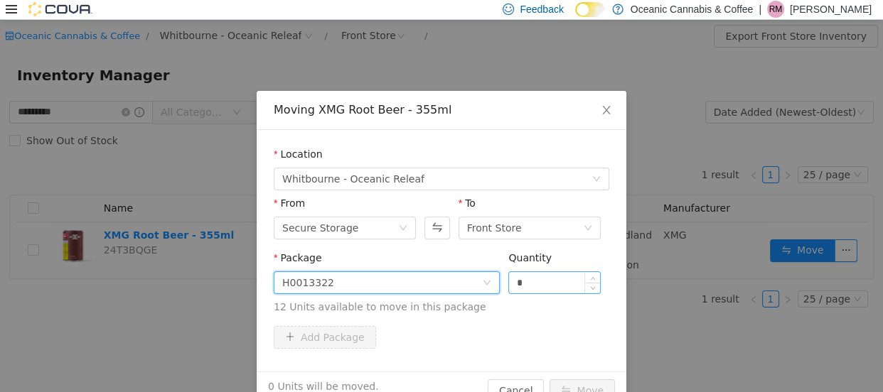
click at [530, 282] on input "*" at bounding box center [554, 282] width 91 height 21
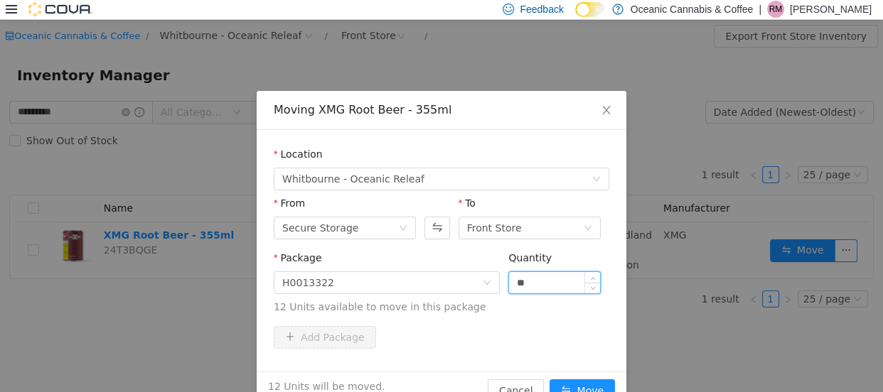
type input "**"
click at [549, 379] on button "Move" at bounding box center [581, 390] width 65 height 23
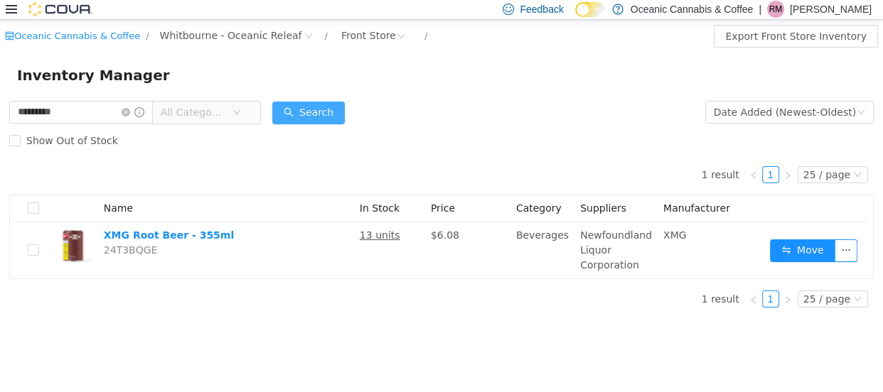
click at [310, 109] on button "Search" at bounding box center [308, 112] width 73 height 23
click at [130, 112] on icon "icon: close-circle" at bounding box center [126, 111] width 9 height 9
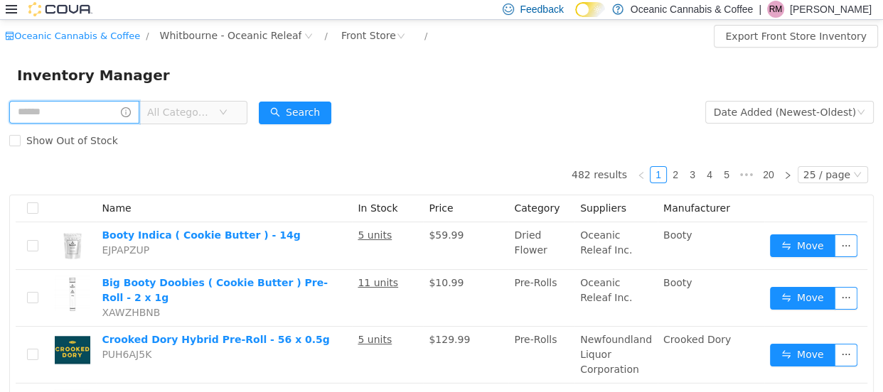
click at [85, 109] on input "text" at bounding box center [74, 111] width 130 height 23
type input "********"
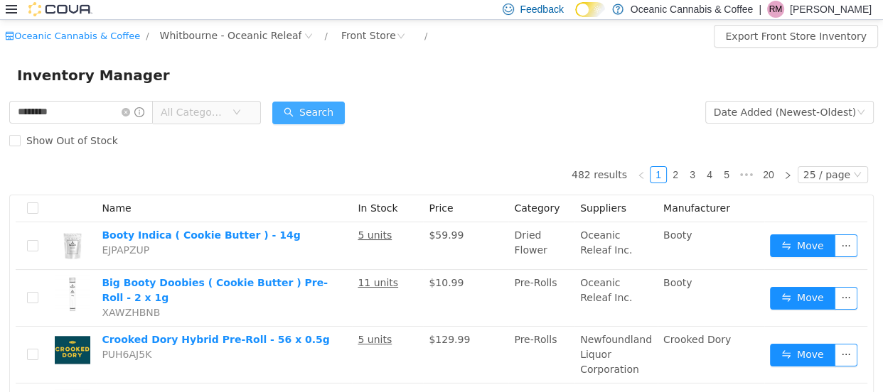
click at [311, 116] on button "Search" at bounding box center [308, 112] width 73 height 23
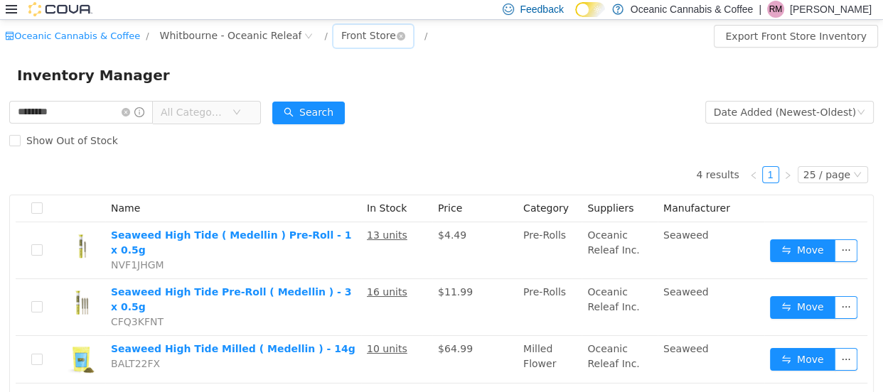
click at [347, 41] on div "Front Store" at bounding box center [368, 34] width 55 height 21
click at [353, 109] on li "Secure Storage" at bounding box center [348, 109] width 85 height 23
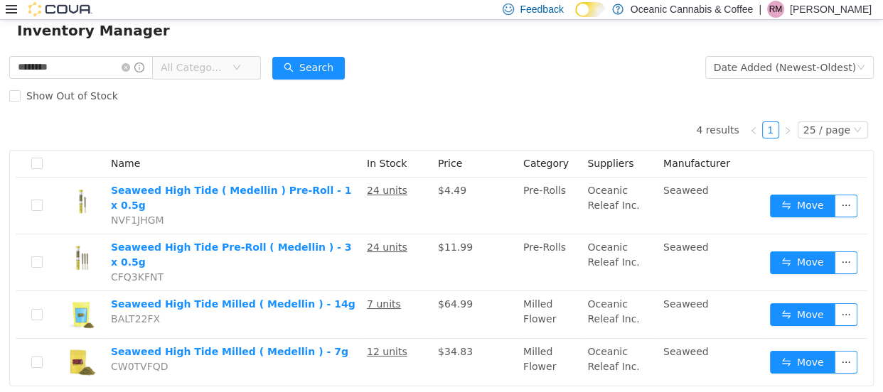
scroll to position [60, 0]
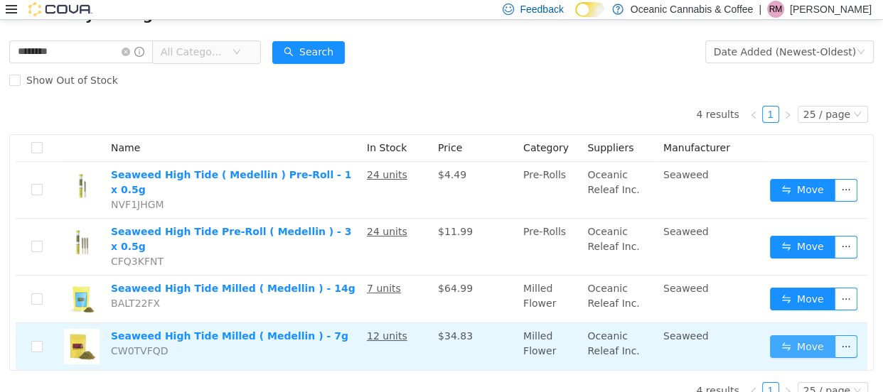
click at [789, 335] on button "Move" at bounding box center [802, 346] width 65 height 23
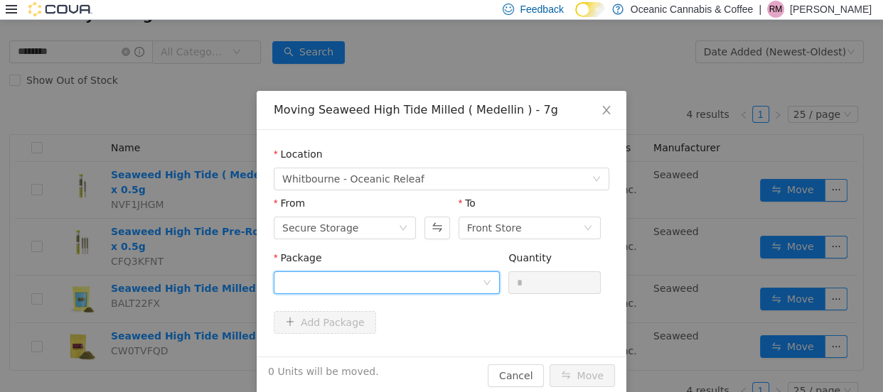
click at [296, 276] on div at bounding box center [382, 282] width 200 height 21
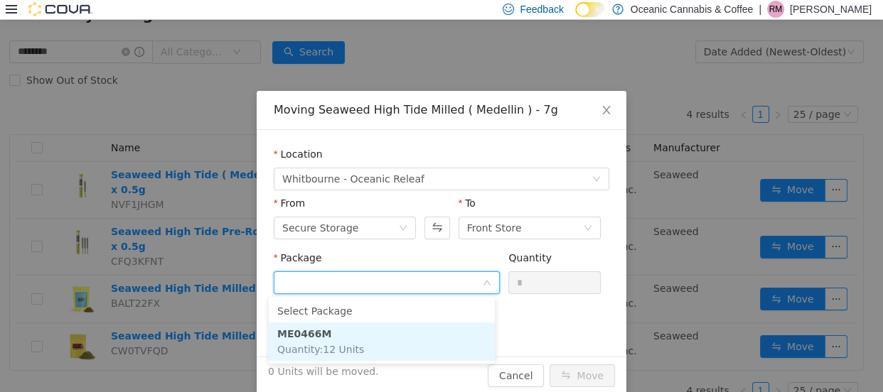
click at [306, 331] on strong "ME0466M" at bounding box center [304, 333] width 54 height 11
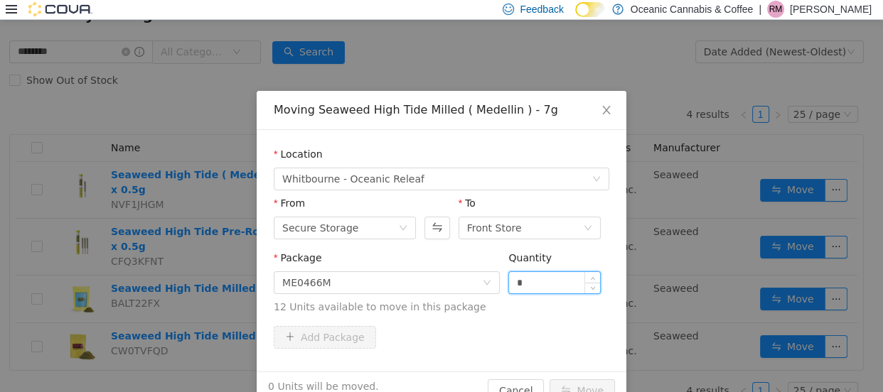
click at [542, 278] on input "*" at bounding box center [554, 282] width 91 height 21
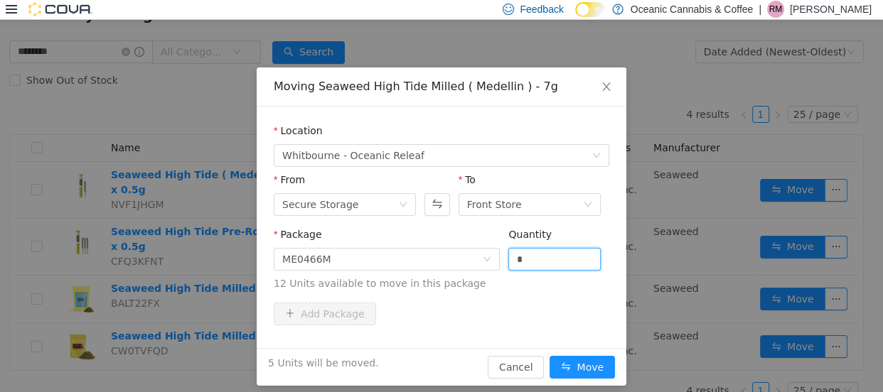
scroll to position [33, 0]
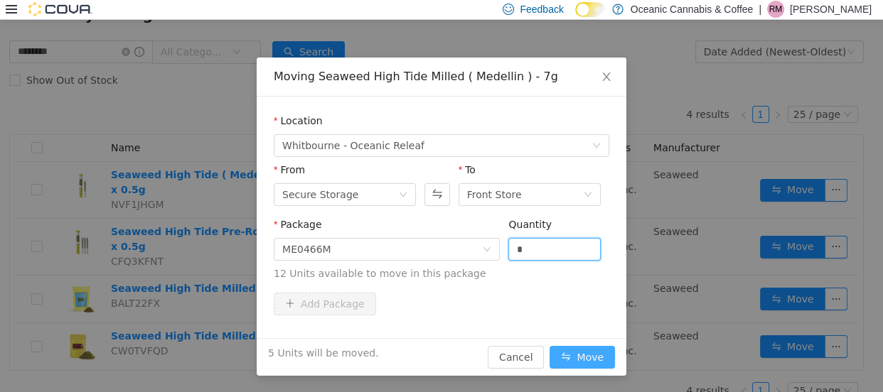
type input "*"
click at [586, 353] on button "Move" at bounding box center [581, 356] width 65 height 23
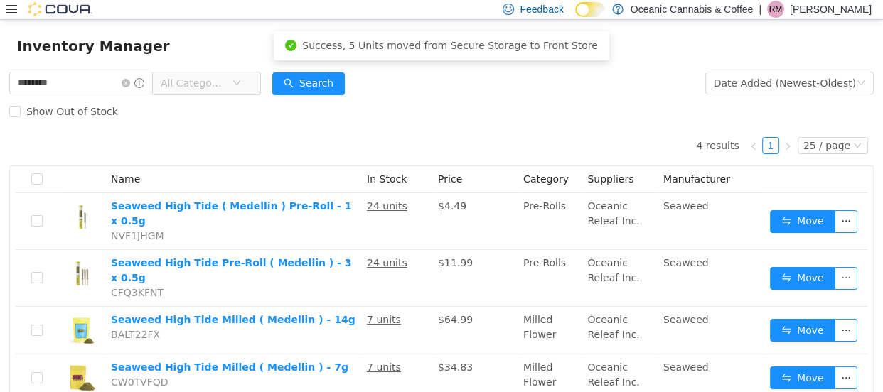
scroll to position [0, 0]
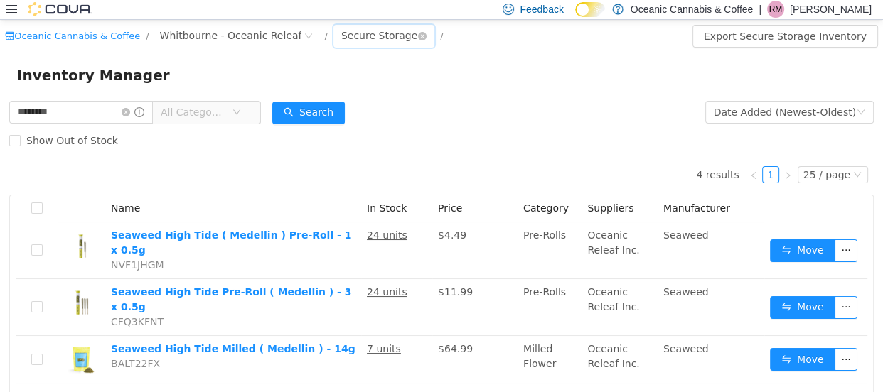
click at [358, 28] on div "Secure Storage" at bounding box center [379, 34] width 76 height 21
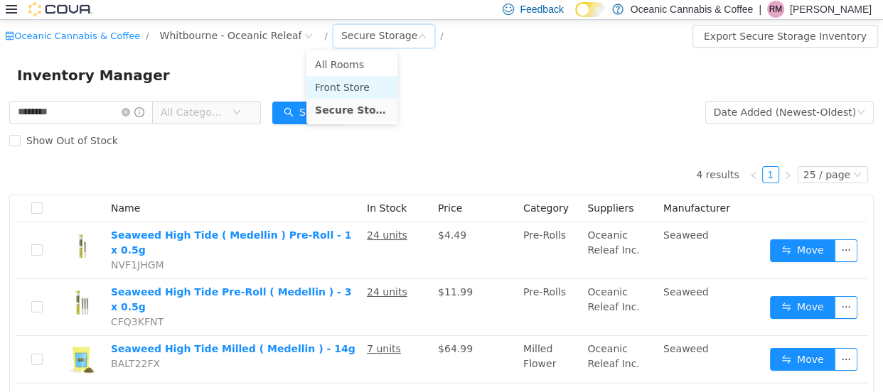
click at [359, 90] on li "Front Store" at bounding box center [351, 86] width 91 height 23
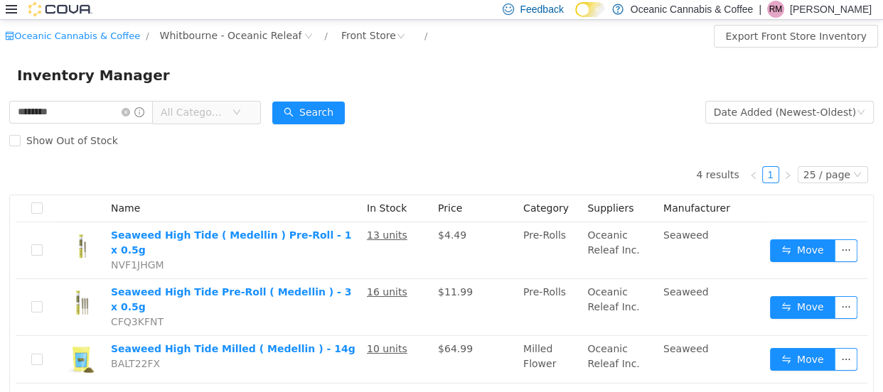
scroll to position [60, 0]
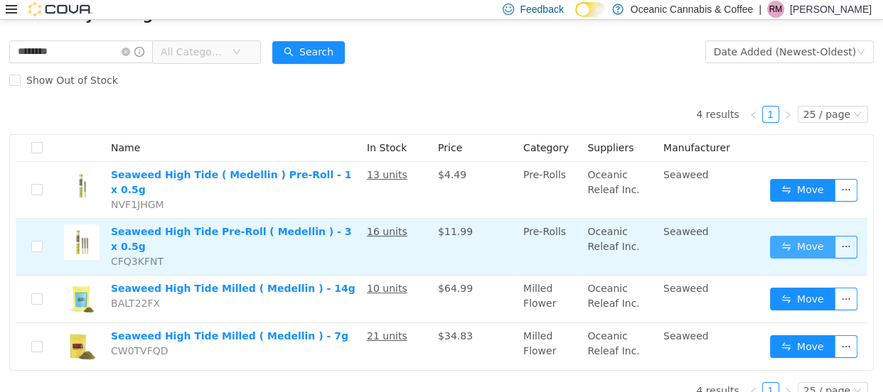
click at [795, 235] on button "Move" at bounding box center [802, 246] width 65 height 23
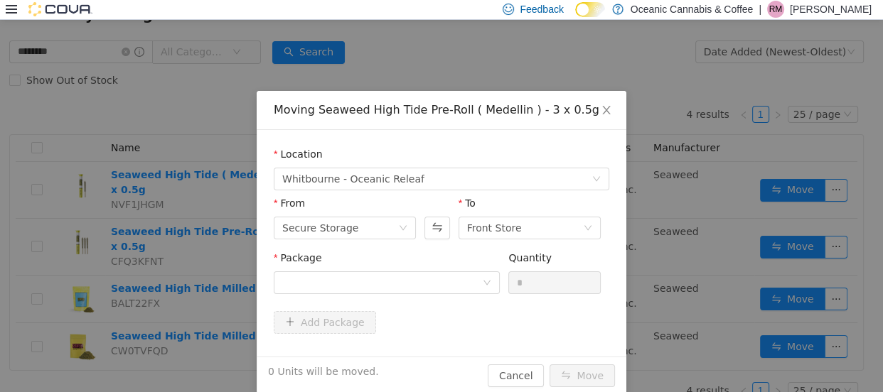
click at [429, 59] on div "Moving Seaweed High Tide Pre-Roll ( Medellin ) - 3 x 0.5g Location [GEOGRAPHIC_…" at bounding box center [441, 205] width 883 height 372
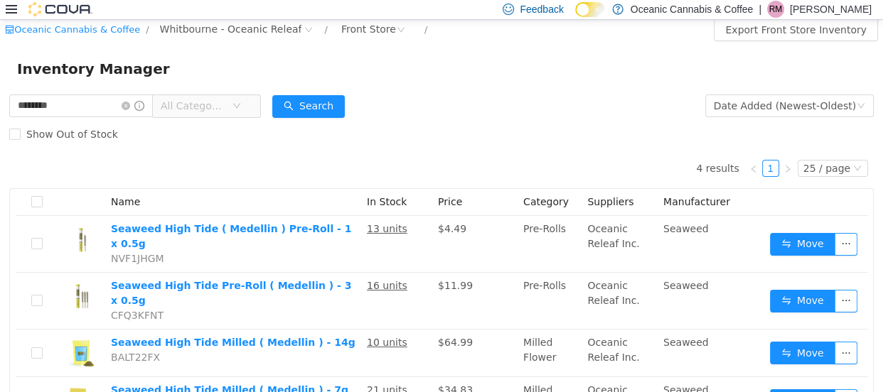
scroll to position [0, 0]
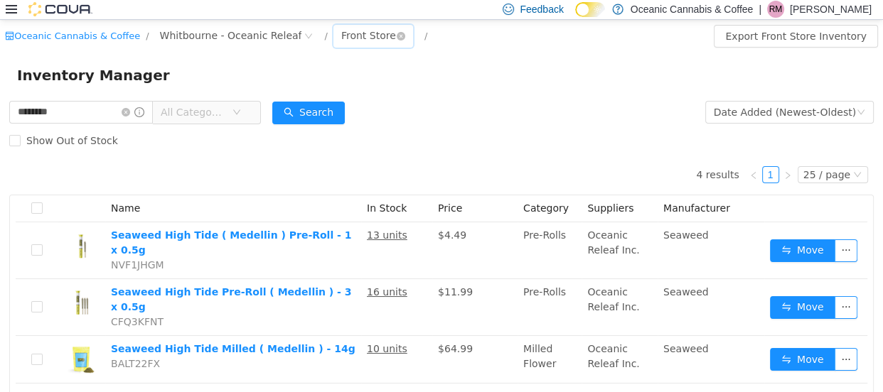
click at [341, 40] on div "Front Store" at bounding box center [368, 34] width 55 height 21
click at [326, 111] on li "Secure Storage" at bounding box center [348, 109] width 85 height 23
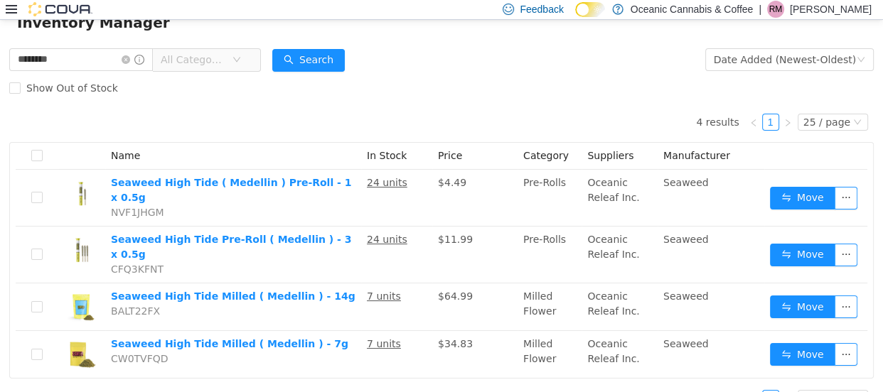
scroll to position [60, 0]
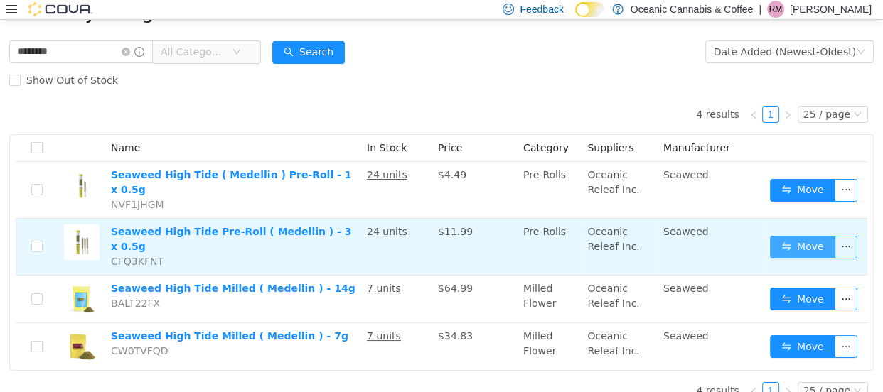
click at [795, 235] on button "Move" at bounding box center [802, 246] width 65 height 23
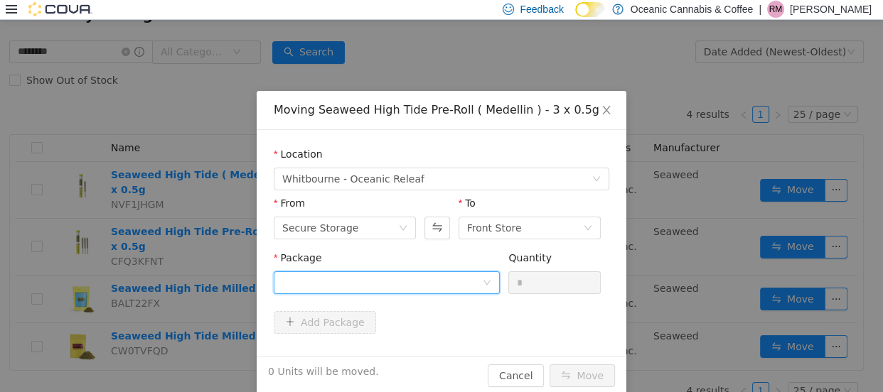
click at [313, 284] on div at bounding box center [382, 282] width 200 height 21
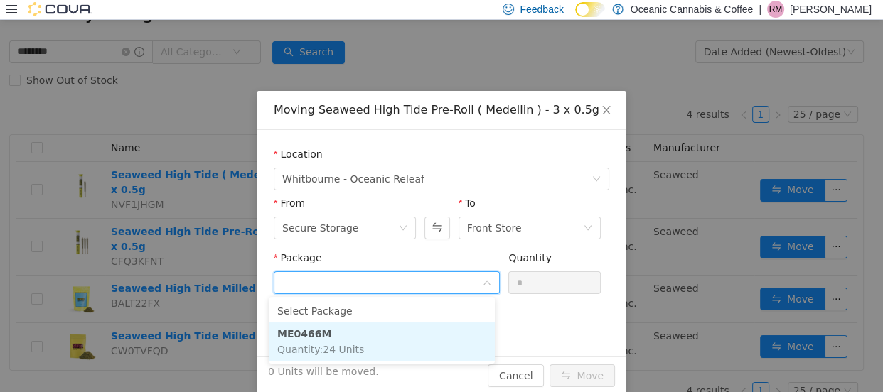
click at [311, 331] on strong "ME0466M" at bounding box center [304, 333] width 54 height 11
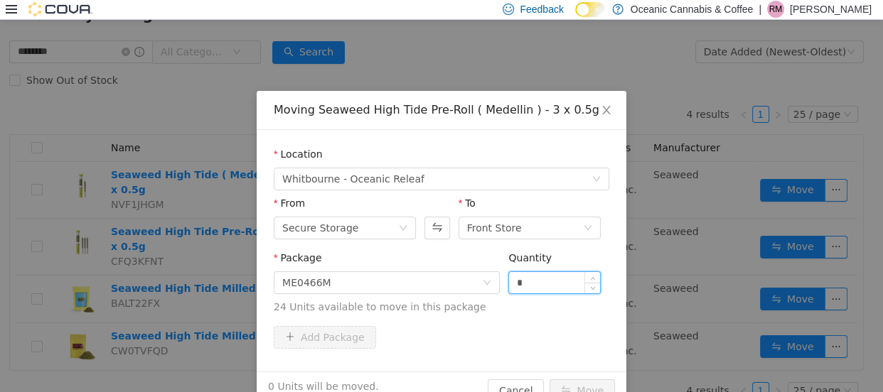
click at [526, 284] on input "*" at bounding box center [554, 282] width 91 height 21
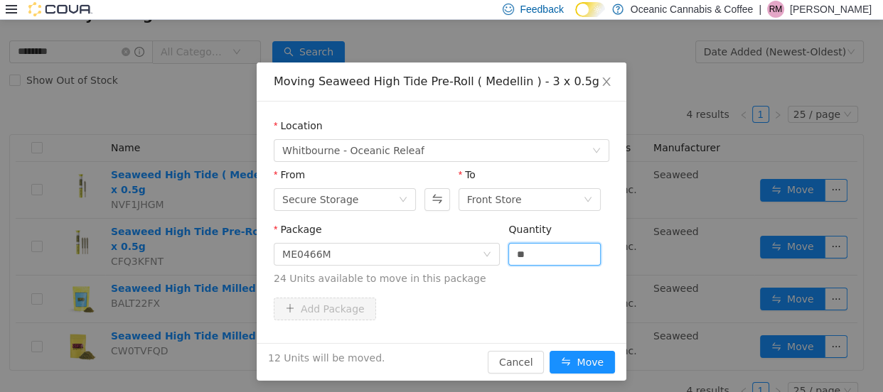
scroll to position [33, 0]
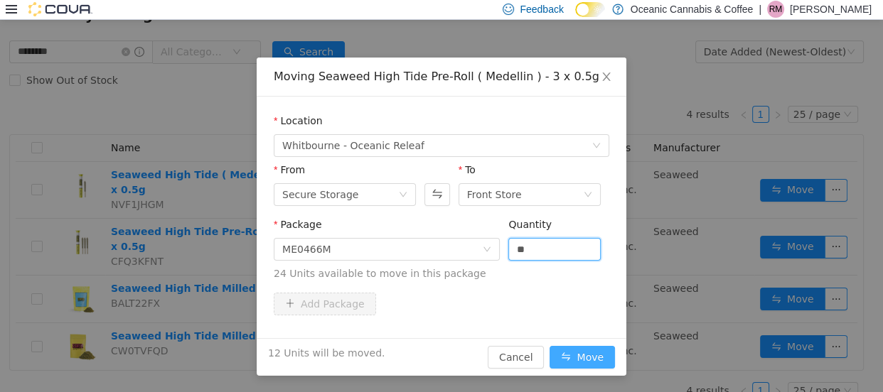
type input "**"
click at [582, 361] on button "Move" at bounding box center [581, 356] width 65 height 23
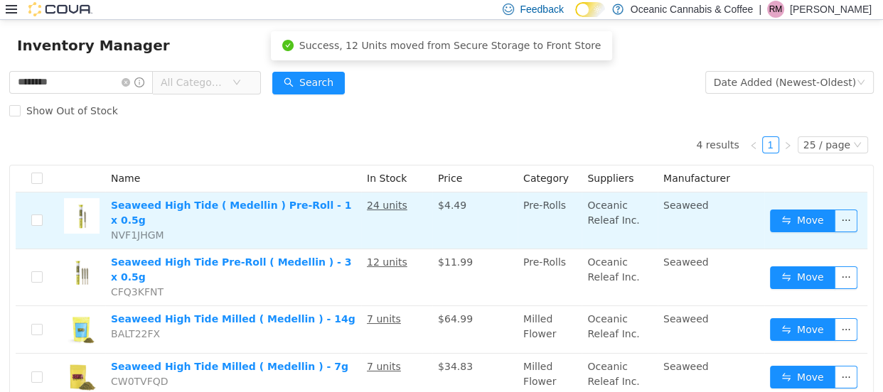
scroll to position [0, 0]
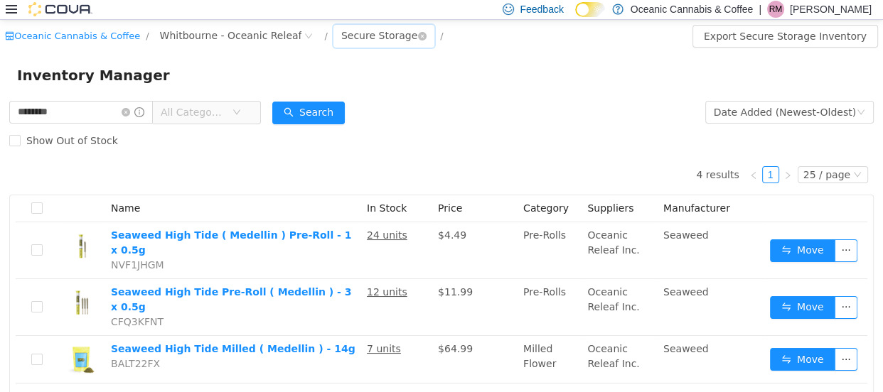
click at [348, 37] on div "Secure Storage" at bounding box center [379, 34] width 76 height 21
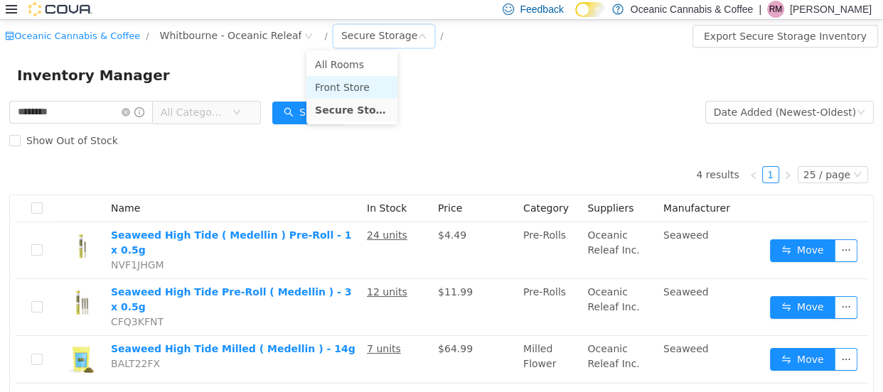
click at [323, 90] on li "Front Store" at bounding box center [351, 86] width 91 height 23
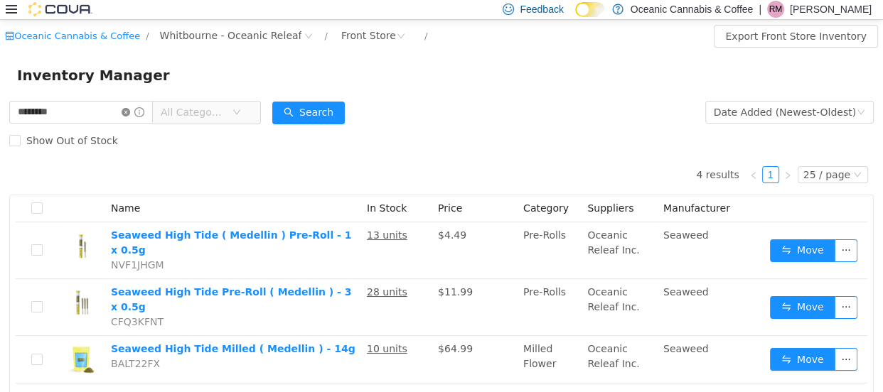
click at [130, 111] on icon "icon: close-circle" at bounding box center [126, 111] width 9 height 9
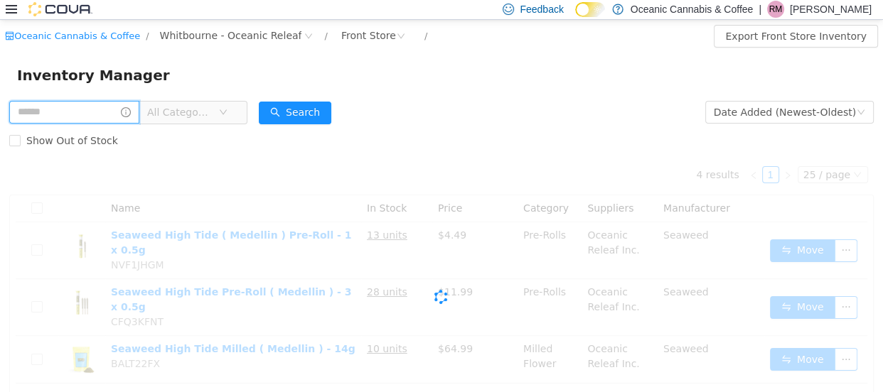
click at [55, 108] on input "text" at bounding box center [74, 111] width 130 height 23
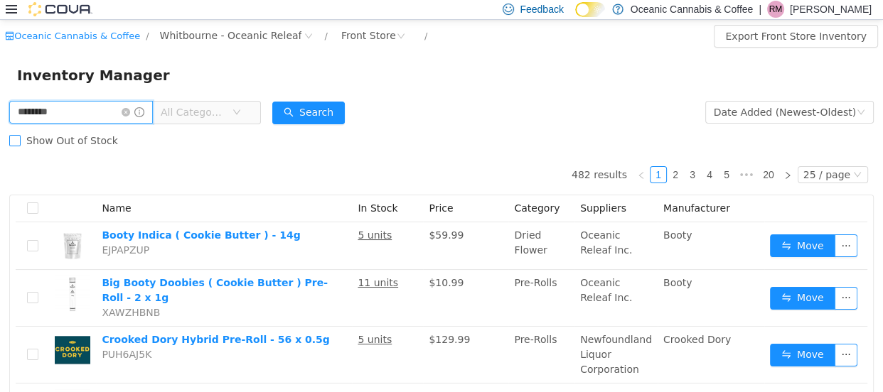
type input "**********"
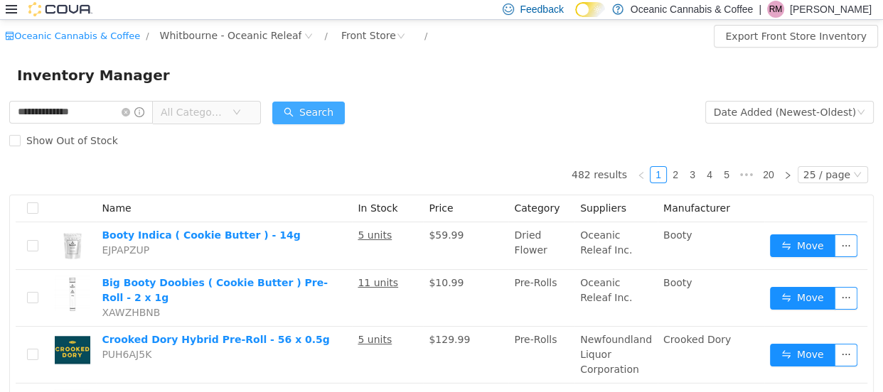
click at [323, 119] on button "Search" at bounding box center [308, 112] width 73 height 23
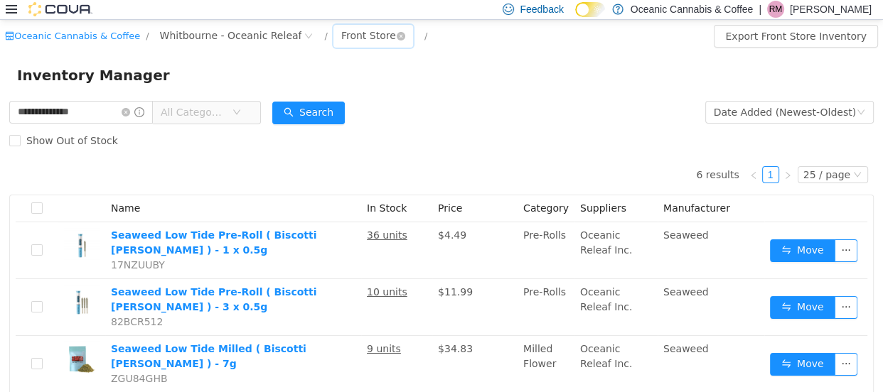
click at [341, 43] on div "Front Store" at bounding box center [368, 34] width 55 height 21
click at [350, 108] on li "Secure Storage" at bounding box center [348, 109] width 85 height 23
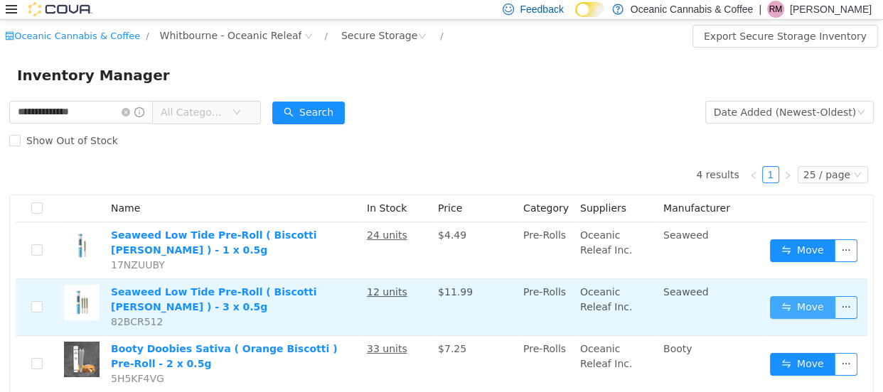
click at [815, 296] on button "Move" at bounding box center [802, 307] width 65 height 23
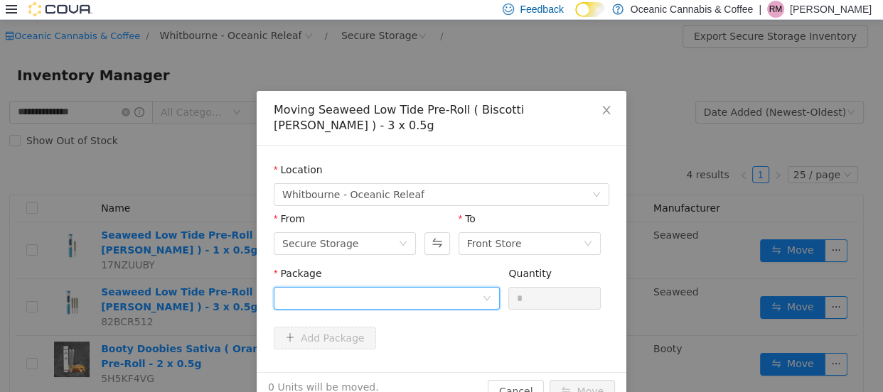
click at [326, 287] on div at bounding box center [382, 297] width 200 height 21
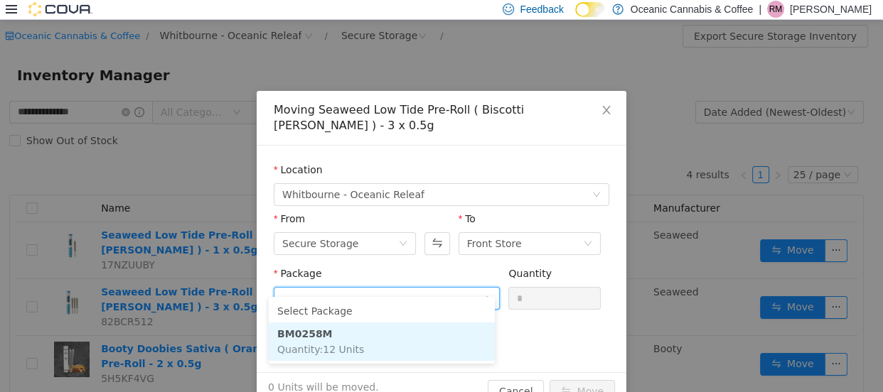
click at [299, 329] on strong "BM0258M" at bounding box center [304, 333] width 55 height 11
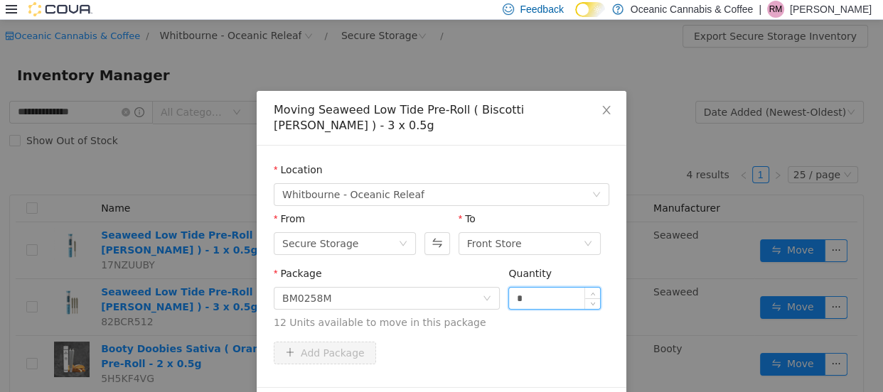
click at [525, 287] on input "*" at bounding box center [554, 297] width 91 height 21
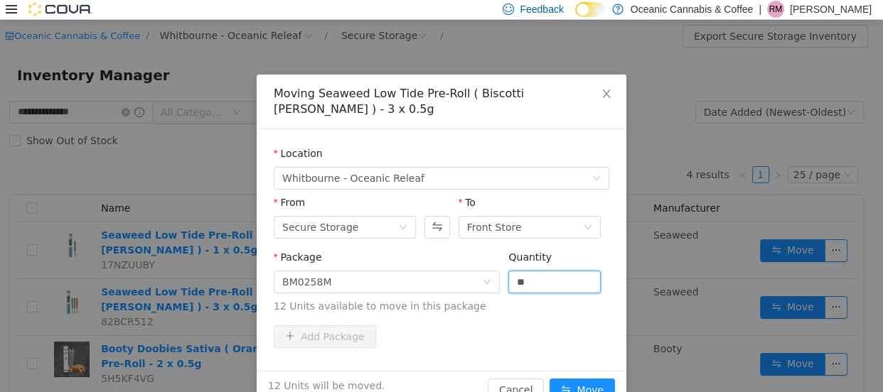
scroll to position [33, 0]
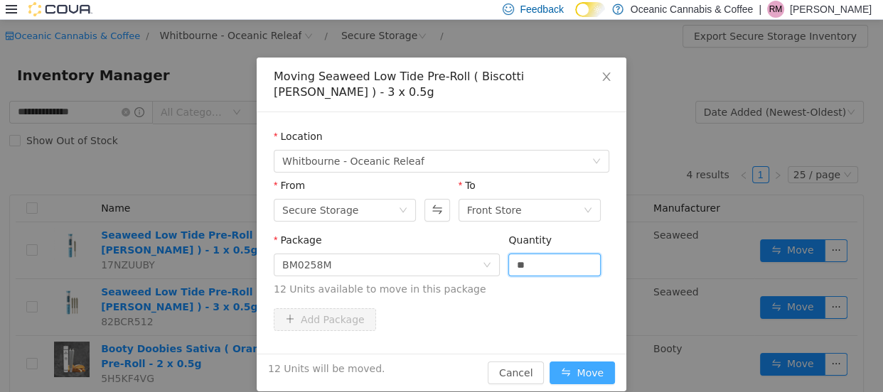
type input "**"
click at [579, 361] on button "Move" at bounding box center [581, 372] width 65 height 23
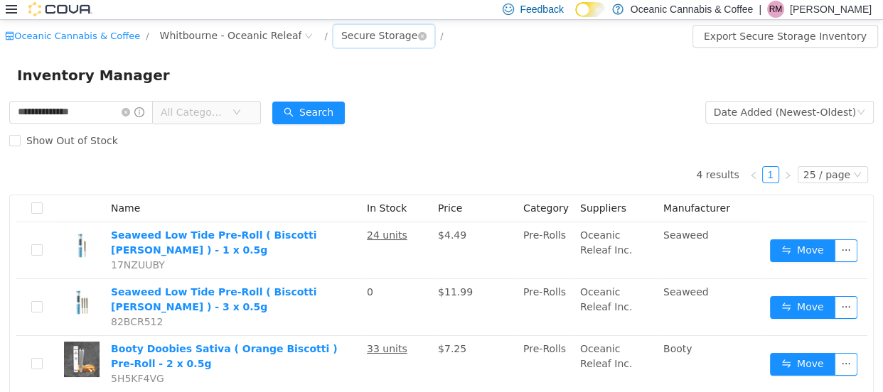
click at [341, 31] on div "Secure Storage" at bounding box center [379, 34] width 76 height 21
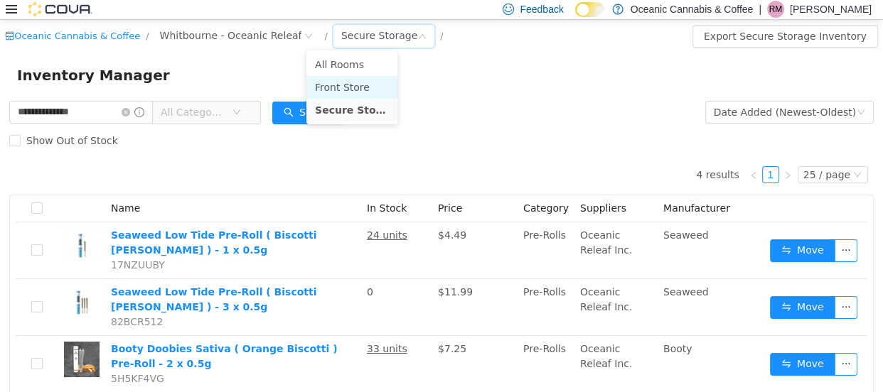
click at [334, 83] on li "Front Store" at bounding box center [351, 86] width 91 height 23
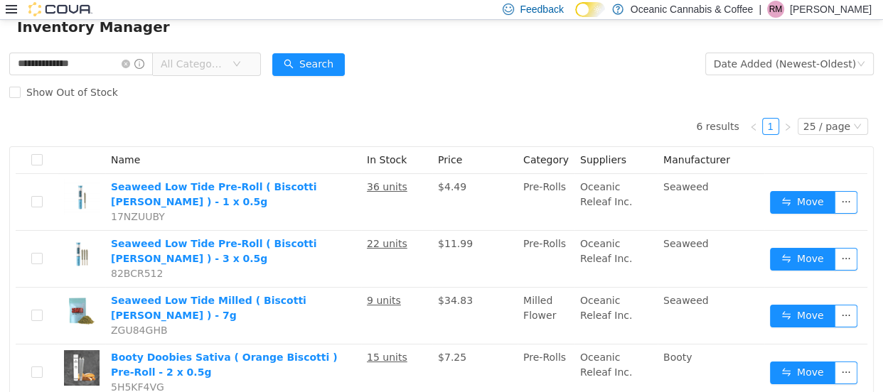
scroll to position [64, 0]
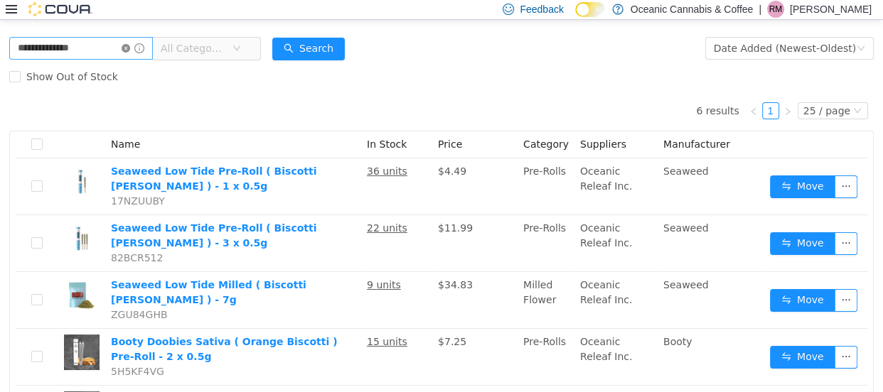
click at [130, 45] on icon "icon: close-circle" at bounding box center [126, 47] width 9 height 9
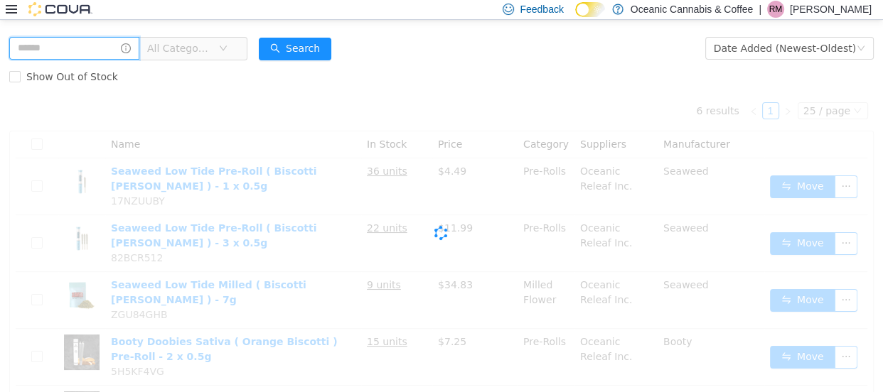
click at [57, 53] on input "text" at bounding box center [74, 47] width 130 height 23
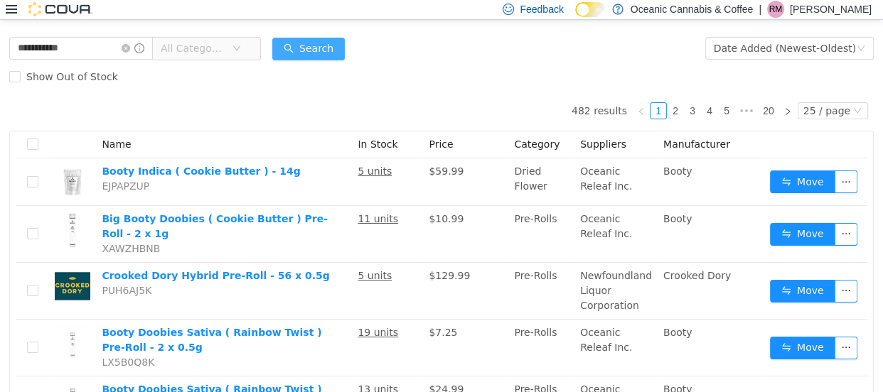
click at [312, 48] on button "Search" at bounding box center [308, 48] width 73 height 23
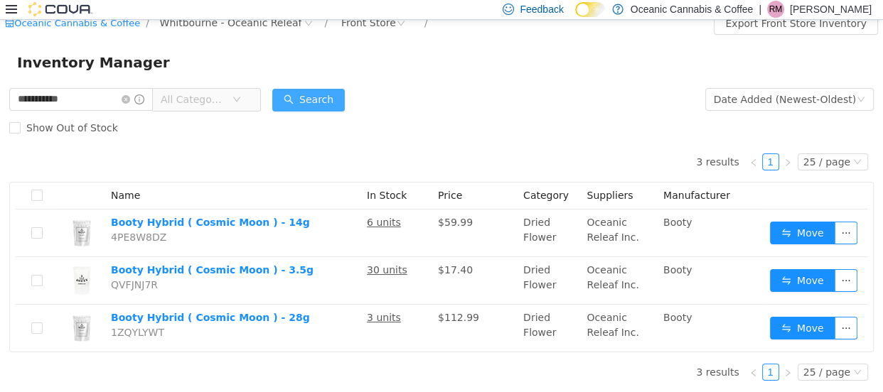
scroll to position [14, 0]
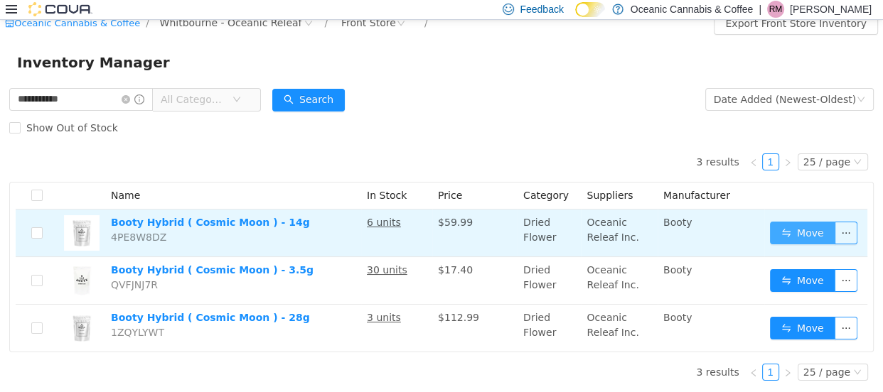
click at [805, 230] on button "Move" at bounding box center [802, 232] width 65 height 23
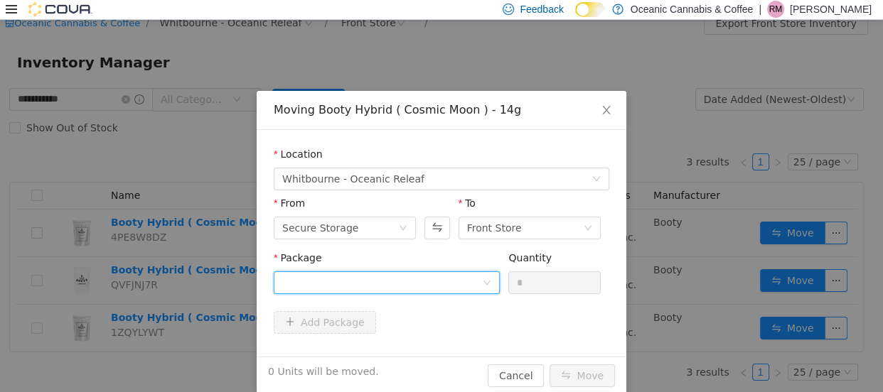
click at [367, 277] on div at bounding box center [382, 282] width 200 height 21
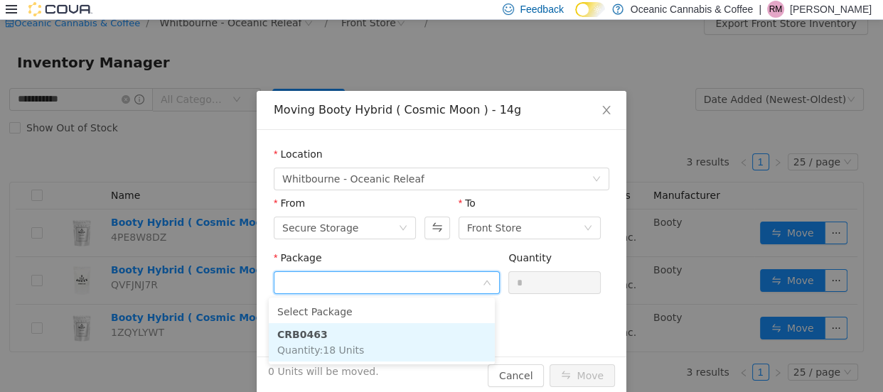
click at [310, 331] on strong "CRB0463" at bounding box center [302, 333] width 50 height 11
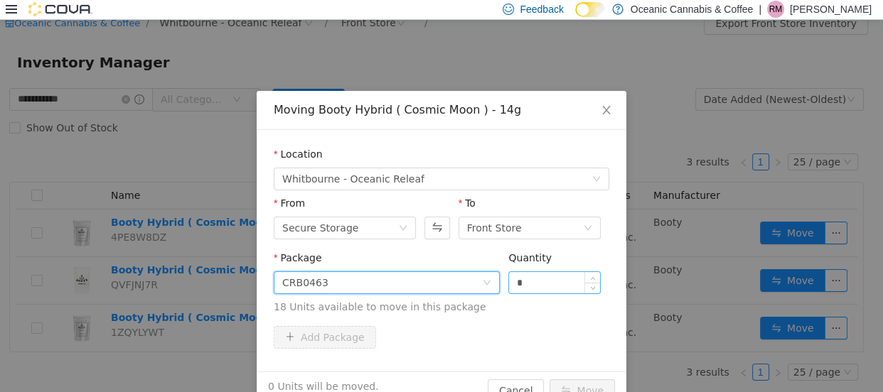
click at [530, 271] on div "*" at bounding box center [554, 282] width 92 height 23
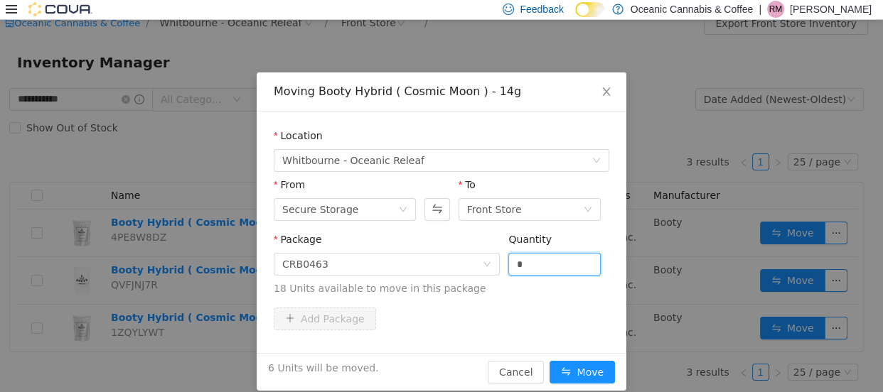
scroll to position [33, 0]
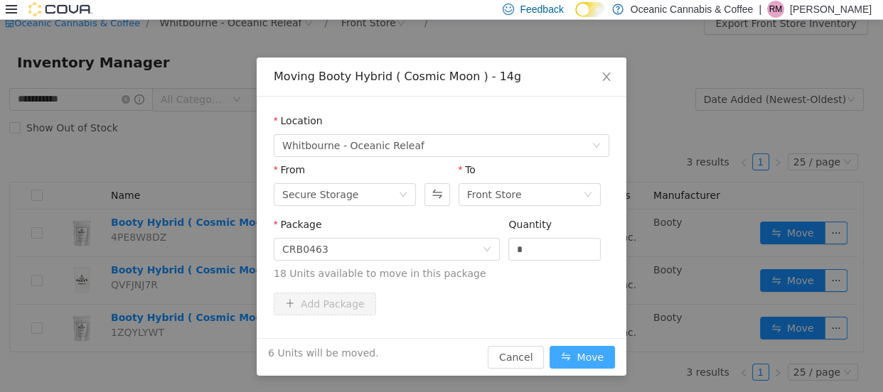
click at [574, 349] on button "Move" at bounding box center [581, 356] width 65 height 23
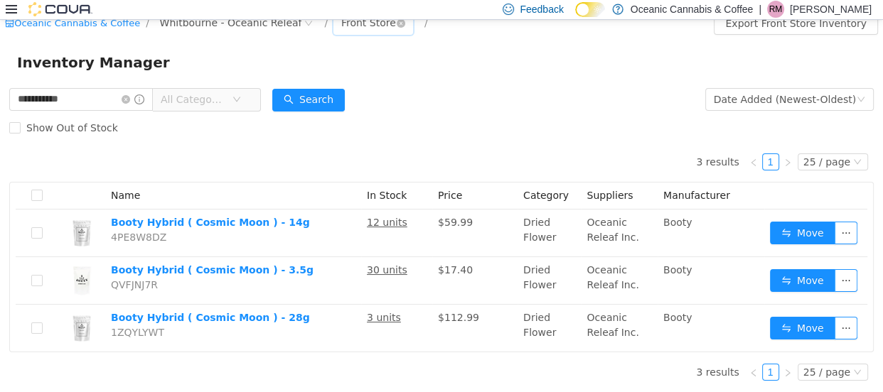
click at [341, 23] on div "Front Store" at bounding box center [368, 21] width 55 height 21
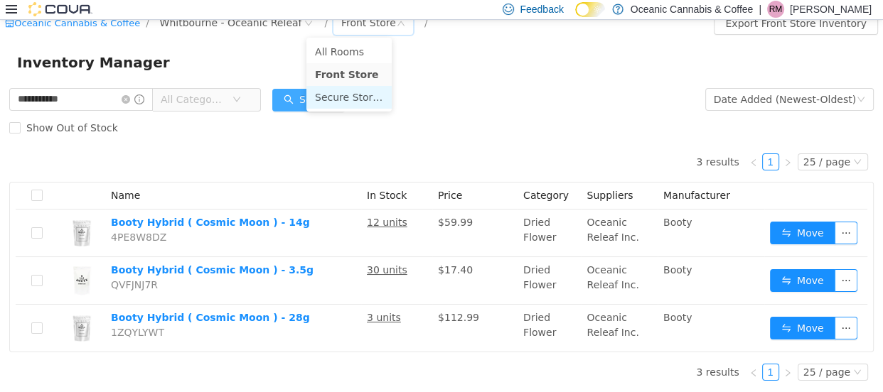
click at [333, 93] on li "Secure Storage" at bounding box center [348, 96] width 85 height 23
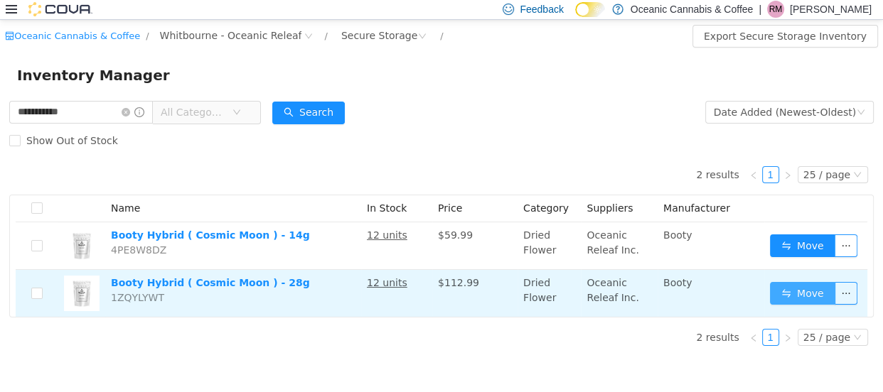
click at [806, 299] on button "Move" at bounding box center [802, 292] width 65 height 23
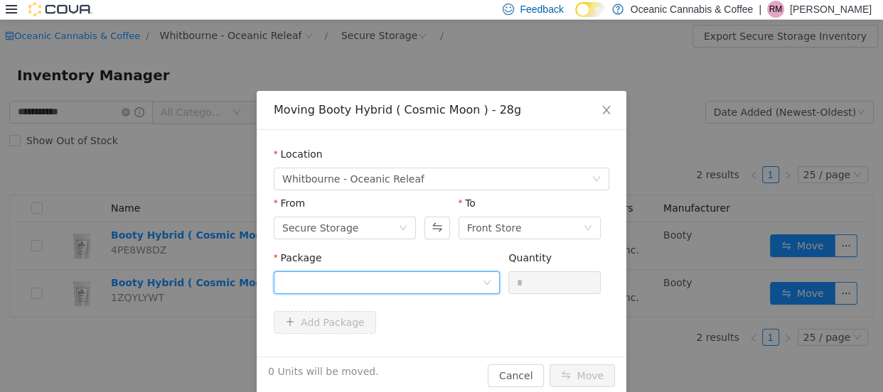
click at [316, 278] on div at bounding box center [382, 282] width 200 height 21
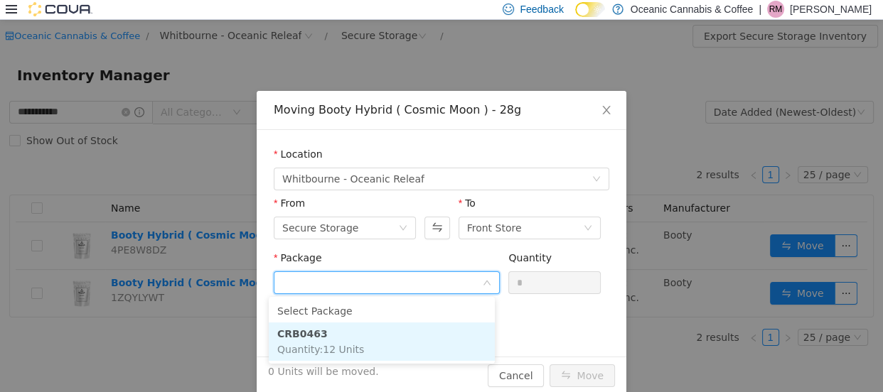
click at [313, 333] on strong "CRB0463" at bounding box center [302, 333] width 50 height 11
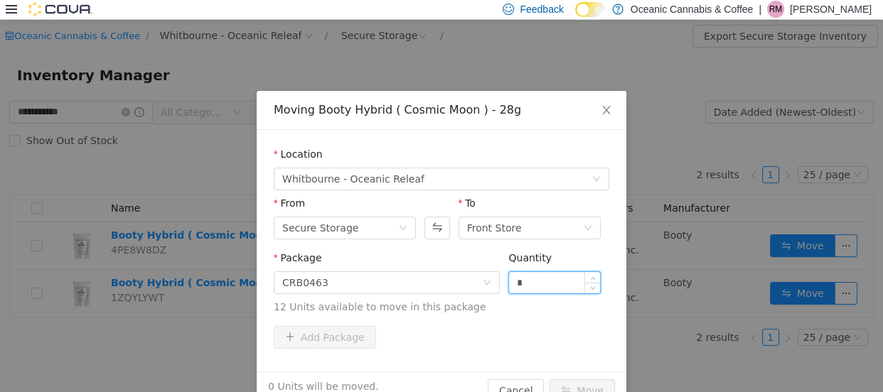
click at [522, 276] on input "*" at bounding box center [554, 282] width 91 height 21
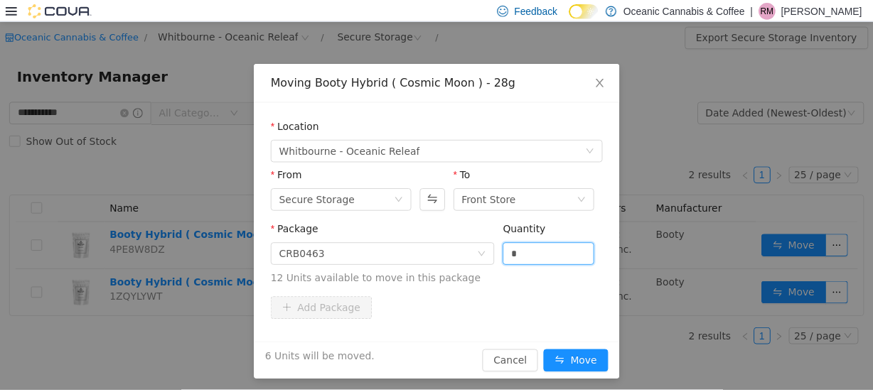
scroll to position [33, 0]
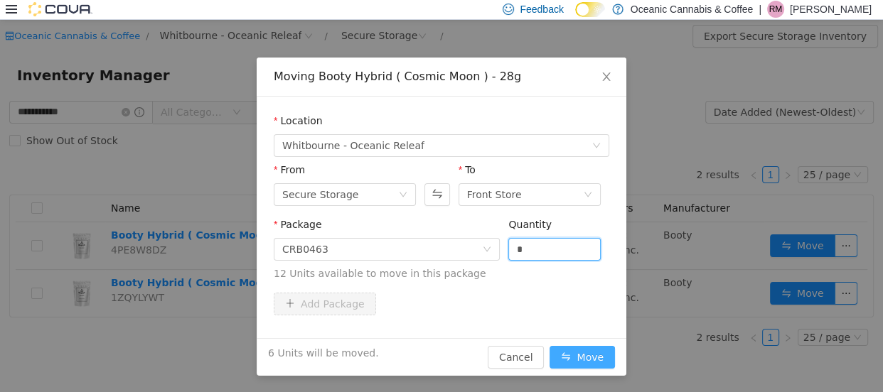
click at [570, 353] on button "Move" at bounding box center [581, 356] width 65 height 23
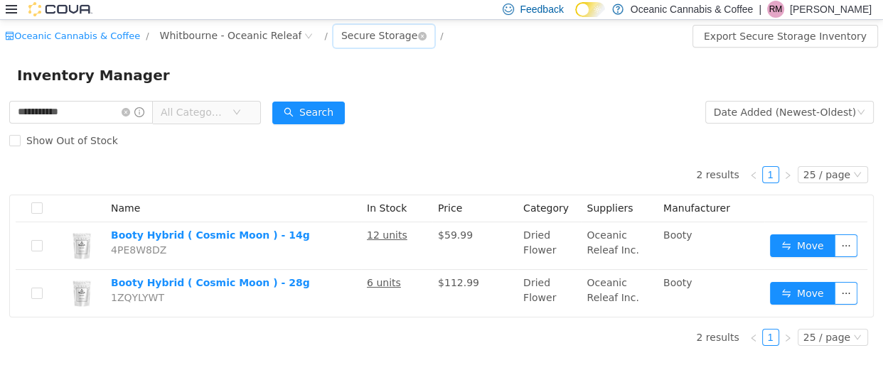
click at [356, 37] on div "Secure Storage" at bounding box center [379, 34] width 76 height 21
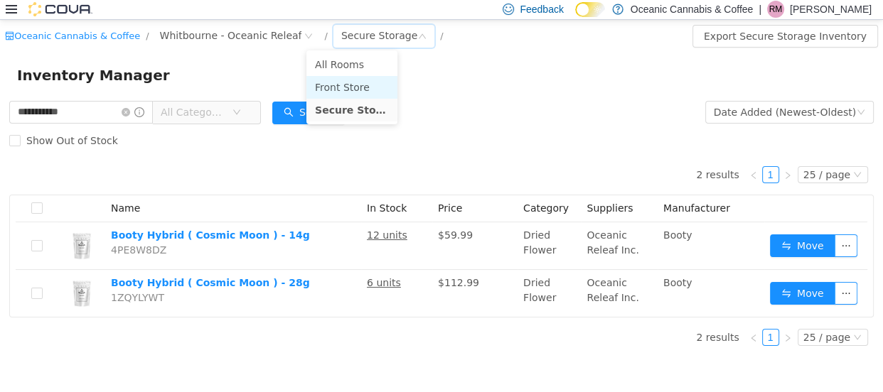
click at [343, 82] on li "Front Store" at bounding box center [351, 86] width 91 height 23
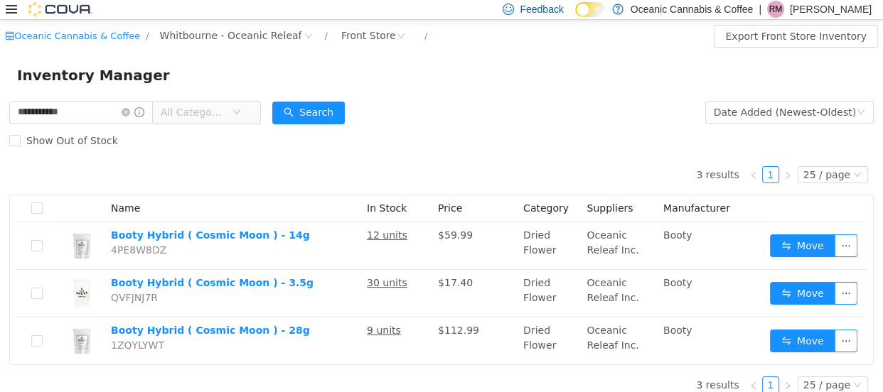
click at [8, 7] on icon at bounding box center [11, 9] width 11 height 11
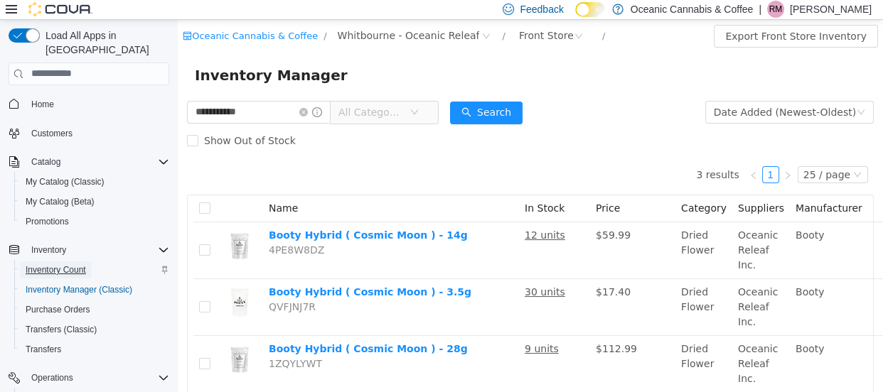
click at [68, 264] on span "Inventory Count" at bounding box center [56, 269] width 60 height 11
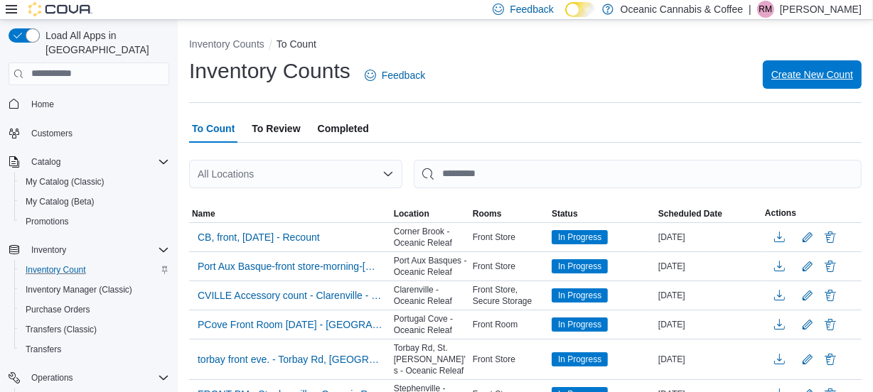
click at [804, 70] on span "Create New Count" at bounding box center [812, 75] width 82 height 14
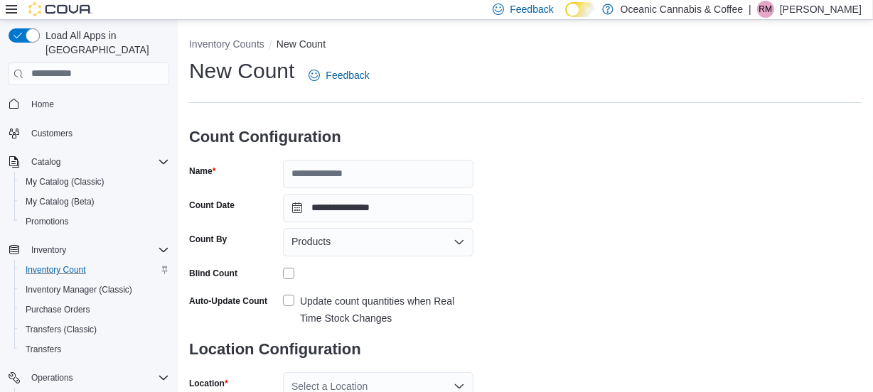
click at [6, 9] on icon at bounding box center [11, 9] width 11 height 11
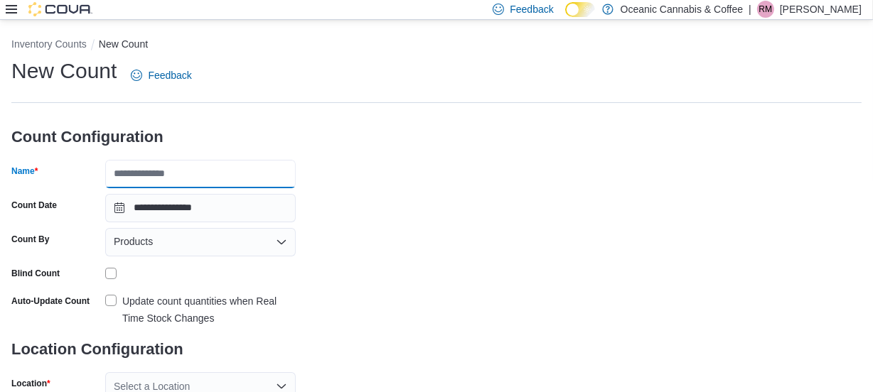
click at [150, 176] on input "Name" at bounding box center [200, 174] width 190 height 28
click at [218, 173] on input "**********" at bounding box center [200, 174] width 190 height 28
click at [220, 173] on input "**********" at bounding box center [200, 174] width 190 height 28
click at [286, 171] on input "**********" at bounding box center [200, 174] width 190 height 28
click at [291, 173] on input "**********" at bounding box center [200, 174] width 190 height 28
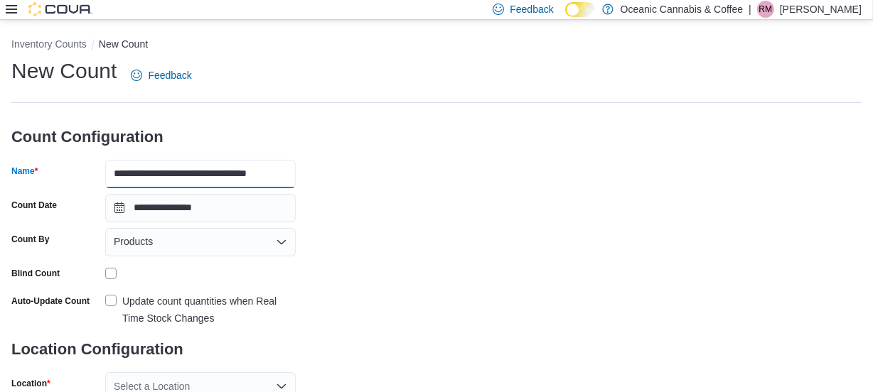
click at [220, 171] on input "**********" at bounding box center [200, 174] width 190 height 28
click at [290, 173] on input "**********" at bounding box center [200, 174] width 190 height 28
click at [284, 172] on input "**********" at bounding box center [200, 174] width 190 height 28
click at [285, 171] on input "**********" at bounding box center [200, 174] width 190 height 28
click at [287, 173] on input "**********" at bounding box center [200, 174] width 190 height 28
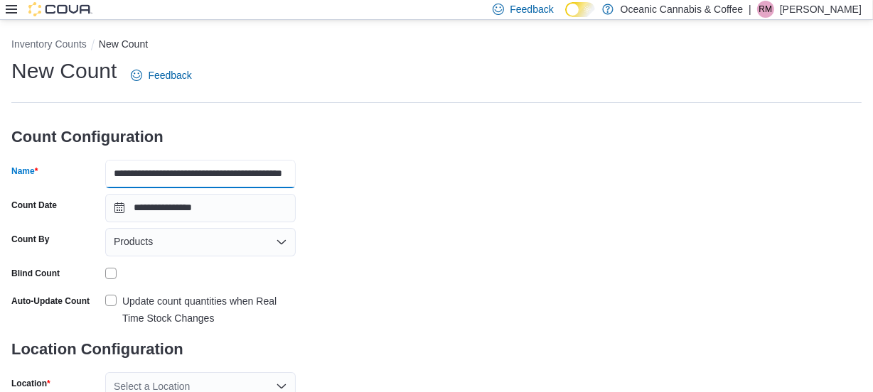
scroll to position [0, 48]
click at [282, 242] on icon "Open list of options" at bounding box center [281, 242] width 9 height 4
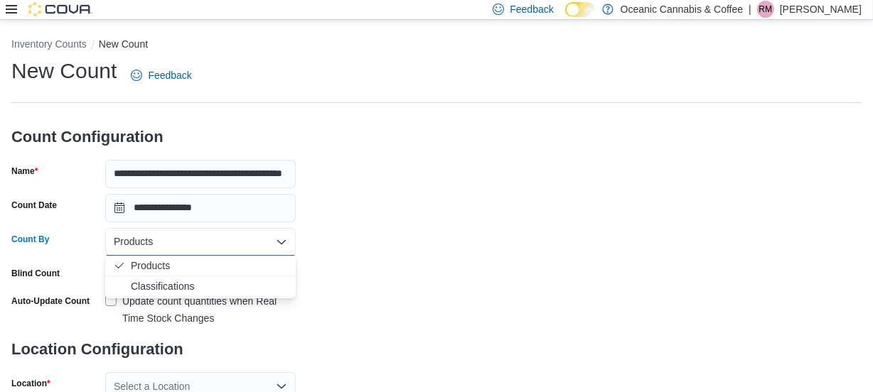
scroll to position [0, 0]
click at [166, 281] on span "Classifications" at bounding box center [209, 286] width 156 height 14
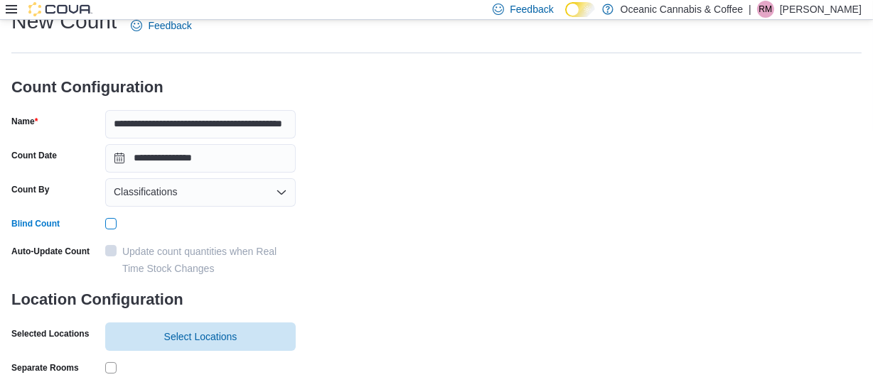
scroll to position [64, 0]
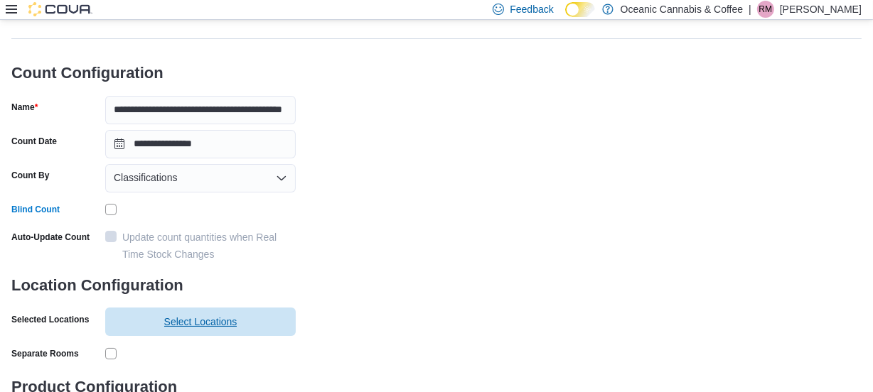
click at [182, 319] on span "Select Locations" at bounding box center [200, 322] width 73 height 14
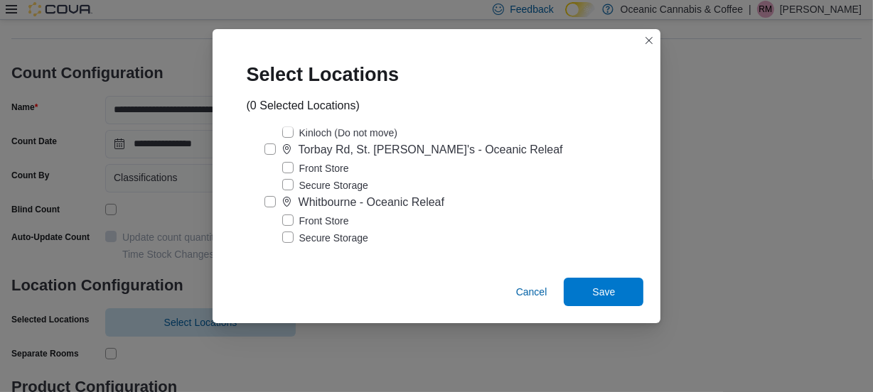
scroll to position [466, 0]
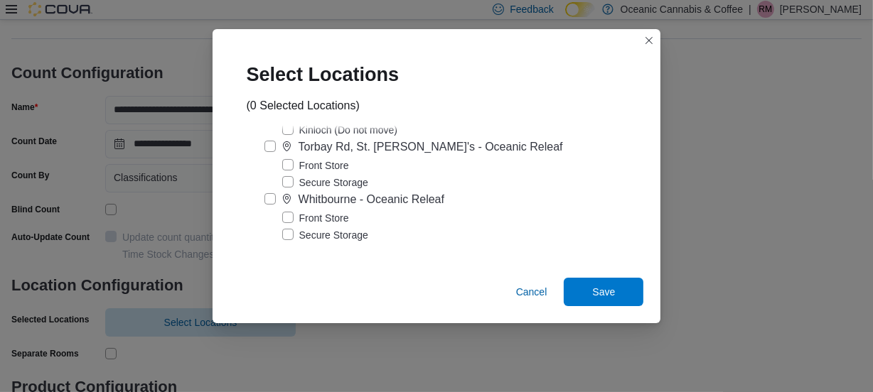
click at [299, 213] on label "Front Store" at bounding box center [315, 218] width 67 height 17
click at [595, 293] on span "Save" at bounding box center [603, 291] width 23 height 14
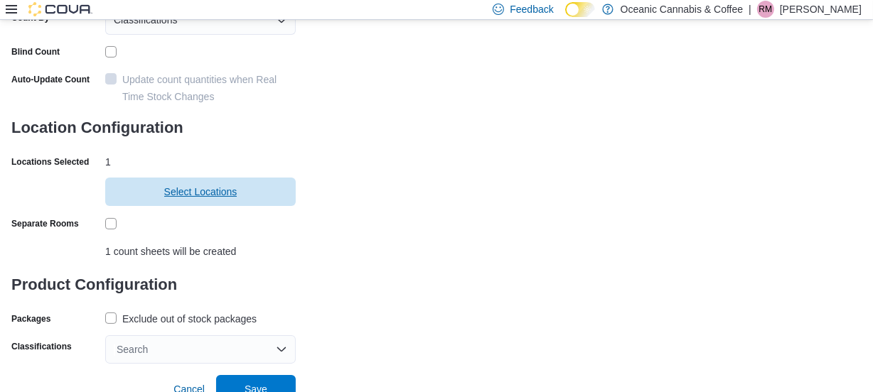
scroll to position [232, 0]
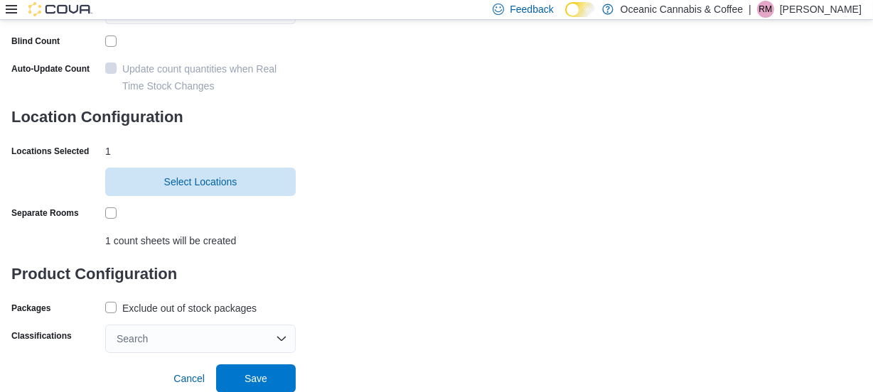
click at [114, 302] on label "Exclude out of stock packages" at bounding box center [180, 308] width 151 height 17
click at [286, 333] on div "Search" at bounding box center [200, 339] width 190 height 28
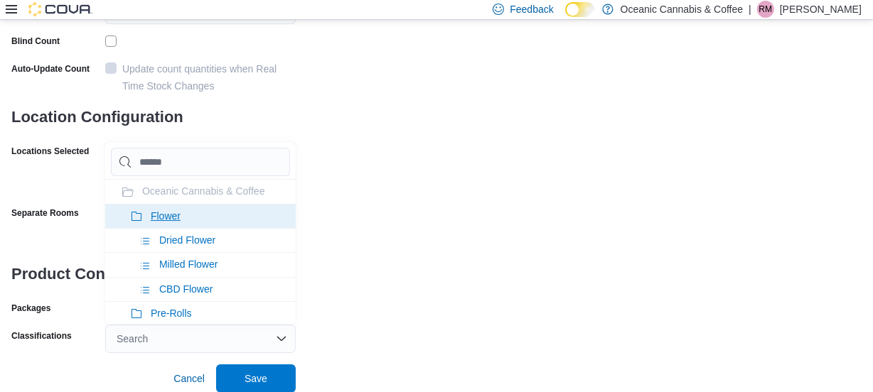
click at [133, 215] on icon at bounding box center [136, 216] width 11 height 11
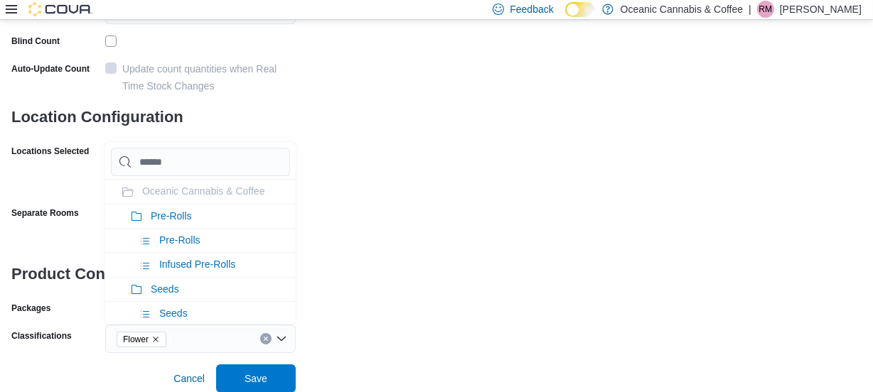
click at [133, 215] on icon at bounding box center [136, 216] width 11 height 11
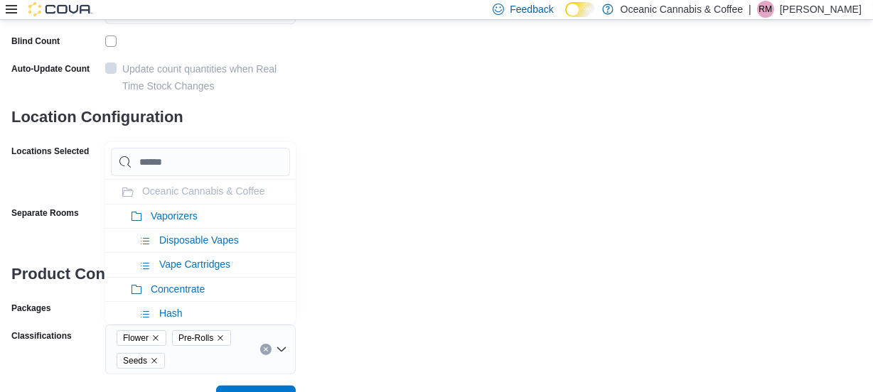
click at [133, 215] on icon at bounding box center [136, 216] width 11 height 11
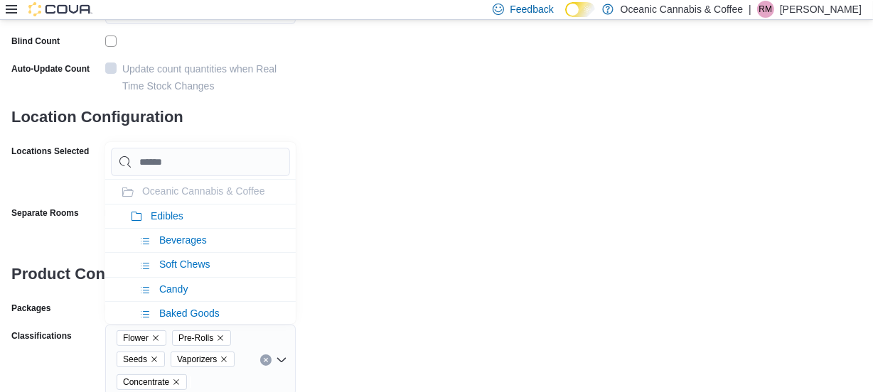
click at [133, 215] on icon at bounding box center [136, 216] width 11 height 11
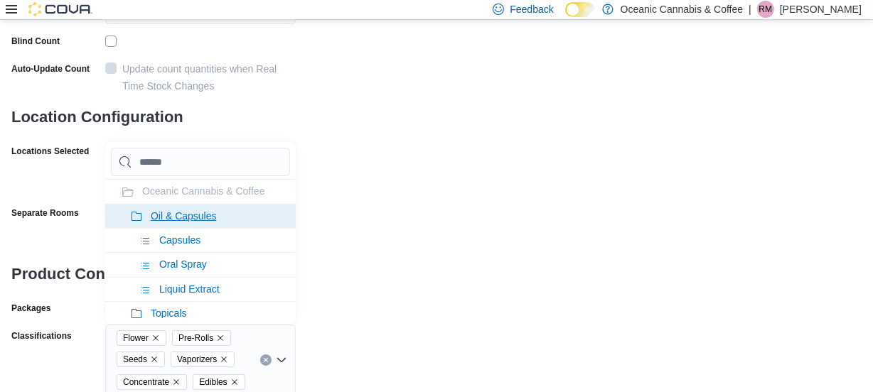
click at [133, 217] on icon at bounding box center [136, 216] width 11 height 11
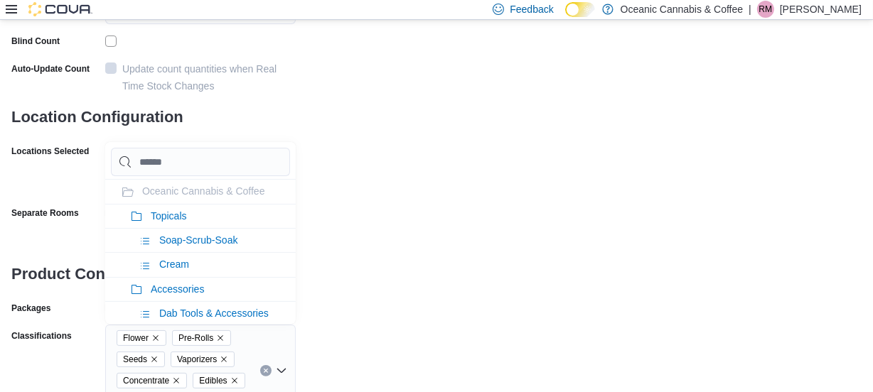
click at [133, 217] on icon at bounding box center [136, 216] width 11 height 11
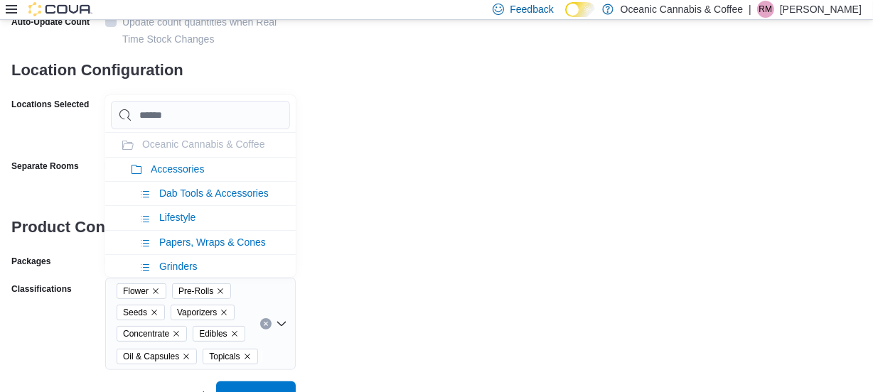
scroll to position [296, 0]
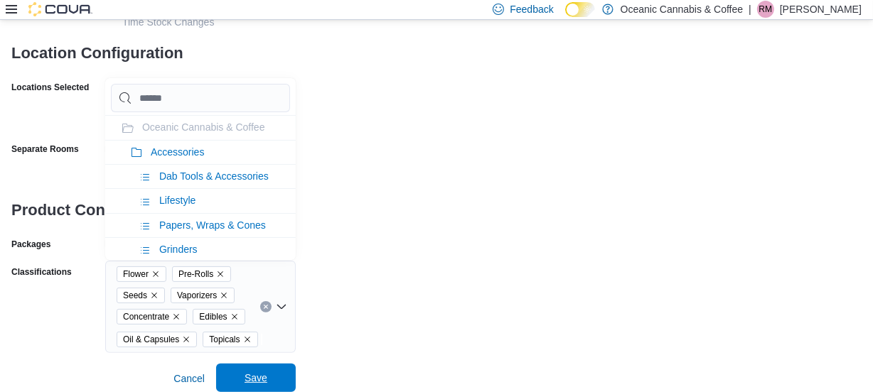
click at [250, 376] on span "Save" at bounding box center [256, 378] width 23 height 14
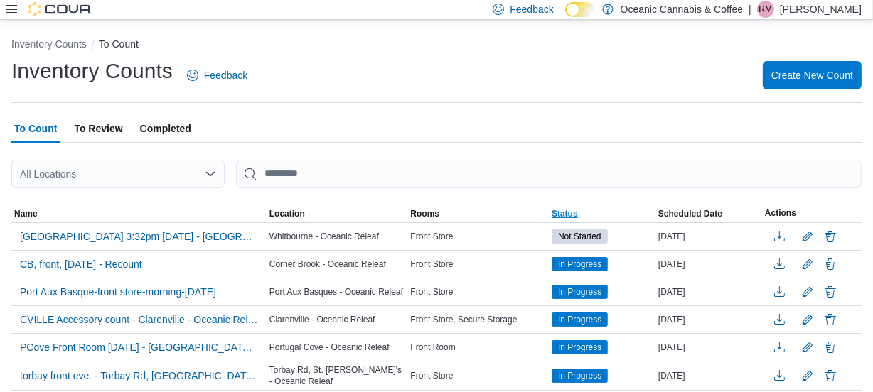
click at [574, 210] on span "Status" at bounding box center [565, 213] width 26 height 11
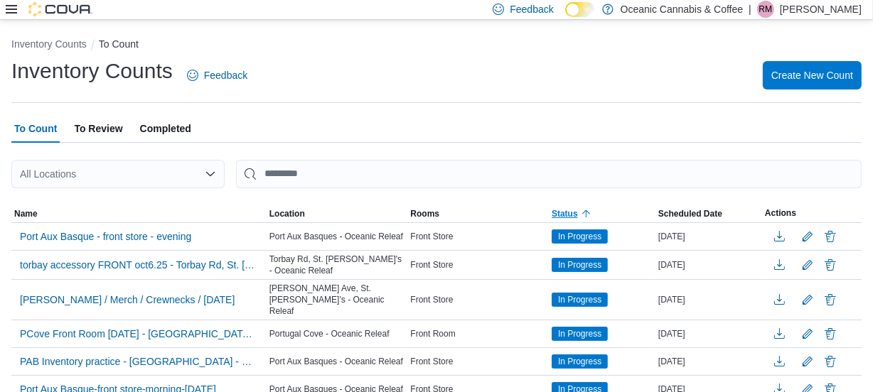
click at [574, 212] on span "Status" at bounding box center [565, 213] width 26 height 11
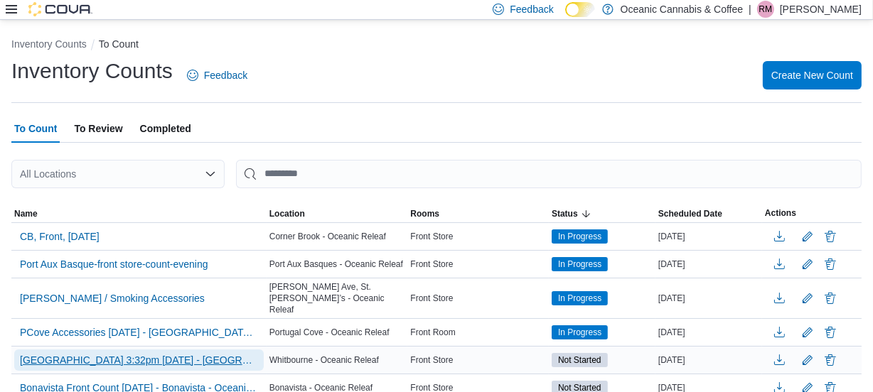
click at [82, 353] on span "[GEOGRAPHIC_DATA] 3:32pm [DATE] - [GEOGRAPHIC_DATA] - [GEOGRAPHIC_DATA] Releaf" at bounding box center [139, 360] width 238 height 14
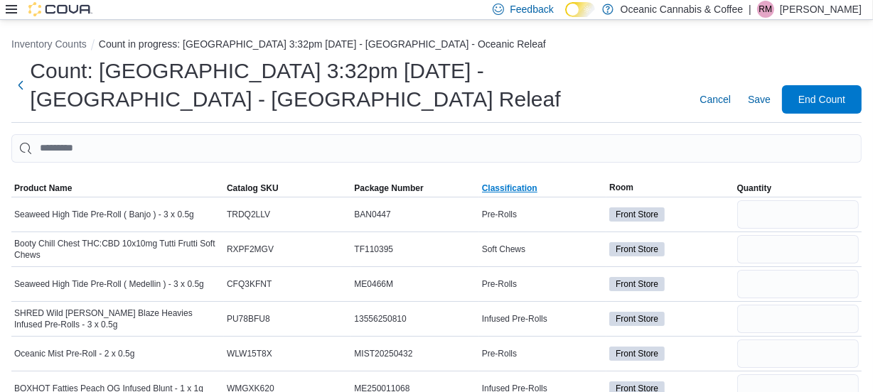
click at [510, 188] on span "Classification" at bounding box center [509, 188] width 55 height 11
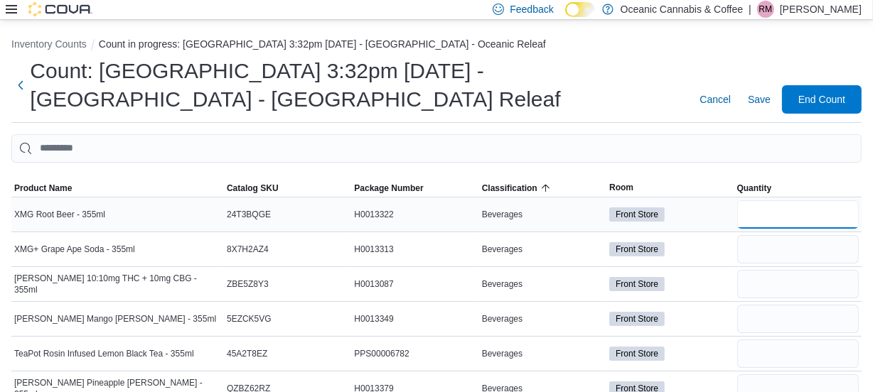
click at [773, 213] on input "number" at bounding box center [798, 214] width 122 height 28
click at [779, 237] on input "number" at bounding box center [798, 249] width 122 height 28
click at [795, 279] on input "number" at bounding box center [798, 284] width 122 height 28
click at [807, 306] on input "number" at bounding box center [798, 319] width 122 height 28
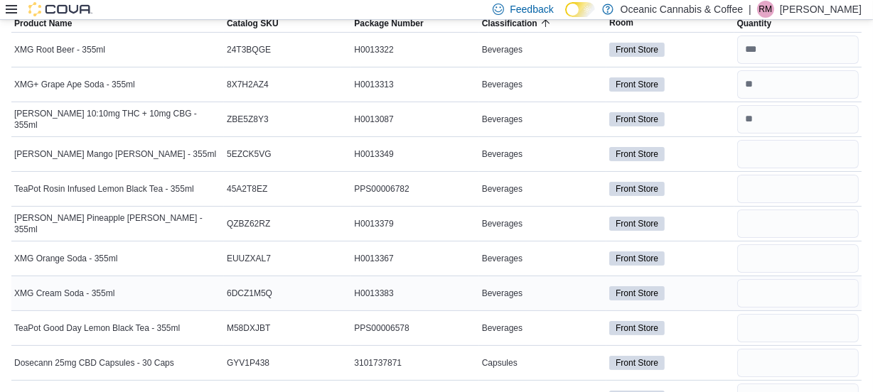
scroll to position [193, 0]
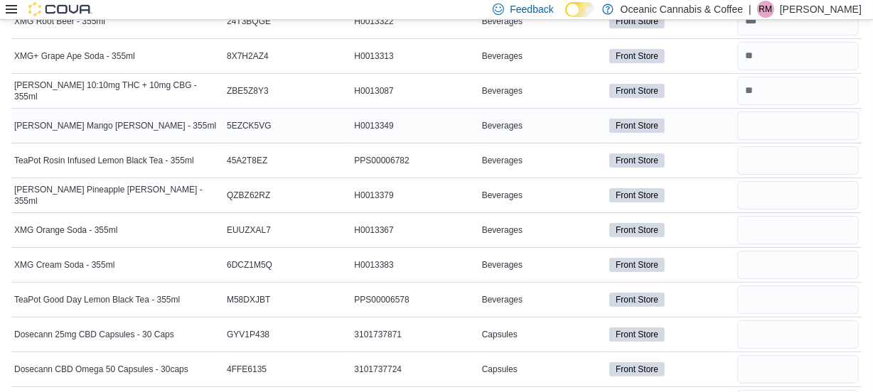
click at [768, 139] on div at bounding box center [797, 126] width 127 height 34
click at [770, 124] on input "number" at bounding box center [798, 126] width 122 height 28
click at [778, 162] on input "number" at bounding box center [798, 160] width 122 height 28
click at [764, 195] on input "number" at bounding box center [798, 195] width 122 height 28
click at [768, 230] on input "number" at bounding box center [798, 230] width 122 height 28
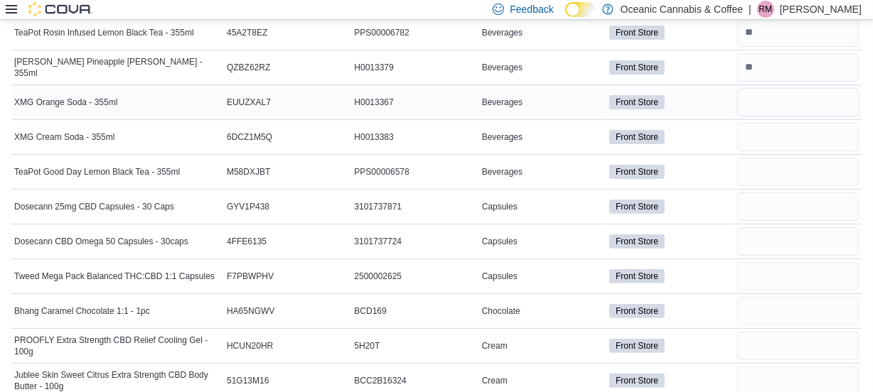
scroll to position [323, 0]
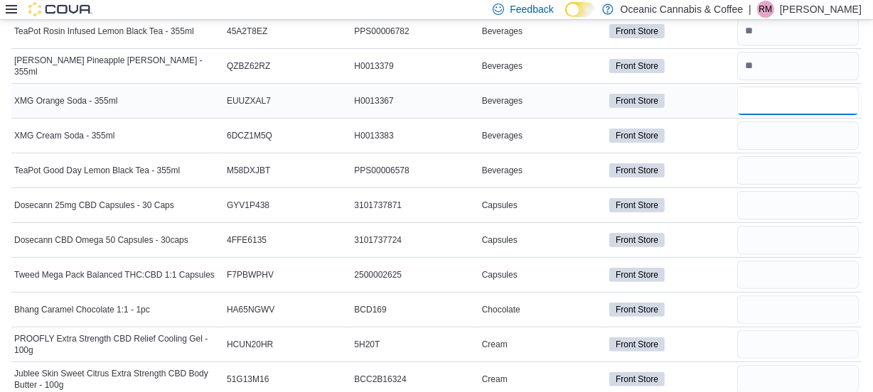
click at [774, 100] on input "number" at bounding box center [798, 101] width 122 height 28
click at [770, 128] on input "number" at bounding box center [798, 136] width 122 height 28
click at [796, 173] on input "number" at bounding box center [798, 170] width 122 height 28
click at [790, 203] on input "number" at bounding box center [798, 205] width 122 height 28
click at [791, 227] on input "number" at bounding box center [798, 240] width 122 height 28
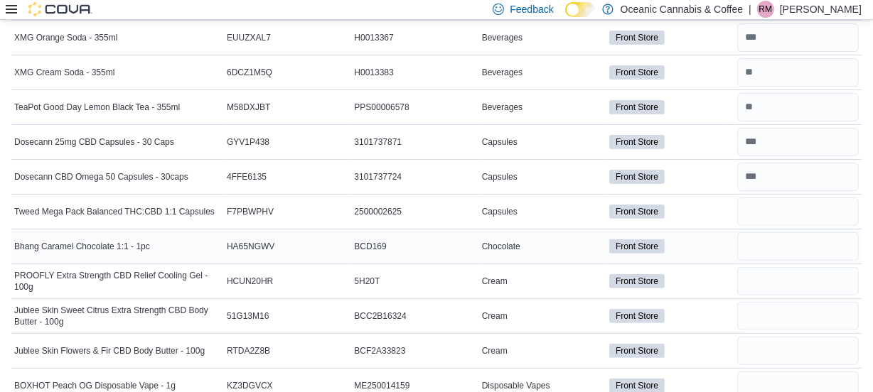
scroll to position [387, 0]
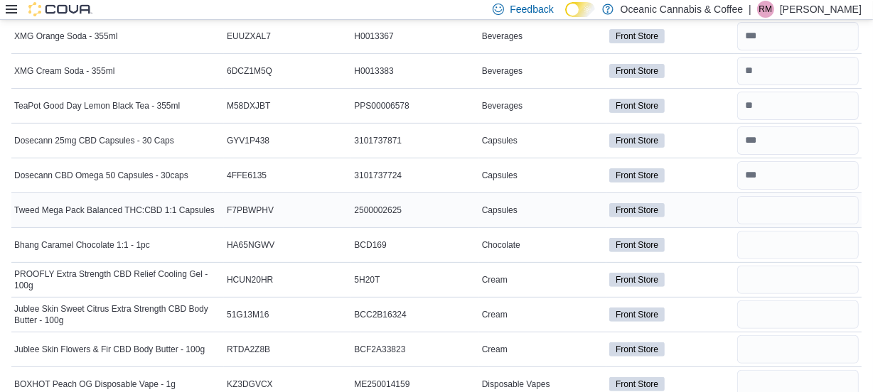
click at [785, 224] on div at bounding box center [797, 210] width 127 height 34
click at [785, 243] on input "number" at bounding box center [798, 245] width 122 height 28
click at [785, 206] on input "number" at bounding box center [798, 210] width 122 height 28
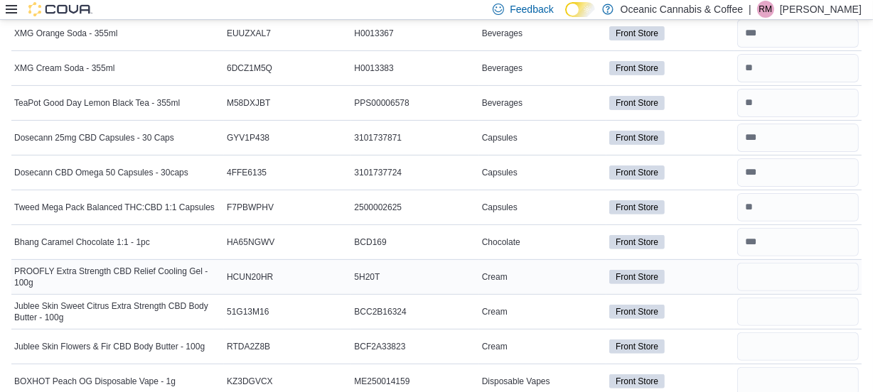
scroll to position [452, 0]
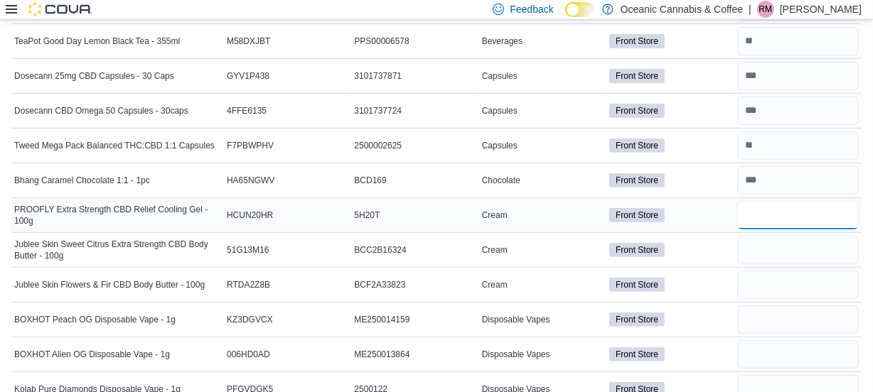
click at [782, 208] on input "number" at bounding box center [798, 215] width 122 height 28
click at [753, 253] on input "number" at bounding box center [798, 250] width 122 height 28
click at [768, 291] on input "number" at bounding box center [798, 285] width 122 height 28
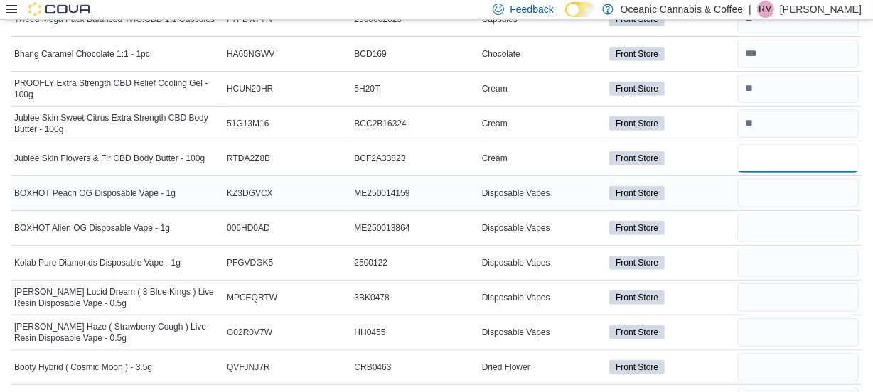
scroll to position [581, 0]
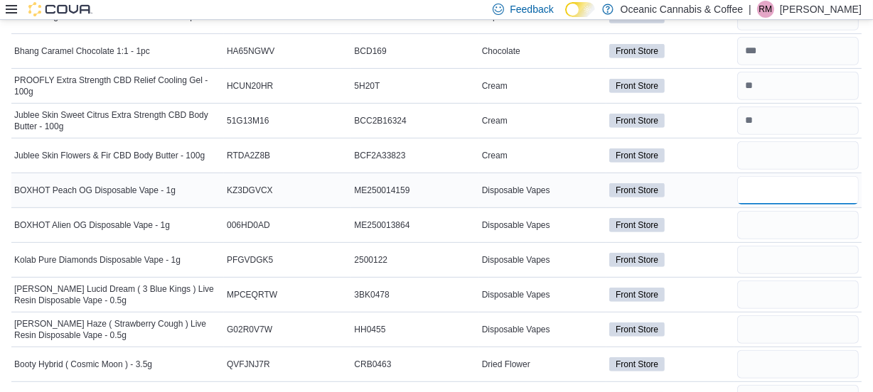
click at [776, 184] on input "number" at bounding box center [798, 190] width 122 height 28
click at [783, 229] on input "number" at bounding box center [798, 225] width 122 height 28
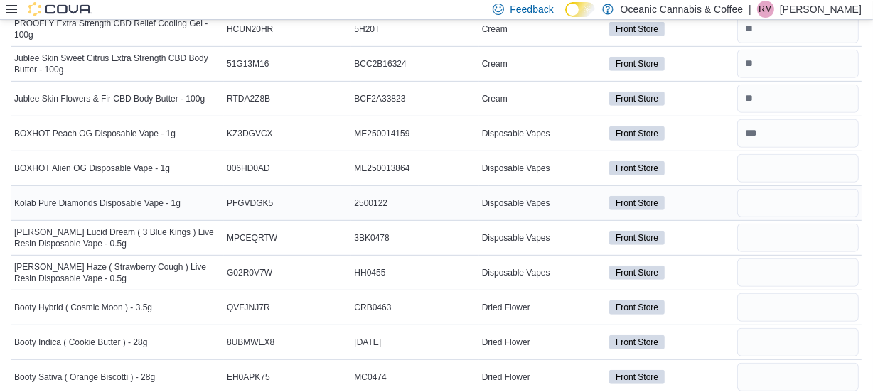
scroll to position [646, 0]
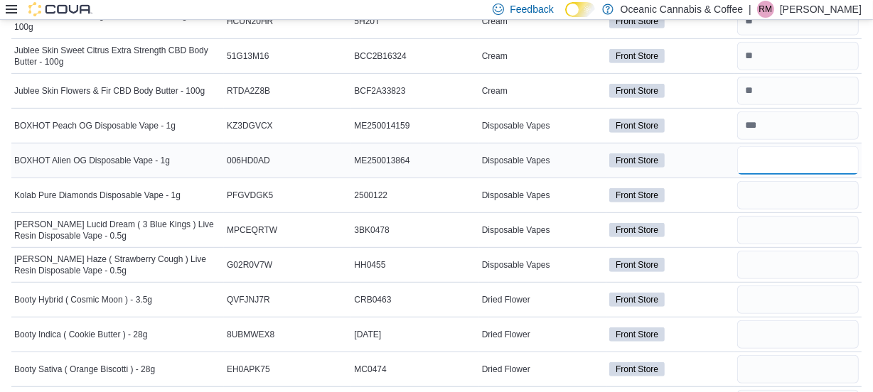
click at [779, 154] on input "number" at bounding box center [798, 160] width 122 height 28
click at [776, 197] on input "number" at bounding box center [798, 195] width 122 height 28
click at [771, 232] on input "number" at bounding box center [798, 230] width 122 height 28
click at [774, 264] on input "number" at bounding box center [798, 265] width 122 height 28
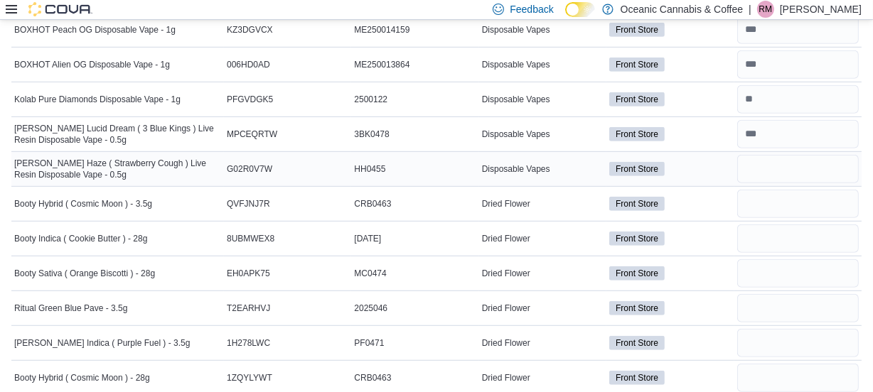
scroll to position [775, 0]
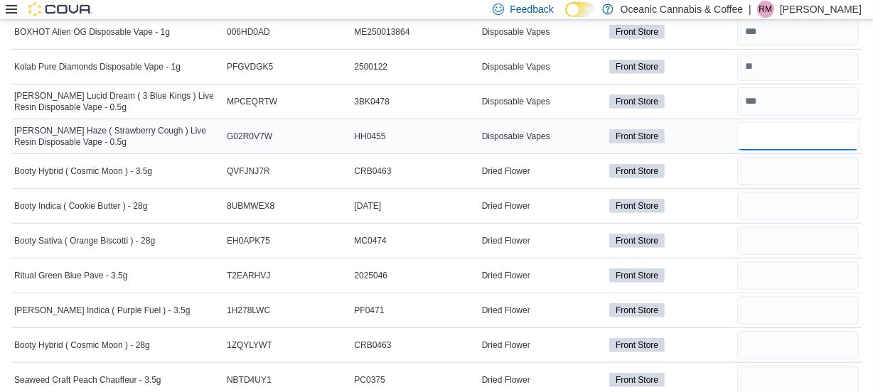
click at [796, 140] on input "number" at bounding box center [798, 136] width 122 height 28
click at [778, 180] on input "number" at bounding box center [798, 171] width 122 height 28
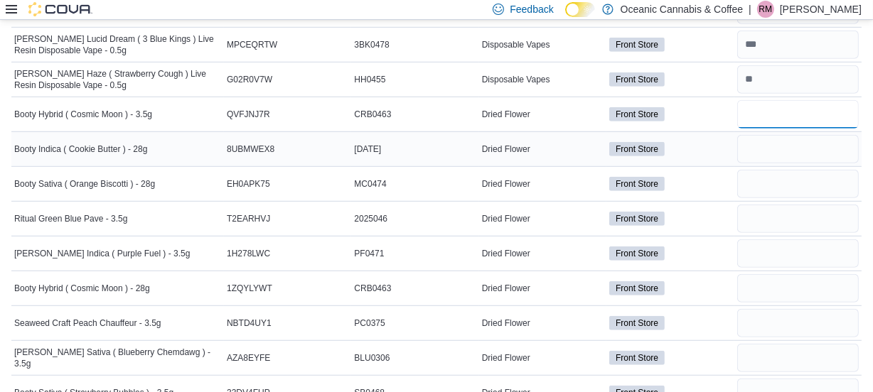
scroll to position [839, 0]
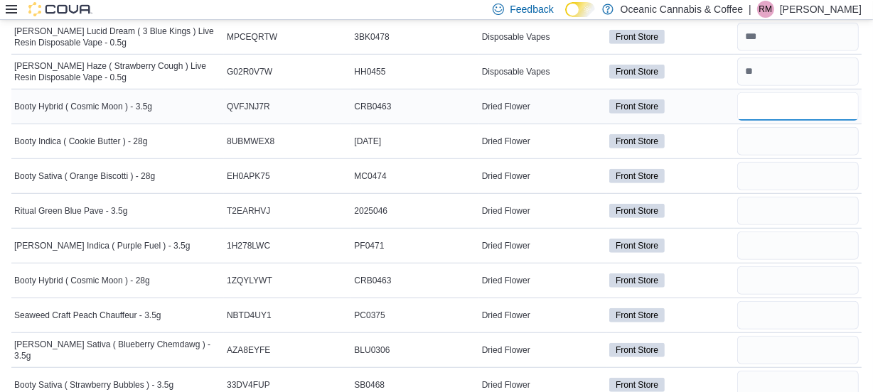
click at [782, 104] on input "number" at bounding box center [798, 106] width 122 height 28
click at [769, 146] on input "number" at bounding box center [798, 141] width 122 height 28
click at [775, 176] on input "number" at bounding box center [798, 176] width 122 height 28
click at [761, 202] on input "number" at bounding box center [798, 211] width 122 height 28
click at [768, 245] on input "number" at bounding box center [798, 246] width 122 height 28
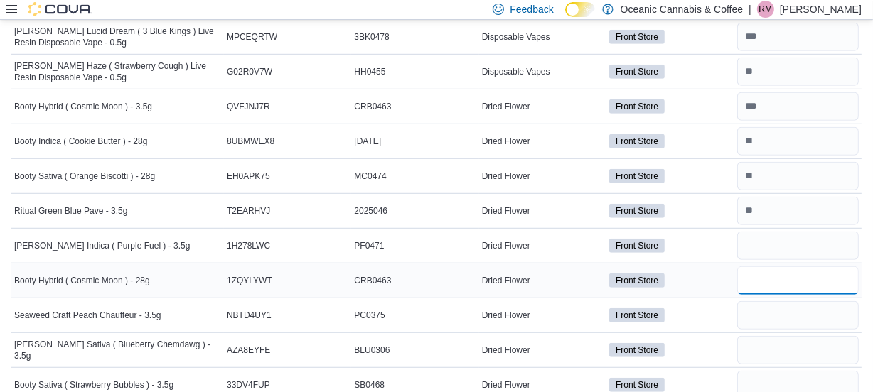
click at [790, 277] on input "number" at bounding box center [798, 281] width 122 height 28
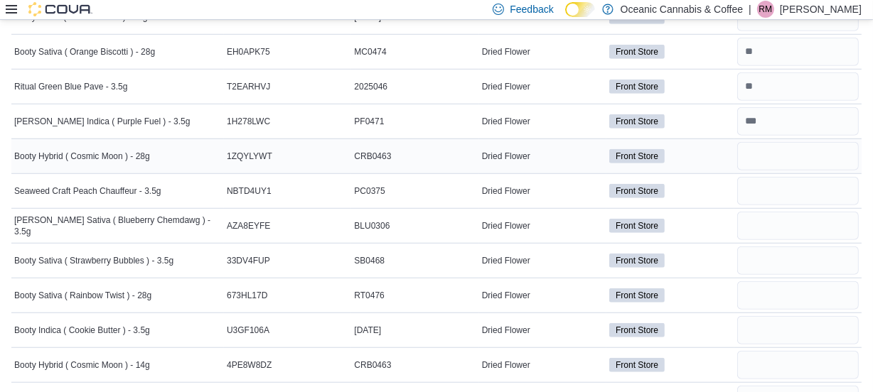
scroll to position [969, 0]
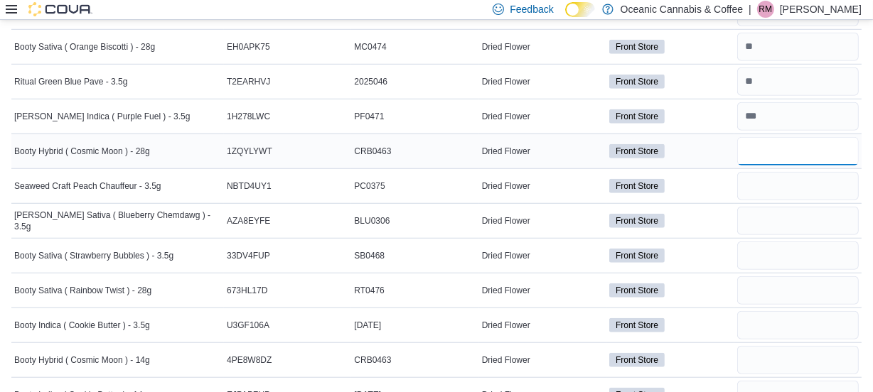
click at [758, 149] on input "number" at bounding box center [798, 151] width 122 height 28
click at [779, 184] on input "number" at bounding box center [798, 186] width 122 height 28
click at [763, 215] on input "number" at bounding box center [798, 221] width 122 height 28
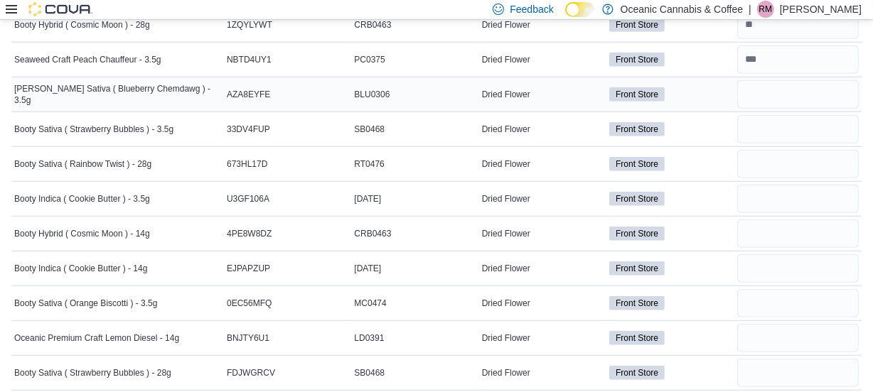
scroll to position [1098, 0]
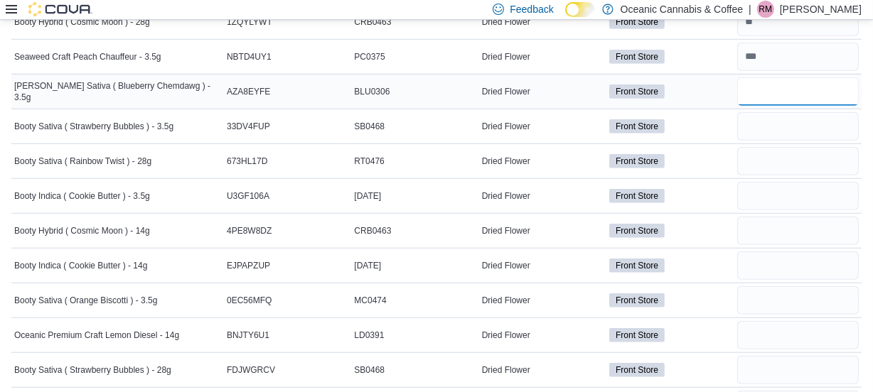
click at [780, 90] on input "number" at bounding box center [798, 91] width 122 height 28
click at [780, 117] on input "number" at bounding box center [798, 126] width 122 height 28
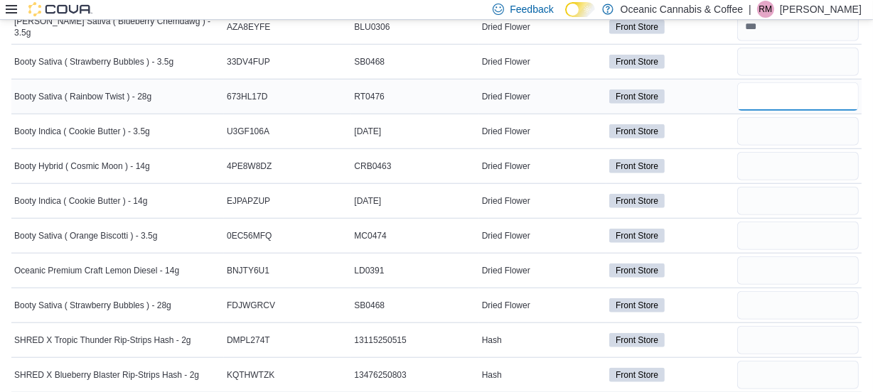
click at [773, 97] on input "number" at bounding box center [798, 96] width 122 height 28
click at [766, 127] on input "number" at bounding box center [798, 131] width 122 height 28
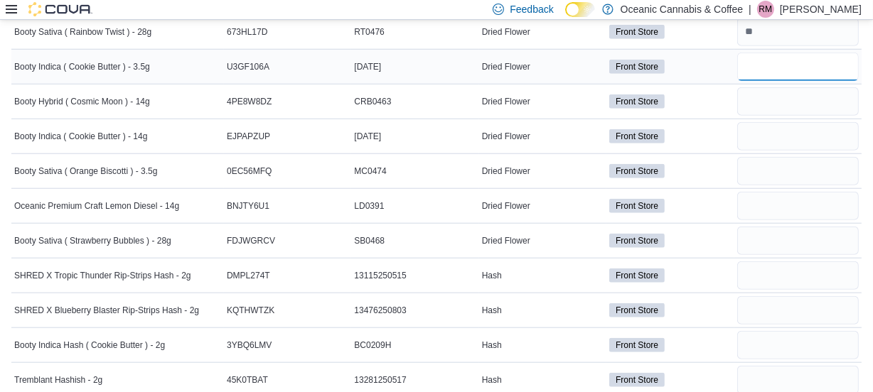
click at [777, 66] on input "number" at bounding box center [798, 67] width 122 height 28
click at [775, 104] on input "number" at bounding box center [798, 101] width 122 height 28
click at [805, 134] on input "number" at bounding box center [798, 136] width 122 height 28
click at [796, 119] on div at bounding box center [797, 136] width 127 height 34
drag, startPoint x: 785, startPoint y: 92, endPoint x: 779, endPoint y: 96, distance: 7.3
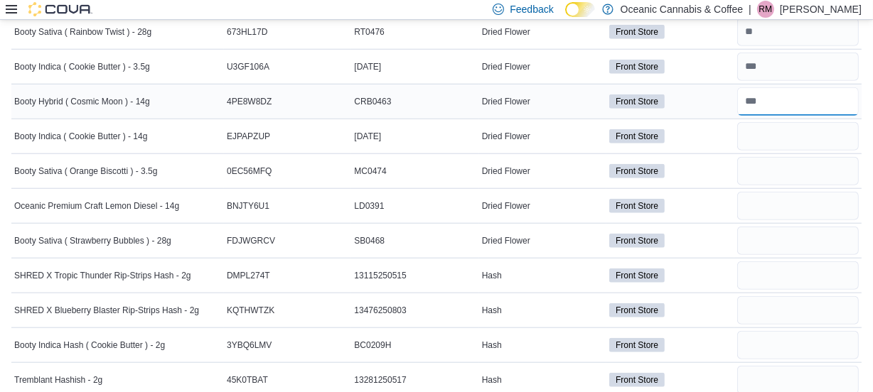
click at [785, 92] on input "number" at bounding box center [798, 101] width 122 height 28
click at [768, 129] on input "number" at bounding box center [798, 136] width 122 height 28
click at [758, 163] on input "number" at bounding box center [798, 171] width 122 height 28
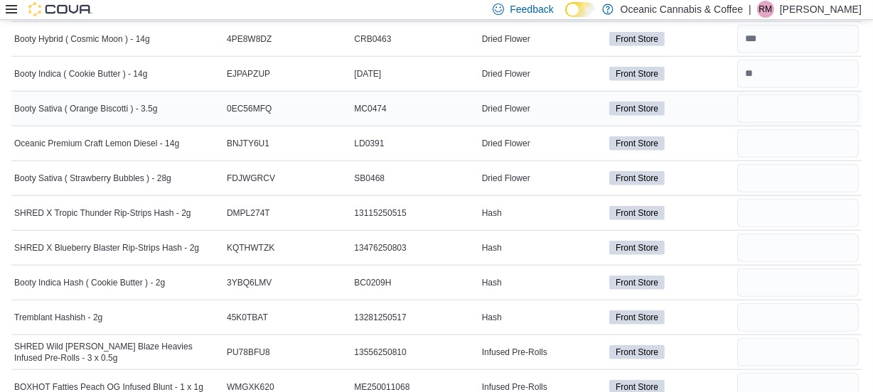
scroll to position [1292, 0]
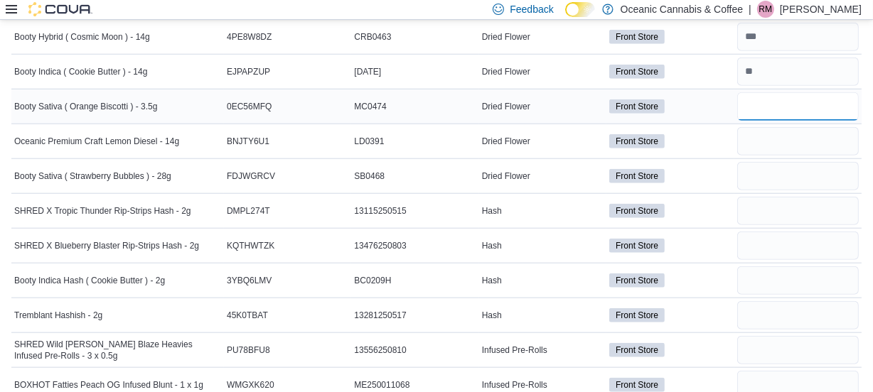
click at [773, 114] on input "number" at bounding box center [798, 106] width 122 height 28
click at [768, 136] on input "number" at bounding box center [798, 141] width 122 height 28
click at [757, 166] on input "number" at bounding box center [798, 176] width 122 height 28
click at [785, 207] on input "number" at bounding box center [798, 211] width 122 height 28
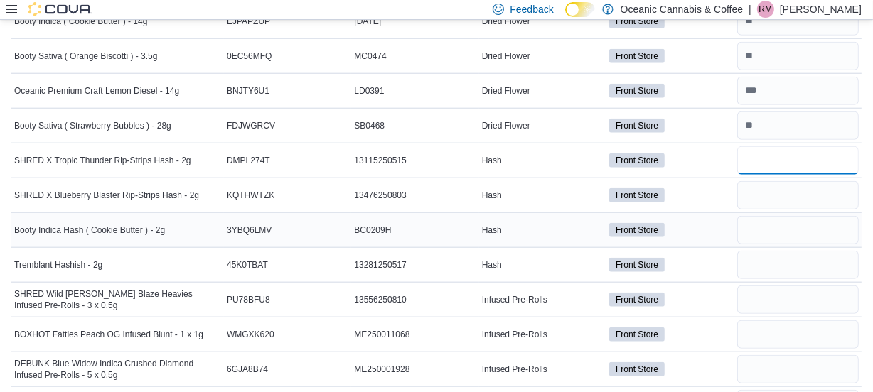
scroll to position [1357, 0]
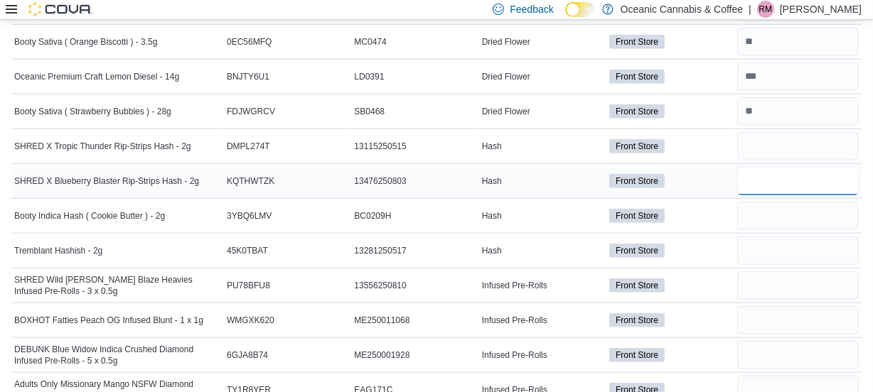
click at [782, 186] on input "number" at bounding box center [798, 181] width 122 height 28
click at [770, 214] on input "number" at bounding box center [798, 216] width 122 height 28
click at [769, 240] on input "number" at bounding box center [798, 251] width 122 height 28
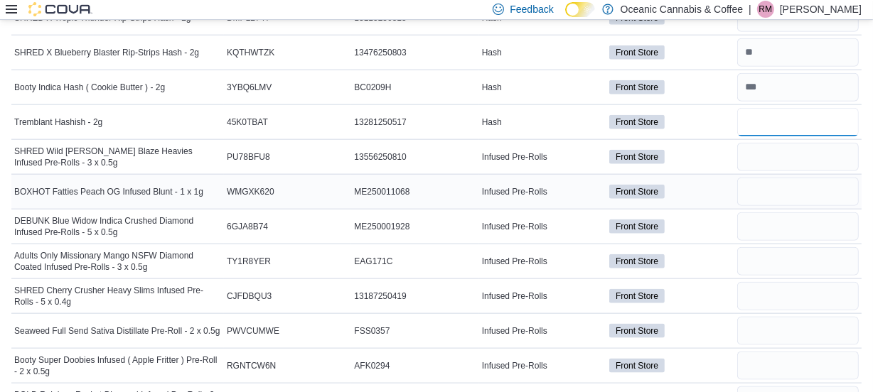
scroll to position [1486, 0]
click at [761, 156] on input "number" at bounding box center [798, 157] width 122 height 28
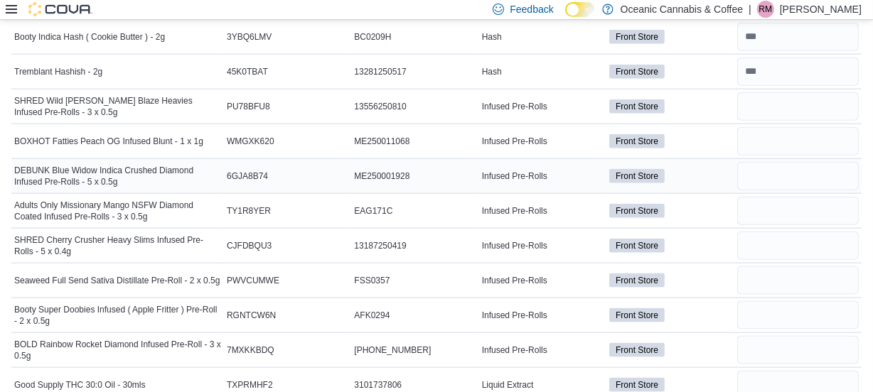
scroll to position [1550, 0]
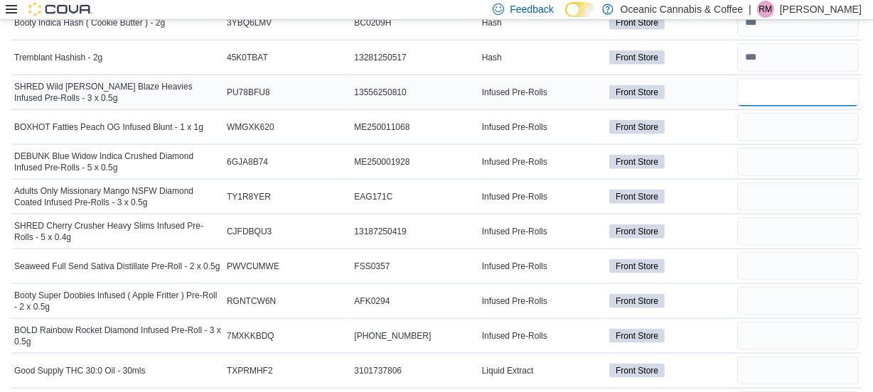
click at [763, 94] on input "number" at bounding box center [798, 92] width 122 height 28
click at [768, 129] on input "number" at bounding box center [798, 127] width 122 height 28
click at [758, 159] on input "number" at bounding box center [798, 162] width 122 height 28
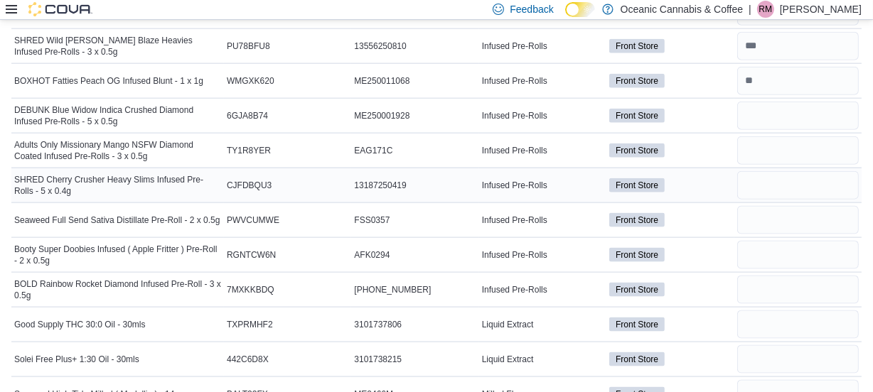
scroll to position [1615, 0]
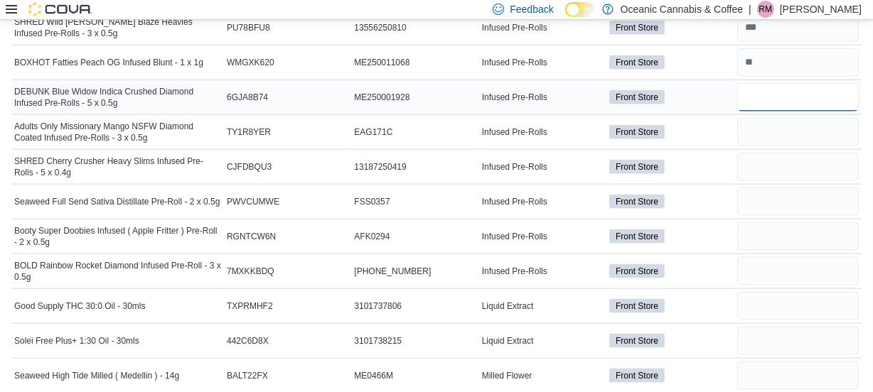
click at [771, 90] on input "number" at bounding box center [798, 97] width 122 height 28
click at [775, 129] on input "number" at bounding box center [798, 132] width 122 height 28
click at [782, 159] on input "number" at bounding box center [798, 167] width 122 height 28
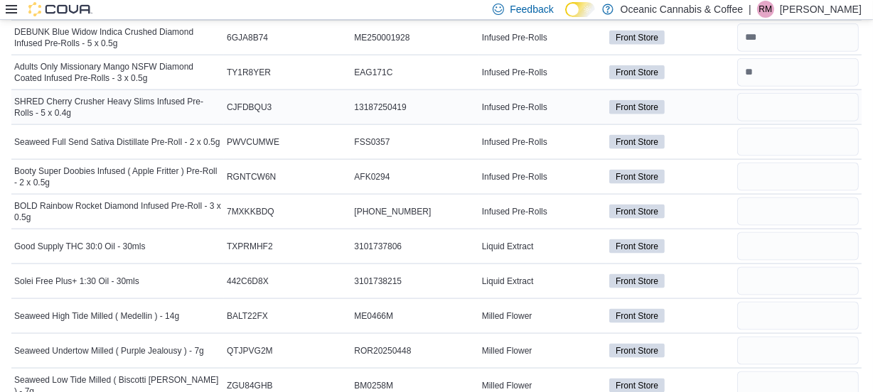
scroll to position [1680, 0]
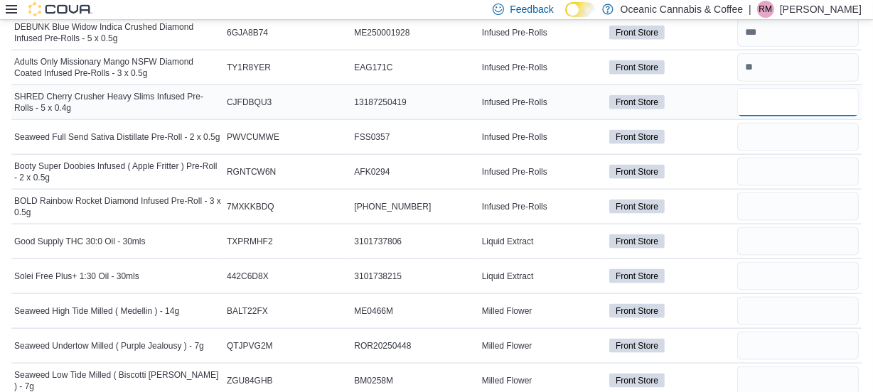
click at [783, 101] on input "number" at bounding box center [798, 102] width 122 height 28
click at [777, 128] on input "number" at bounding box center [798, 137] width 122 height 28
click at [773, 171] on input "number" at bounding box center [798, 172] width 122 height 28
click at [766, 206] on input "number" at bounding box center [798, 207] width 122 height 28
click at [794, 240] on input "number" at bounding box center [798, 241] width 122 height 28
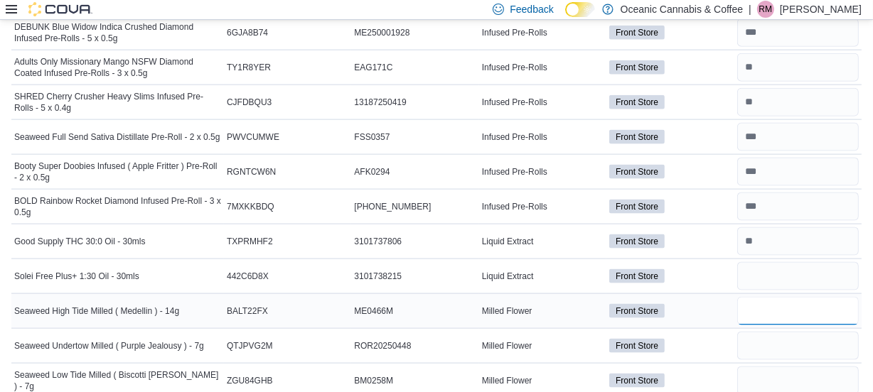
click at [770, 297] on input "number" at bounding box center [798, 311] width 122 height 28
click at [770, 271] on input "number" at bounding box center [798, 276] width 122 height 28
click at [763, 299] on input "number" at bounding box center [798, 311] width 122 height 28
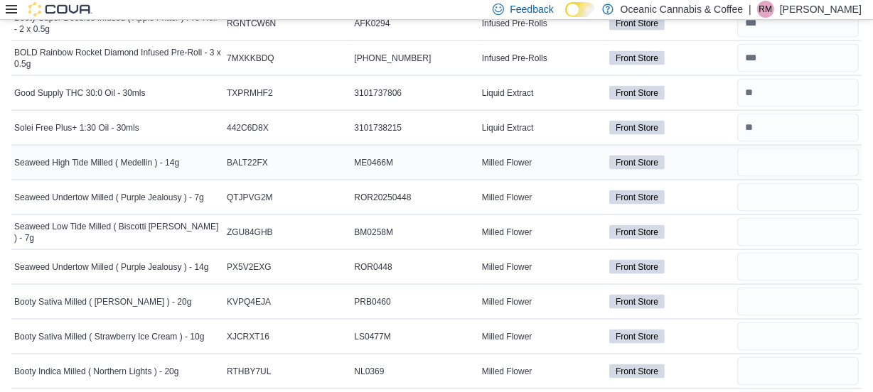
scroll to position [1874, 0]
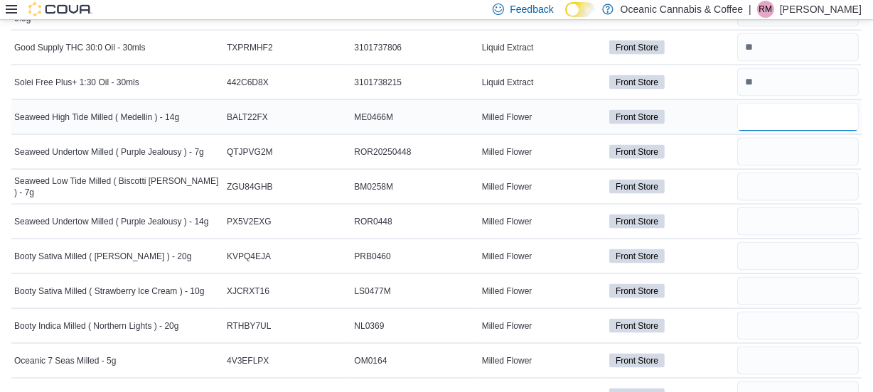
click at [778, 115] on input "number" at bounding box center [798, 117] width 122 height 28
click at [771, 146] on input "number" at bounding box center [798, 152] width 122 height 28
click at [748, 183] on input "number" at bounding box center [798, 187] width 122 height 28
click at [761, 222] on input "number" at bounding box center [798, 222] width 122 height 28
click at [776, 251] on input "number" at bounding box center [798, 256] width 122 height 28
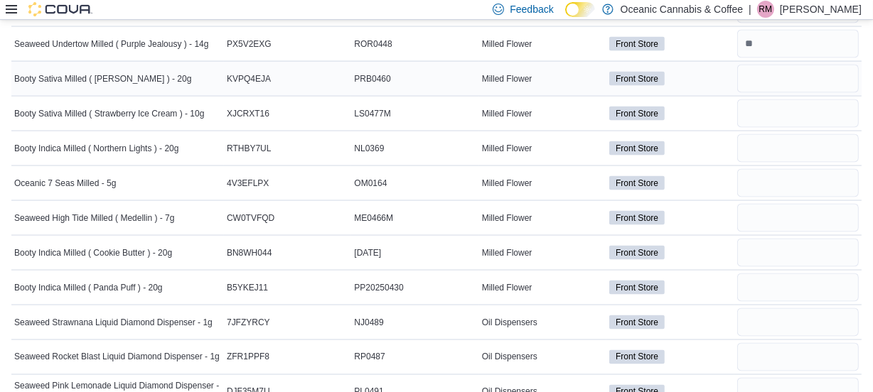
scroll to position [2068, 0]
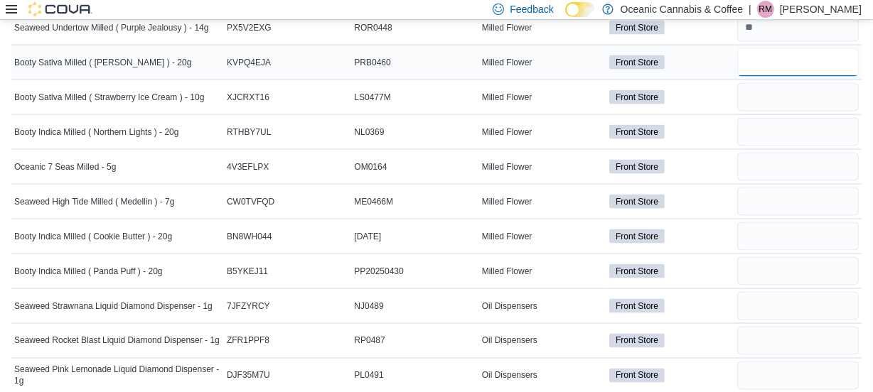
click at [783, 58] on input "number" at bounding box center [798, 62] width 122 height 28
click at [775, 94] on input "number" at bounding box center [798, 97] width 122 height 28
click at [780, 140] on input "number" at bounding box center [798, 132] width 122 height 28
click at [776, 171] on input "number" at bounding box center [798, 167] width 122 height 28
click at [778, 188] on input "number" at bounding box center [798, 202] width 122 height 28
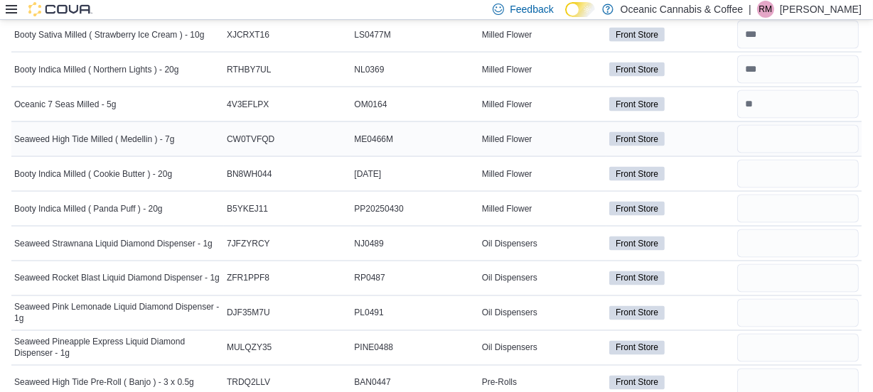
scroll to position [2132, 0]
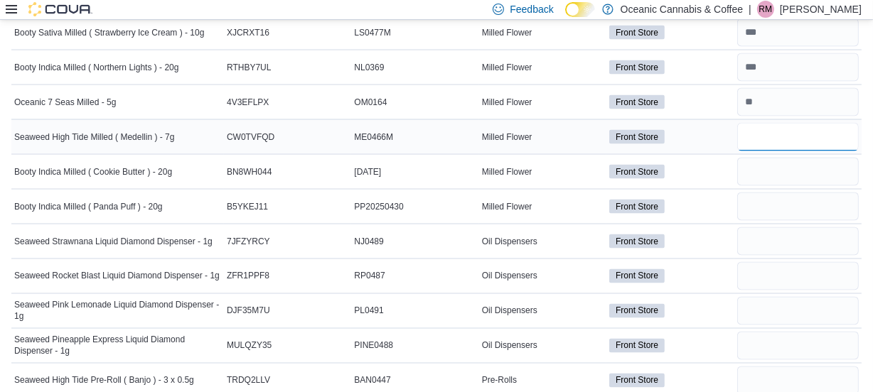
click at [780, 132] on input "number" at bounding box center [798, 137] width 122 height 28
click at [778, 174] on input "number" at bounding box center [798, 172] width 122 height 28
click at [773, 198] on input "number" at bounding box center [798, 207] width 122 height 28
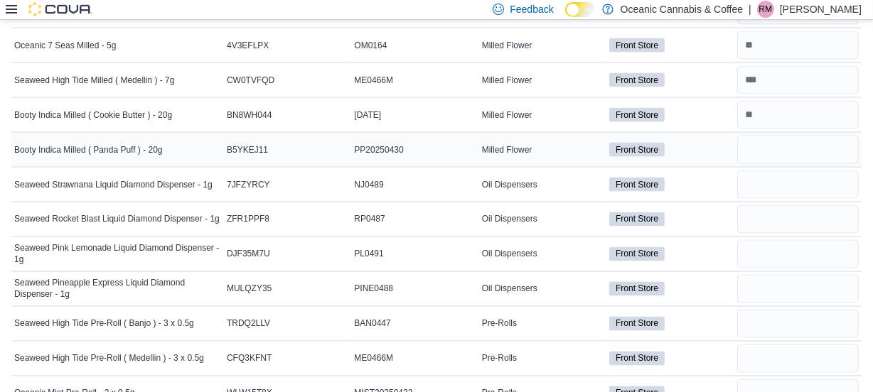
scroll to position [2196, 0]
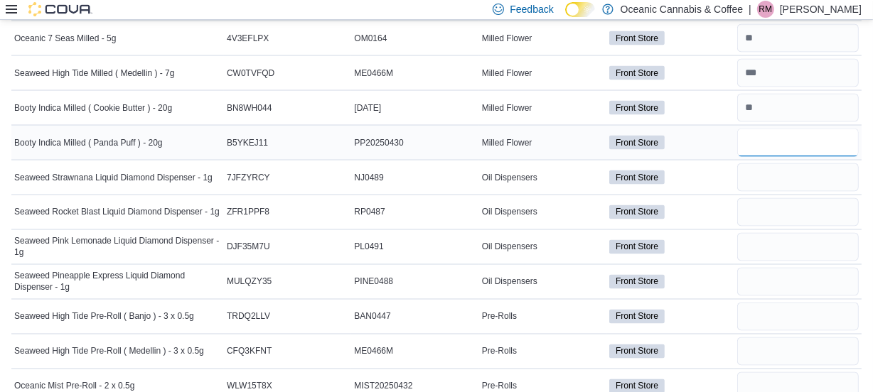
click at [784, 132] on input "number" at bounding box center [798, 143] width 122 height 28
click at [778, 164] on input "number" at bounding box center [798, 177] width 122 height 28
click at [805, 214] on input "number" at bounding box center [798, 212] width 122 height 28
click at [803, 249] on input "number" at bounding box center [798, 247] width 122 height 28
click at [801, 273] on input "number" at bounding box center [798, 282] width 122 height 28
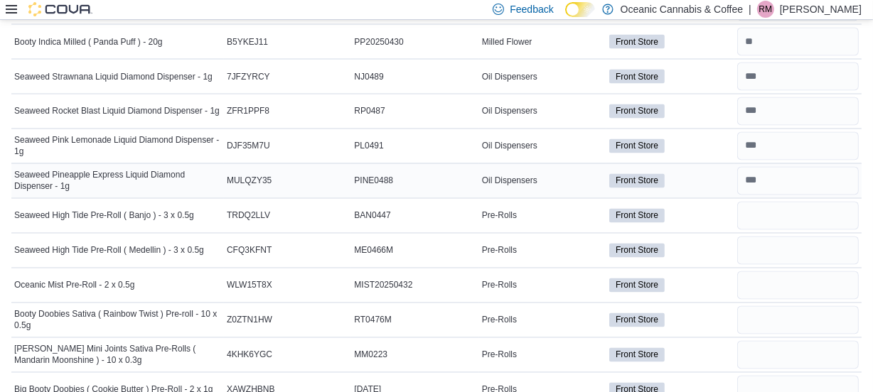
scroll to position [2326, 0]
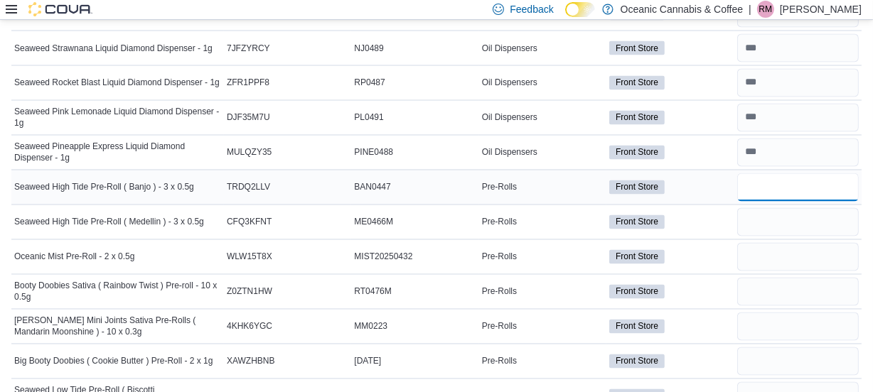
click at [762, 177] on input "number" at bounding box center [798, 187] width 122 height 28
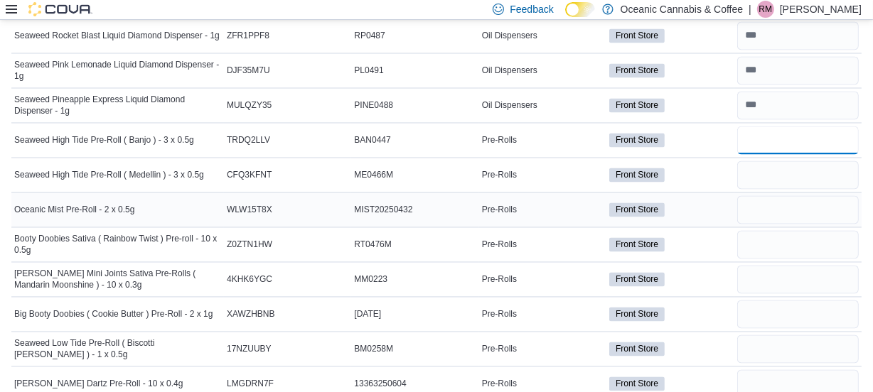
scroll to position [2390, 0]
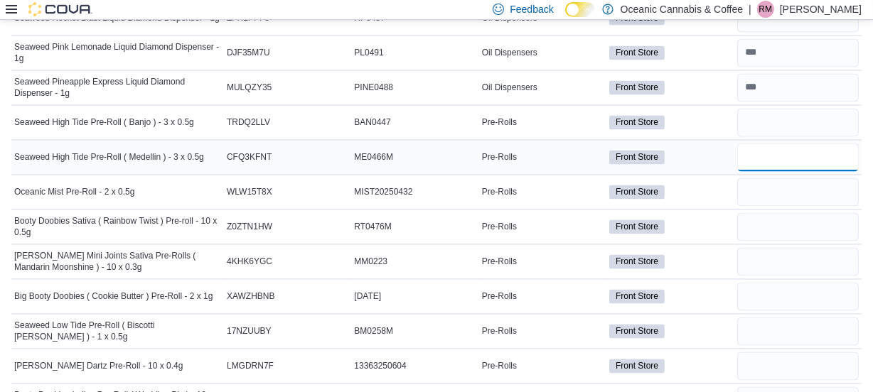
click at [773, 159] on input "number" at bounding box center [798, 158] width 122 height 28
click at [768, 178] on input "number" at bounding box center [798, 192] width 122 height 28
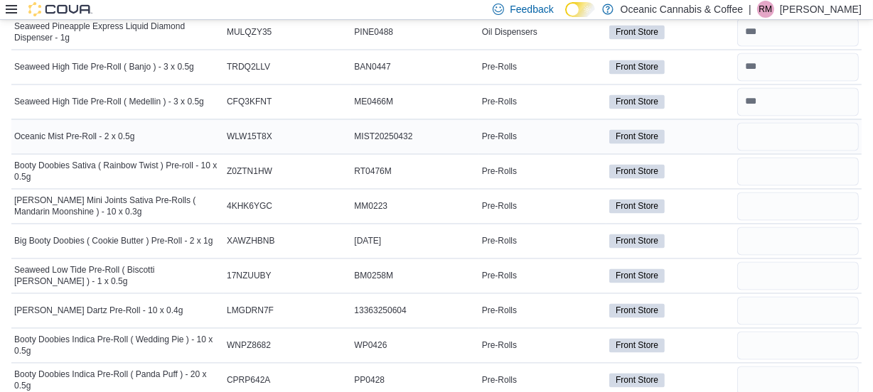
scroll to position [2455, 0]
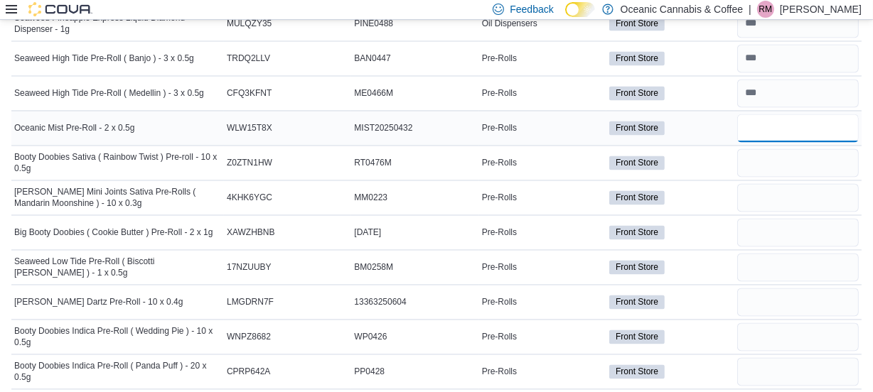
click at [782, 131] on input "number" at bounding box center [798, 128] width 122 height 28
click at [788, 162] on input "number" at bounding box center [798, 163] width 122 height 28
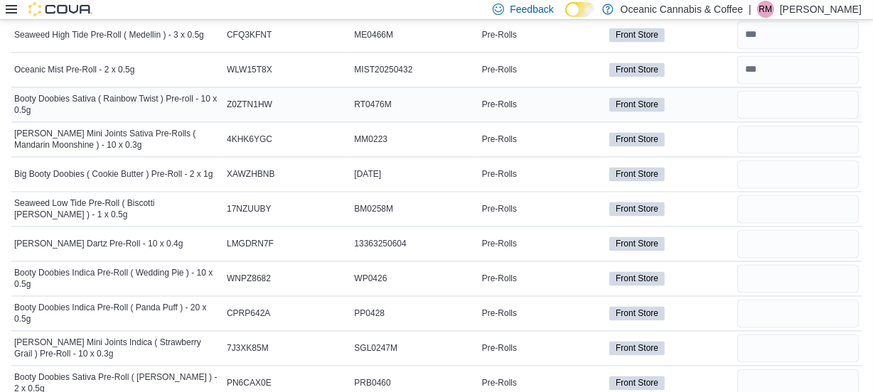
scroll to position [2520, 0]
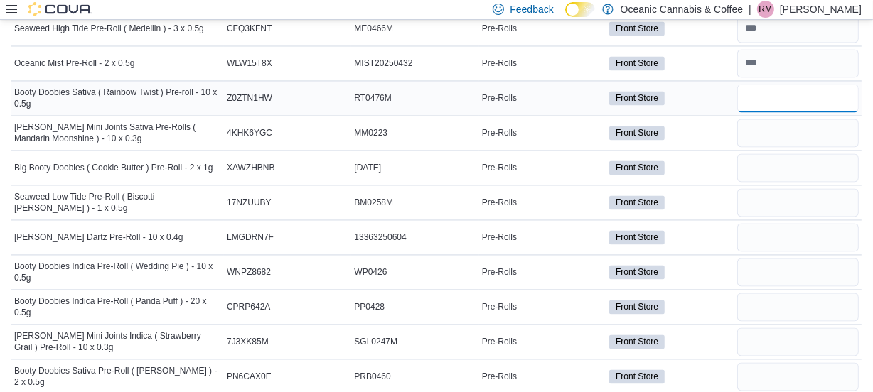
click at [784, 97] on input "number" at bounding box center [798, 98] width 122 height 28
click at [796, 127] on input "number" at bounding box center [798, 133] width 122 height 28
click at [788, 171] on input "number" at bounding box center [798, 168] width 122 height 28
click at [784, 188] on input "number" at bounding box center [798, 202] width 122 height 28
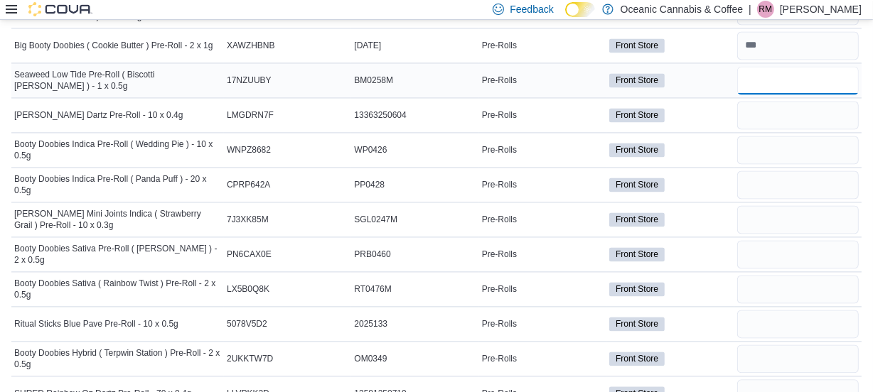
scroll to position [2649, 0]
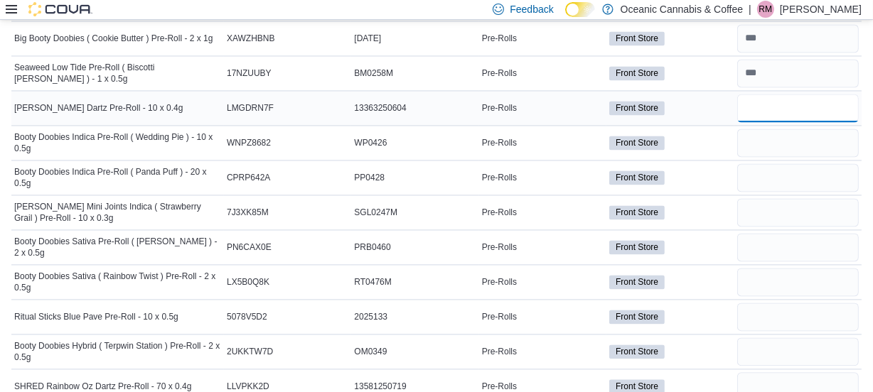
click at [789, 96] on input "number" at bounding box center [798, 108] width 122 height 28
click at [793, 146] on input "number" at bounding box center [798, 143] width 122 height 28
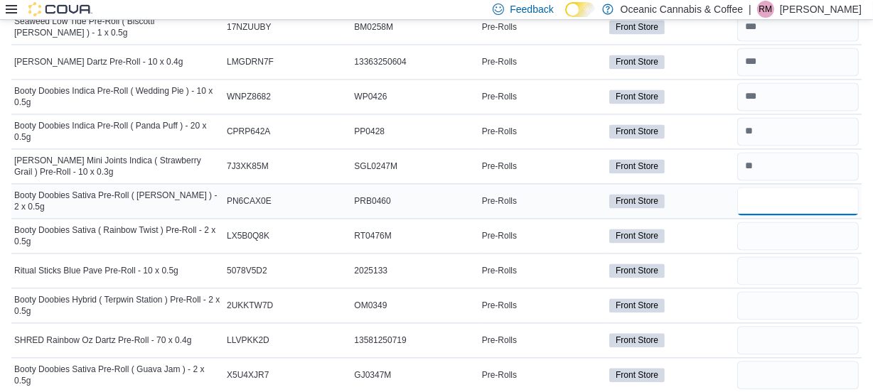
scroll to position [2714, 0]
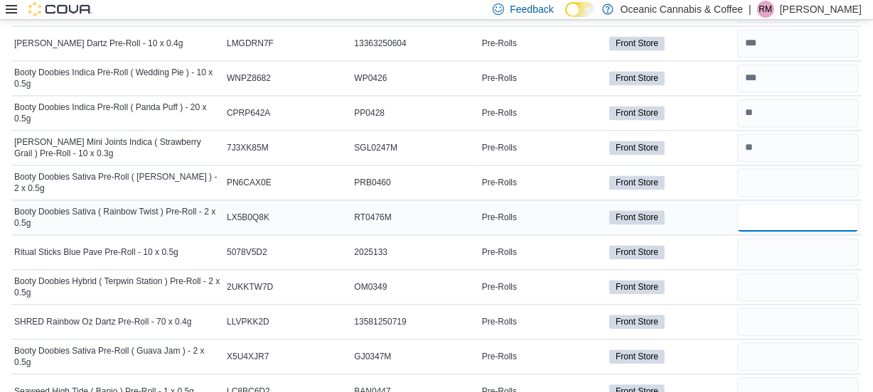
click at [799, 208] on input "number" at bounding box center [798, 217] width 122 height 28
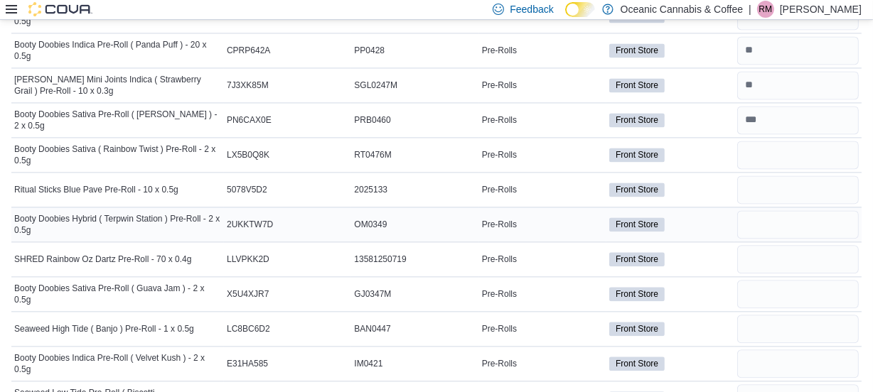
scroll to position [2778, 0]
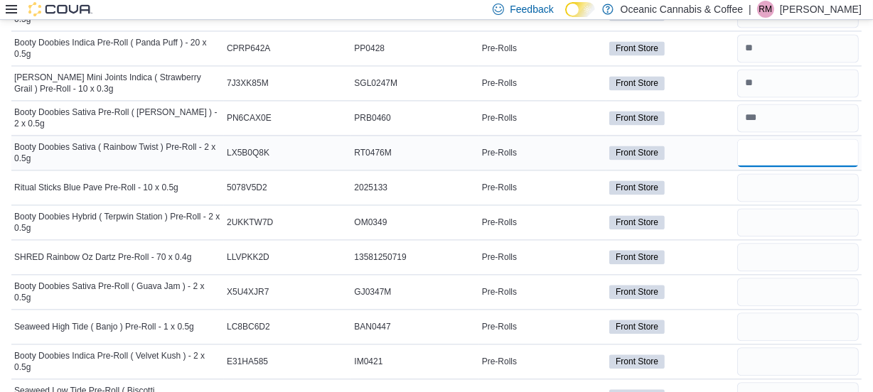
click at [768, 145] on input "number" at bounding box center [798, 153] width 122 height 28
click at [768, 181] on input "number" at bounding box center [798, 187] width 122 height 28
click at [773, 215] on input "number" at bounding box center [798, 222] width 122 height 28
click at [787, 249] on input "number" at bounding box center [798, 257] width 122 height 28
click at [780, 287] on input "number" at bounding box center [798, 292] width 122 height 28
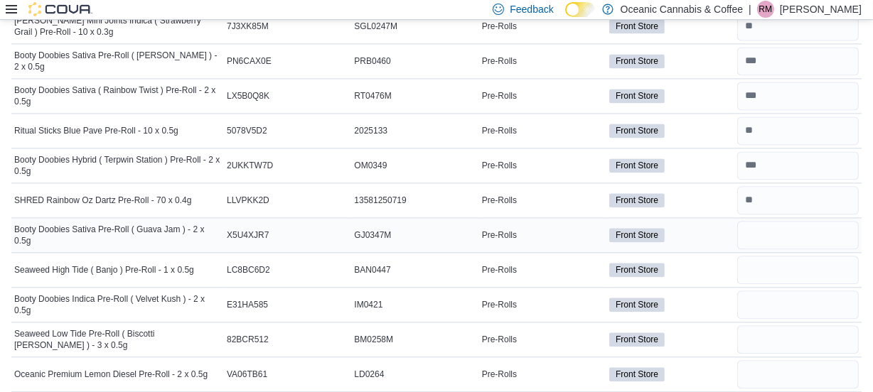
scroll to position [2843, 0]
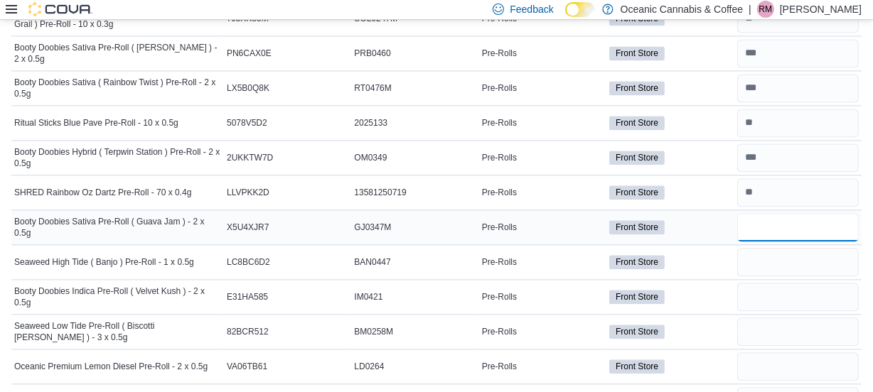
click at [765, 222] on input "number" at bounding box center [798, 227] width 122 height 28
click at [774, 250] on input "number" at bounding box center [798, 262] width 122 height 28
click at [782, 283] on input "number" at bounding box center [798, 297] width 122 height 28
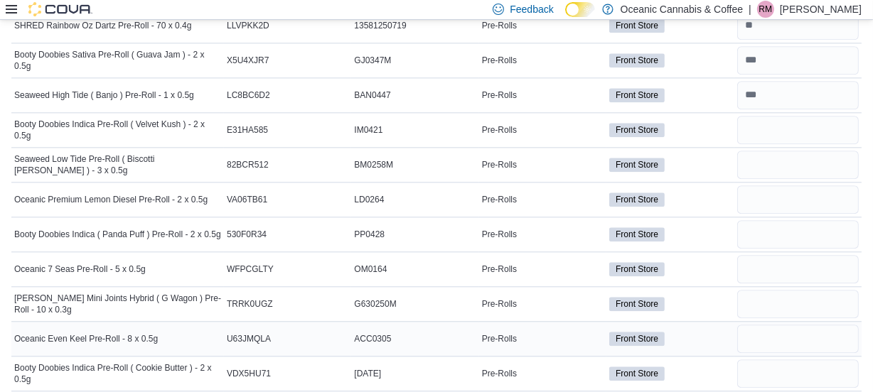
scroll to position [3037, 0]
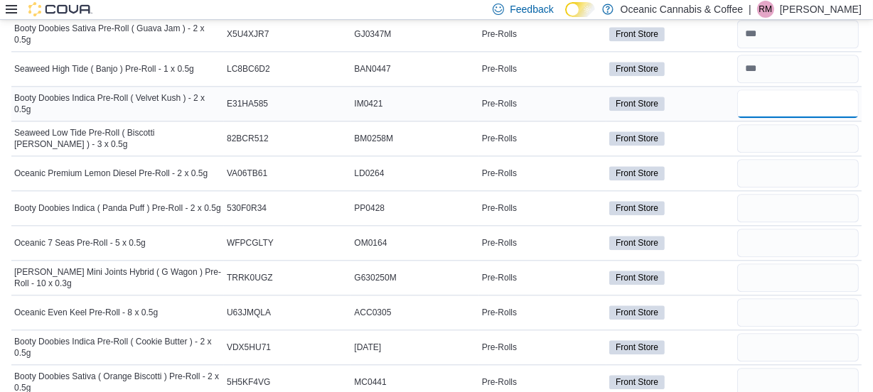
click at [768, 92] on input "number" at bounding box center [798, 104] width 122 height 28
click at [766, 132] on input "number" at bounding box center [798, 138] width 122 height 28
click at [763, 156] on div at bounding box center [797, 173] width 127 height 34
click at [765, 163] on input "number" at bounding box center [798, 173] width 122 height 28
click at [766, 198] on input "number" at bounding box center [798, 208] width 122 height 28
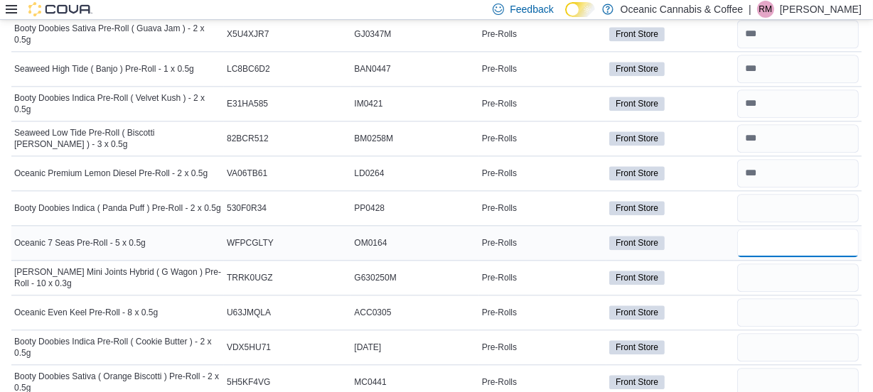
click at [783, 232] on input "number" at bounding box center [798, 243] width 122 height 28
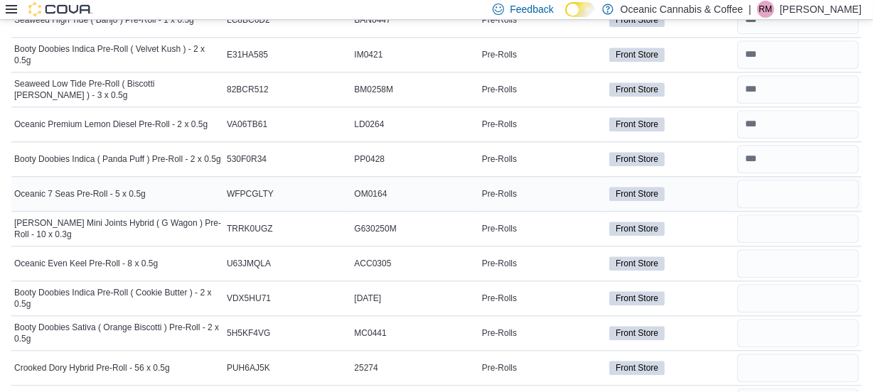
scroll to position [3101, 0]
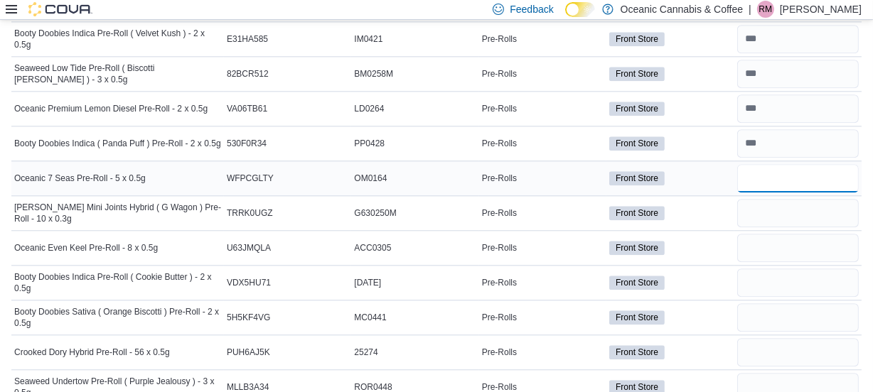
click at [765, 171] on input "number" at bounding box center [798, 178] width 122 height 28
click at [768, 212] on input "number" at bounding box center [798, 213] width 122 height 28
click at [770, 242] on input "number" at bounding box center [798, 248] width 122 height 28
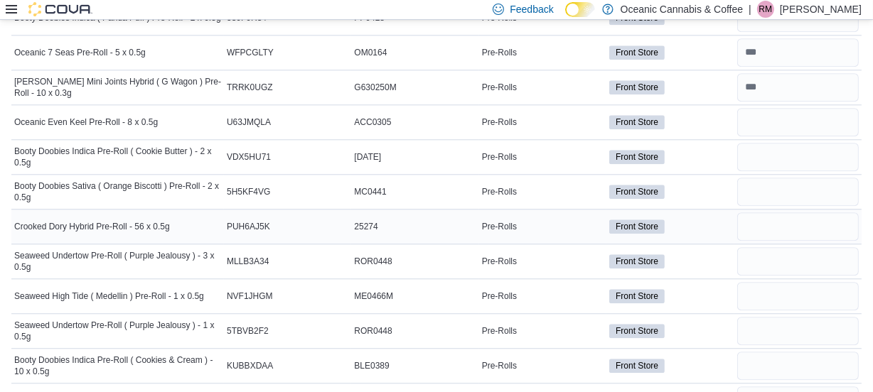
scroll to position [3231, 0]
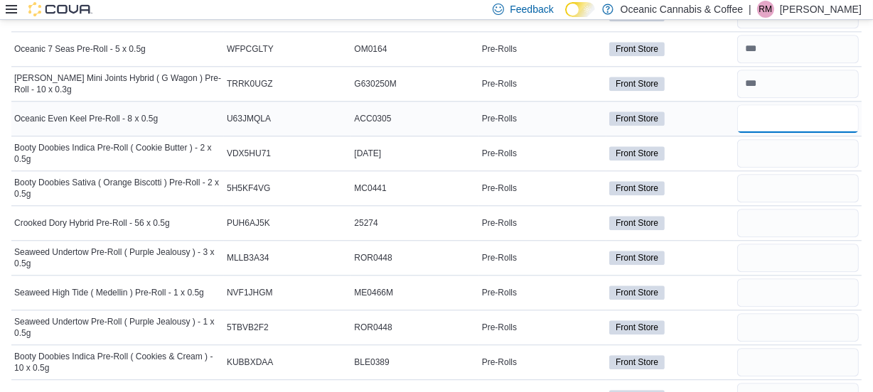
click at [769, 109] on input "number" at bounding box center [798, 118] width 122 height 28
click at [773, 154] on input "number" at bounding box center [798, 153] width 122 height 28
click at [776, 185] on input "number" at bounding box center [798, 188] width 122 height 28
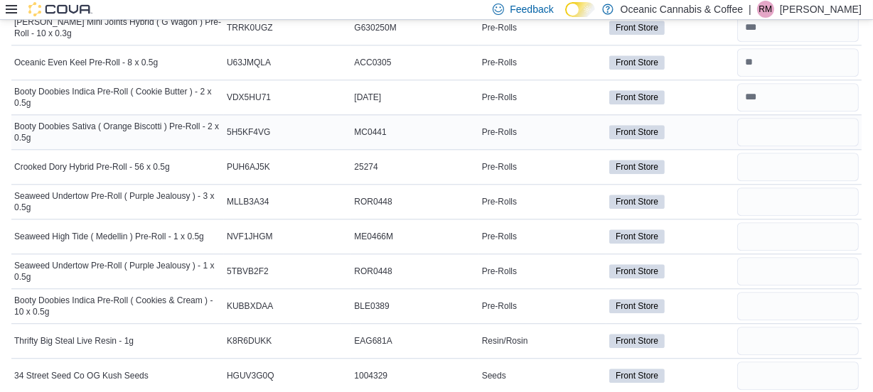
scroll to position [3295, 0]
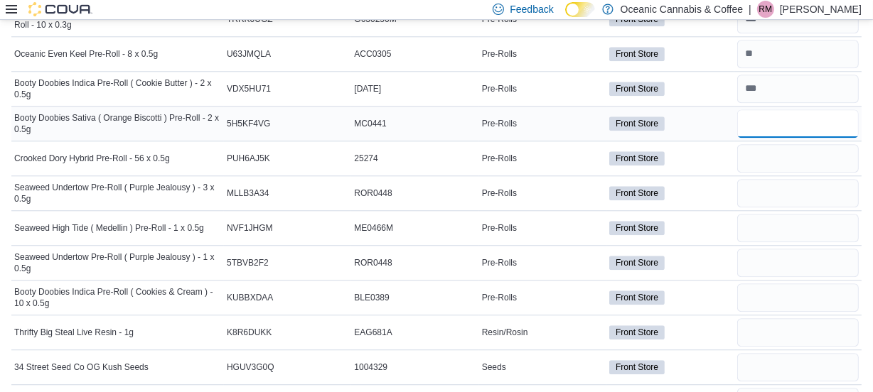
click at [769, 114] on input "number" at bounding box center [798, 123] width 122 height 28
click at [772, 154] on input "number" at bounding box center [798, 158] width 122 height 28
click at [776, 179] on input "number" at bounding box center [798, 193] width 122 height 28
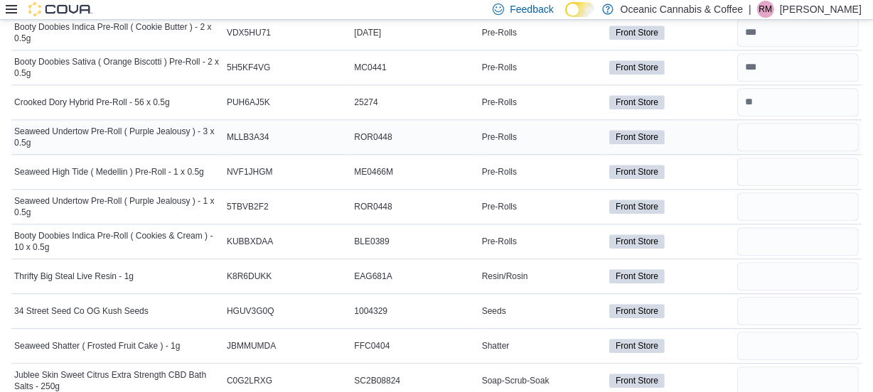
scroll to position [3360, 0]
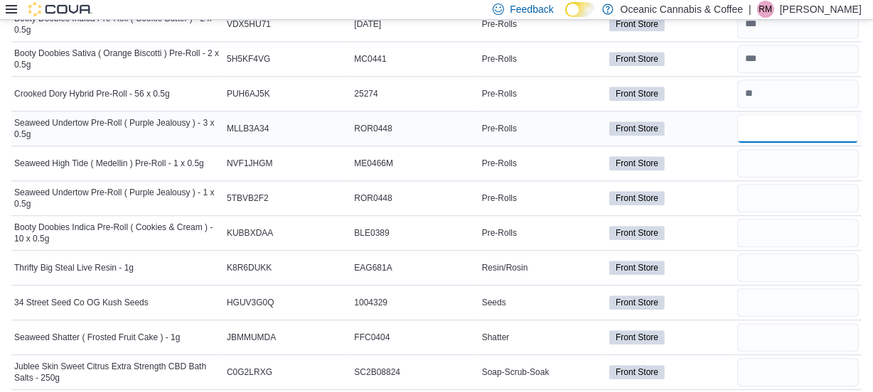
click at [771, 124] on input "number" at bounding box center [798, 128] width 122 height 28
click at [772, 154] on input "number" at bounding box center [798, 163] width 122 height 28
click at [773, 190] on input "number" at bounding box center [798, 198] width 122 height 28
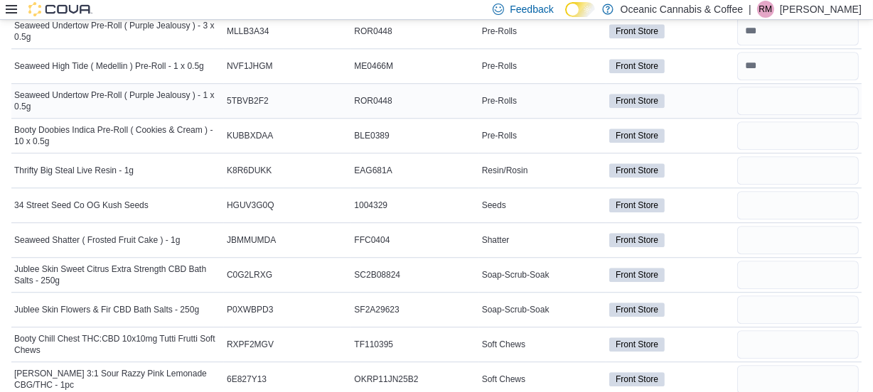
scroll to position [3489, 0]
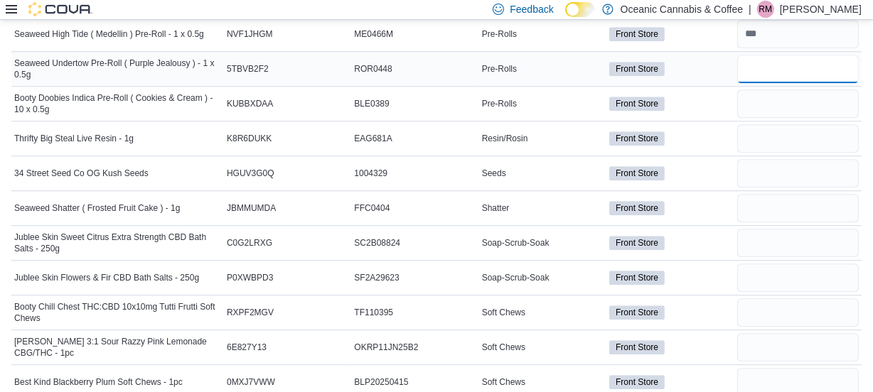
click at [768, 55] on input "number" at bounding box center [798, 69] width 122 height 28
click at [779, 100] on input "number" at bounding box center [798, 104] width 122 height 28
click at [808, 124] on input "number" at bounding box center [798, 138] width 122 height 28
click at [800, 161] on input "number" at bounding box center [798, 173] width 122 height 28
click at [788, 200] on input "number" at bounding box center [798, 208] width 122 height 28
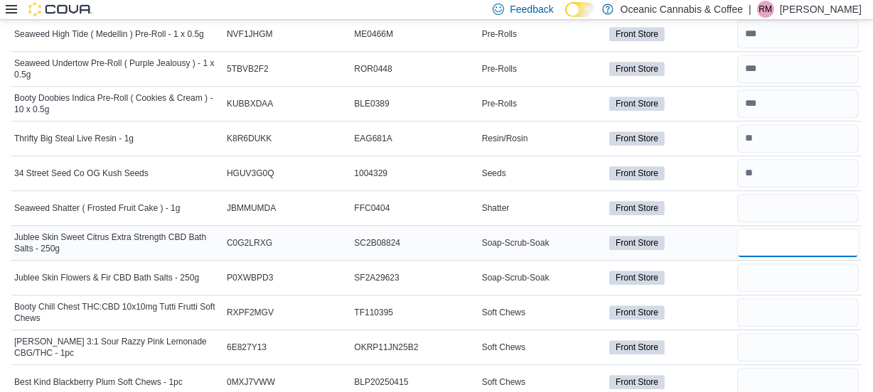
click at [780, 237] on input "number" at bounding box center [798, 243] width 122 height 28
click at [774, 277] on input "number" at bounding box center [798, 278] width 122 height 28
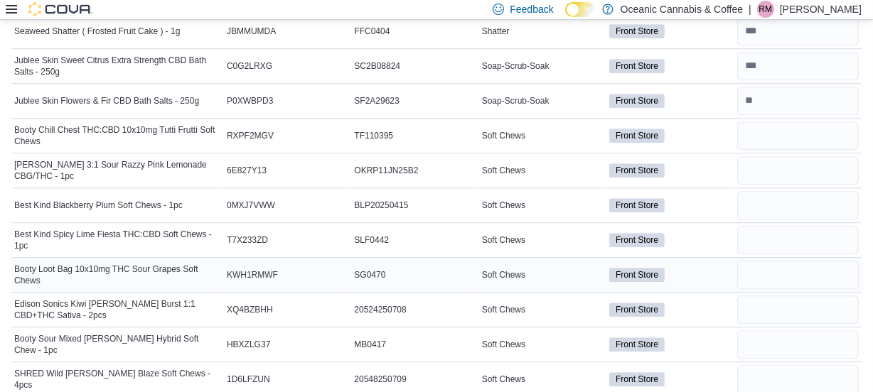
scroll to position [3683, 0]
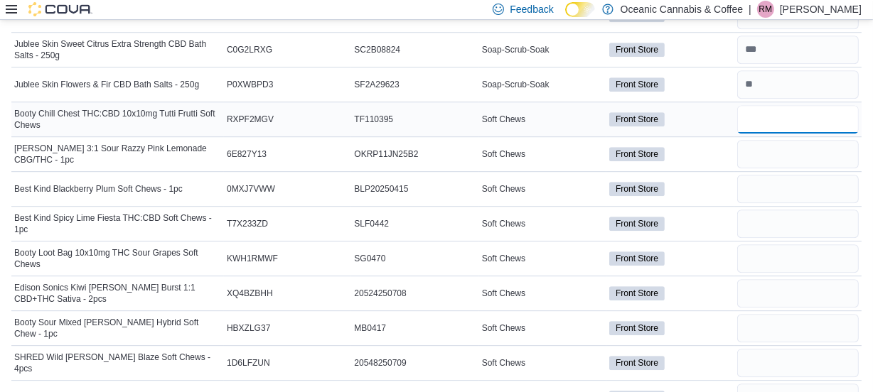
click at [758, 114] on input "number" at bounding box center [798, 119] width 122 height 28
click at [768, 149] on input "number" at bounding box center [798, 154] width 122 height 28
click at [784, 175] on input "number" at bounding box center [798, 189] width 122 height 28
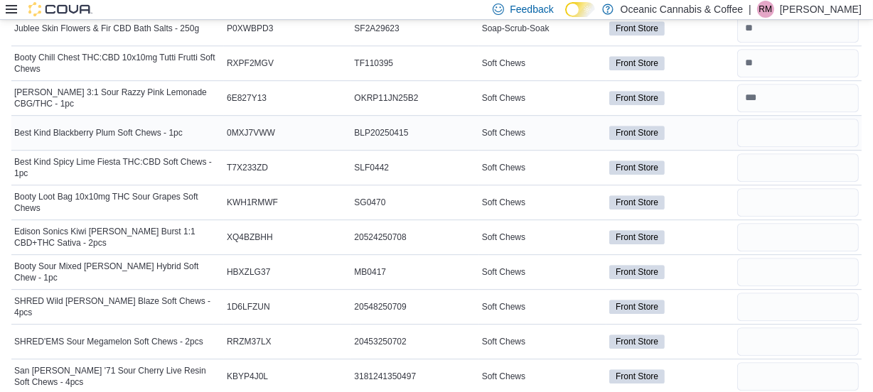
scroll to position [3747, 0]
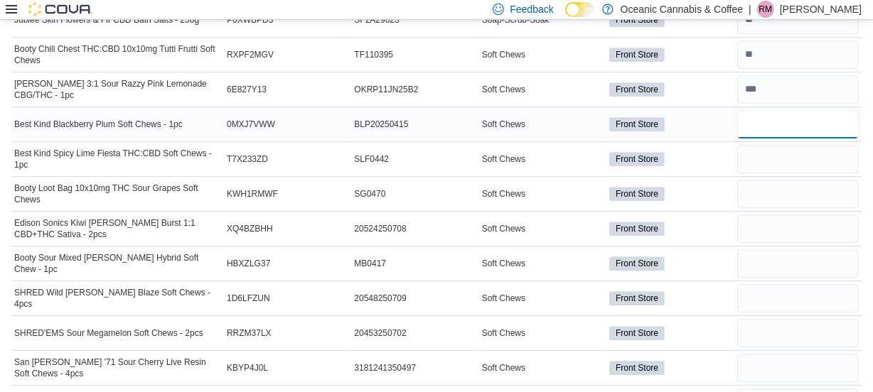
click at [787, 126] on input "number" at bounding box center [798, 124] width 122 height 28
click at [775, 145] on input "number" at bounding box center [798, 159] width 122 height 28
click at [764, 189] on input "number" at bounding box center [798, 194] width 122 height 28
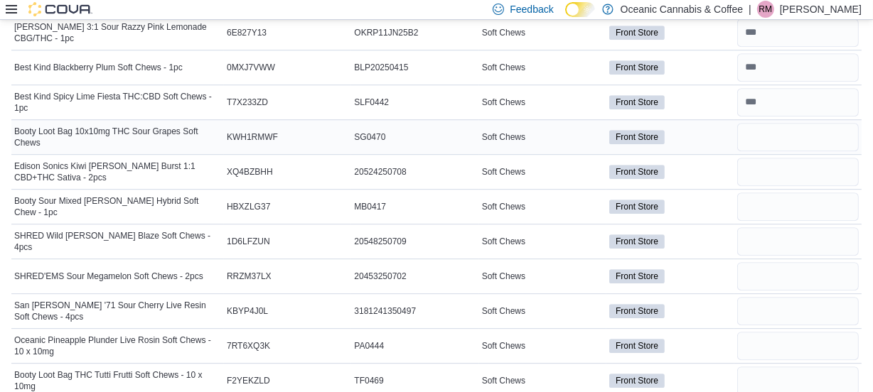
scroll to position [3812, 0]
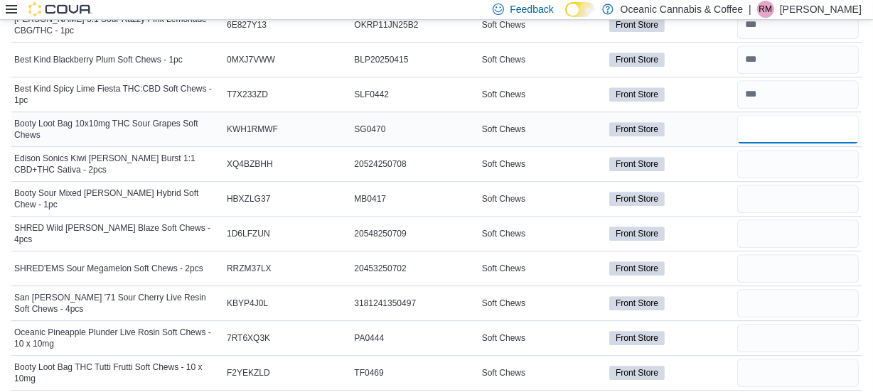
click at [777, 123] on input "number" at bounding box center [798, 129] width 122 height 28
click at [764, 151] on input "number" at bounding box center [798, 164] width 122 height 28
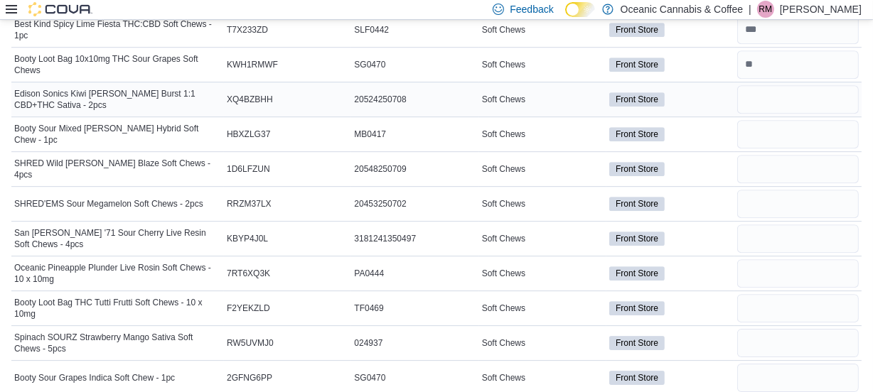
click at [784, 105] on div at bounding box center [797, 99] width 127 height 34
click at [774, 85] on input "number" at bounding box center [798, 99] width 122 height 28
click at [783, 129] on input "number" at bounding box center [798, 134] width 122 height 28
click at [784, 163] on input "number" at bounding box center [798, 169] width 122 height 28
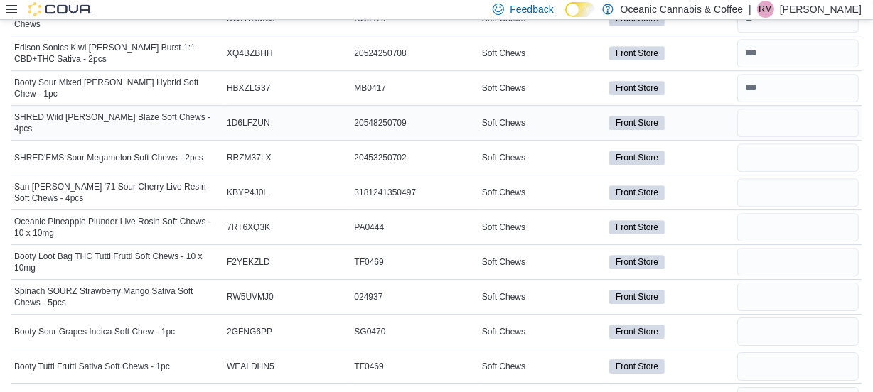
scroll to position [3941, 0]
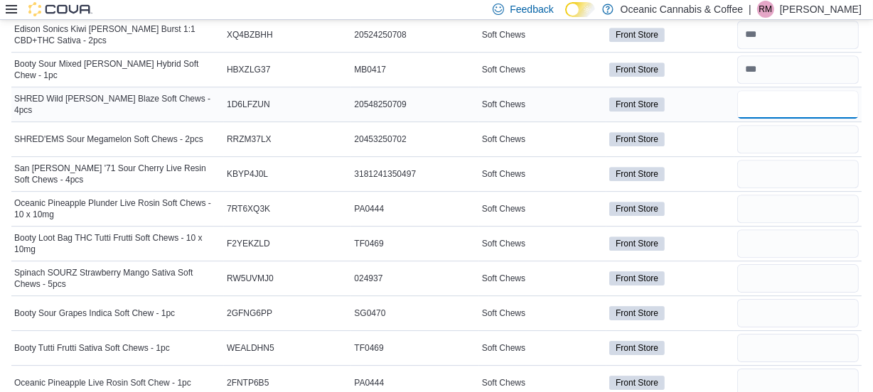
click at [780, 90] on input "number" at bounding box center [798, 104] width 122 height 28
click at [775, 130] on input "number" at bounding box center [798, 139] width 122 height 28
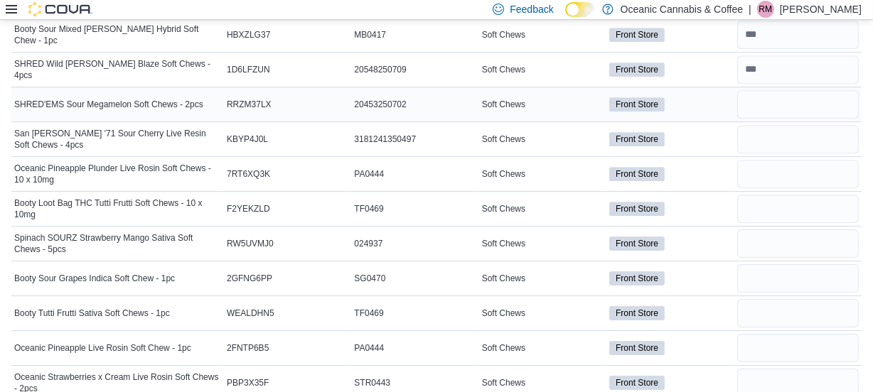
scroll to position [4006, 0]
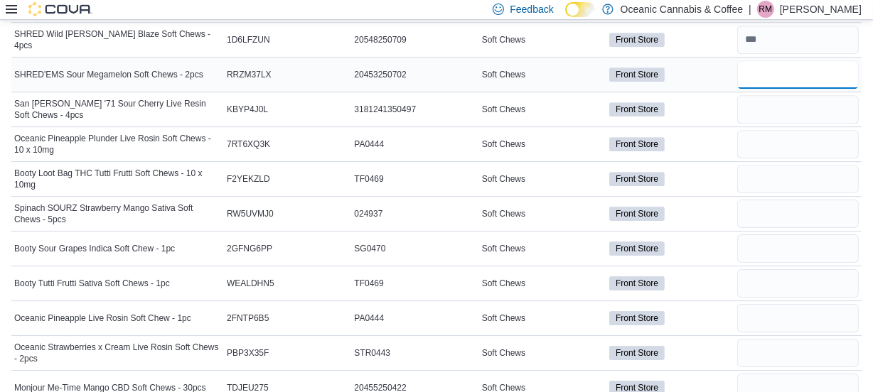
click at [783, 62] on input "number" at bounding box center [798, 74] width 122 height 28
click at [770, 100] on input "number" at bounding box center [798, 109] width 122 height 28
click at [768, 131] on input "number" at bounding box center [798, 144] width 122 height 28
click at [781, 173] on input "number" at bounding box center [798, 179] width 122 height 28
click at [777, 200] on input "number" at bounding box center [798, 214] width 122 height 28
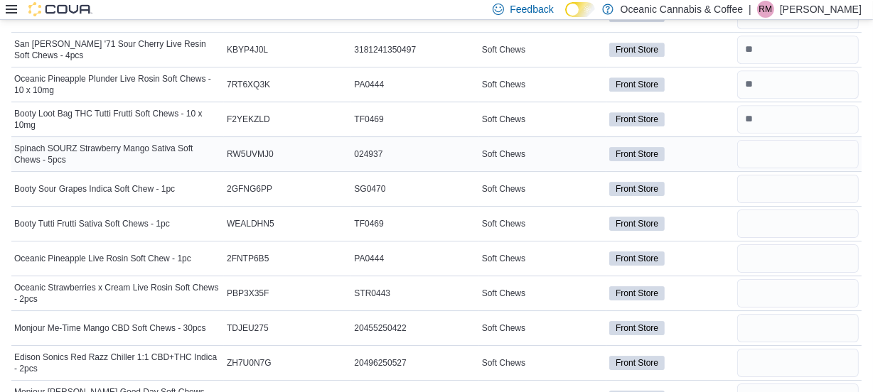
scroll to position [4071, 0]
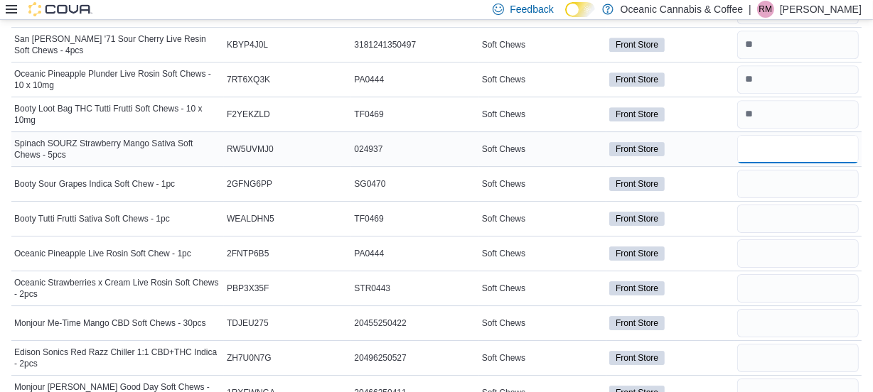
click at [773, 142] on input "number" at bounding box center [798, 149] width 122 height 28
click at [780, 186] on input "number" at bounding box center [798, 184] width 122 height 28
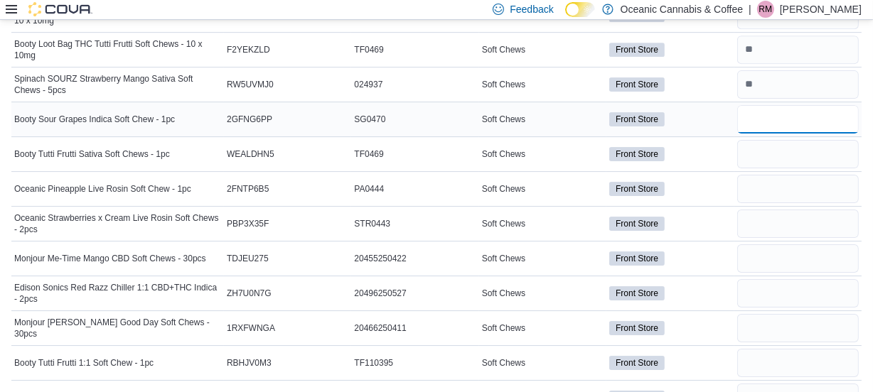
click at [770, 107] on input "number" at bounding box center [798, 119] width 122 height 28
click at [775, 149] on input "number" at bounding box center [798, 154] width 122 height 28
click at [788, 175] on input "number" at bounding box center [798, 189] width 122 height 28
click at [783, 149] on input "number" at bounding box center [798, 154] width 122 height 28
click at [775, 175] on input "number" at bounding box center [798, 189] width 122 height 28
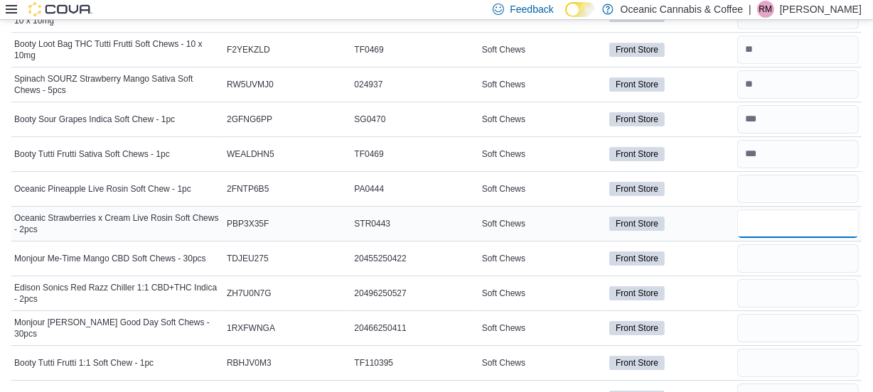
click at [785, 215] on input "number" at bounding box center [798, 224] width 122 height 28
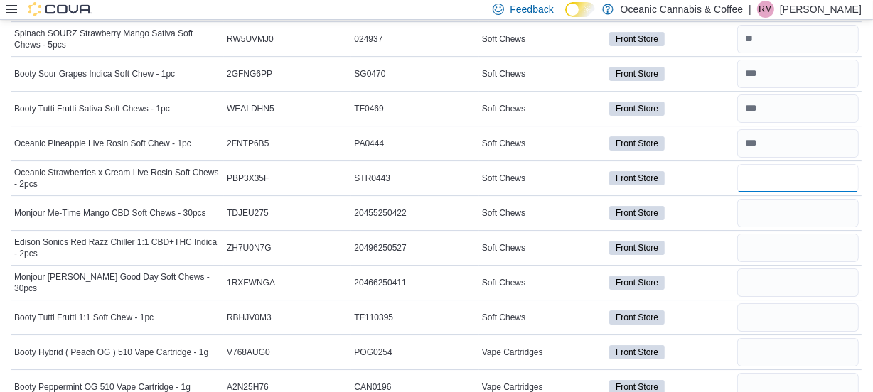
scroll to position [4200, 0]
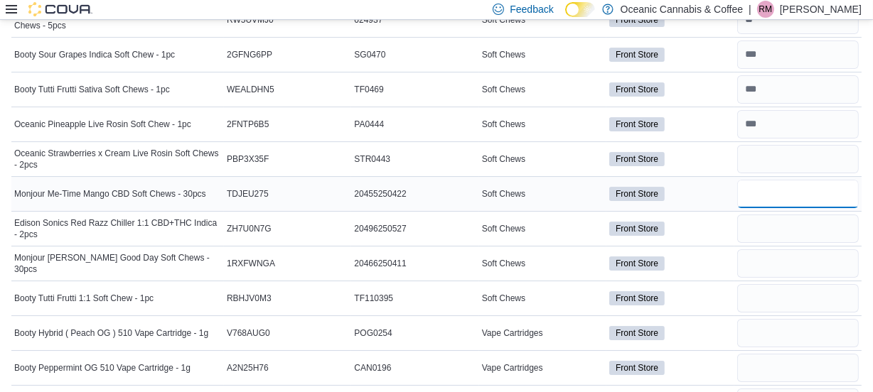
click at [758, 194] on input "number" at bounding box center [798, 194] width 122 height 28
click at [775, 227] on input "number" at bounding box center [798, 229] width 122 height 28
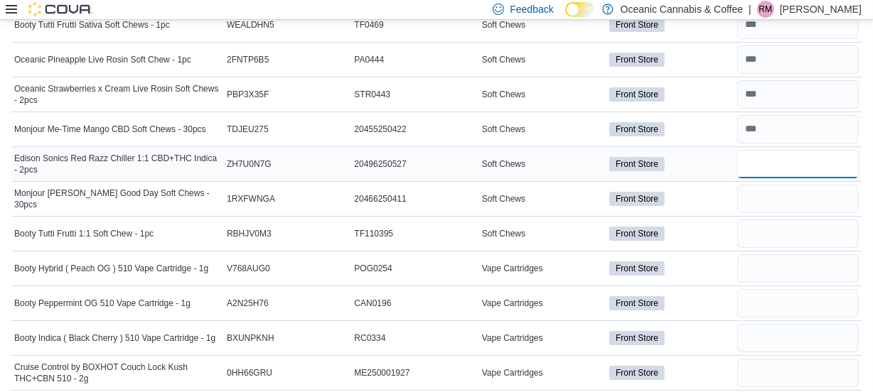
click at [778, 153] on input "number" at bounding box center [798, 164] width 122 height 28
click at [792, 195] on input "number" at bounding box center [798, 199] width 122 height 28
click at [768, 227] on input "number" at bounding box center [798, 234] width 122 height 28
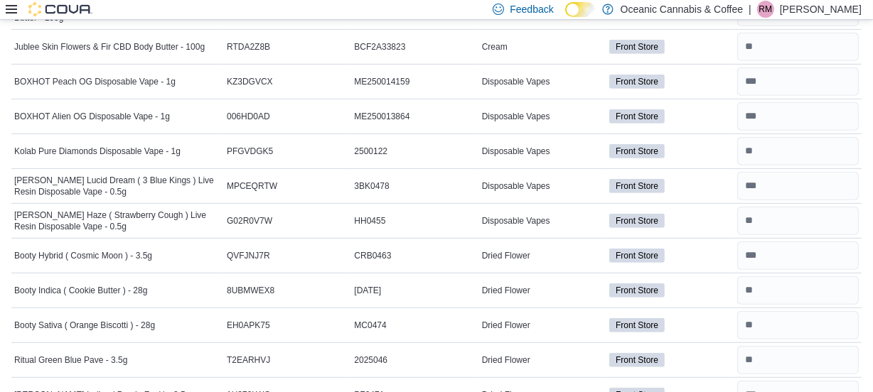
scroll to position [4, 0]
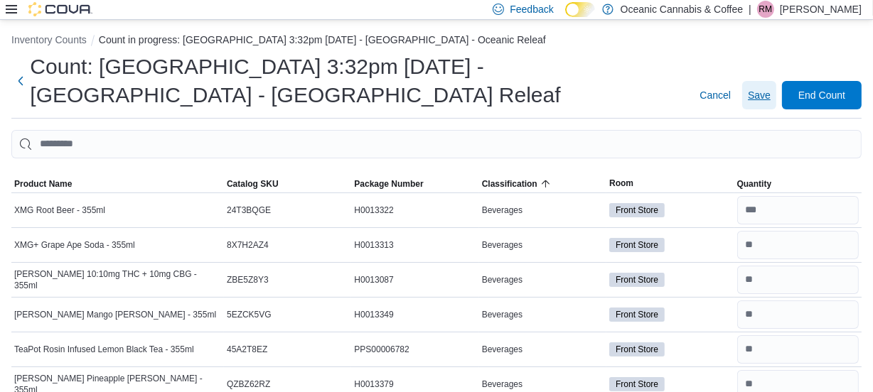
click at [771, 95] on span "Save" at bounding box center [759, 95] width 23 height 14
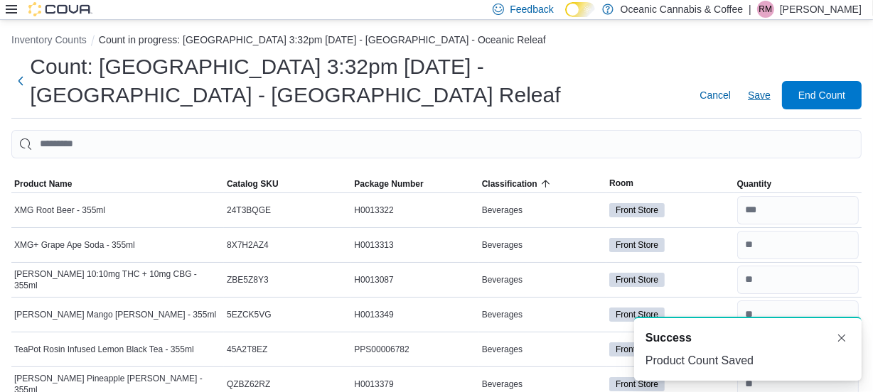
scroll to position [0, 0]
click at [825, 92] on span "End Count" at bounding box center [821, 94] width 47 height 14
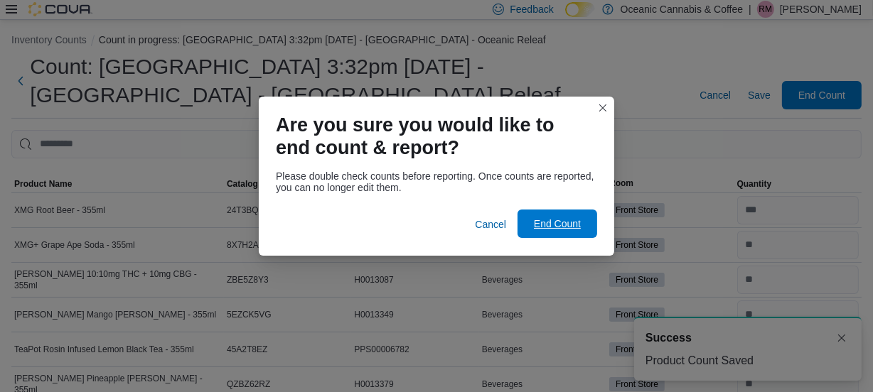
click at [544, 227] on span "End Count" at bounding box center [557, 224] width 47 height 14
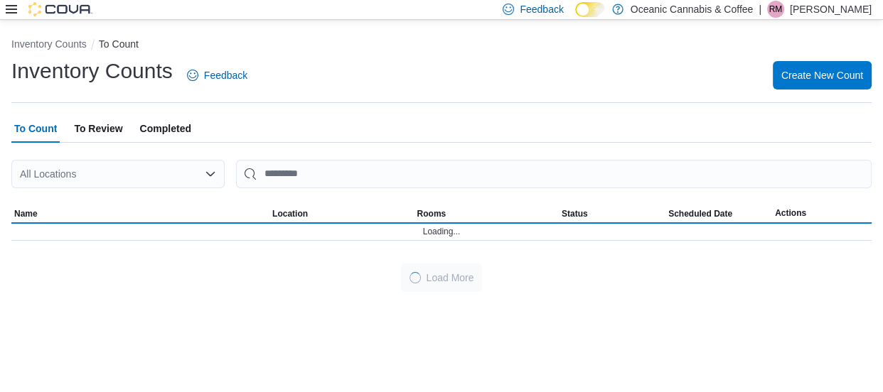
click at [100, 128] on span "To Review" at bounding box center [98, 128] width 48 height 28
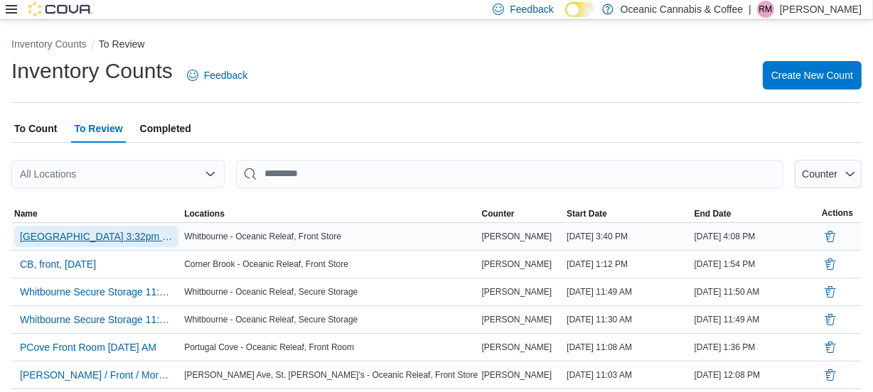
click at [124, 232] on span "[GEOGRAPHIC_DATA] 3:32pm [DATE] - [GEOGRAPHIC_DATA] - [GEOGRAPHIC_DATA] Releaf" at bounding box center [96, 237] width 153 height 14
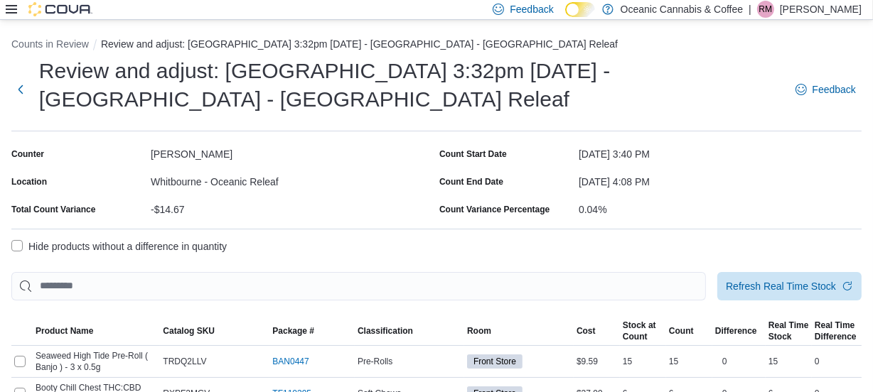
scroll to position [129, 0]
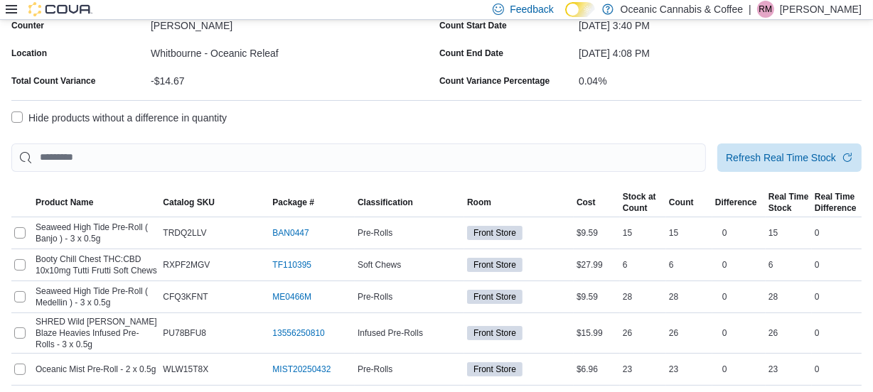
click at [18, 114] on label "Hide products without a difference in quantity" at bounding box center [118, 117] width 215 height 17
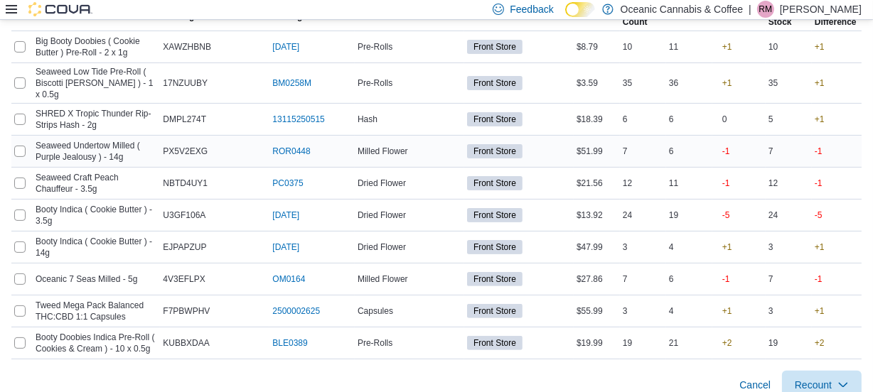
scroll to position [323, 0]
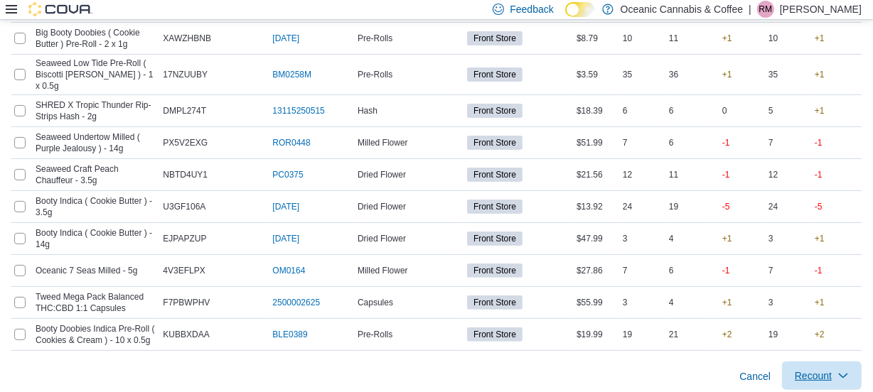
click at [828, 369] on span "Recount" at bounding box center [813, 376] width 37 height 14
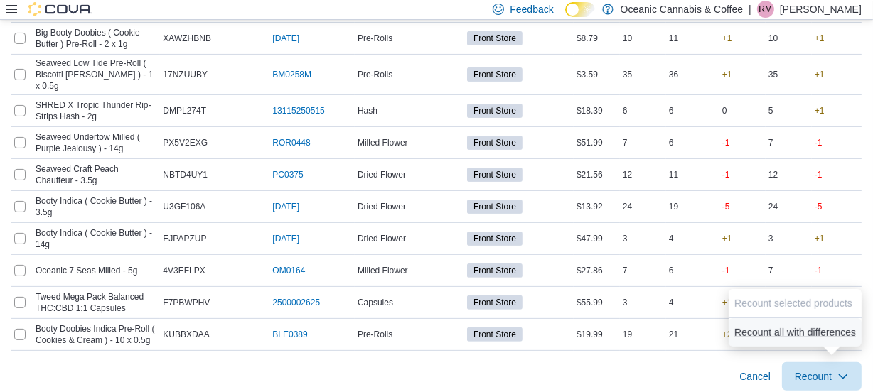
click at [815, 332] on span "Recount all with differences" at bounding box center [795, 333] width 122 height 14
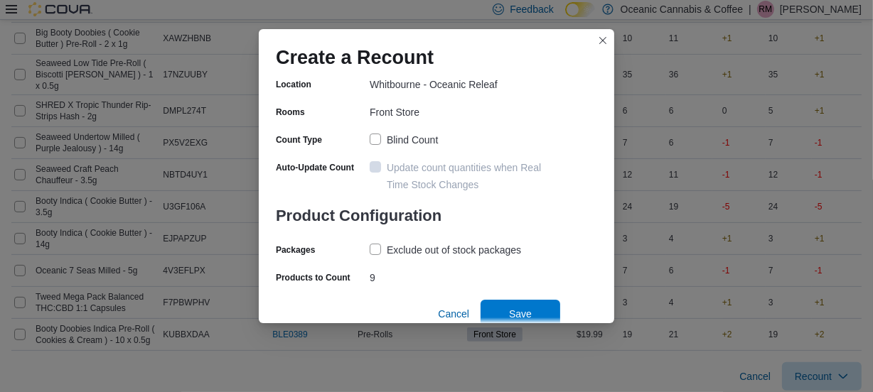
scroll to position [126, 0]
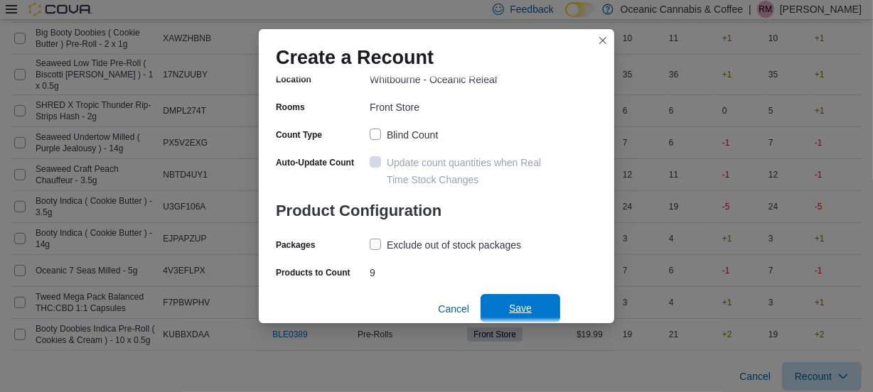
click at [505, 305] on span "Save" at bounding box center [520, 308] width 63 height 28
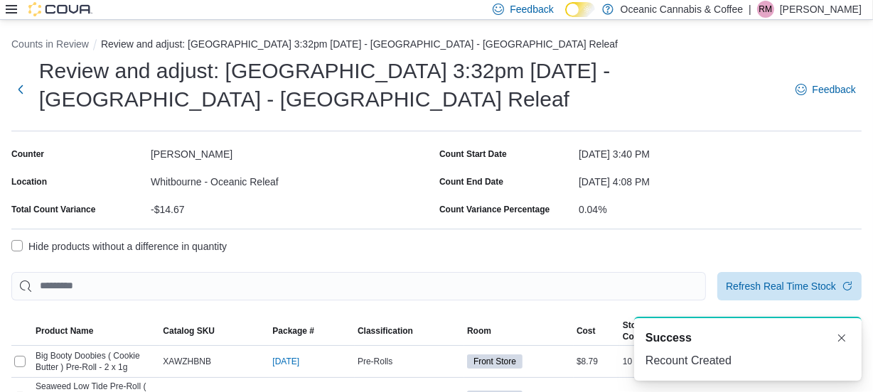
scroll to position [0, 0]
click at [26, 85] on button "Next" at bounding box center [20, 89] width 19 height 28
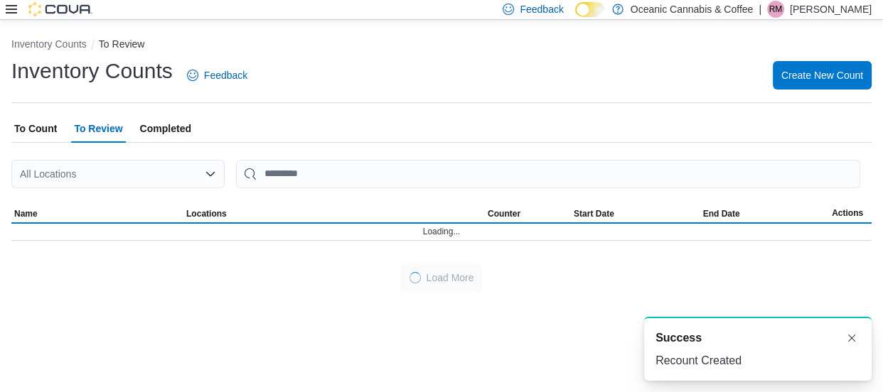
click at [41, 129] on span "To Count" at bounding box center [35, 128] width 43 height 28
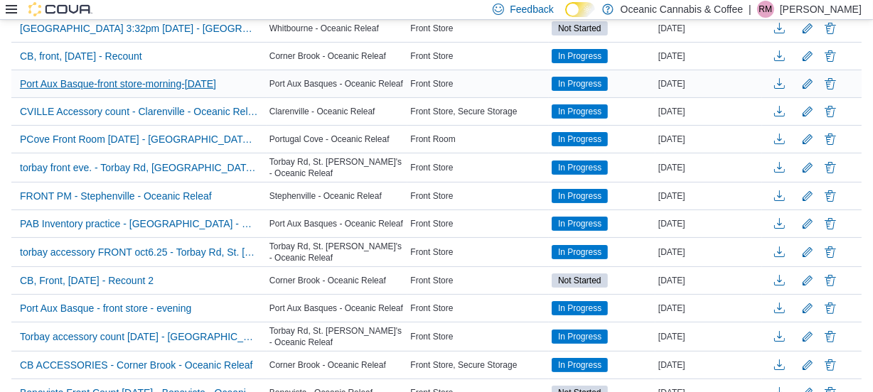
scroll to position [129, 0]
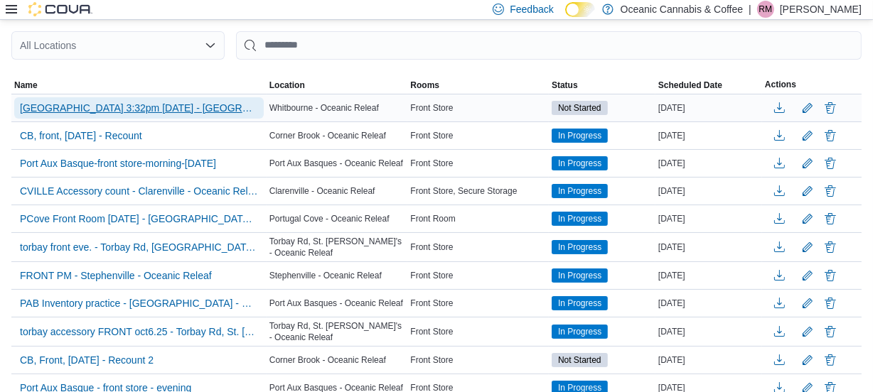
click at [155, 109] on span "[GEOGRAPHIC_DATA] 3:32pm [DATE] - [GEOGRAPHIC_DATA] - [GEOGRAPHIC_DATA] Releaf …" at bounding box center [139, 108] width 238 height 14
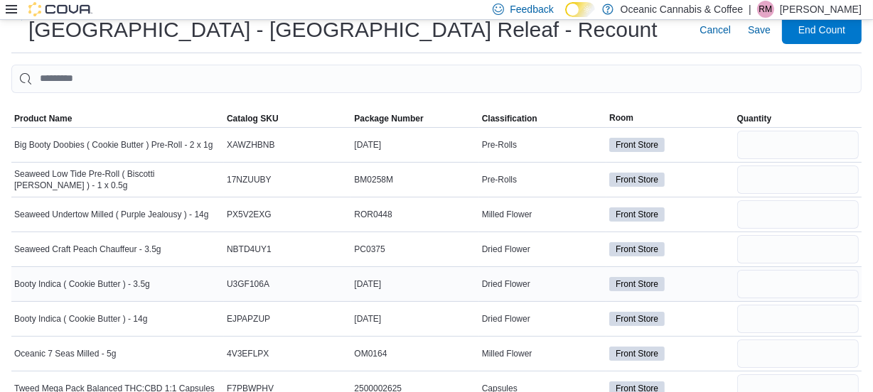
scroll to position [128, 0]
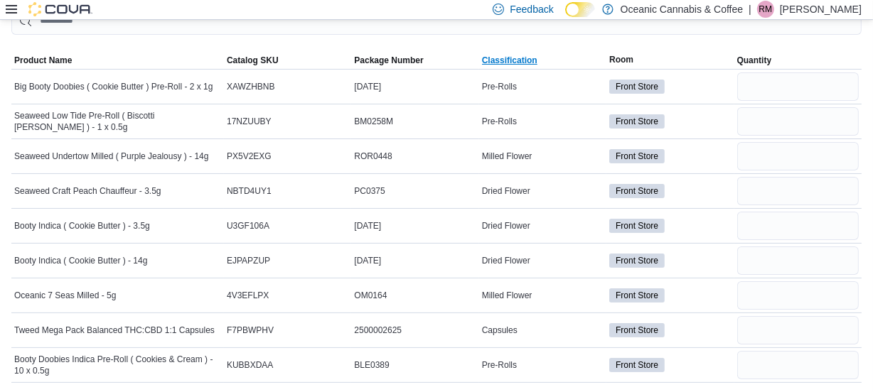
click at [526, 55] on span "Classification" at bounding box center [509, 60] width 55 height 11
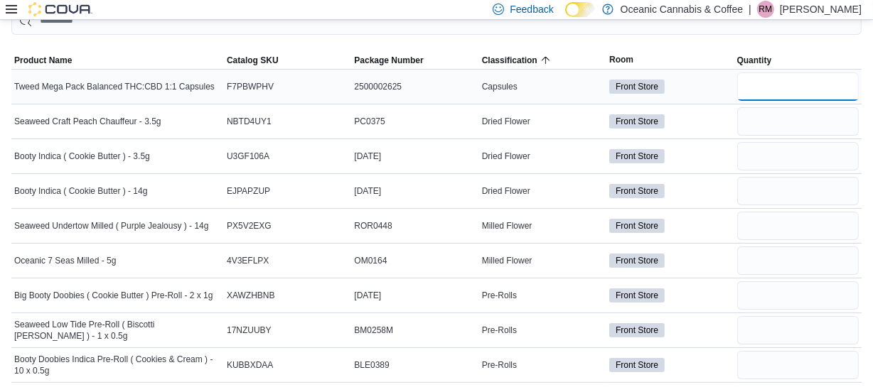
click at [767, 82] on input "number" at bounding box center [798, 87] width 122 height 28
click at [776, 128] on input "number" at bounding box center [798, 121] width 122 height 28
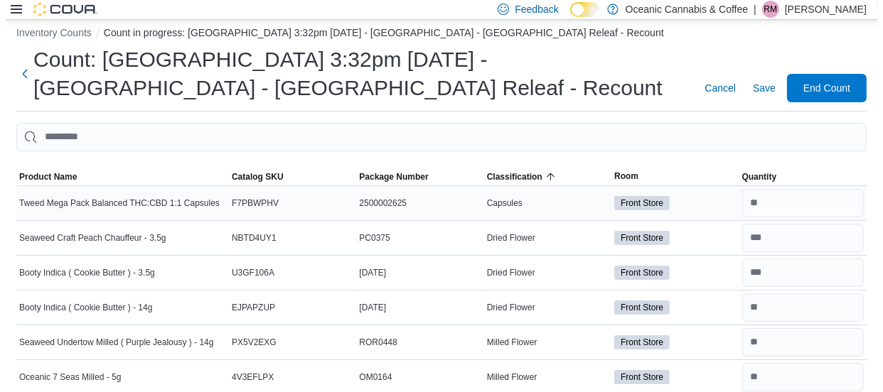
scroll to position [0, 0]
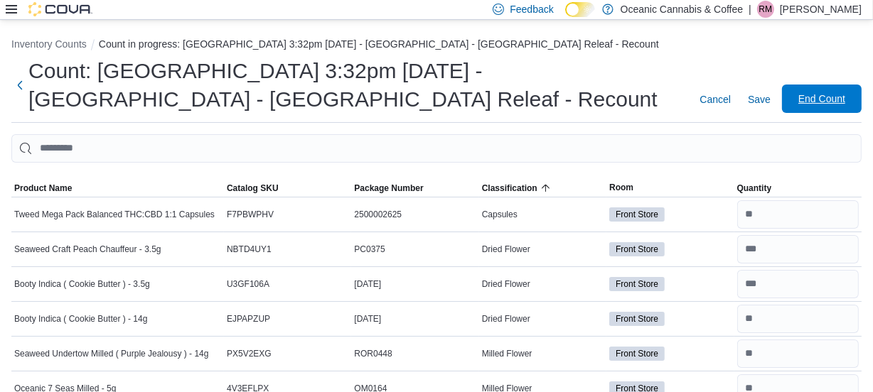
click at [807, 88] on span "End Count" at bounding box center [821, 99] width 63 height 28
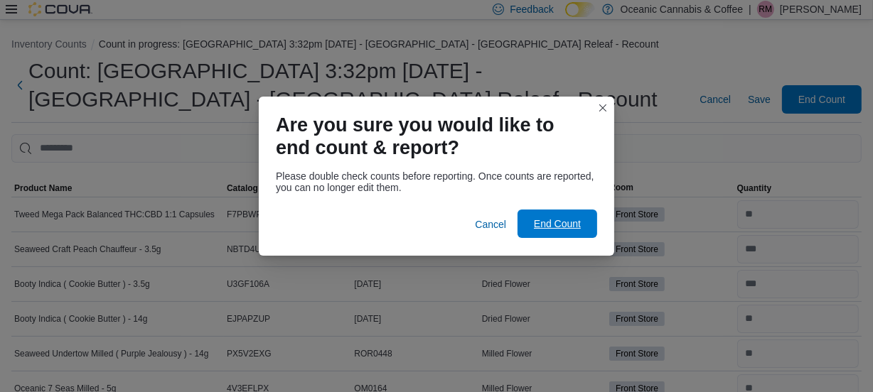
click at [554, 209] on div "Please double check counts before reporting. Once counts are reported, you can …" at bounding box center [436, 210] width 355 height 91
click at [557, 228] on span "End Count" at bounding box center [557, 224] width 47 height 14
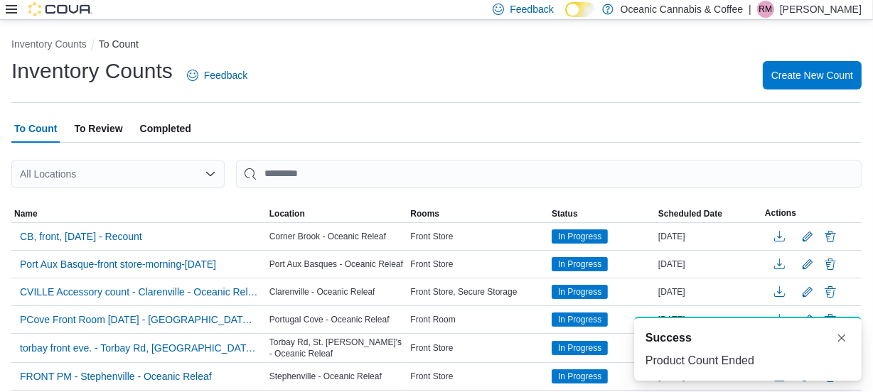
click at [97, 134] on span "To Review" at bounding box center [98, 128] width 48 height 28
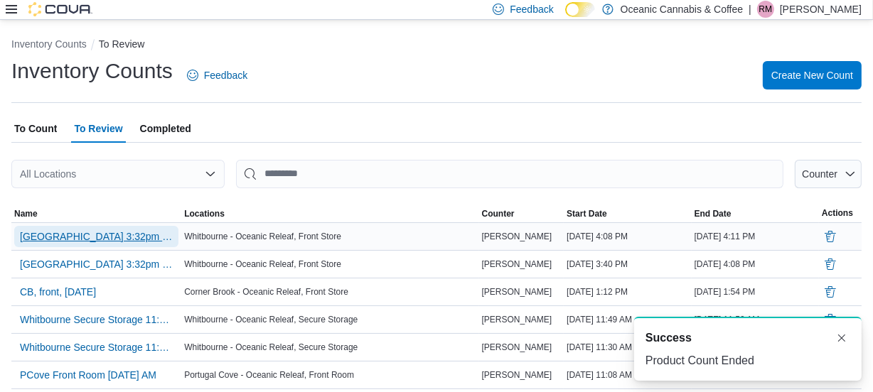
click at [122, 238] on span "[GEOGRAPHIC_DATA] 3:32pm [DATE] - [GEOGRAPHIC_DATA] - [GEOGRAPHIC_DATA] Releaf …" at bounding box center [96, 237] width 153 height 14
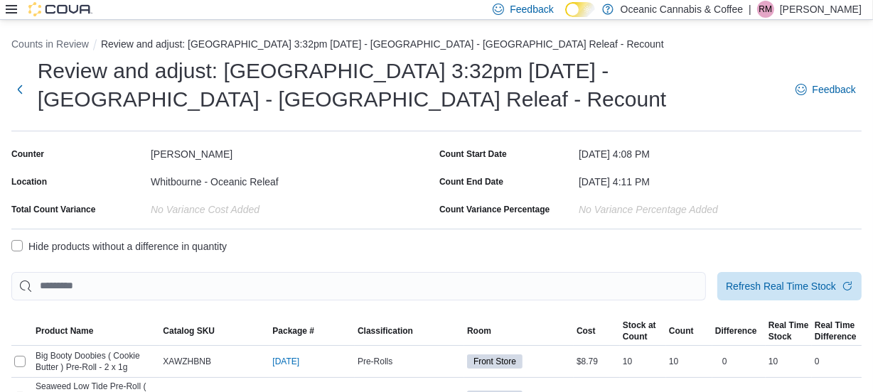
click at [28, 240] on label "Hide products without a difference in quantity" at bounding box center [118, 246] width 215 height 17
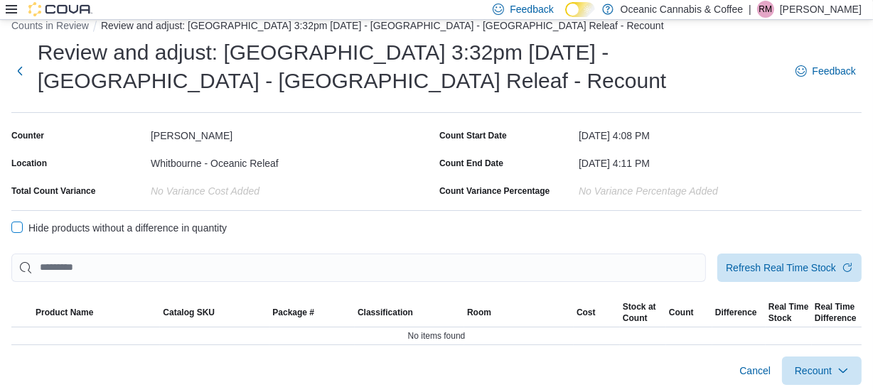
scroll to position [22, 0]
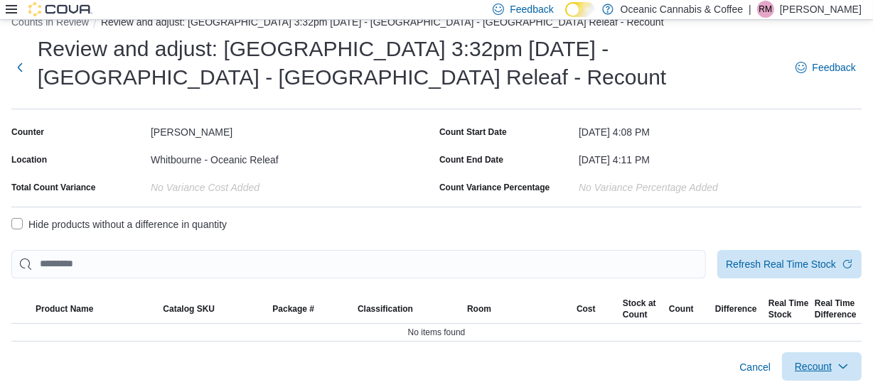
click at [820, 365] on span "Recount" at bounding box center [813, 367] width 37 height 14
click at [582, 242] on div at bounding box center [436, 241] width 850 height 17
click at [21, 53] on button "Next" at bounding box center [20, 67] width 18 height 28
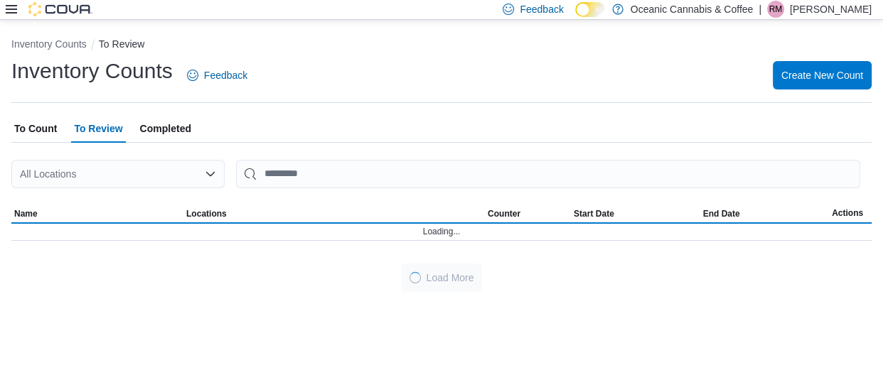
click at [11, 8] on icon at bounding box center [11, 9] width 11 height 11
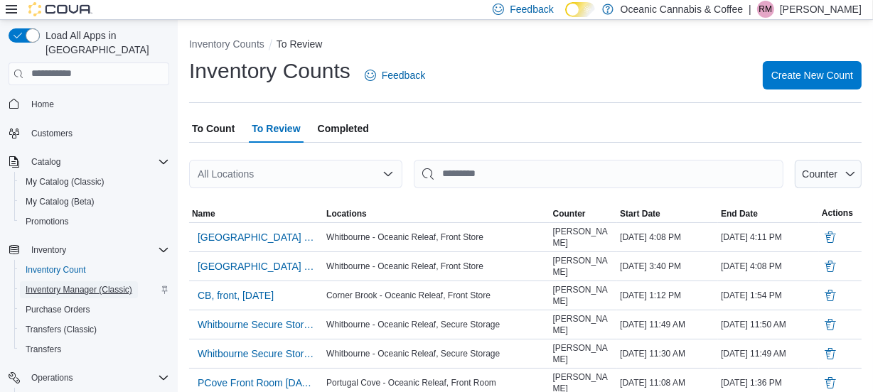
click at [65, 284] on span "Inventory Manager (Classic)" at bounding box center [79, 289] width 107 height 11
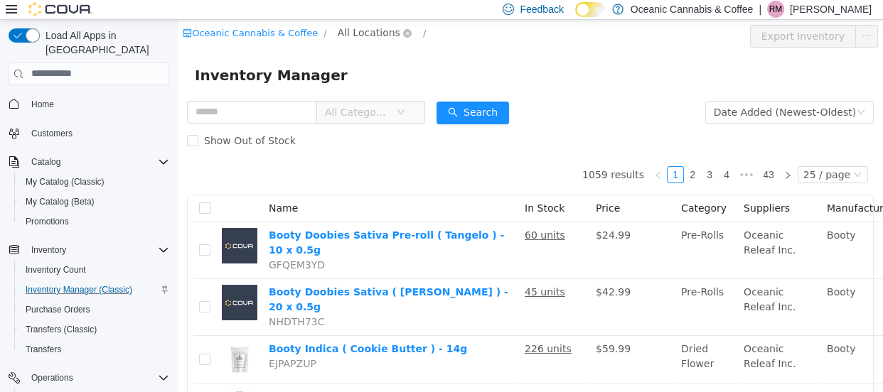
click at [355, 26] on span "All Locations" at bounding box center [369, 32] width 63 height 16
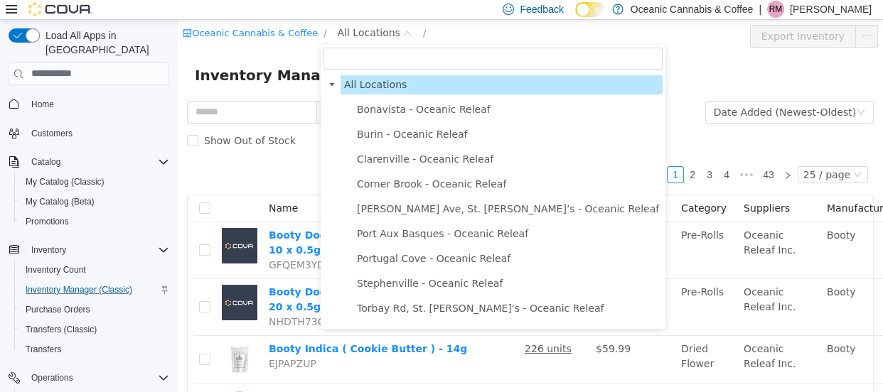
click at [14, 9] on icon at bounding box center [11, 9] width 11 height 9
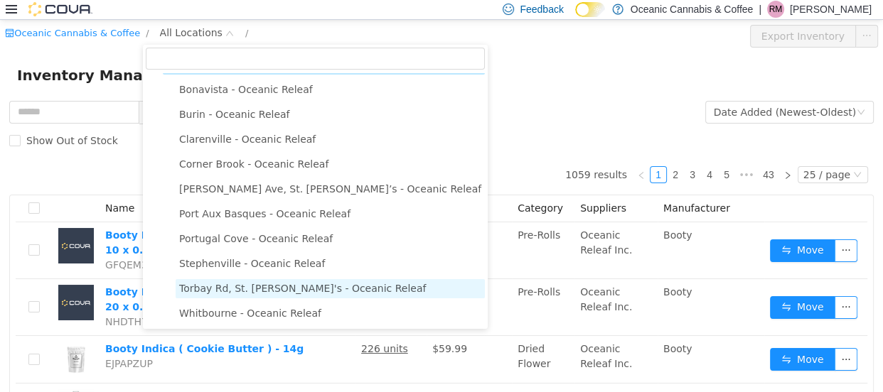
scroll to position [26, 0]
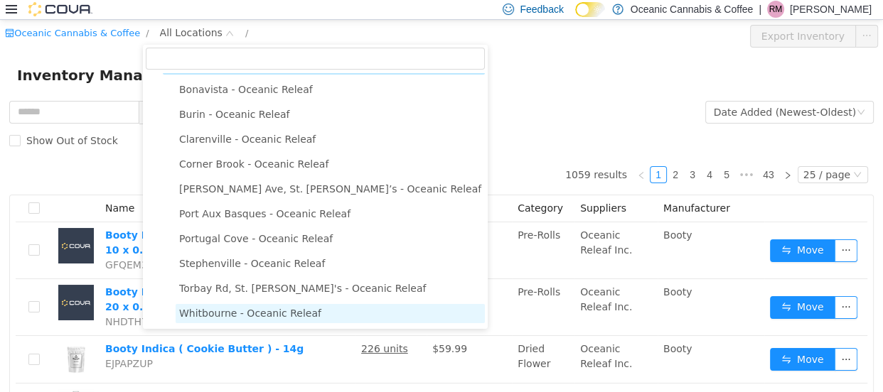
click at [255, 309] on span "Whitbourne - Oceanic Releaf" at bounding box center [250, 312] width 142 height 11
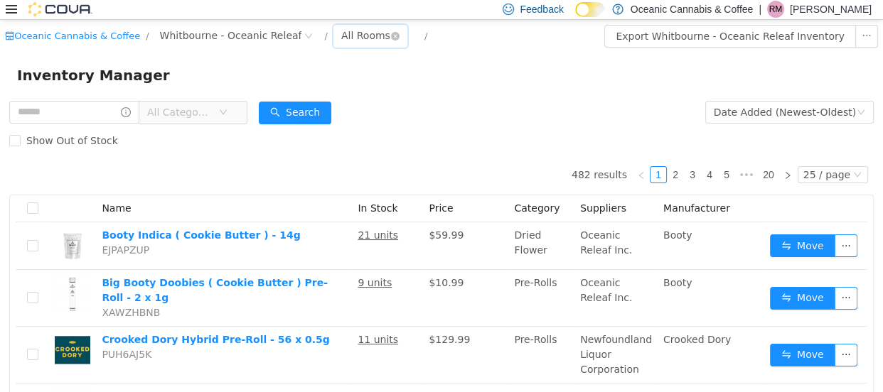
click at [341, 32] on div "All Rooms" at bounding box center [365, 34] width 49 height 21
click at [350, 104] on li "Secure Storage" at bounding box center [348, 109] width 85 height 23
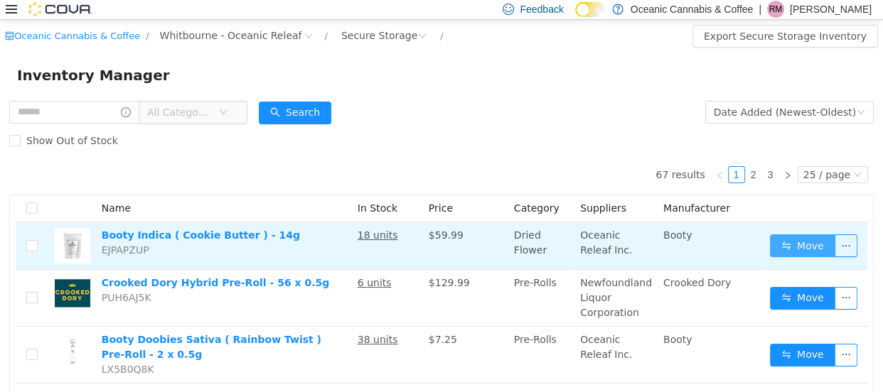
click at [796, 245] on button "Move" at bounding box center [802, 245] width 65 height 23
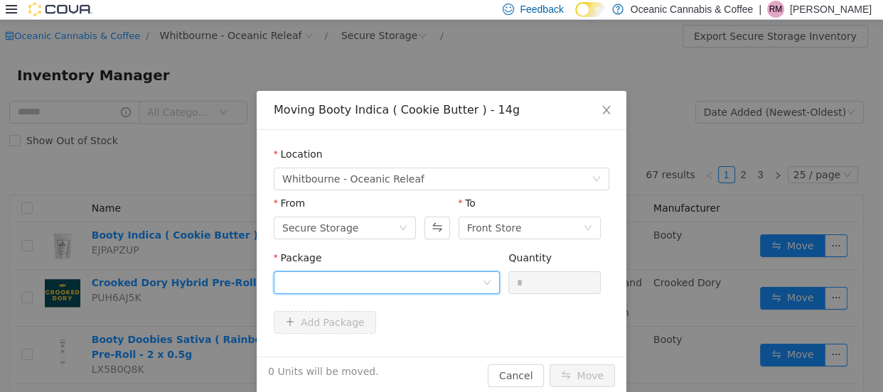
click at [318, 281] on div at bounding box center [382, 282] width 200 height 21
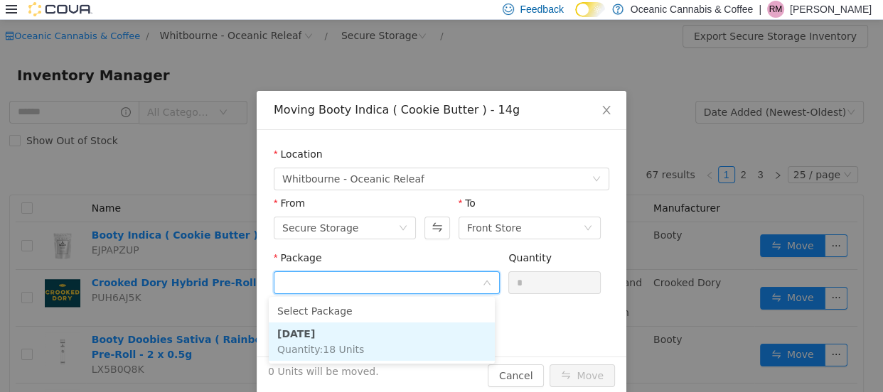
click at [296, 323] on li "[DATE] Quantity : 18 Units" at bounding box center [382, 341] width 226 height 38
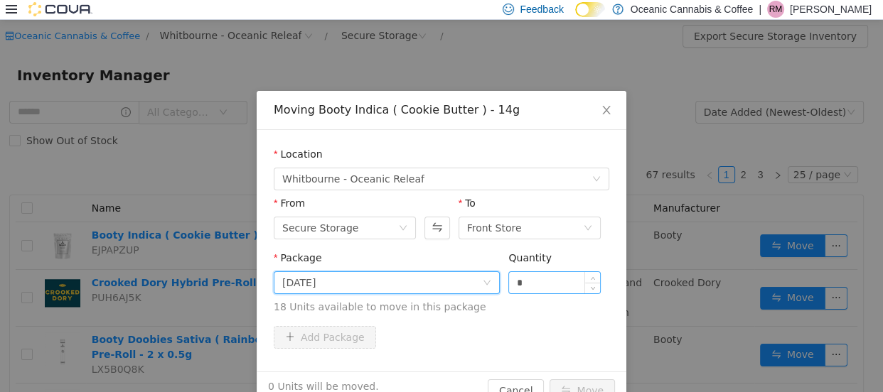
click at [533, 279] on input "*" at bounding box center [554, 282] width 91 height 21
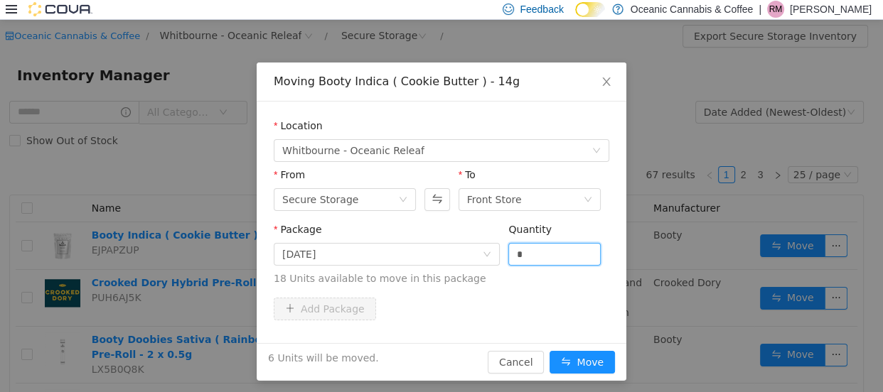
scroll to position [33, 0]
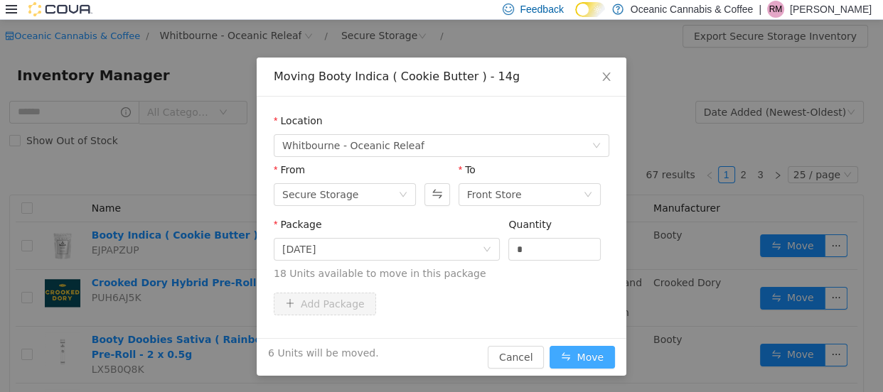
click at [573, 359] on button "Move" at bounding box center [581, 356] width 65 height 23
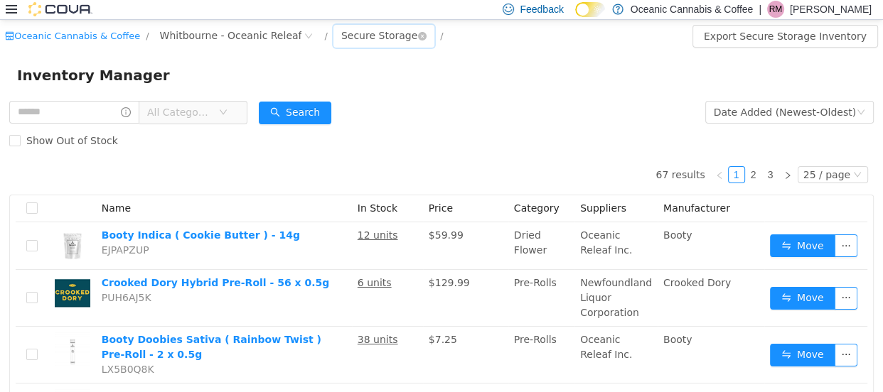
click at [348, 27] on div "Secure Storage" at bounding box center [379, 34] width 76 height 21
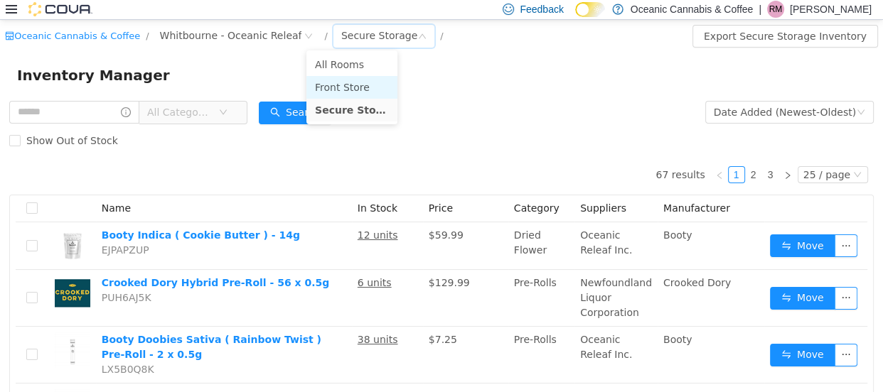
click at [349, 92] on li "Front Store" at bounding box center [351, 86] width 91 height 23
